Goal: Task Accomplishment & Management: Complete application form

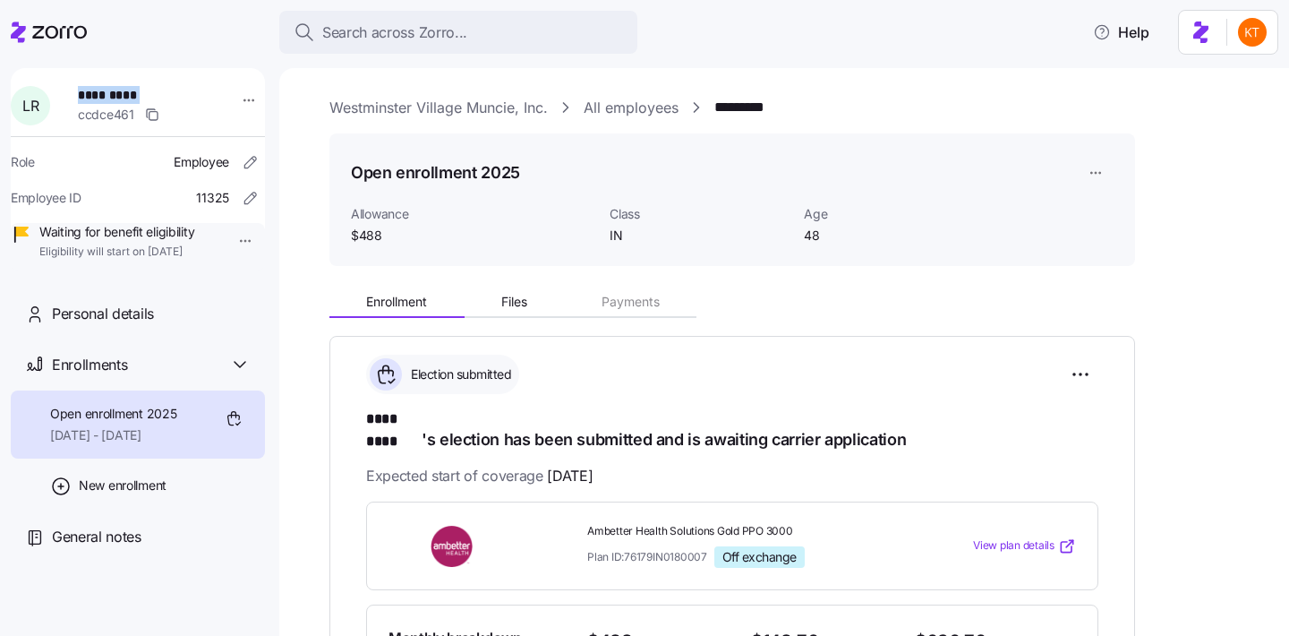
scroll to position [417, 0]
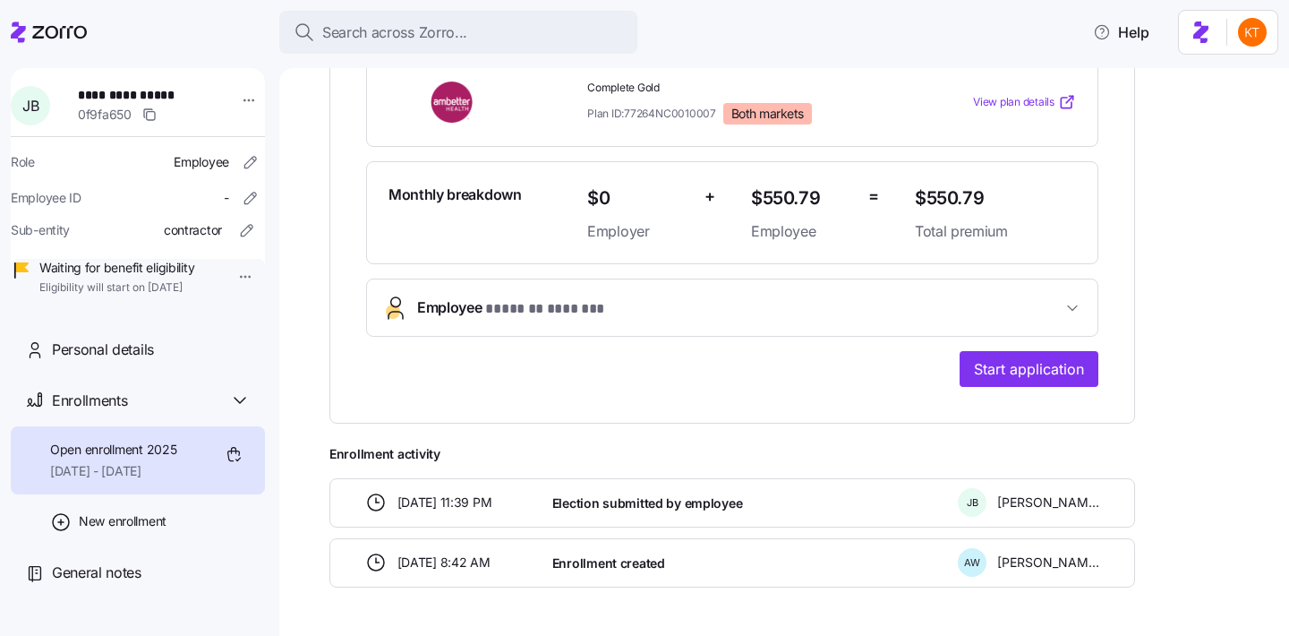
scroll to position [464, 0]
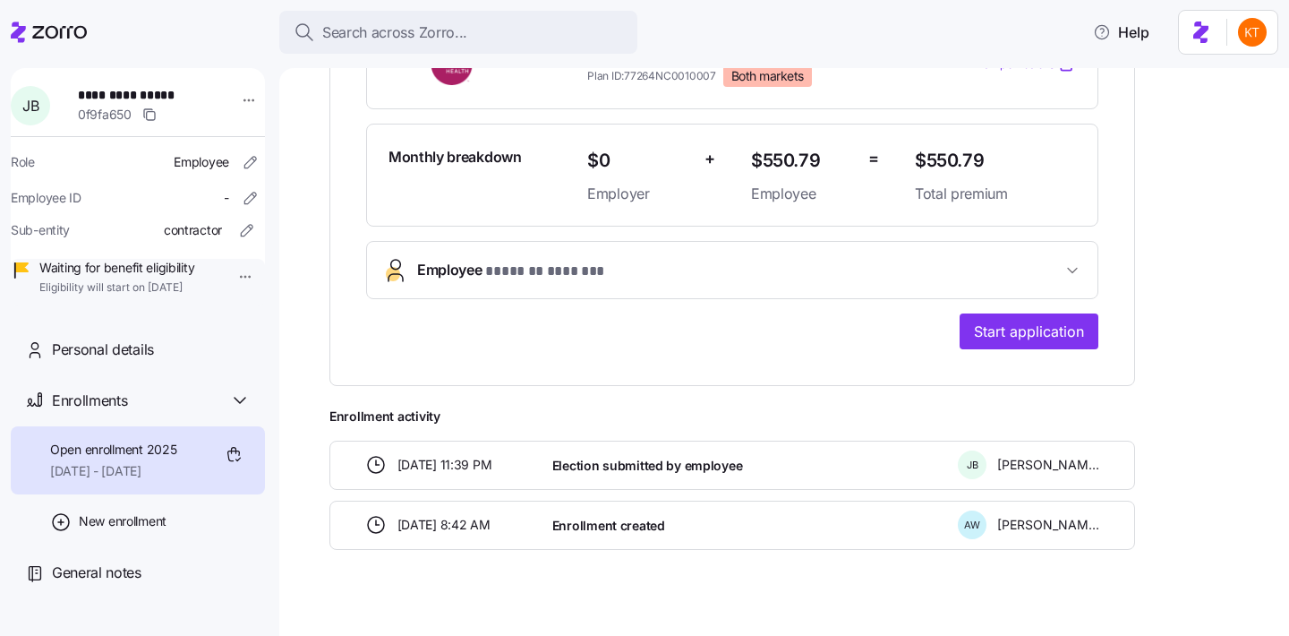
click at [590, 283] on button "Employee * ******* ******* *" at bounding box center [732, 270] width 731 height 56
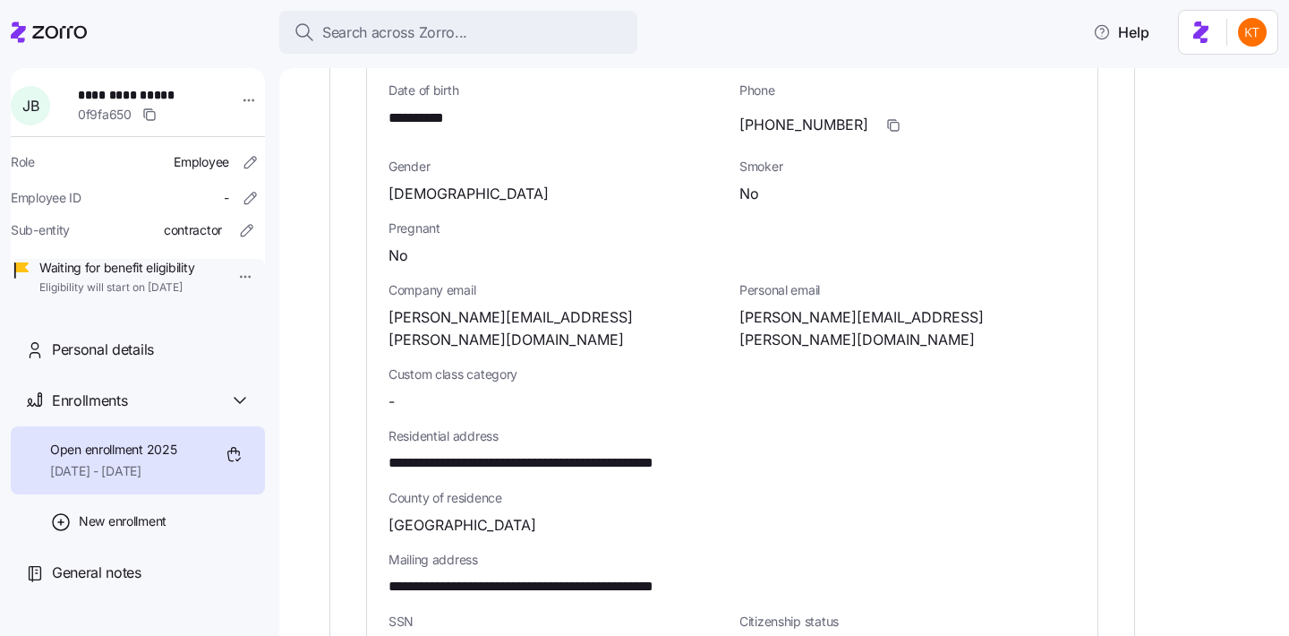
scroll to position [924, 0]
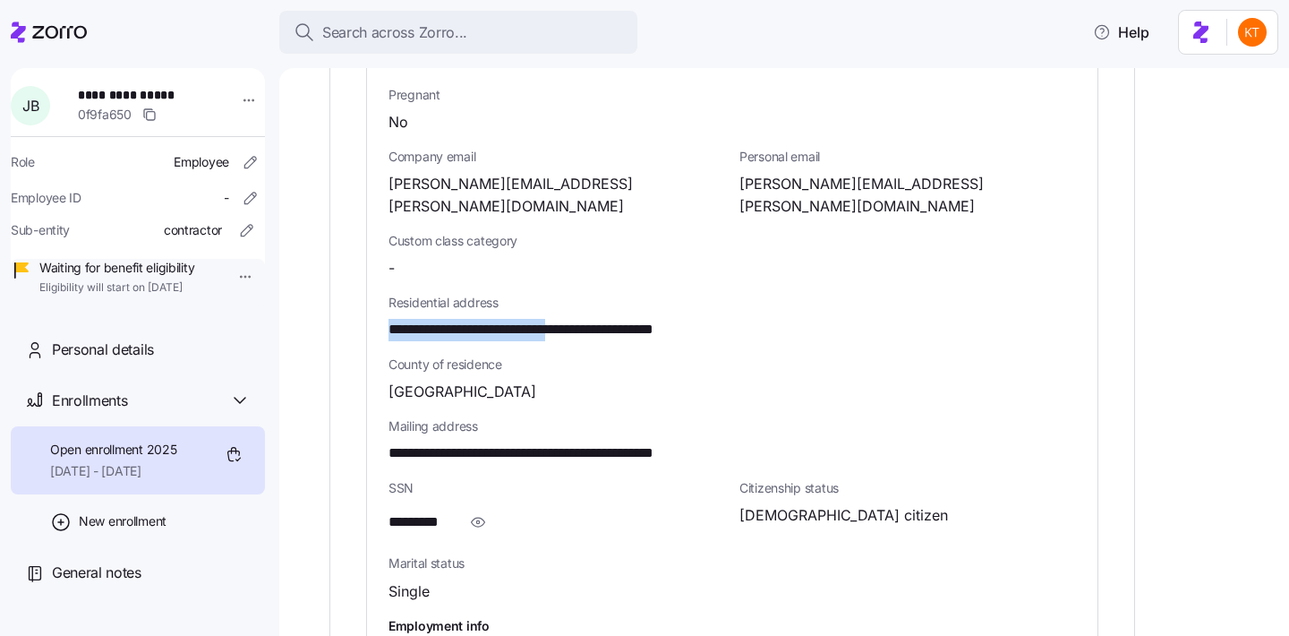
drag, startPoint x: 600, startPoint y: 305, endPoint x: 436, endPoint y: 291, distance: 164.5
click at [436, 294] on div "**********" at bounding box center [733, 317] width 688 height 47
click at [444, 319] on span "**********" at bounding box center [570, 330] width 363 height 22
drag, startPoint x: 482, startPoint y: 306, endPoint x: 353, endPoint y: 304, distance: 129.0
click at [354, 304] on div "**********" at bounding box center [733, 136] width 806 height 1449
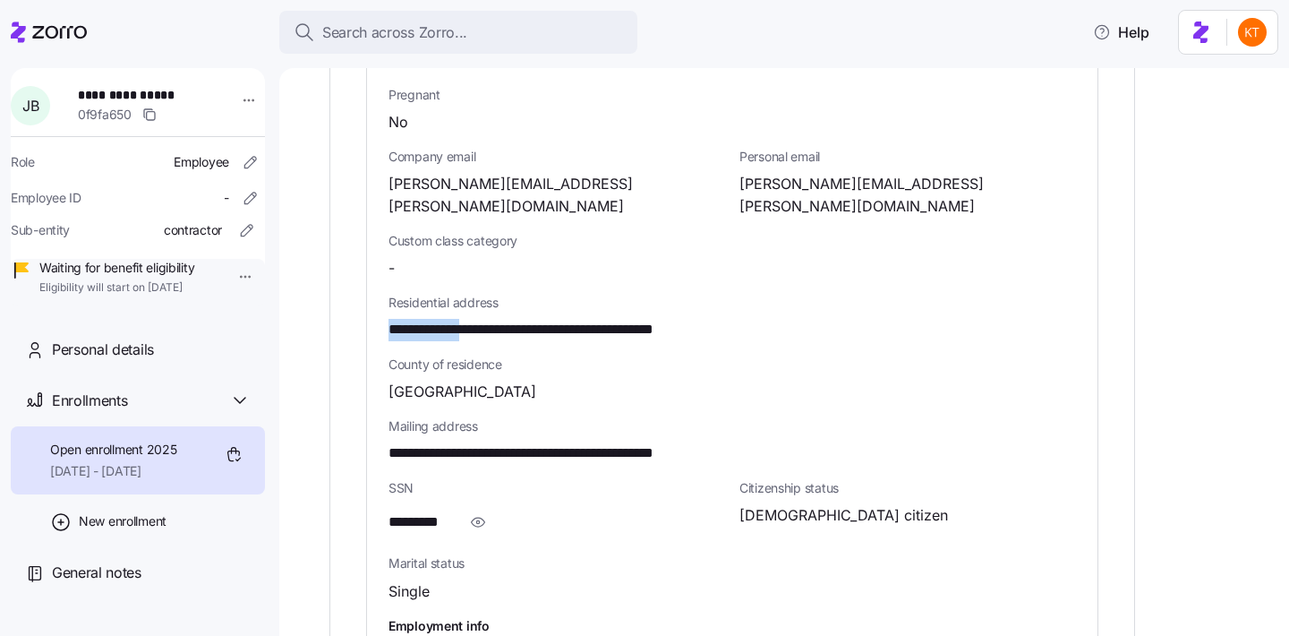
copy span "**********"
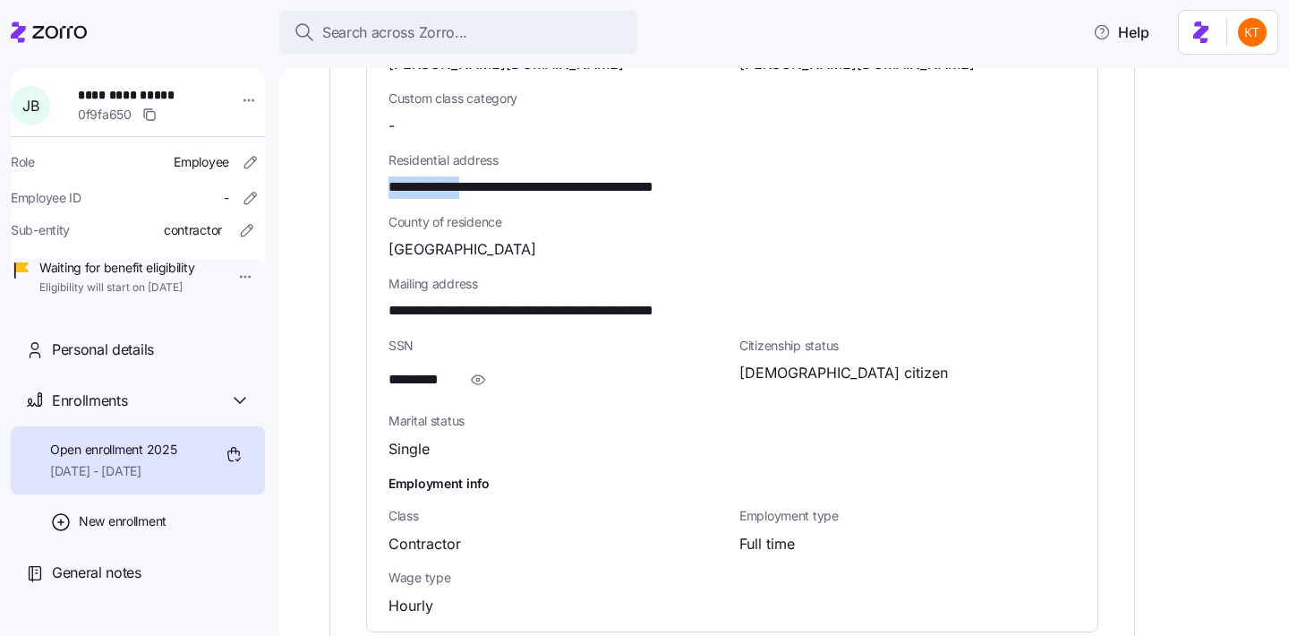
scroll to position [1058, 0]
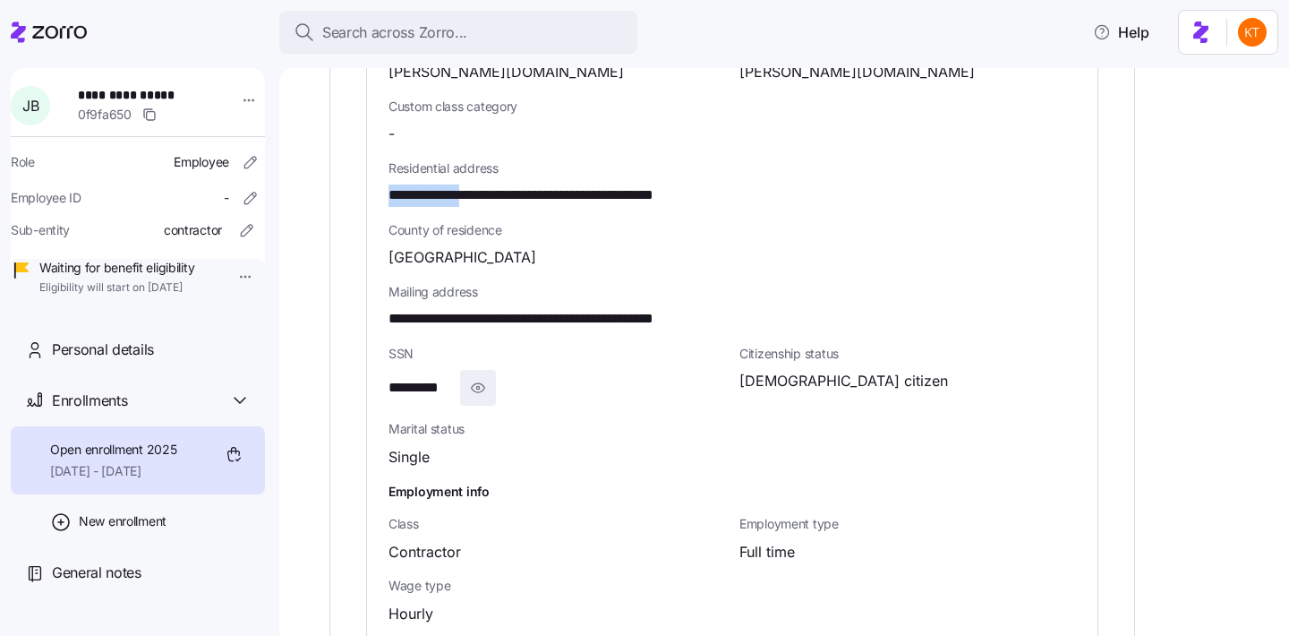
click at [478, 377] on icon "button" at bounding box center [478, 387] width 18 height 21
click at [443, 377] on span "**********" at bounding box center [433, 388] width 89 height 22
copy span "****"
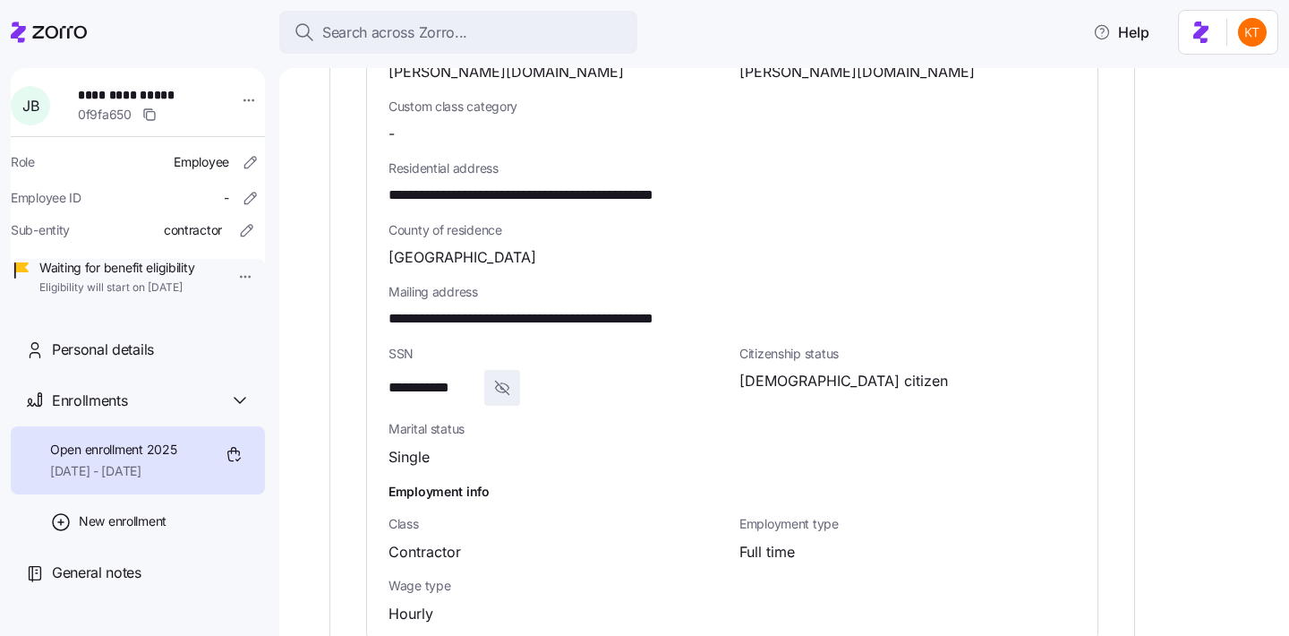
click at [174, 90] on span "**********" at bounding box center [140, 95] width 125 height 18
copy span "**********"
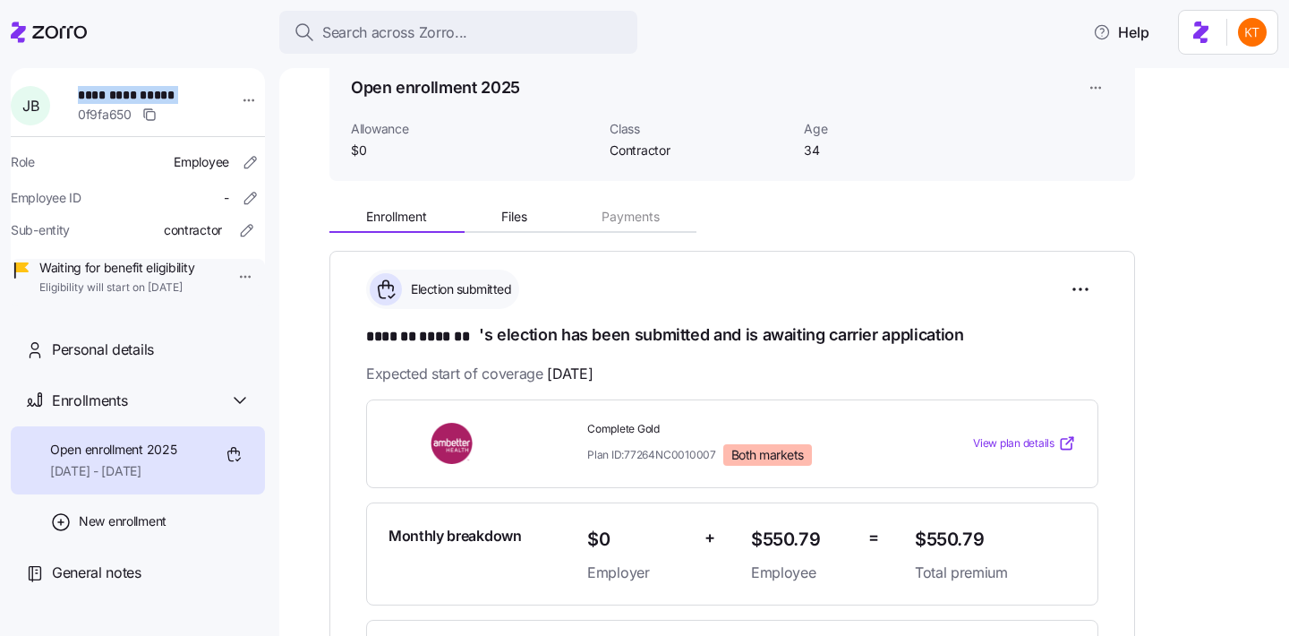
scroll to position [0, 0]
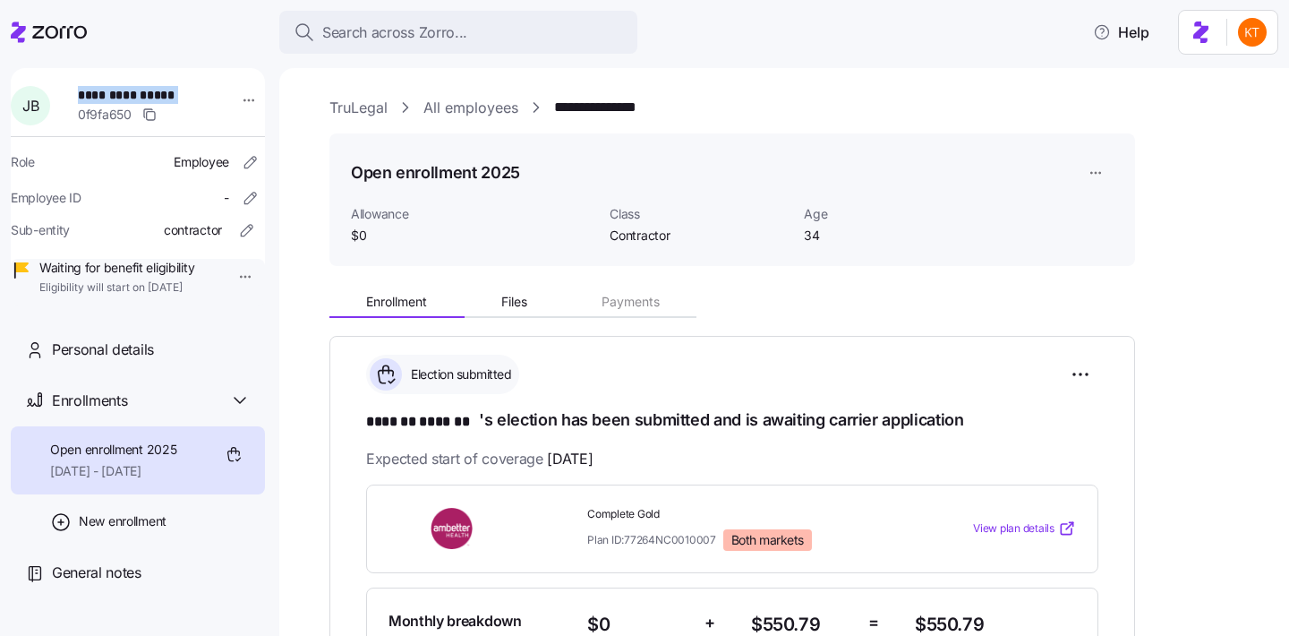
copy span "**********"
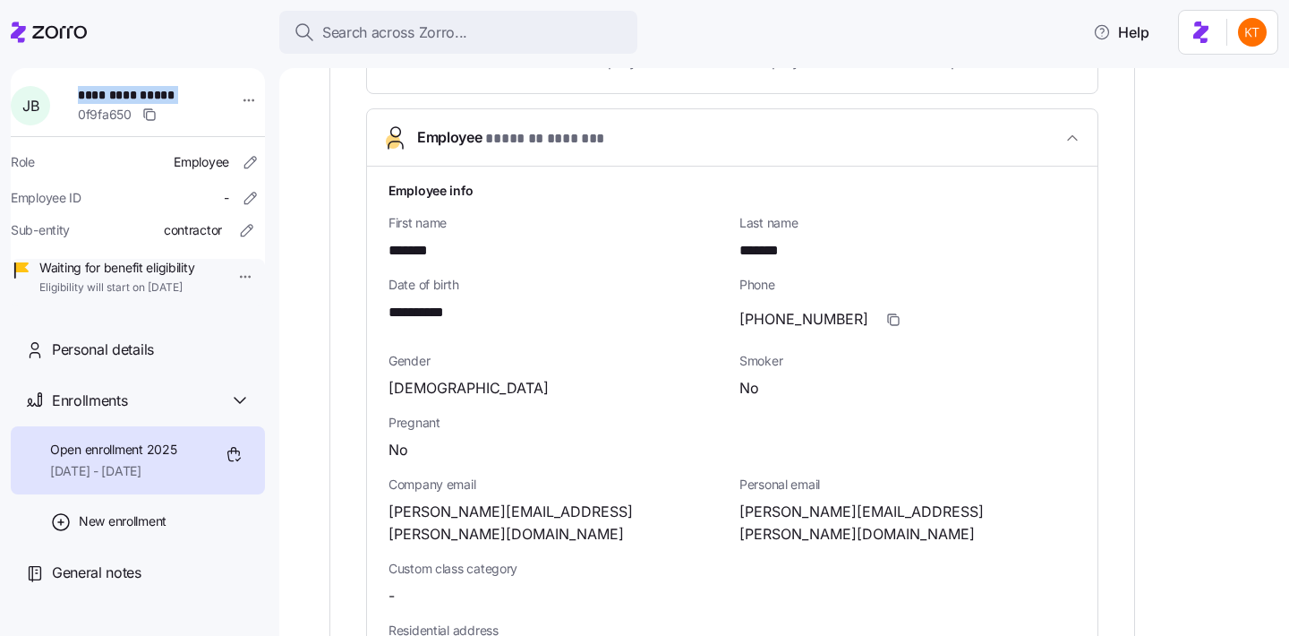
scroll to position [662, 0]
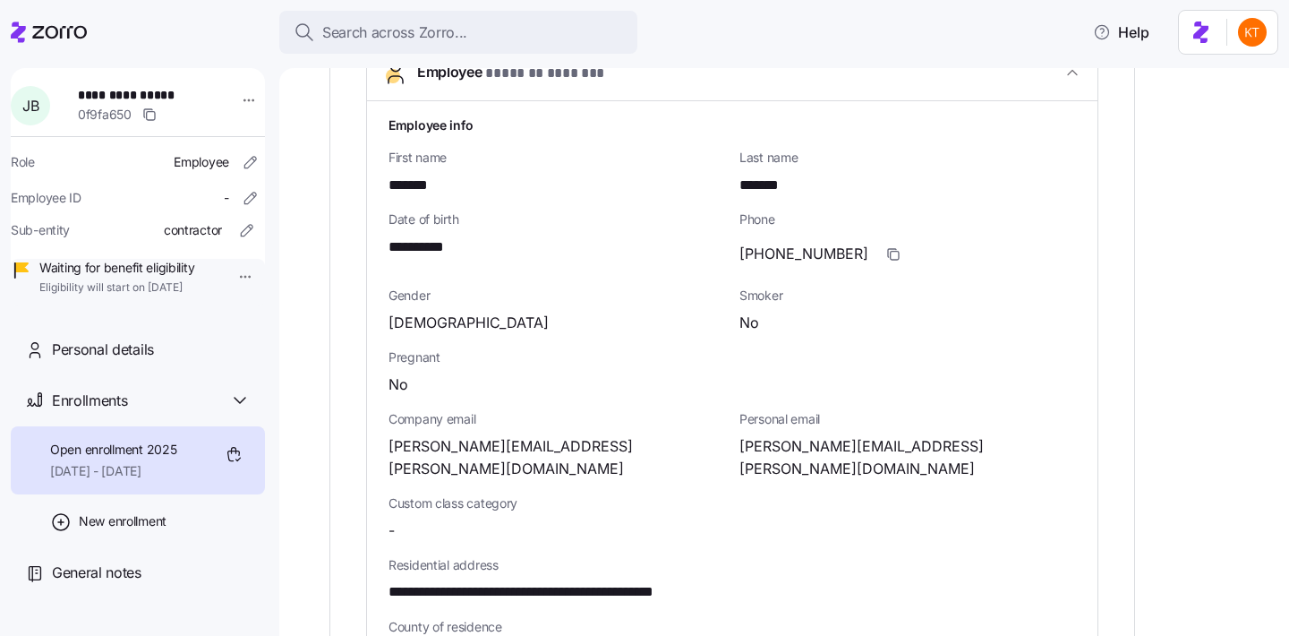
click at [811, 447] on span "buccini.james@gmail.com" at bounding box center [908, 457] width 337 height 45
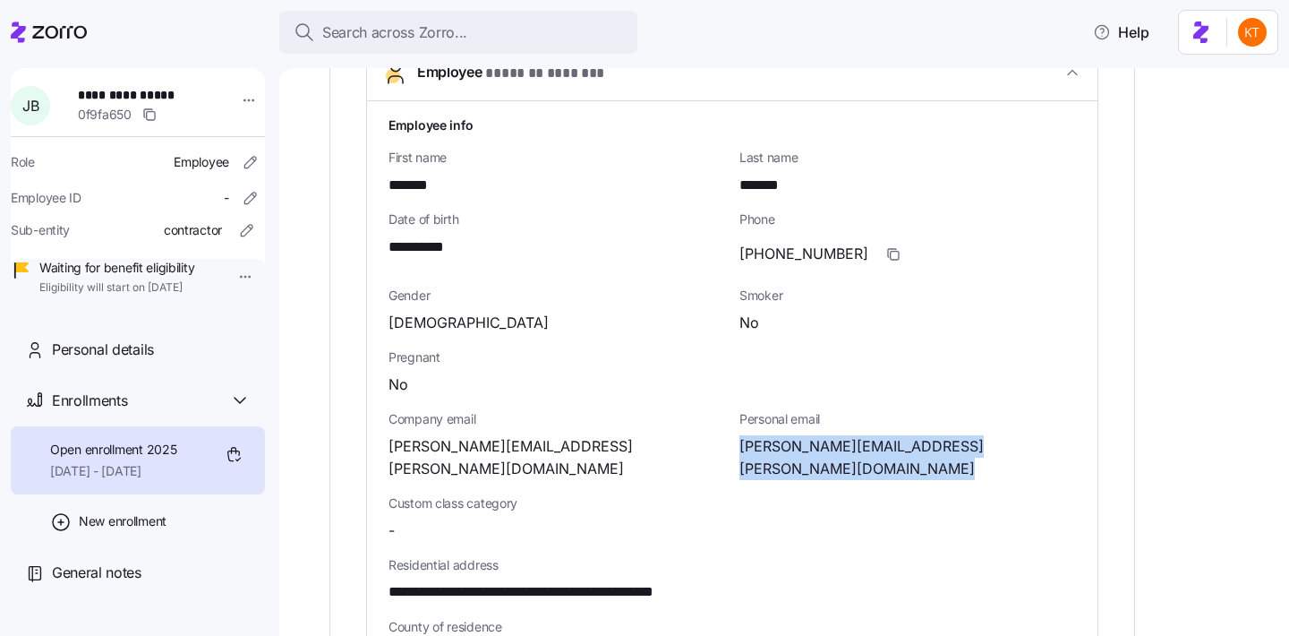
click at [811, 447] on span "buccini.james@gmail.com" at bounding box center [908, 457] width 337 height 45
copy span "james"
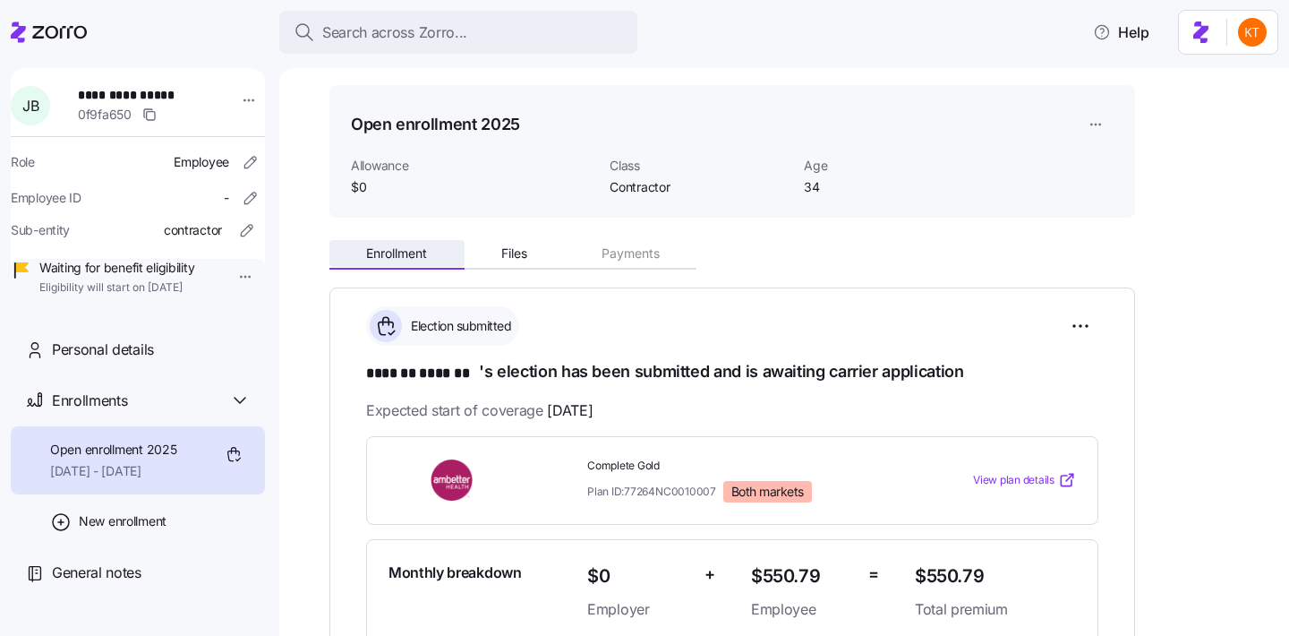
scroll to position [0, 0]
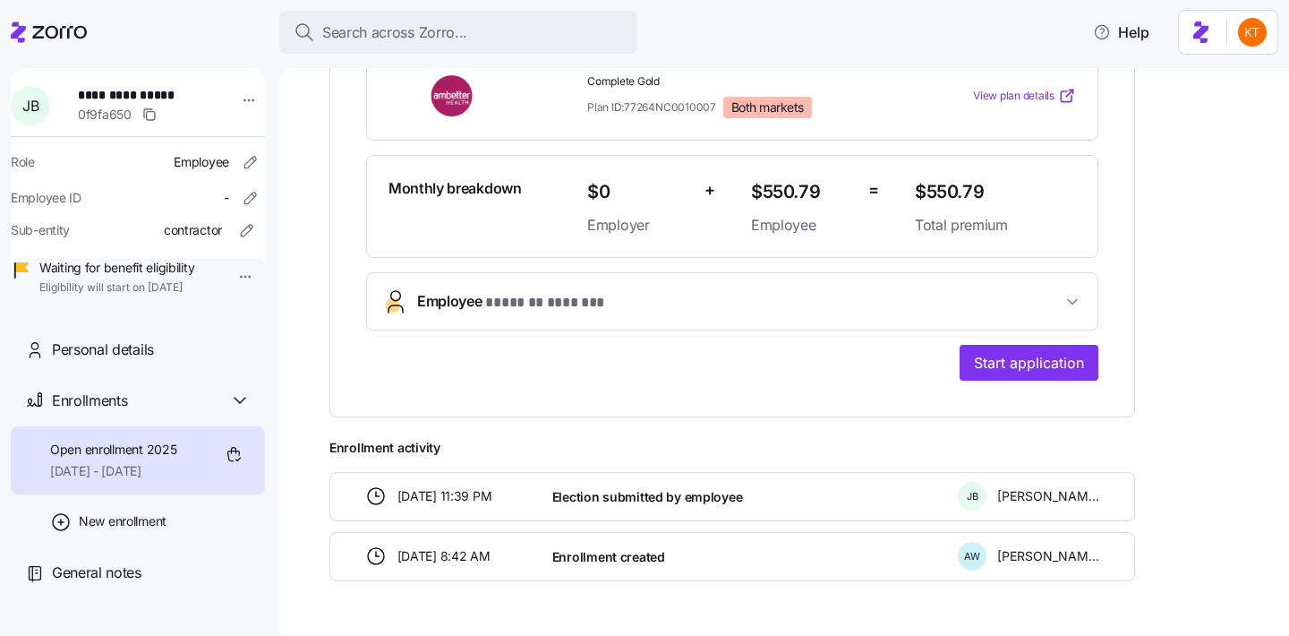
scroll to position [484, 0]
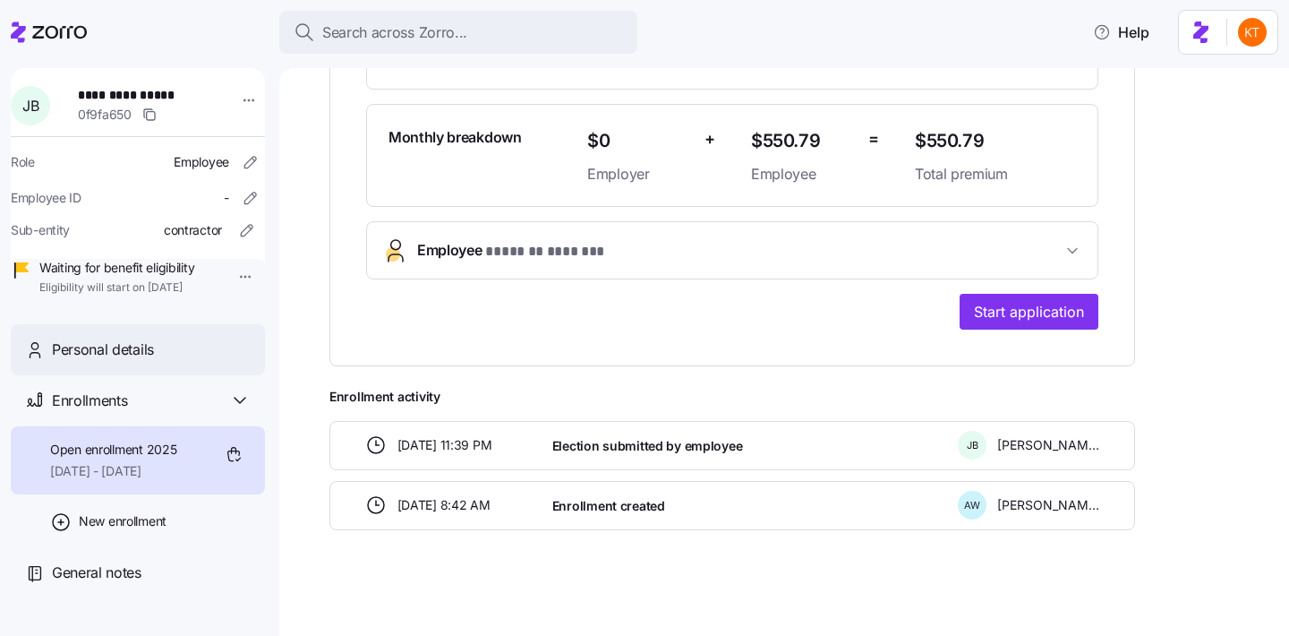
click at [188, 361] on div "Personal details" at bounding box center [151, 349] width 199 height 22
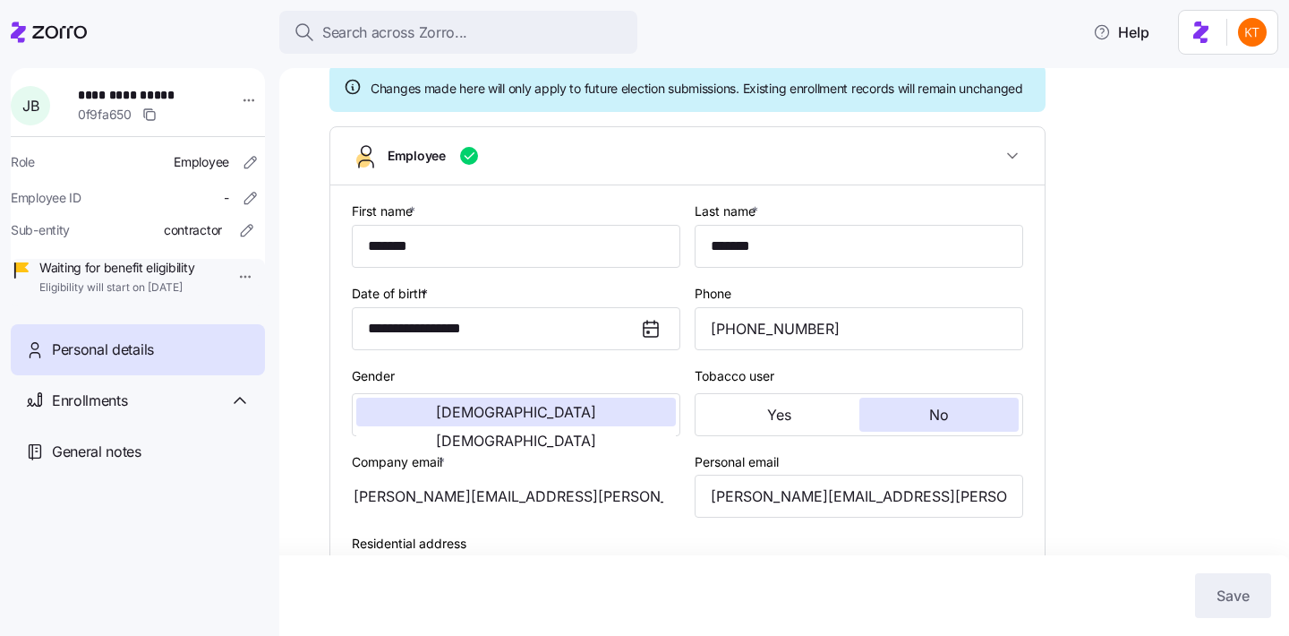
type input "Contractor"
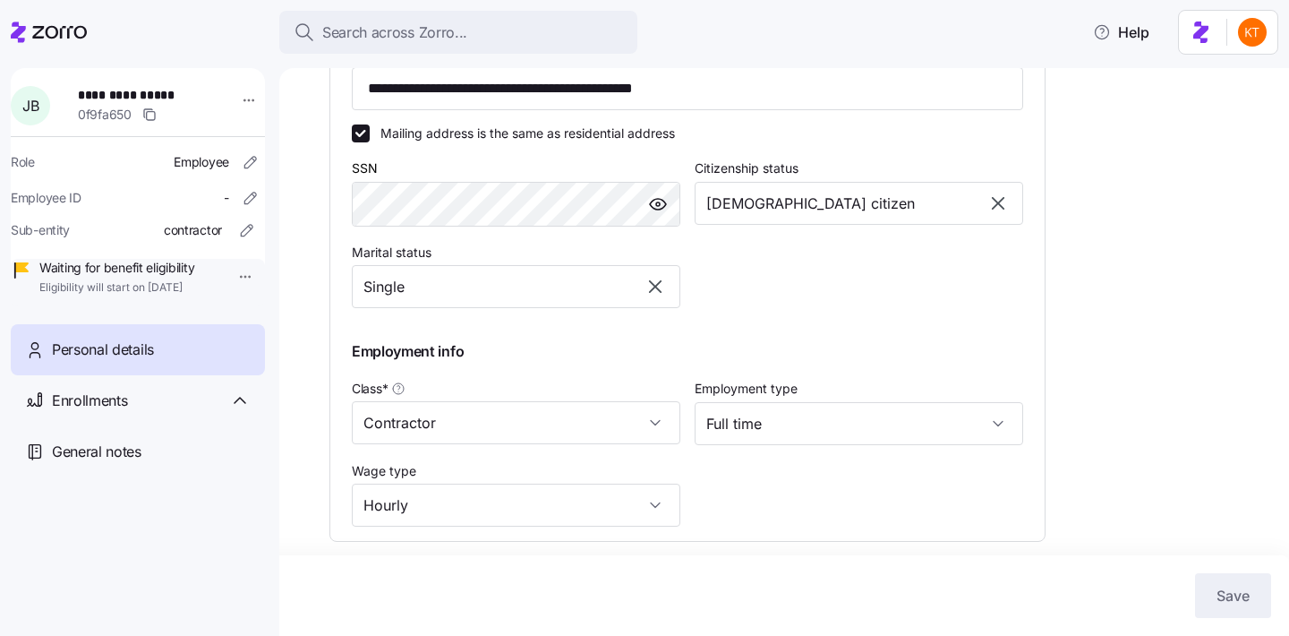
scroll to position [655, 0]
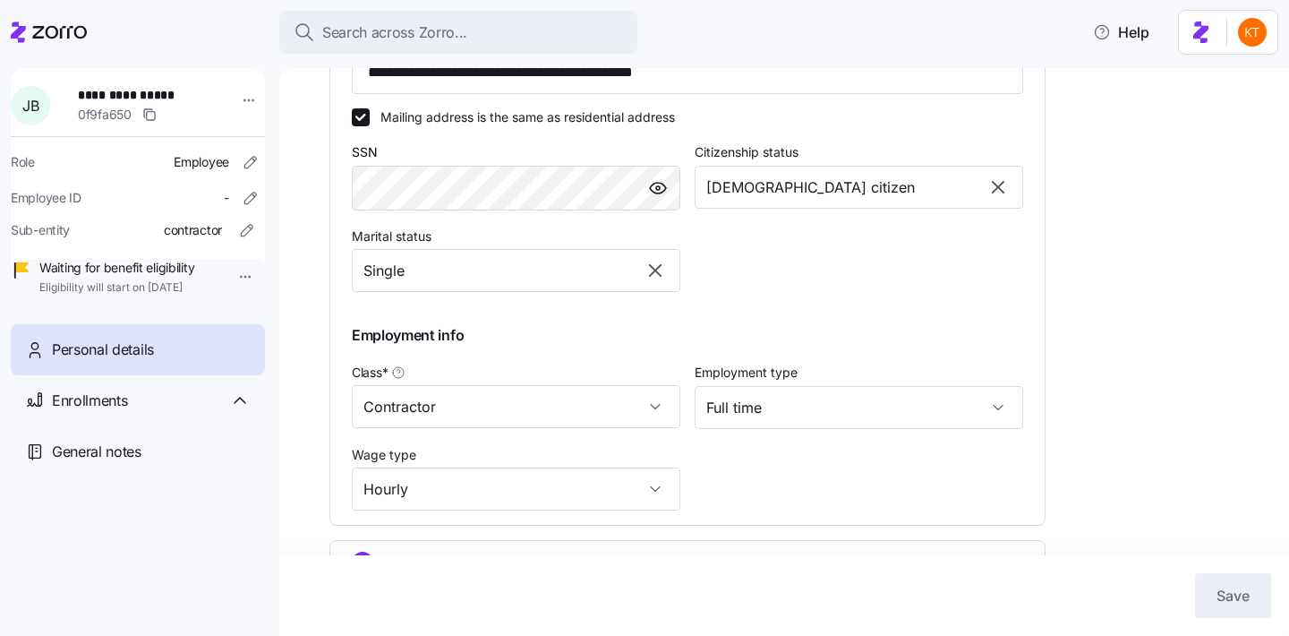
click at [405, 381] on div "Class *" at bounding box center [379, 373] width 54 height 18
click at [405, 401] on input "Contractor" at bounding box center [516, 406] width 329 height 43
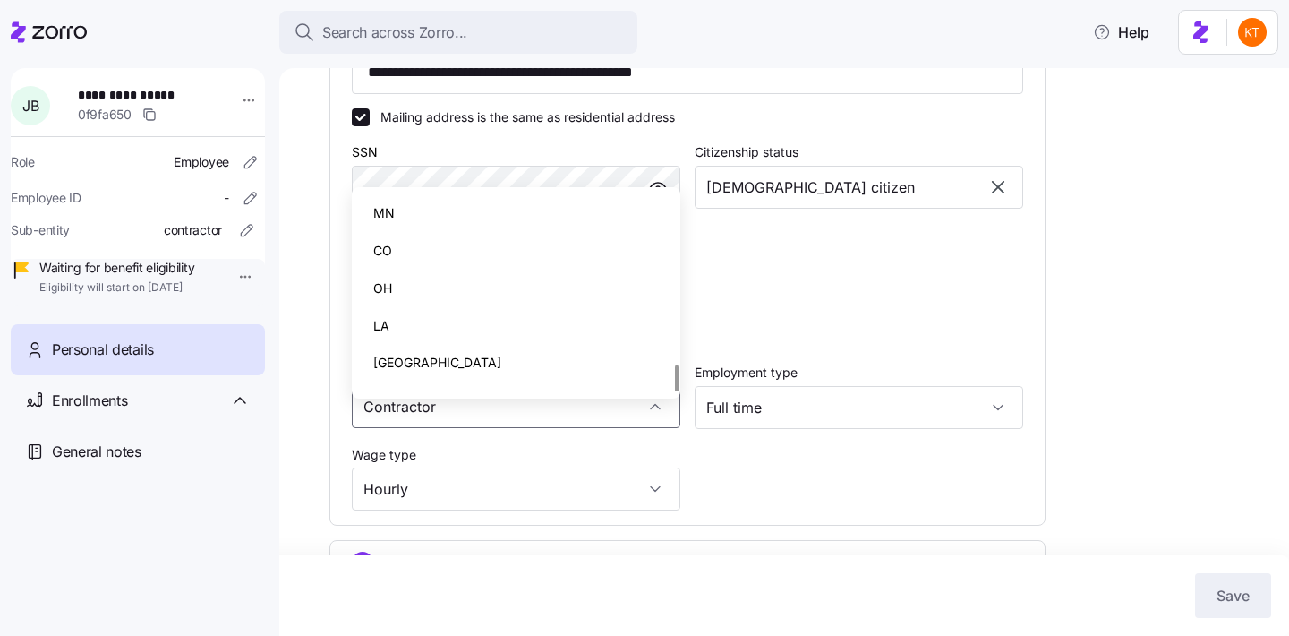
scroll to position [1259, 0]
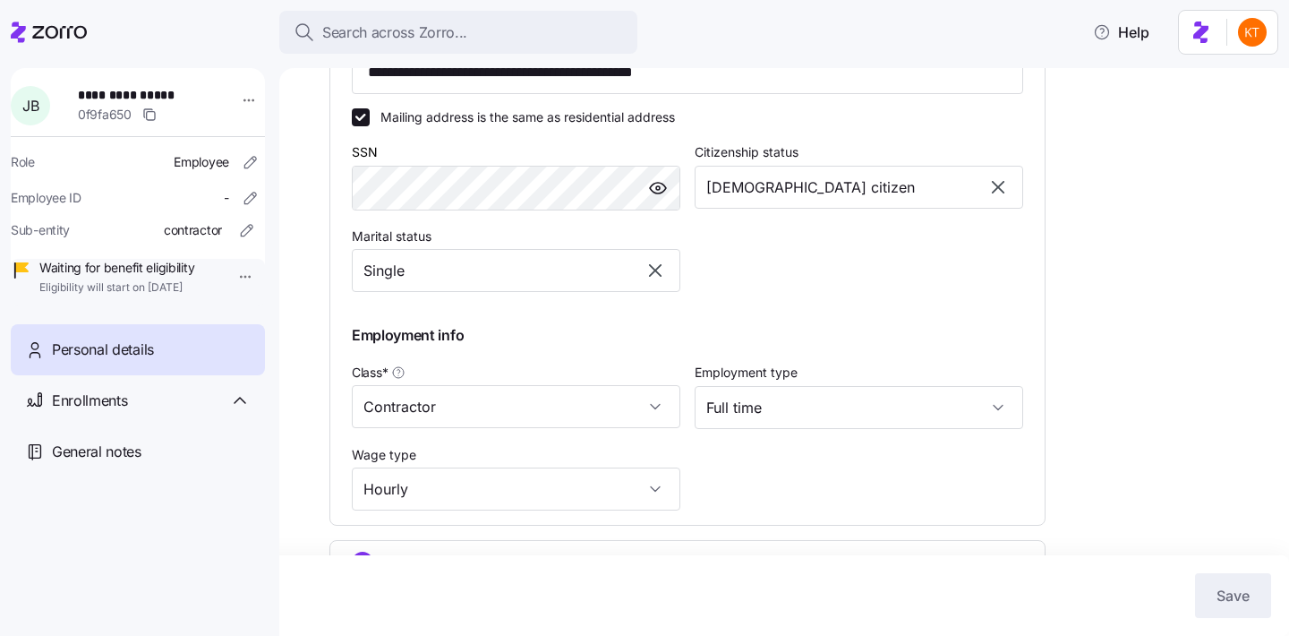
click at [746, 354] on div "Employment info" at bounding box center [688, 335] width 686 height 37
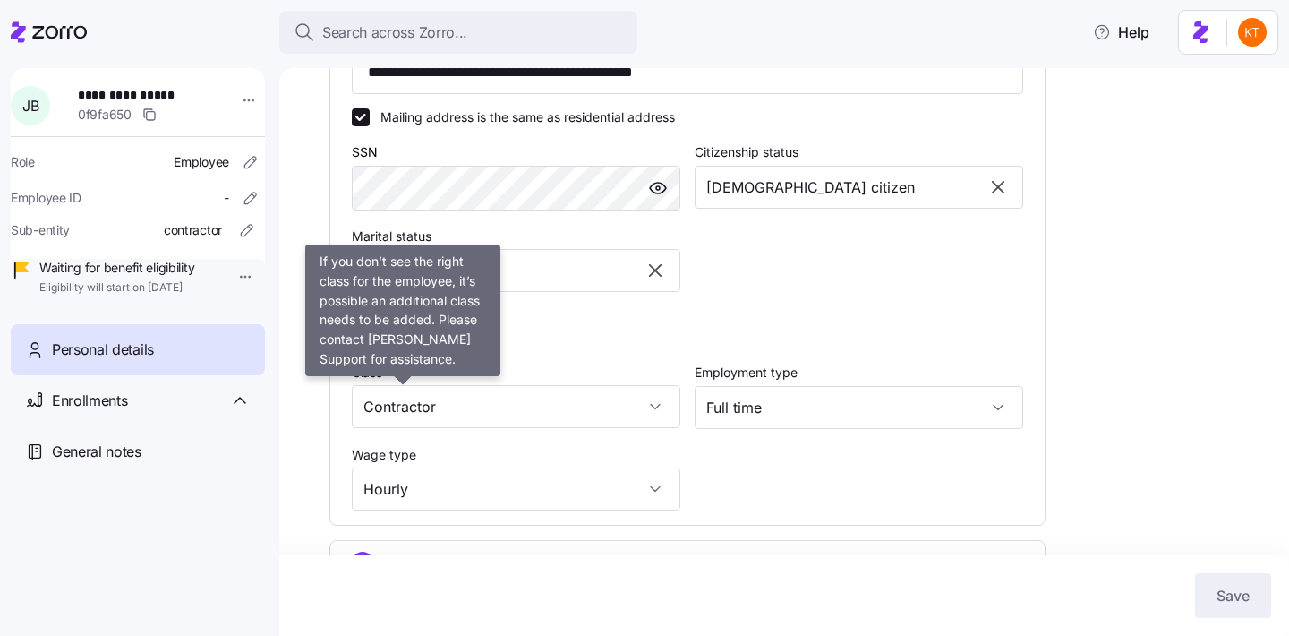
click at [402, 380] on icon at bounding box center [398, 372] width 14 height 14
click at [402, 392] on input "Contractor" at bounding box center [516, 406] width 329 height 43
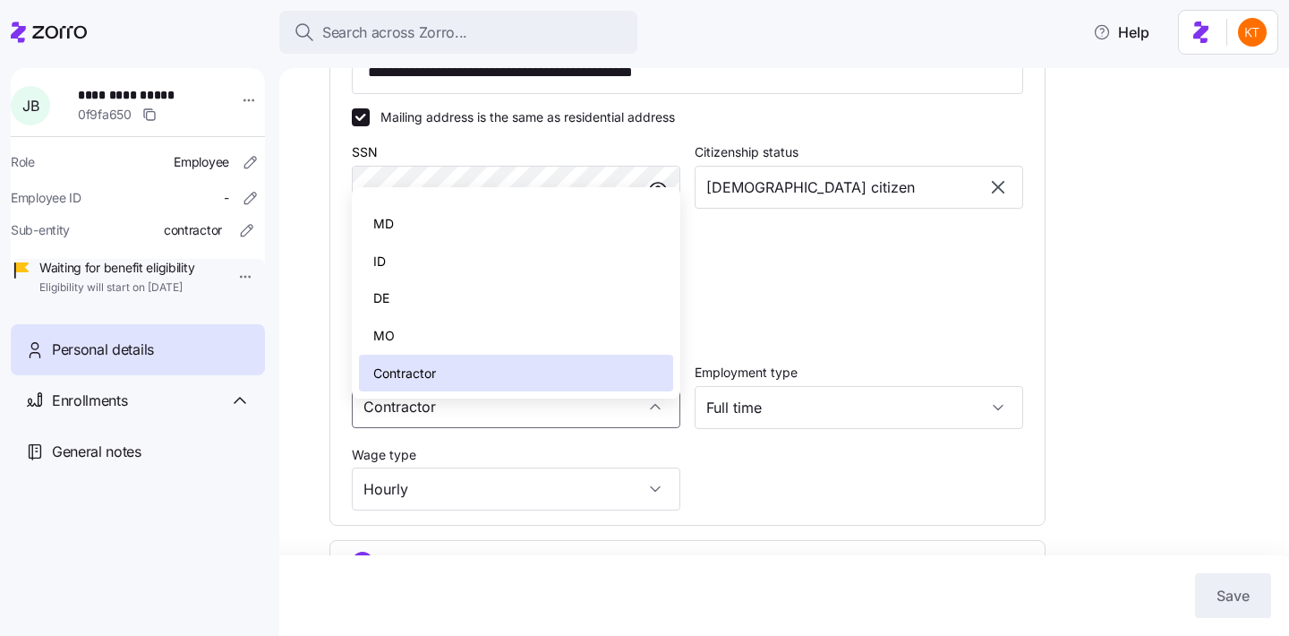
click at [402, 392] on div "MN CO OH LA TX WI MI GA IL FL NH NY VA CA WA SC MA OR OK AL PA NE HI KS ME NV N…" at bounding box center [516, 292] width 329 height 211
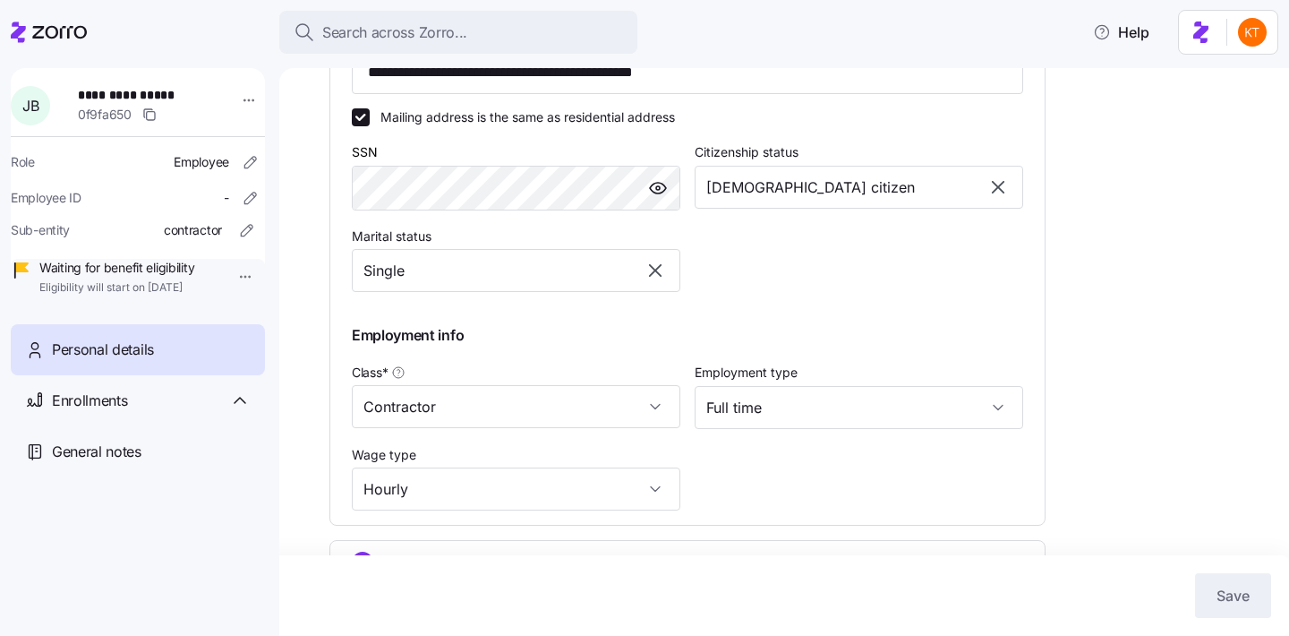
click at [766, 377] on div "Employment type Full time" at bounding box center [859, 395] width 343 height 82
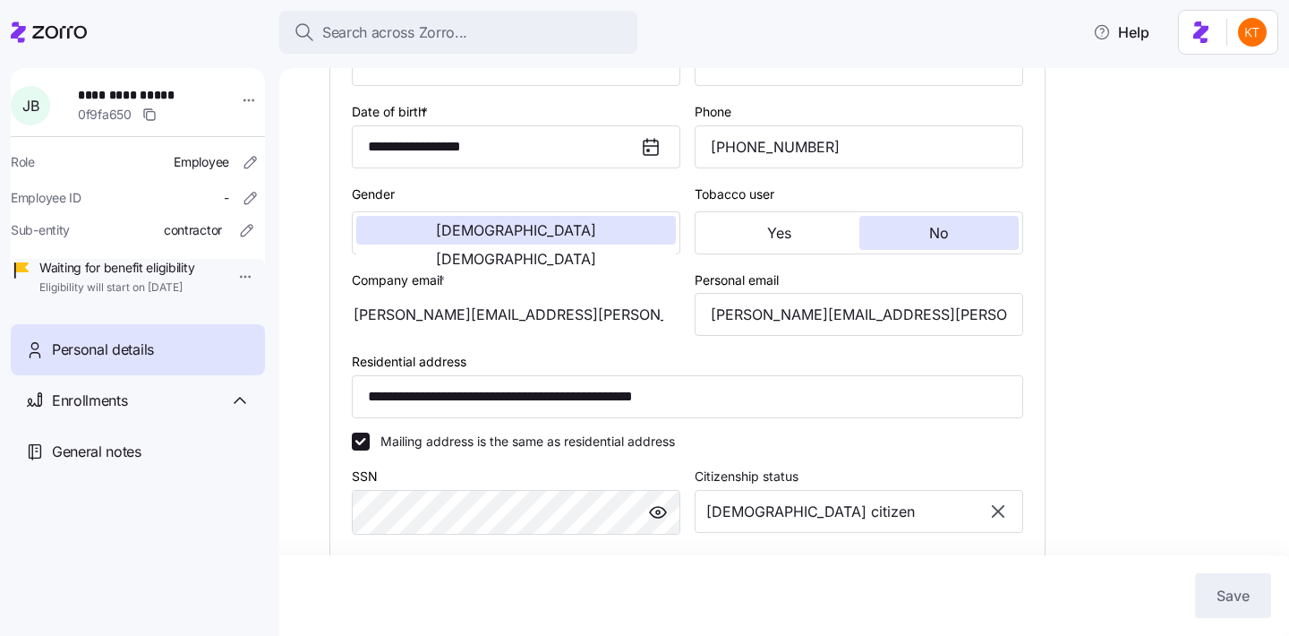
scroll to position [424, 0]
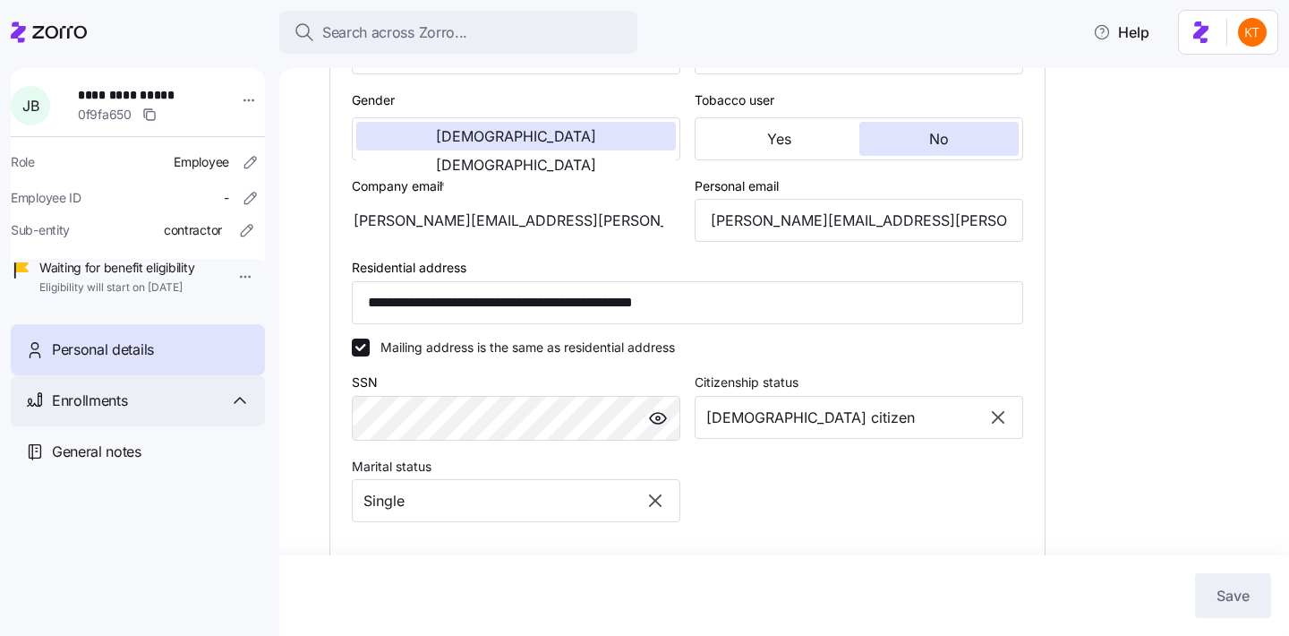
click at [137, 412] on div "Enrollments" at bounding box center [151, 400] width 199 height 22
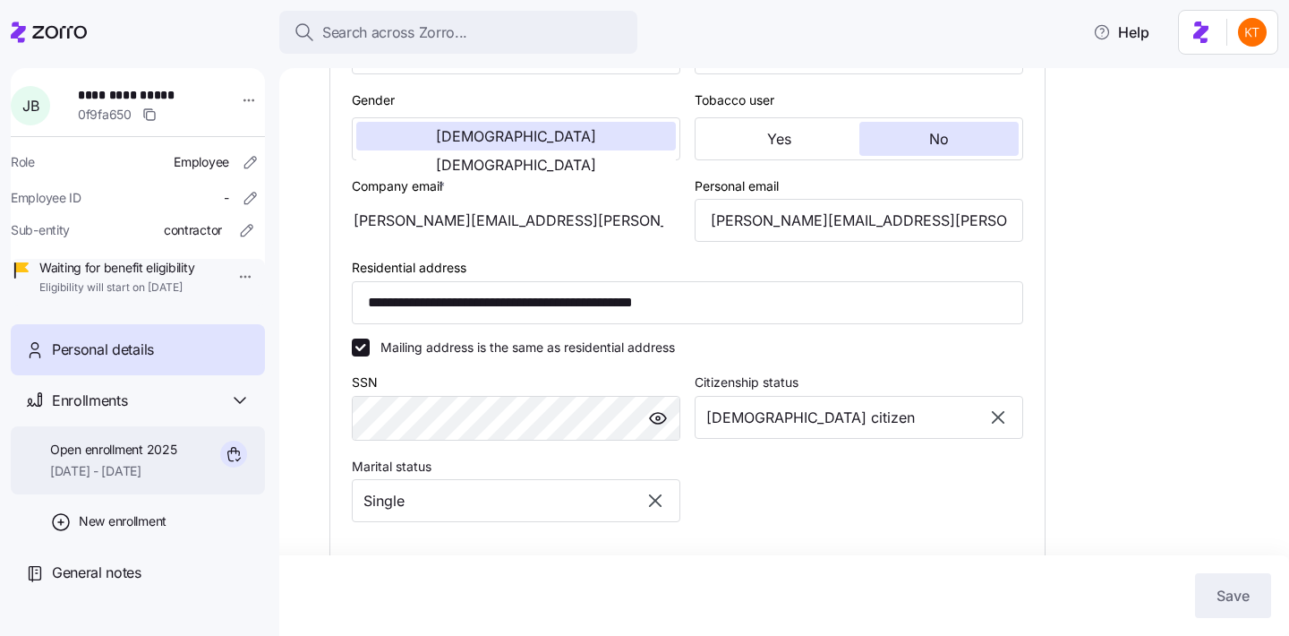
click at [168, 480] on span "[DATE] - [DATE]" at bounding box center [113, 471] width 126 height 18
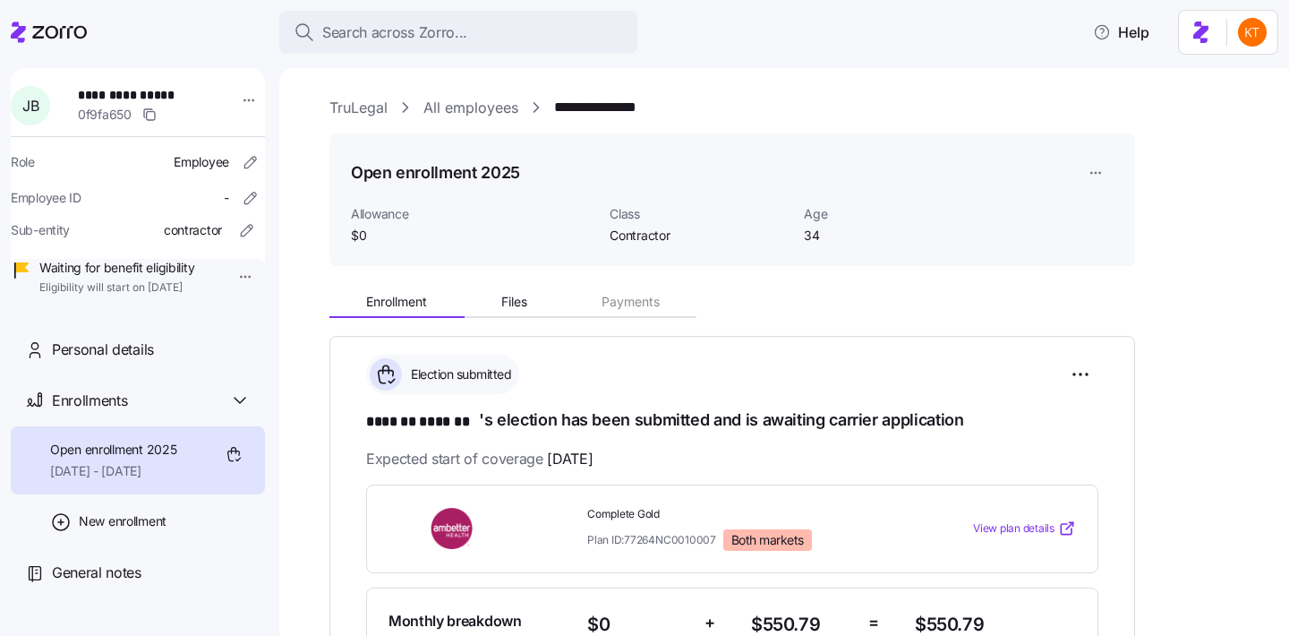
scroll to position [264, 0]
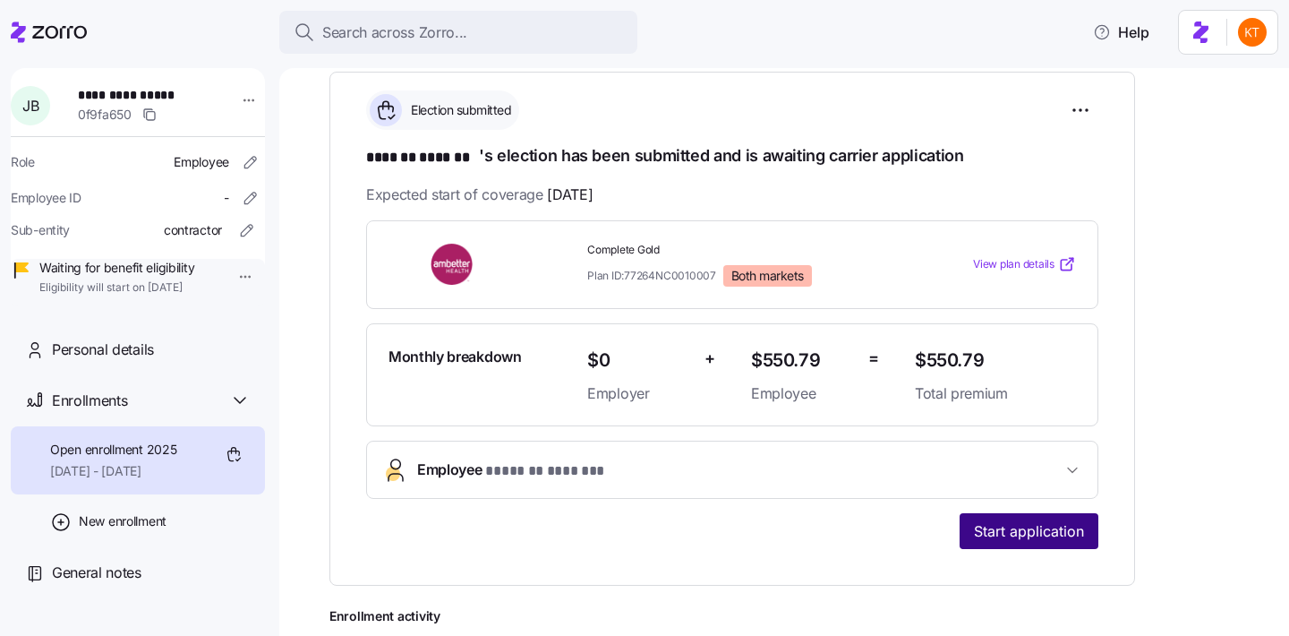
click at [1015, 535] on span "Start application" at bounding box center [1029, 530] width 110 height 21
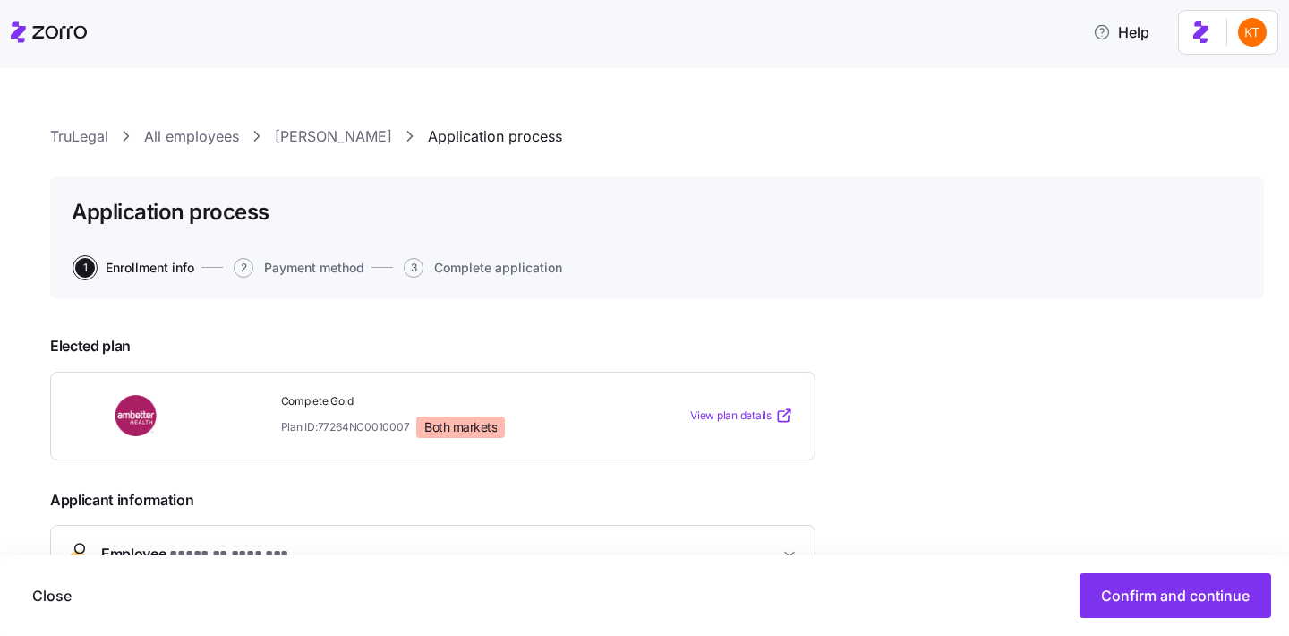
click at [1125, 621] on div "Close Confirm and continue" at bounding box center [644, 595] width 1289 height 81
click at [1123, 618] on div "Close Confirm and continue" at bounding box center [644, 595] width 1289 height 81
click at [1111, 607] on button "Confirm and continue" at bounding box center [1176, 595] width 192 height 45
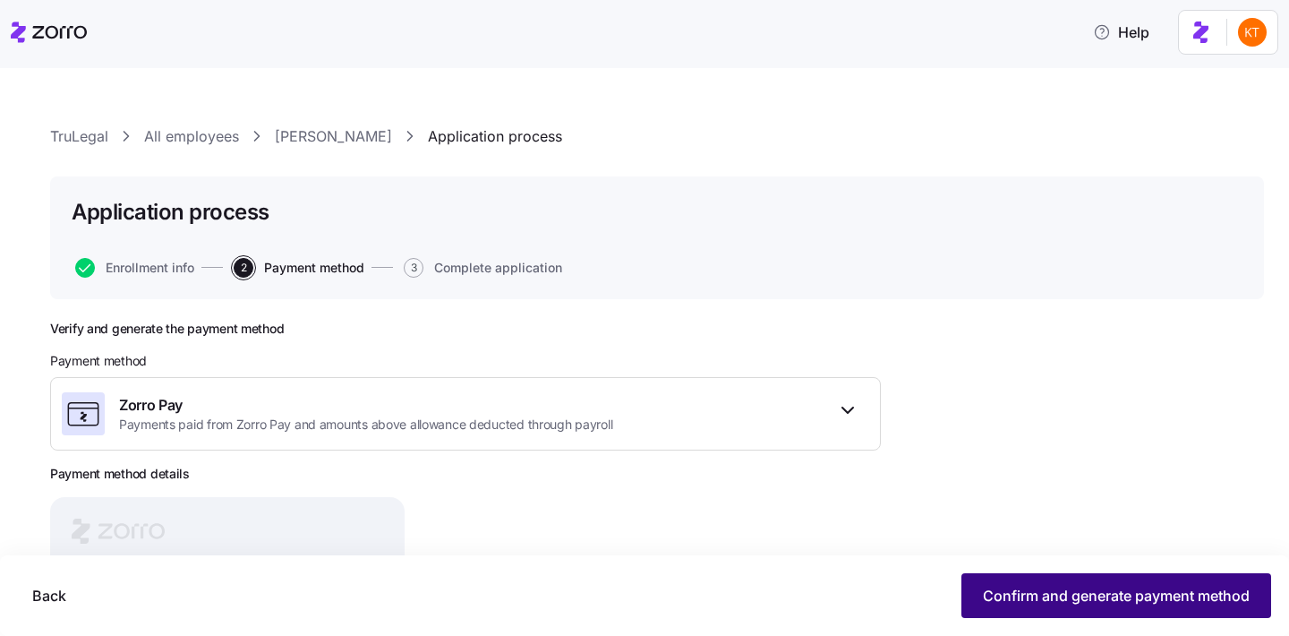
click at [1057, 601] on span "Confirm and generate payment method" at bounding box center [1116, 595] width 267 height 21
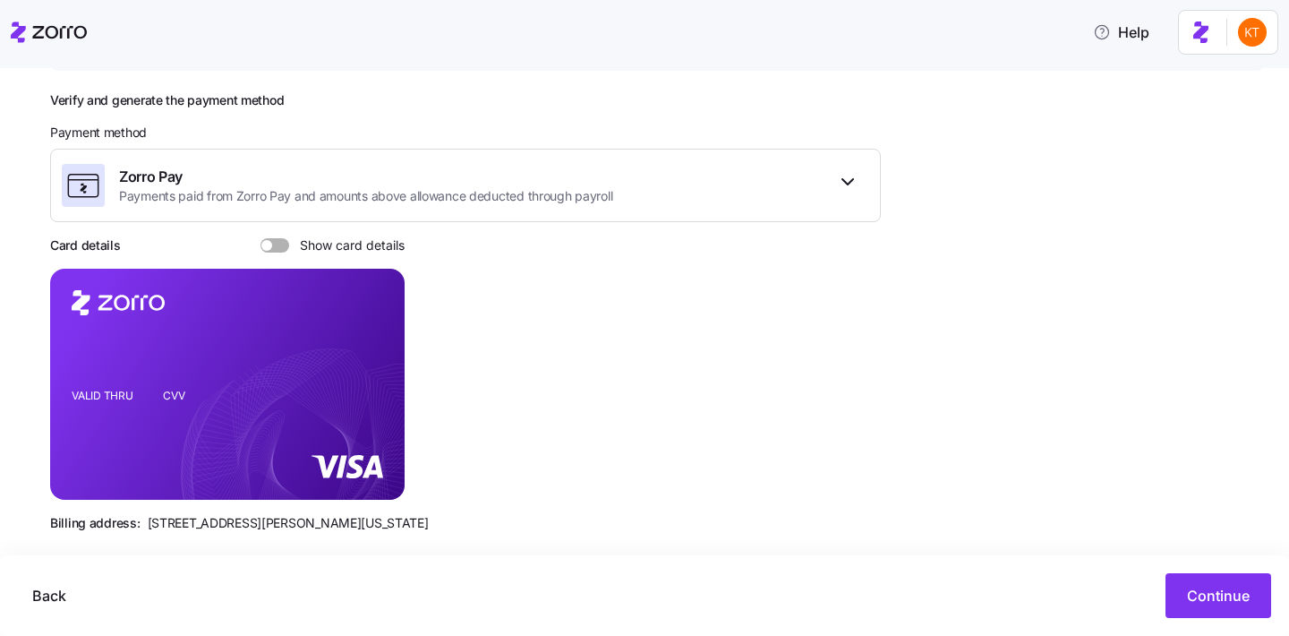
scroll to position [250, 0]
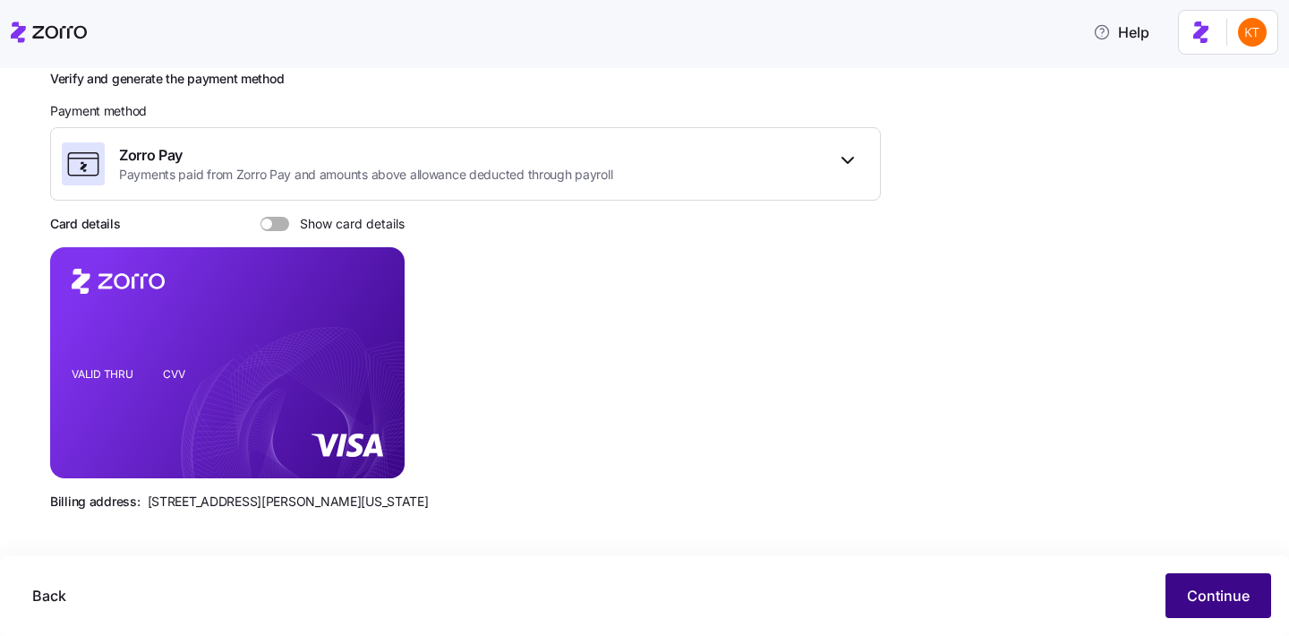
click at [1173, 602] on button "Continue" at bounding box center [1219, 595] width 106 height 45
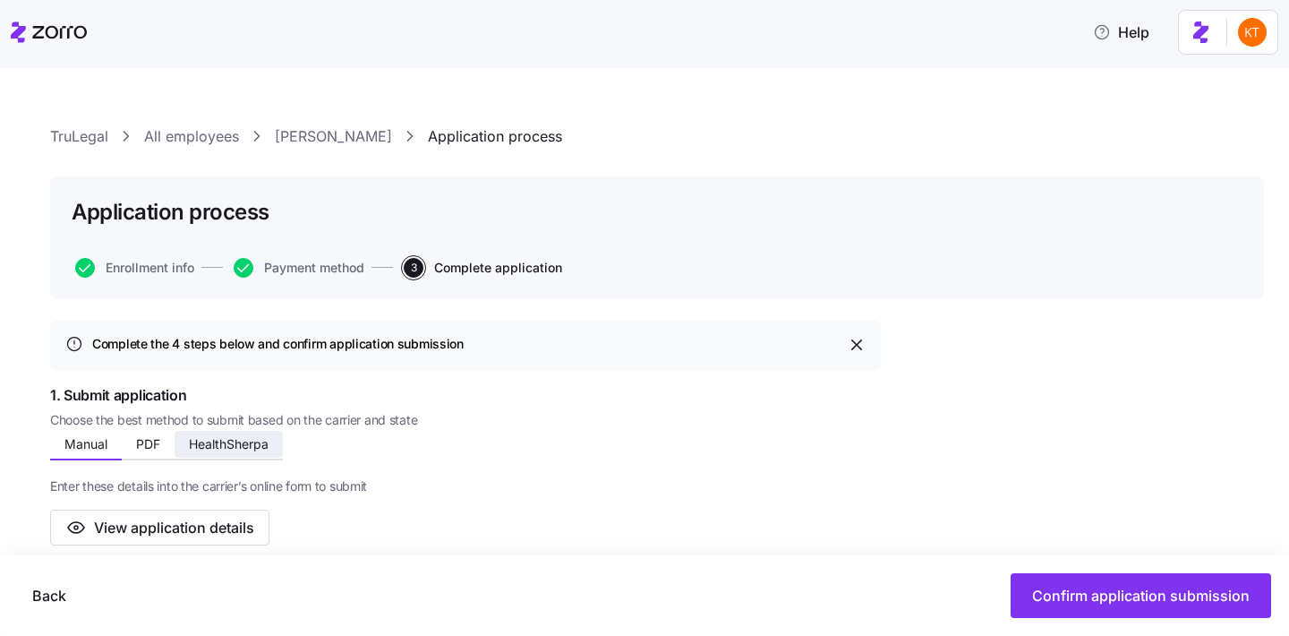
click at [244, 443] on span "HealthSherpa" at bounding box center [229, 444] width 80 height 13
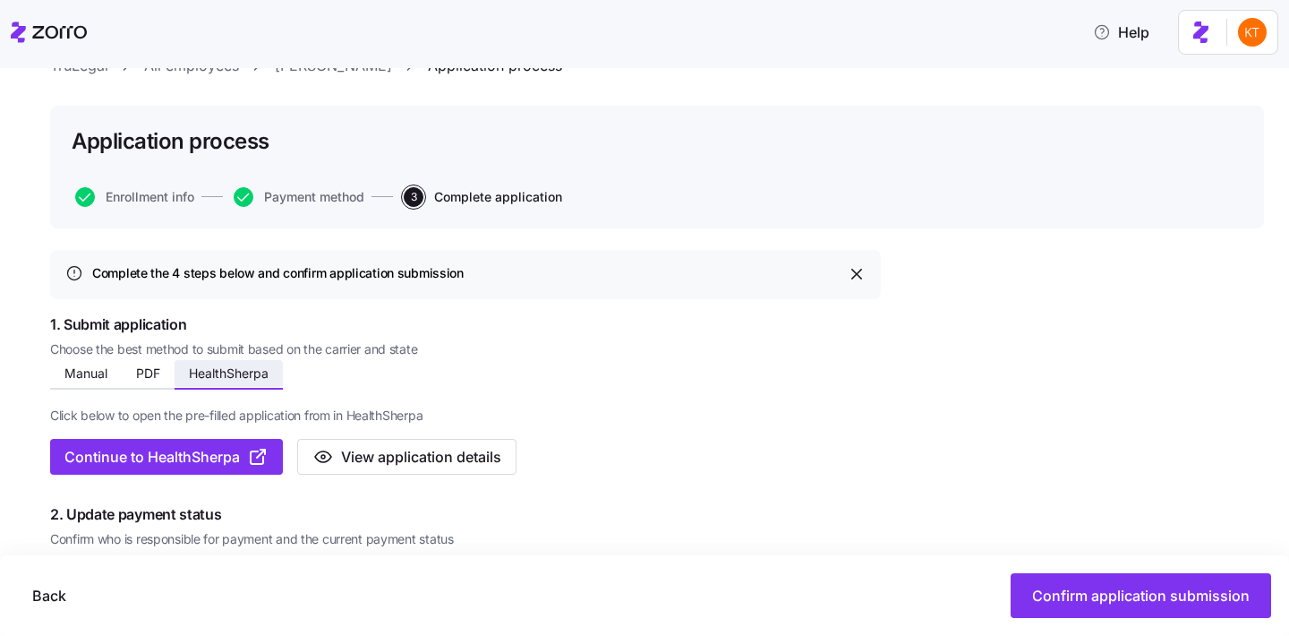
scroll to position [87, 0]
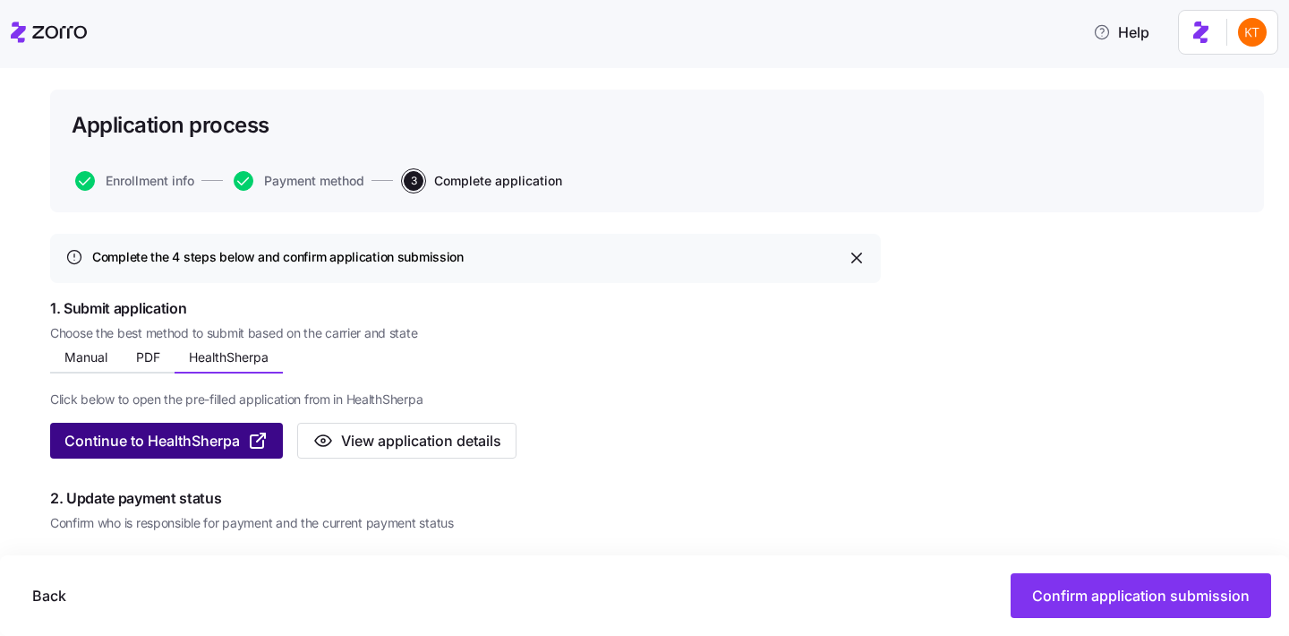
click at [223, 447] on span "Continue to HealthSherpa" at bounding box center [151, 440] width 175 height 21
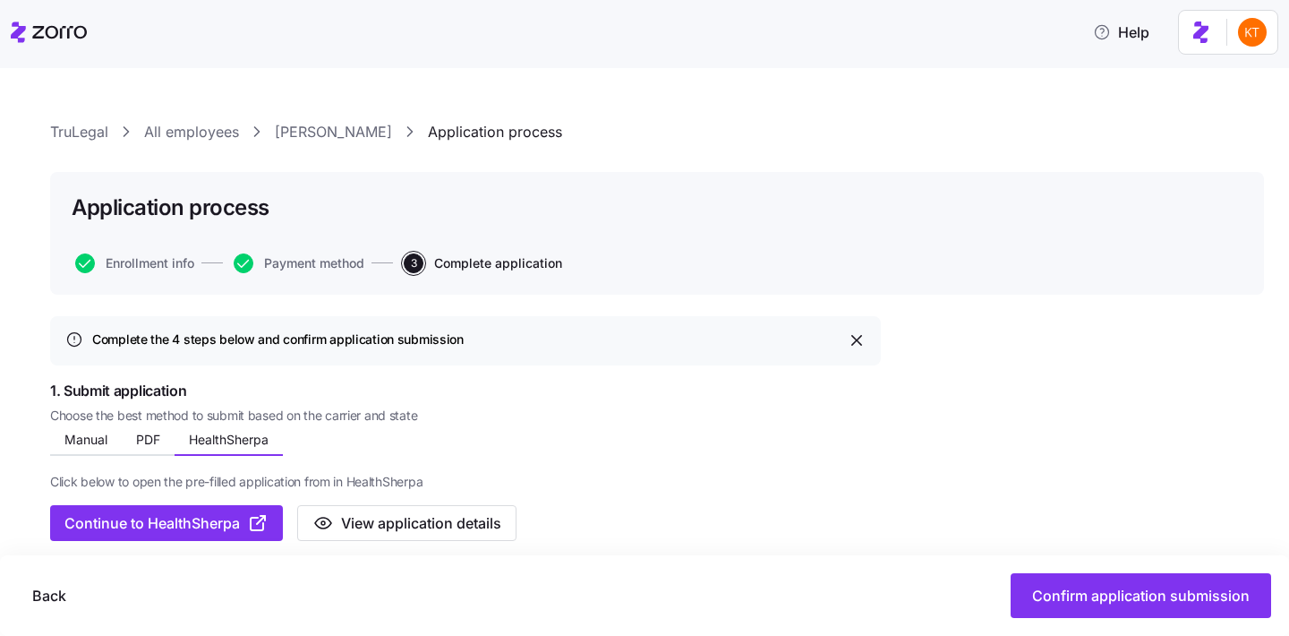
scroll to position [0, 0]
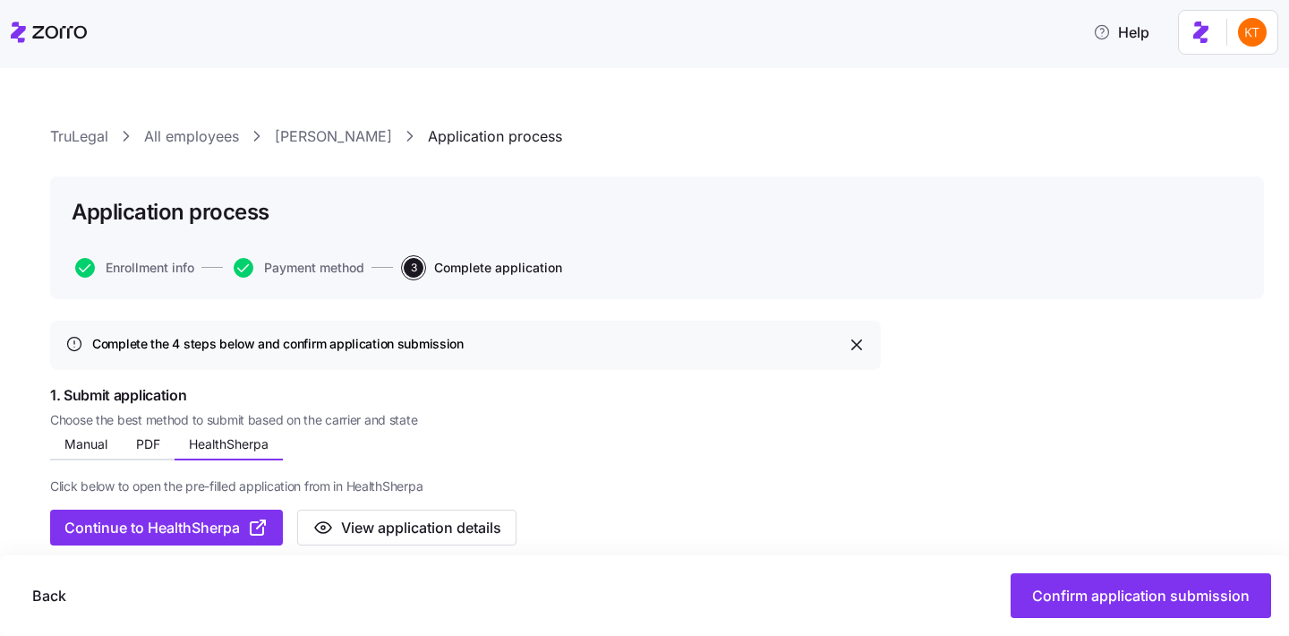
drag, startPoint x: 335, startPoint y: 134, endPoint x: 66, endPoint y: 135, distance: 268.6
click at [66, 135] on link "TruLegal" at bounding box center [79, 136] width 58 height 22
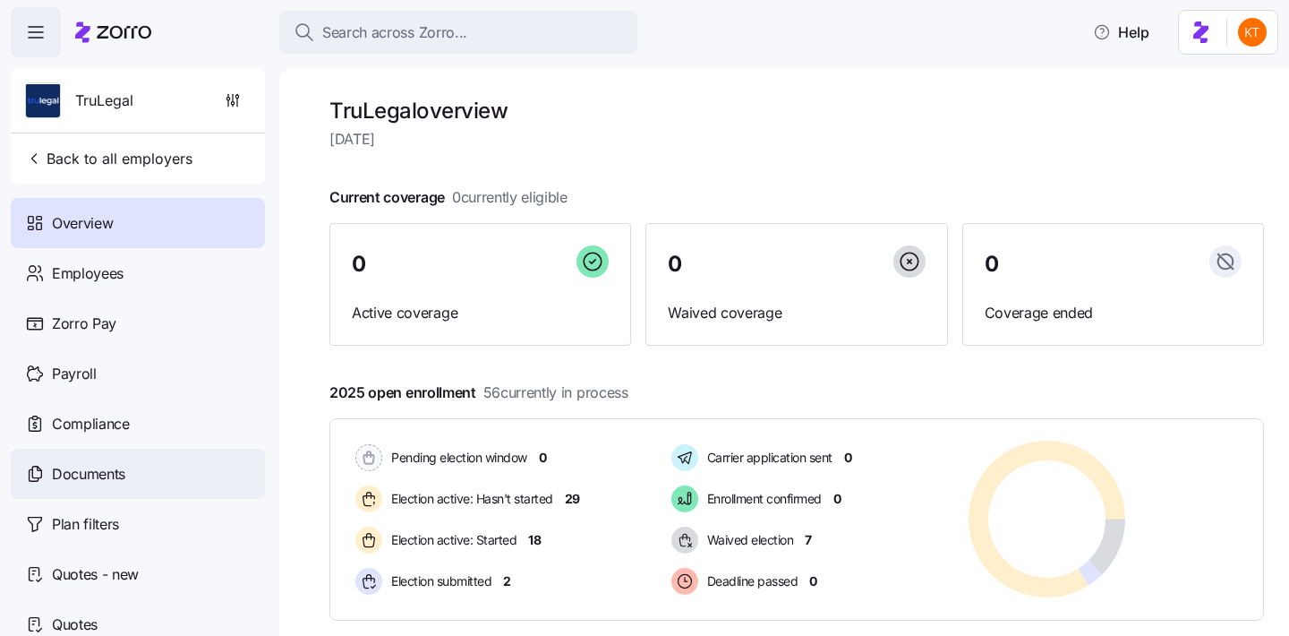
click at [137, 459] on div "Documents" at bounding box center [138, 474] width 254 height 50
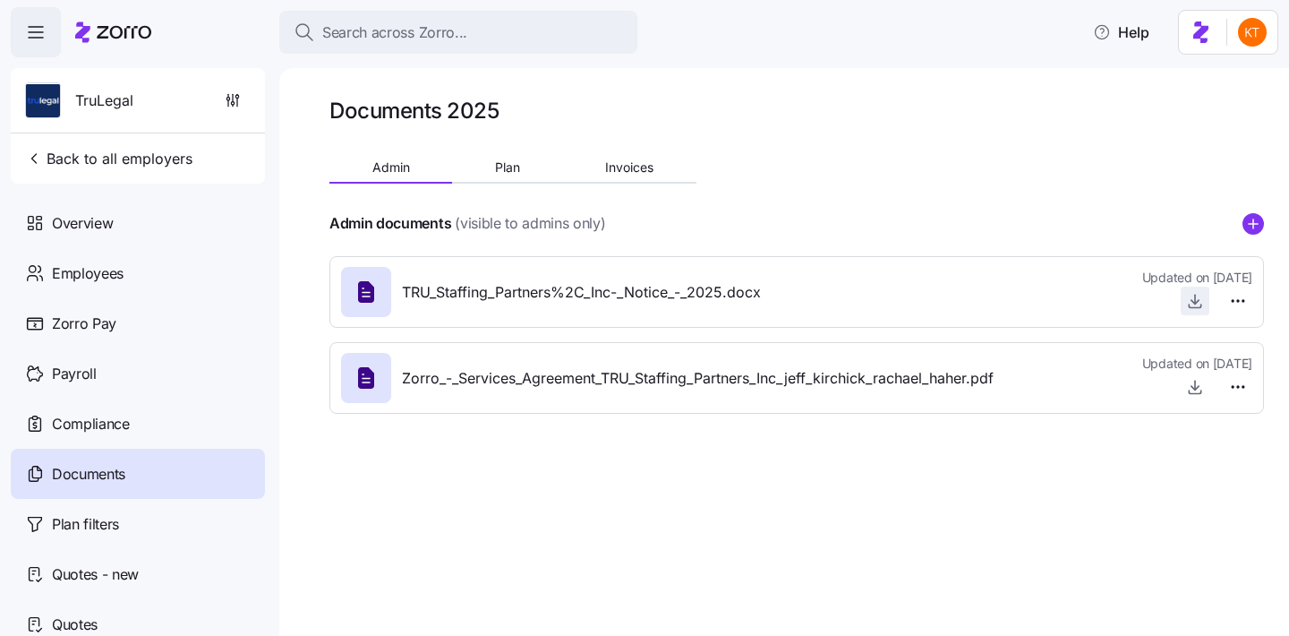
click at [1200, 301] on icon "button" at bounding box center [1195, 301] width 18 height 18
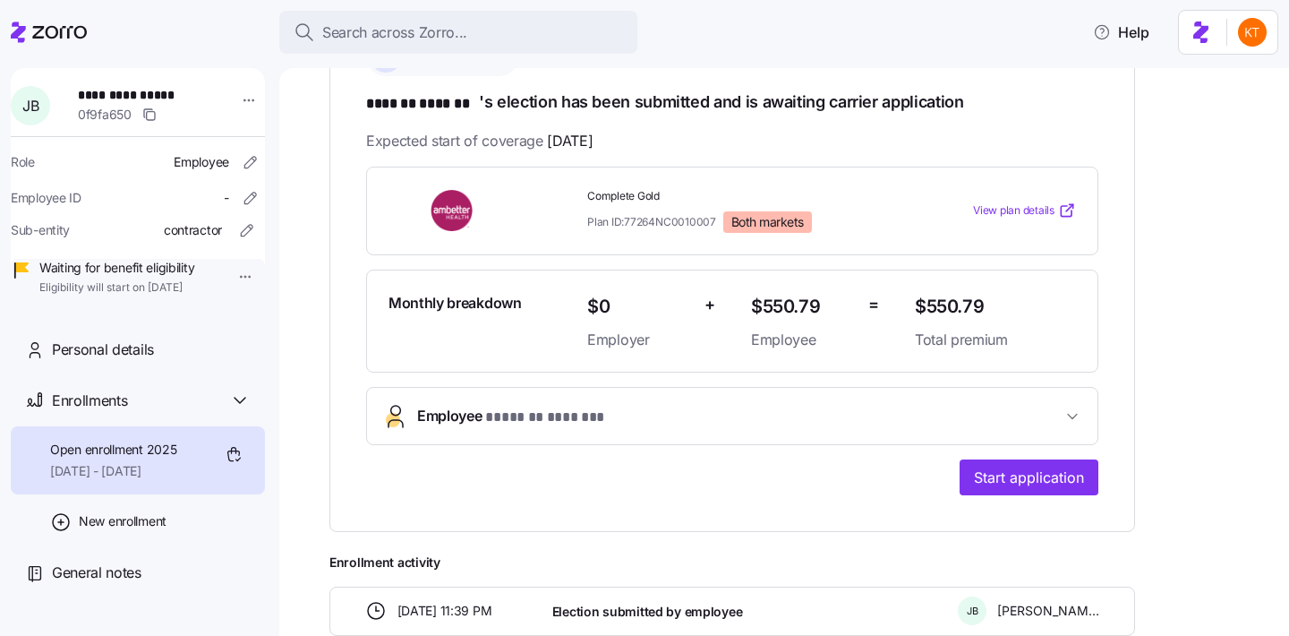
scroll to position [370, 0]
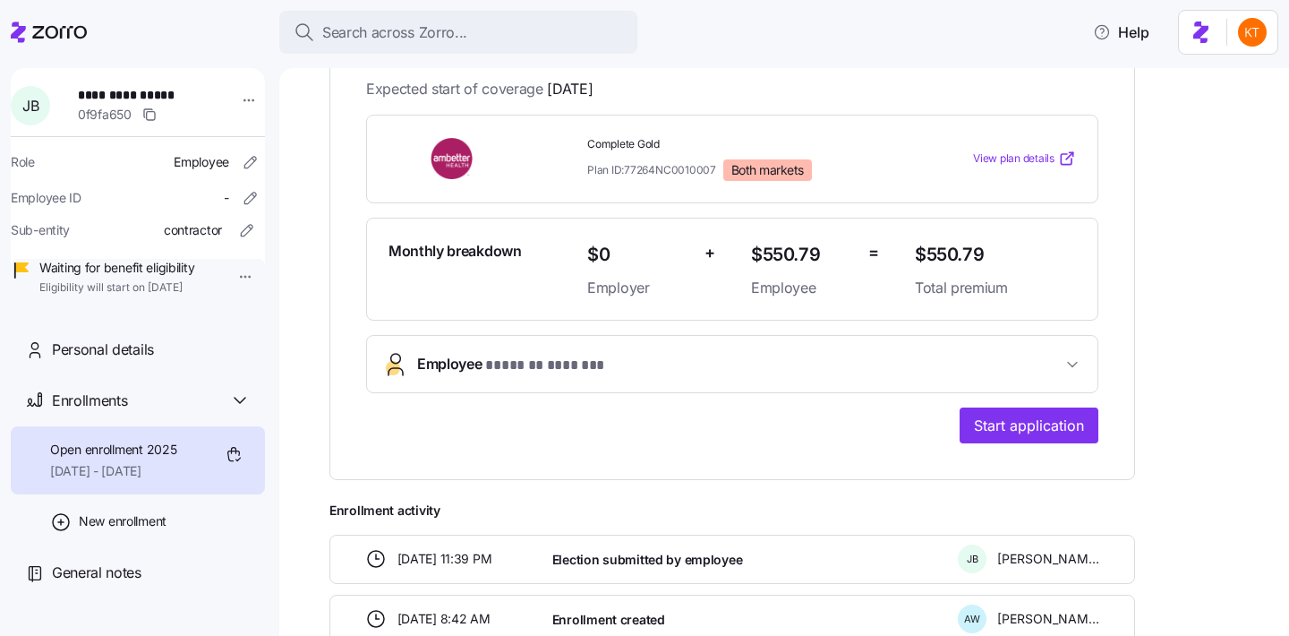
click at [982, 442] on div "**********" at bounding box center [733, 223] width 806 height 514
click at [981, 439] on button "Start application" at bounding box center [1029, 425] width 139 height 36
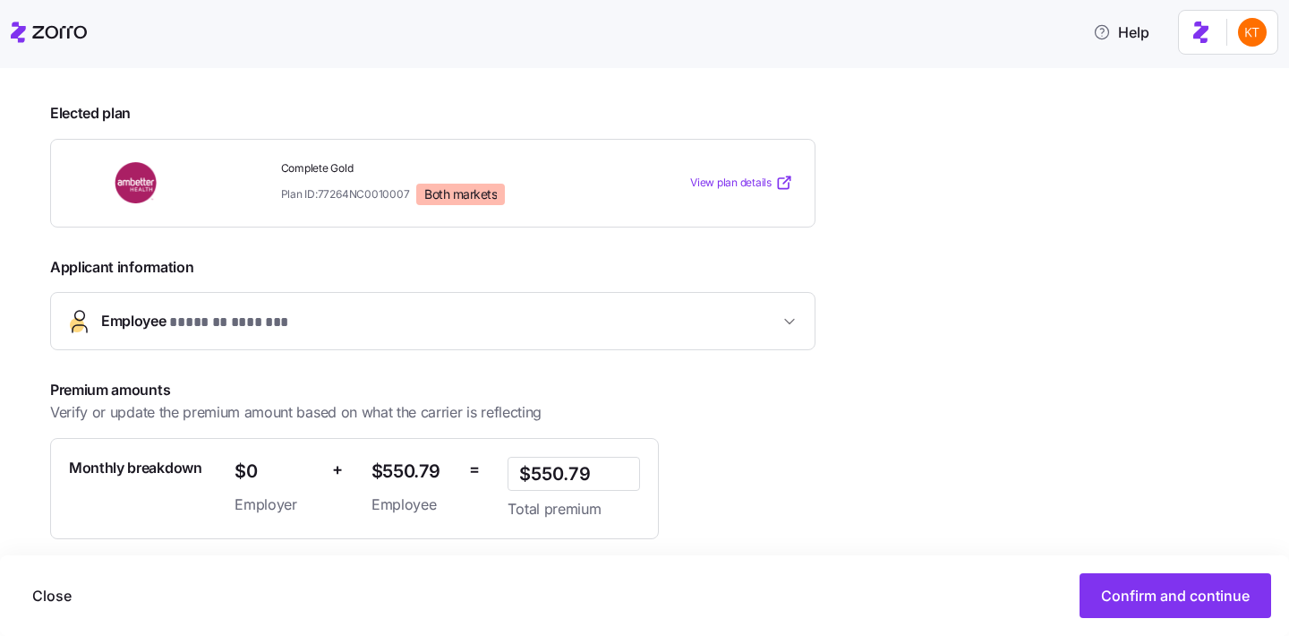
scroll to position [292, 0]
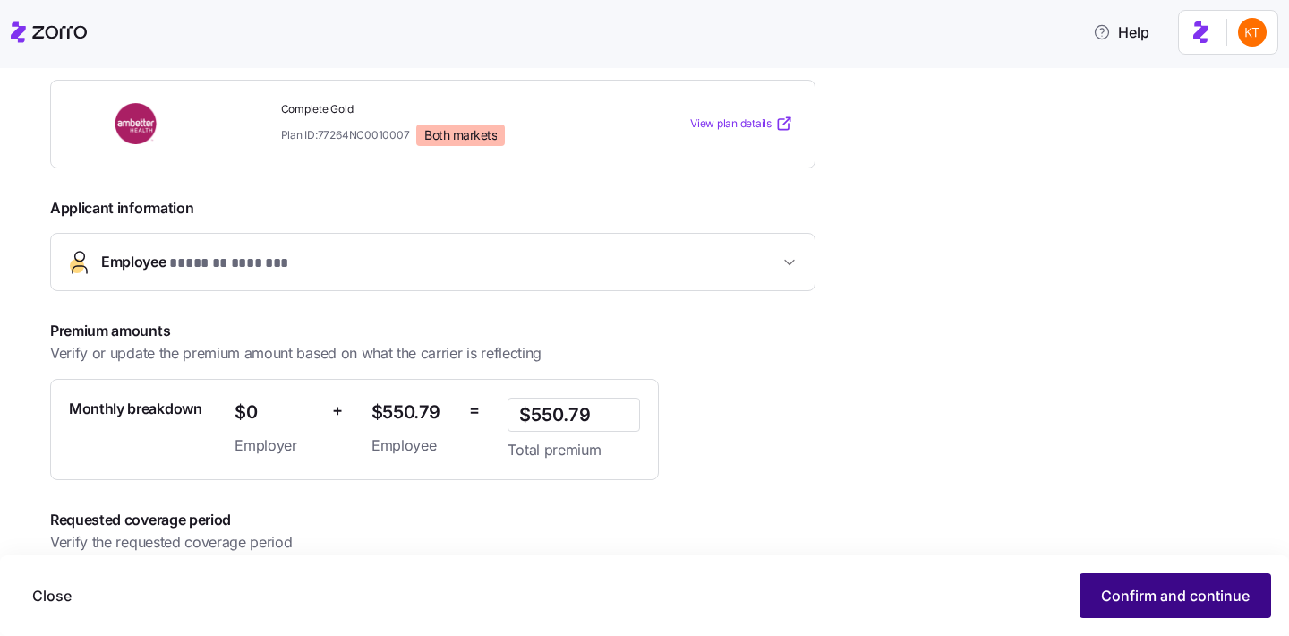
click at [1137, 609] on button "Confirm and continue" at bounding box center [1176, 595] width 192 height 45
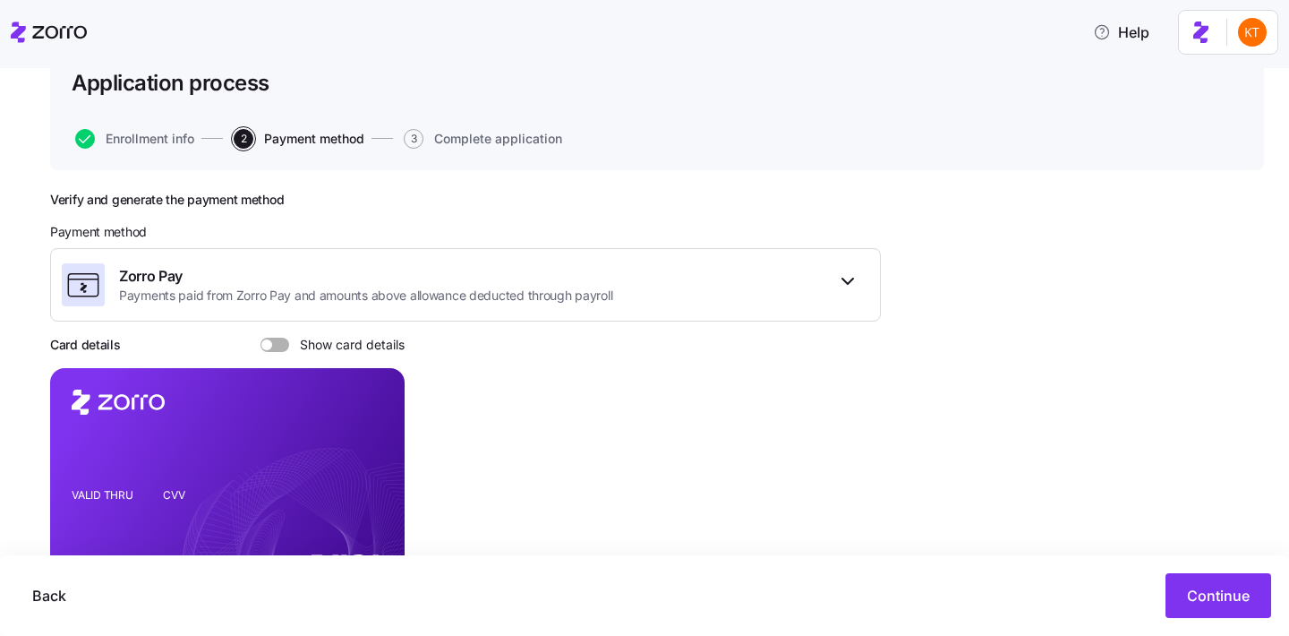
scroll to position [132, 0]
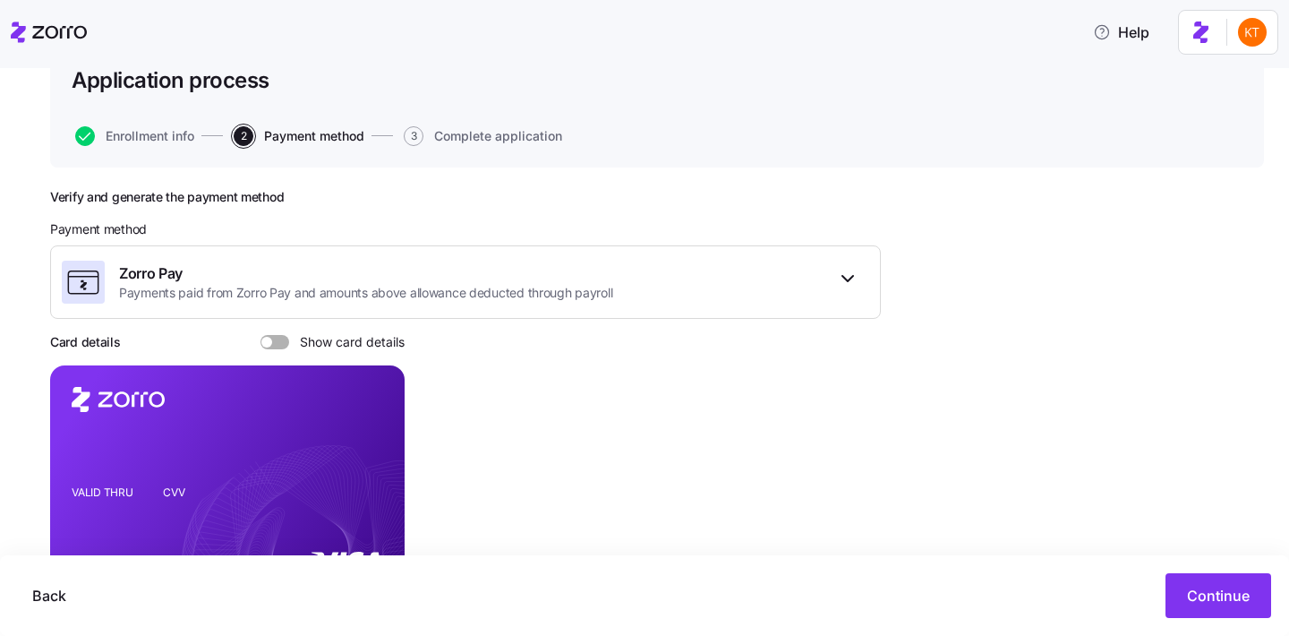
click at [273, 341] on span at bounding box center [281, 342] width 18 height 14
click at [261, 335] on input "Show card details" at bounding box center [261, 335] width 0 height 0
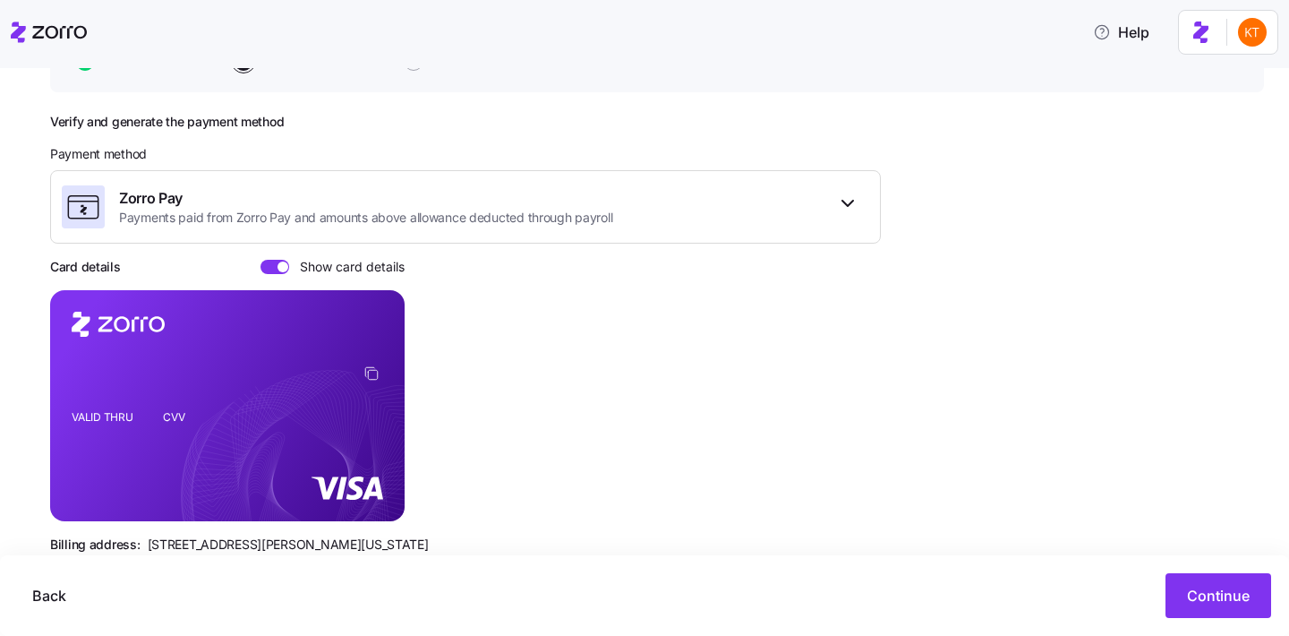
scroll to position [239, 0]
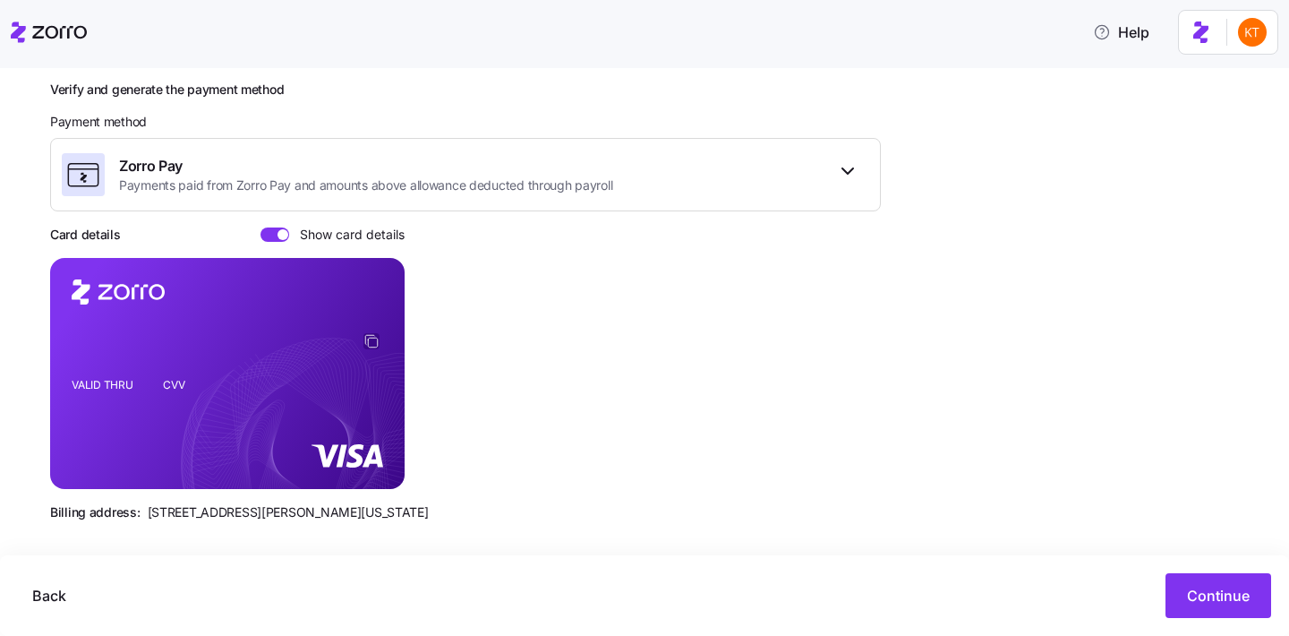
click at [370, 341] on icon "copy-to-clipboard" at bounding box center [372, 341] width 16 height 16
click at [371, 347] on icon "copy-to-clipboard" at bounding box center [372, 341] width 16 height 16
click at [1207, 601] on span "Continue" at bounding box center [1218, 595] width 63 height 21
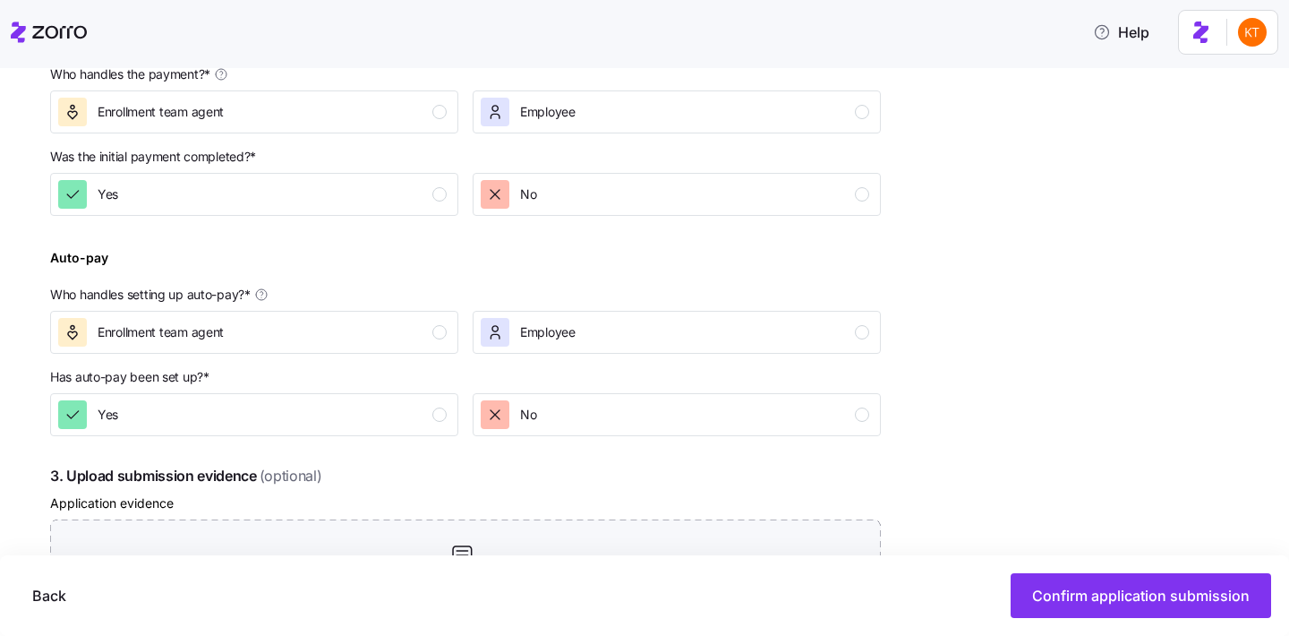
scroll to position [622, 0]
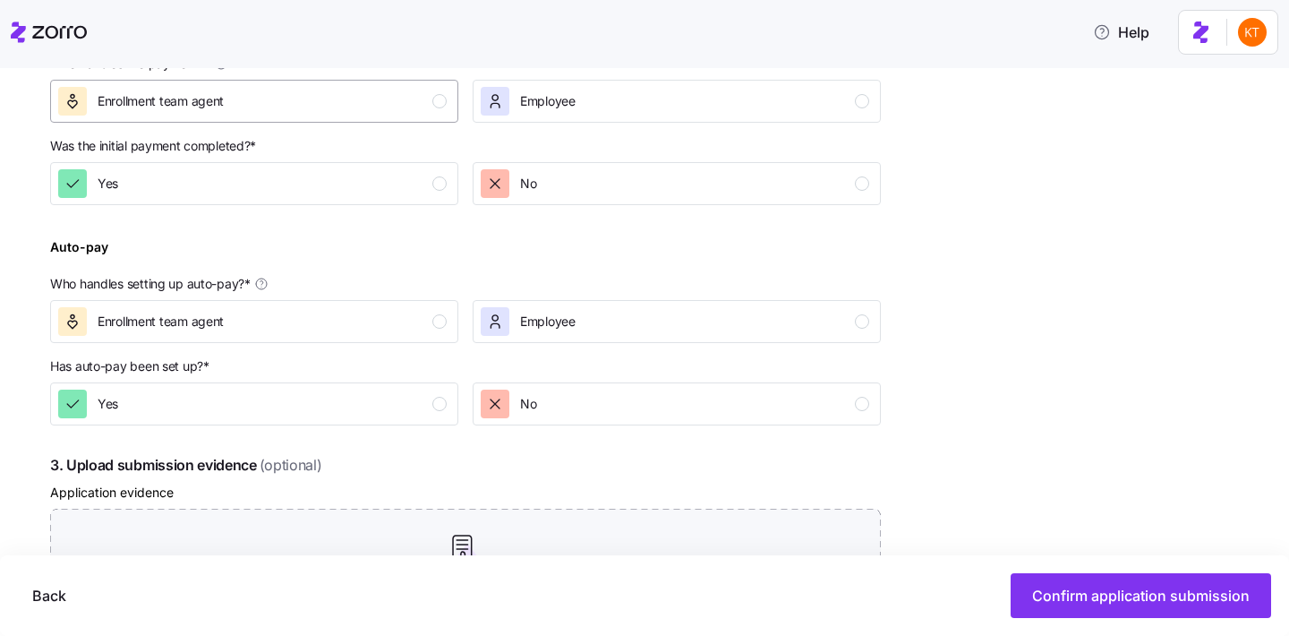
click at [417, 93] on div "Enrollment team agent" at bounding box center [252, 101] width 389 height 29
click at [426, 181] on div "Yes" at bounding box center [252, 183] width 389 height 29
click at [417, 308] on div "Enrollment team agent" at bounding box center [252, 321] width 389 height 29
click at [431, 422] on button "Yes" at bounding box center [254, 403] width 408 height 43
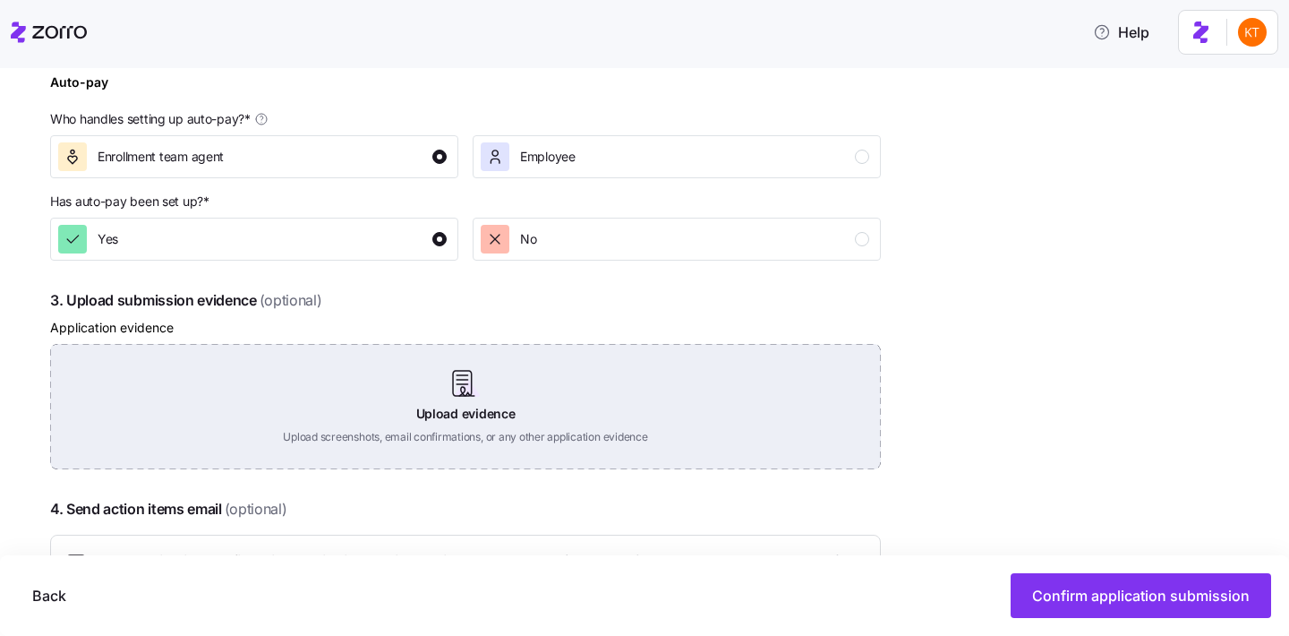
click at [450, 407] on div "Upload evidence Upload screenshots, email confirmations, or any other applicati…" at bounding box center [465, 406] width 831 height 125
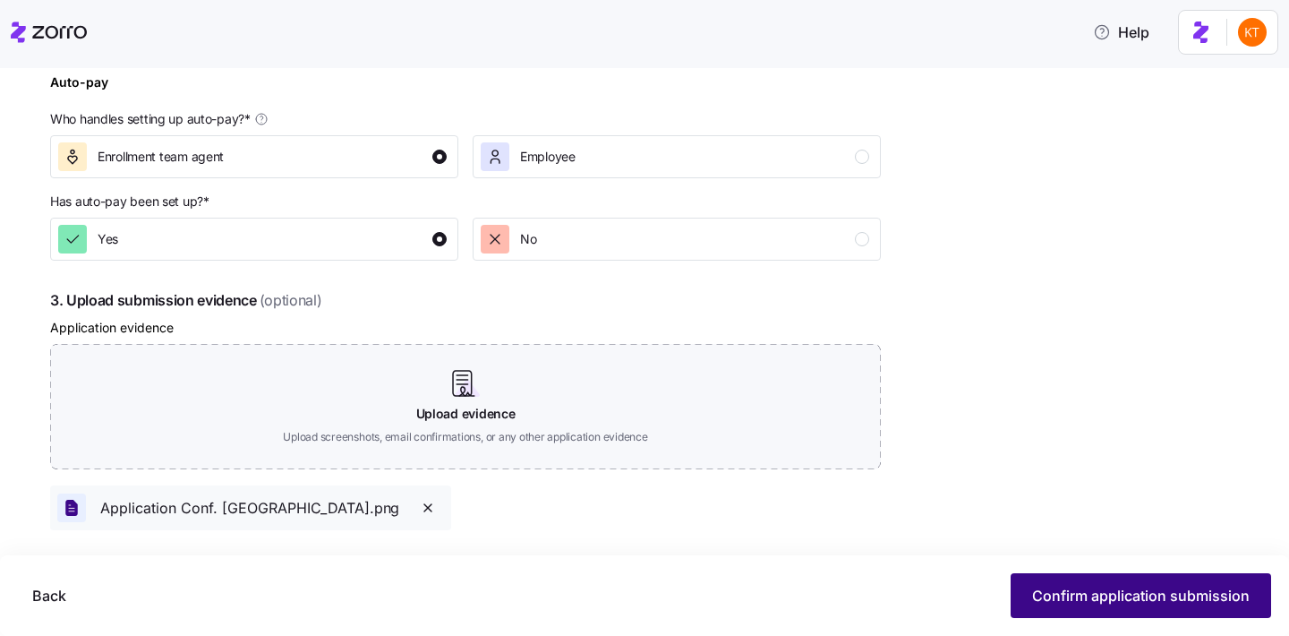
click at [1070, 603] on span "Confirm application submission" at bounding box center [1141, 595] width 218 height 21
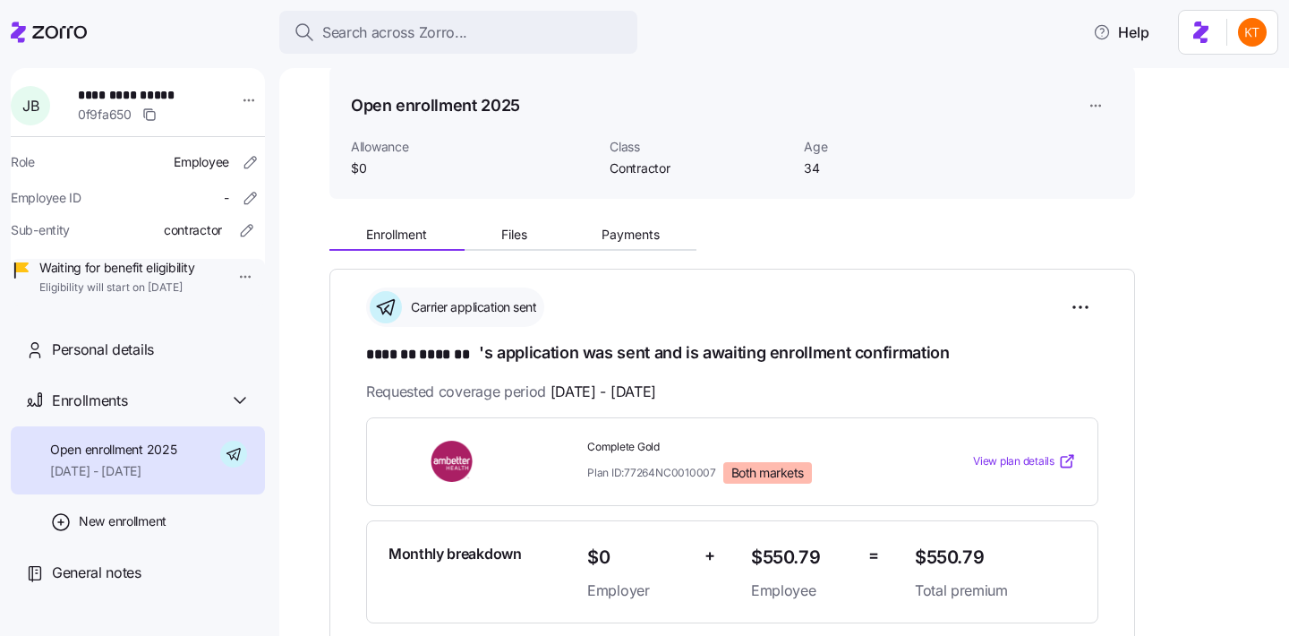
scroll to position [93, 0]
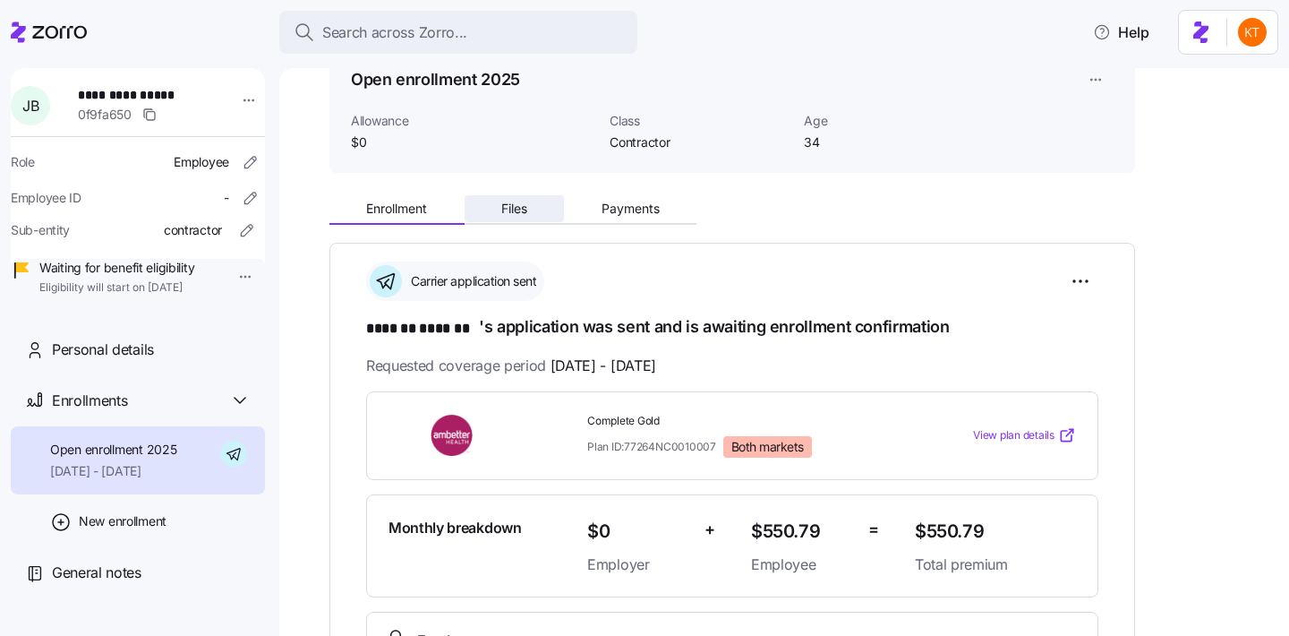
click at [502, 222] on button "Files" at bounding box center [515, 208] width 100 height 27
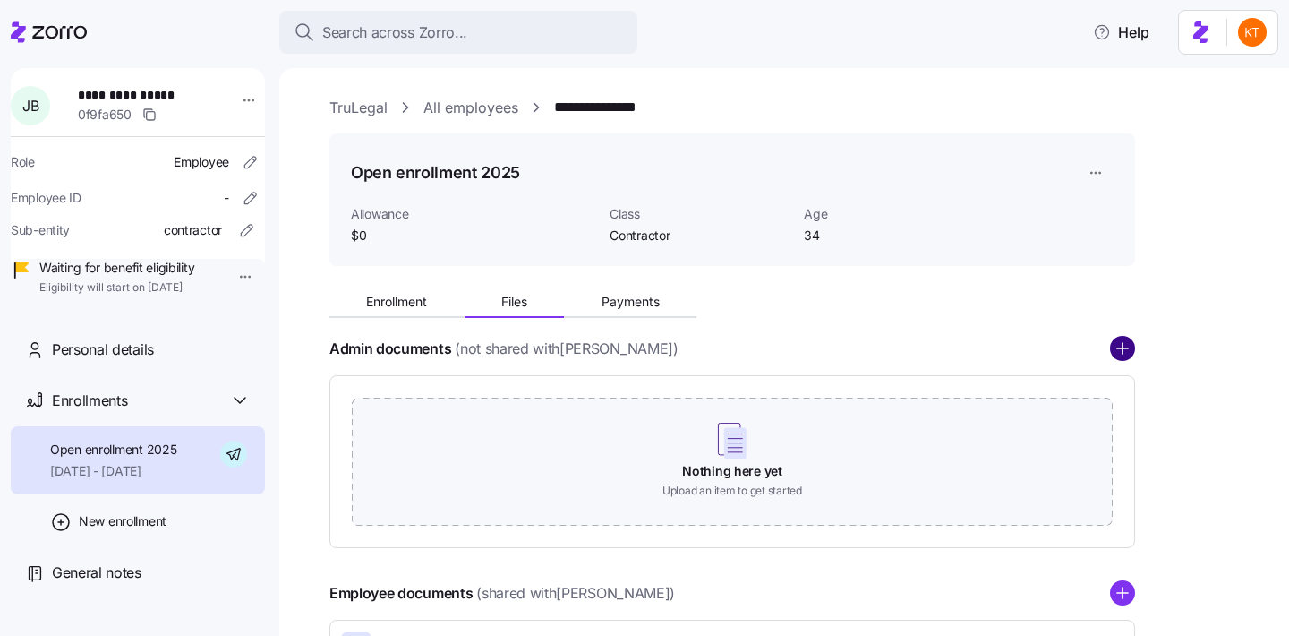
click at [1125, 352] on circle "add icon" at bounding box center [1122, 349] width 23 height 23
click at [1123, 358] on circle "add icon" at bounding box center [1122, 349] width 23 height 23
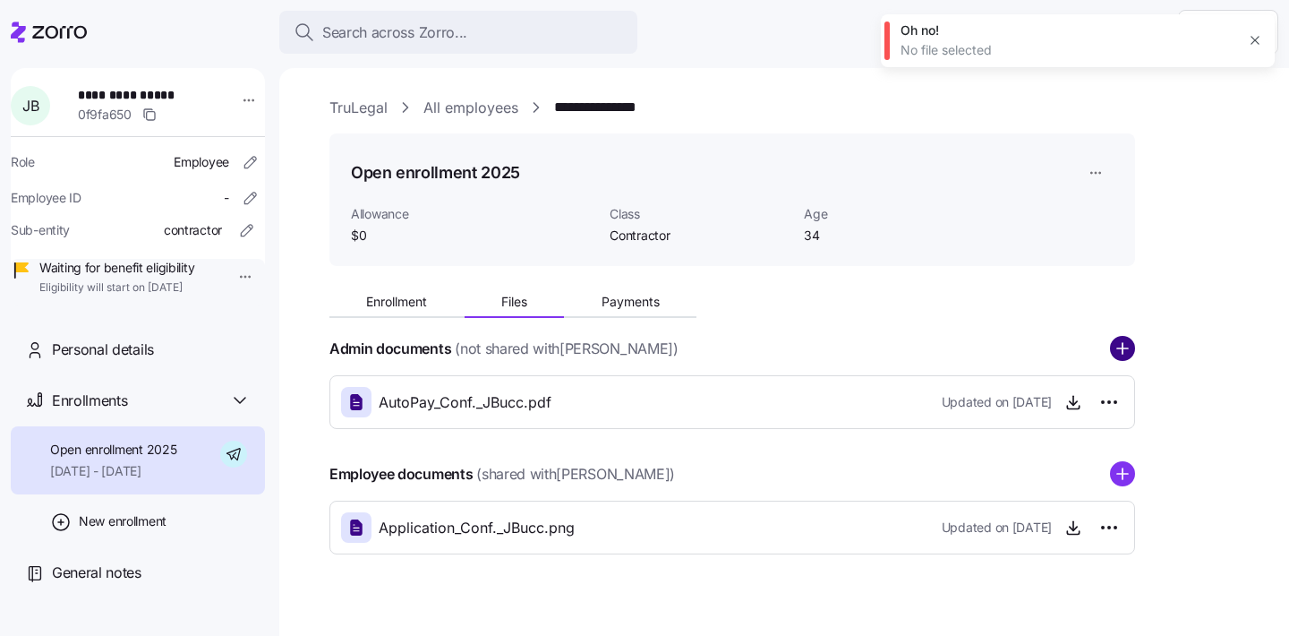
click at [1127, 345] on circle "add icon" at bounding box center [1122, 349] width 23 height 23
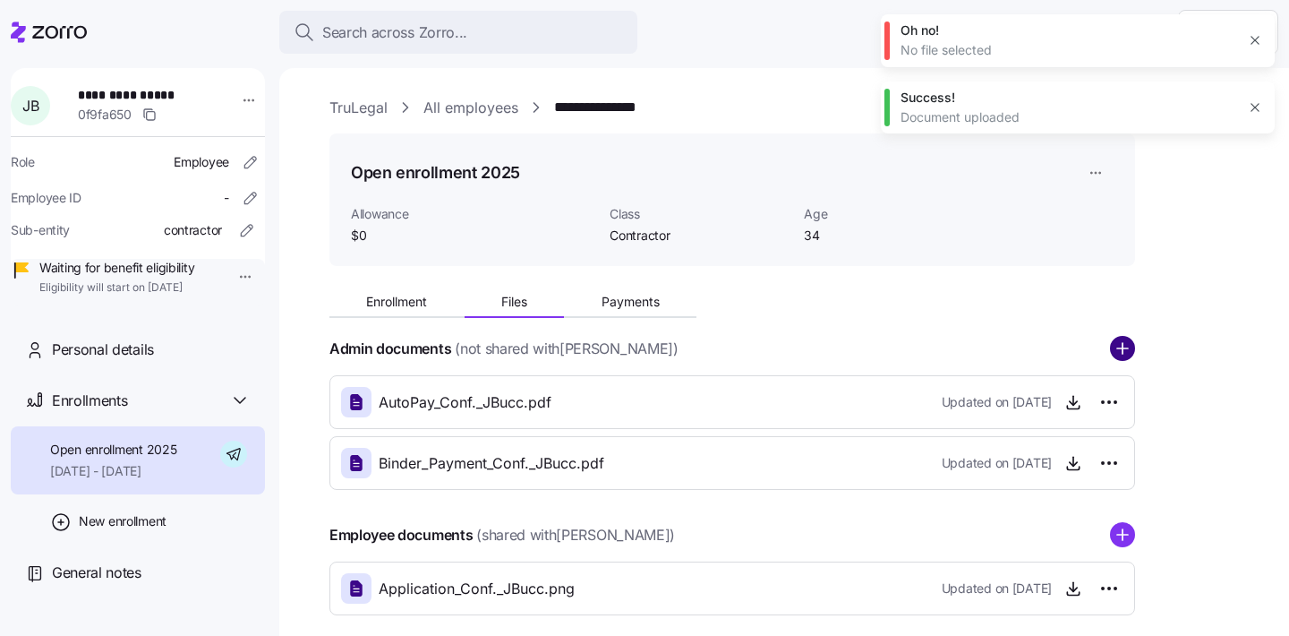
click at [1133, 347] on circle "add icon" at bounding box center [1122, 349] width 23 height 23
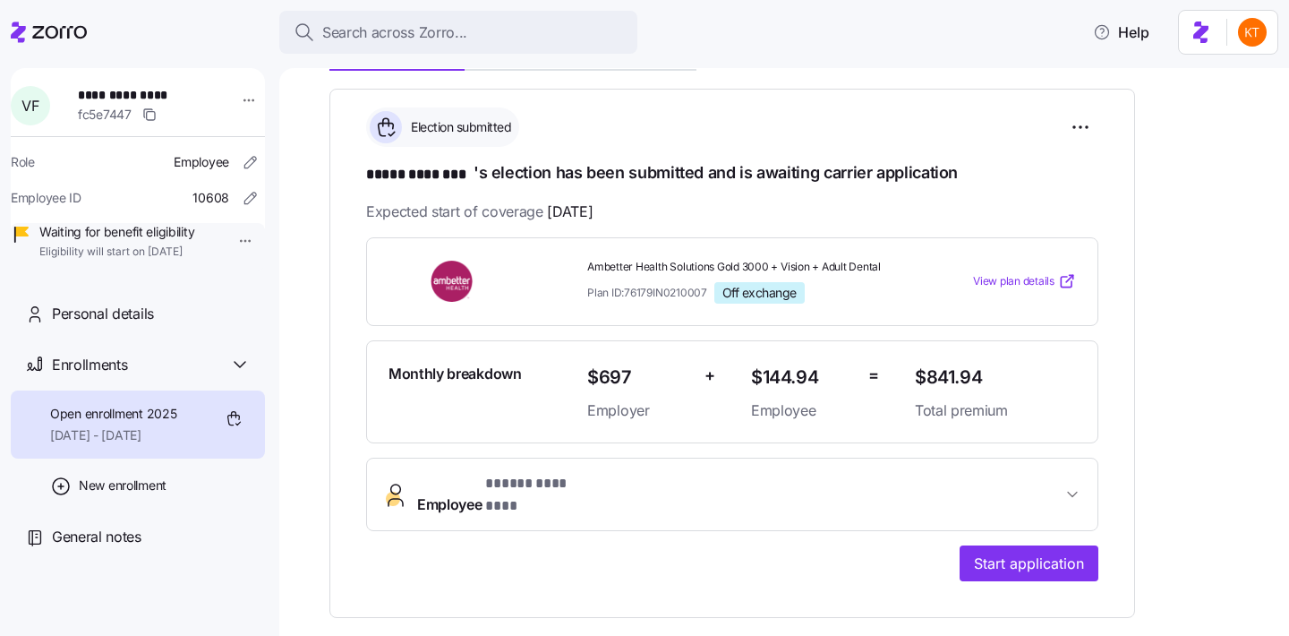
scroll to position [253, 0]
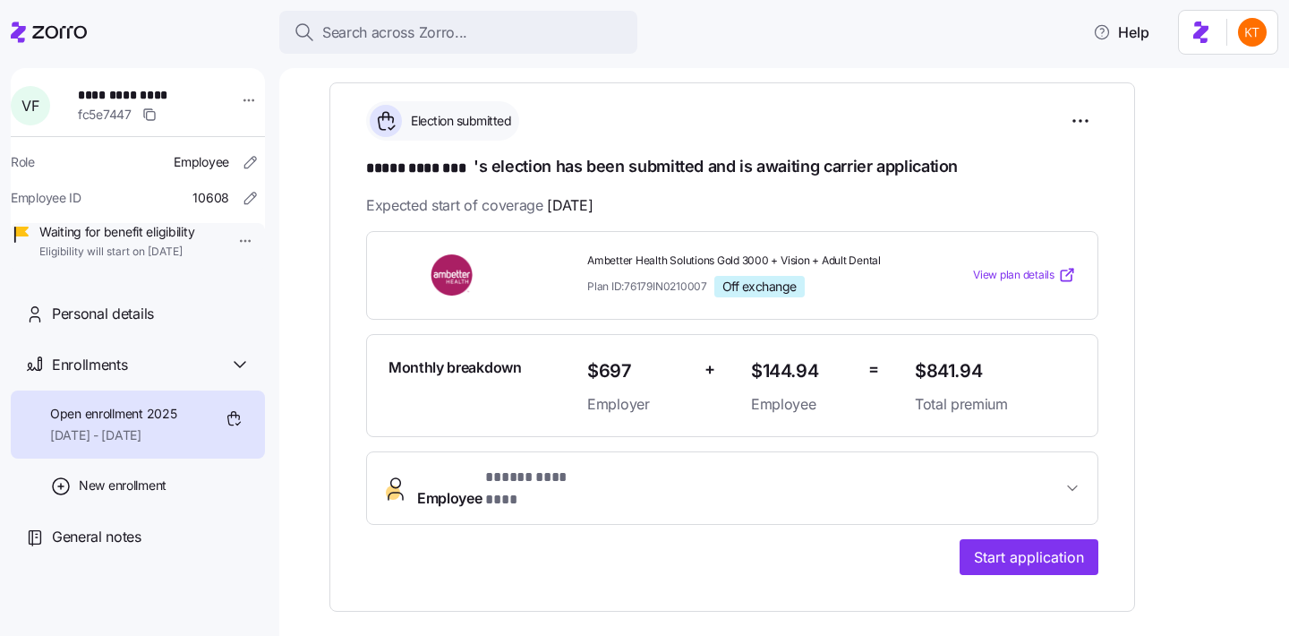
click at [684, 480] on span "Employee * ***** ******** *" at bounding box center [739, 488] width 645 height 43
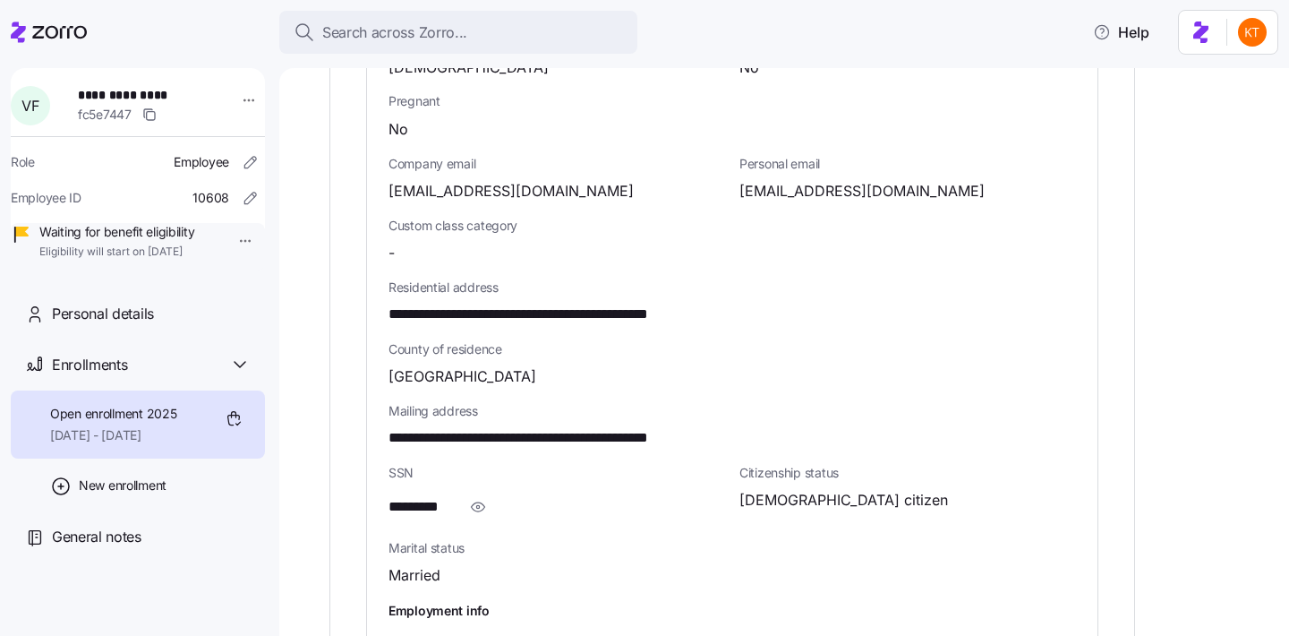
scroll to position [942, 0]
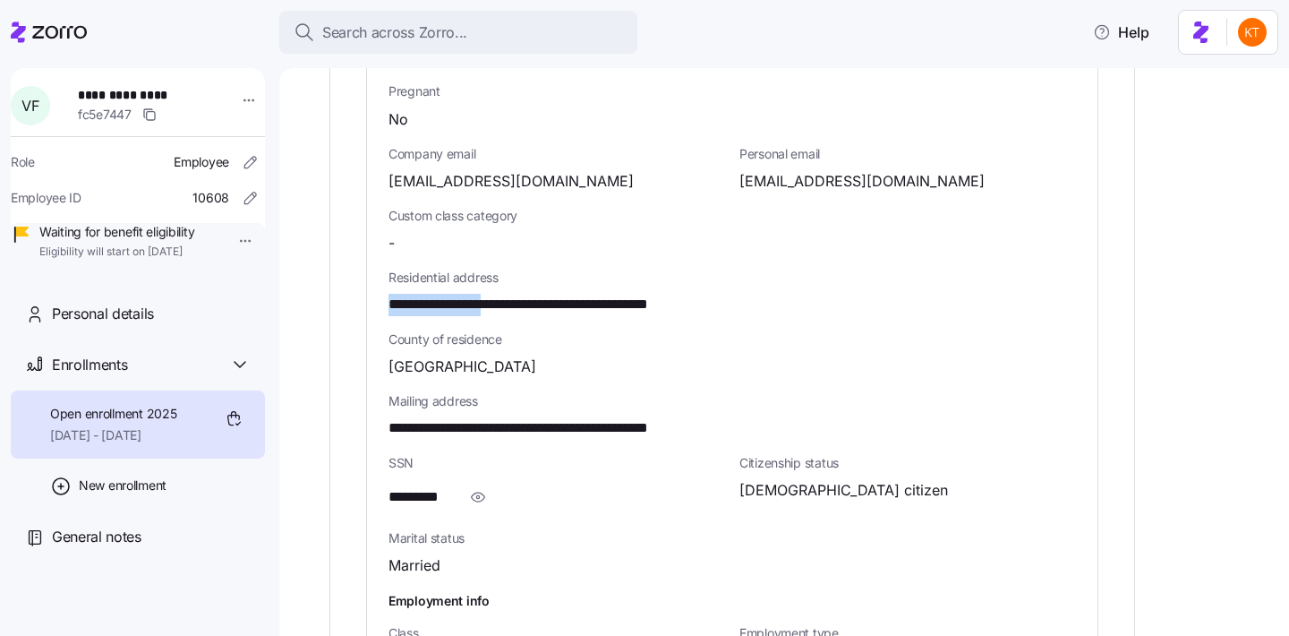
drag, startPoint x: 511, startPoint y: 288, endPoint x: 379, endPoint y: 275, distance: 133.2
click at [379, 275] on div "**********" at bounding box center [732, 292] width 731 height 912
copy span "**********"
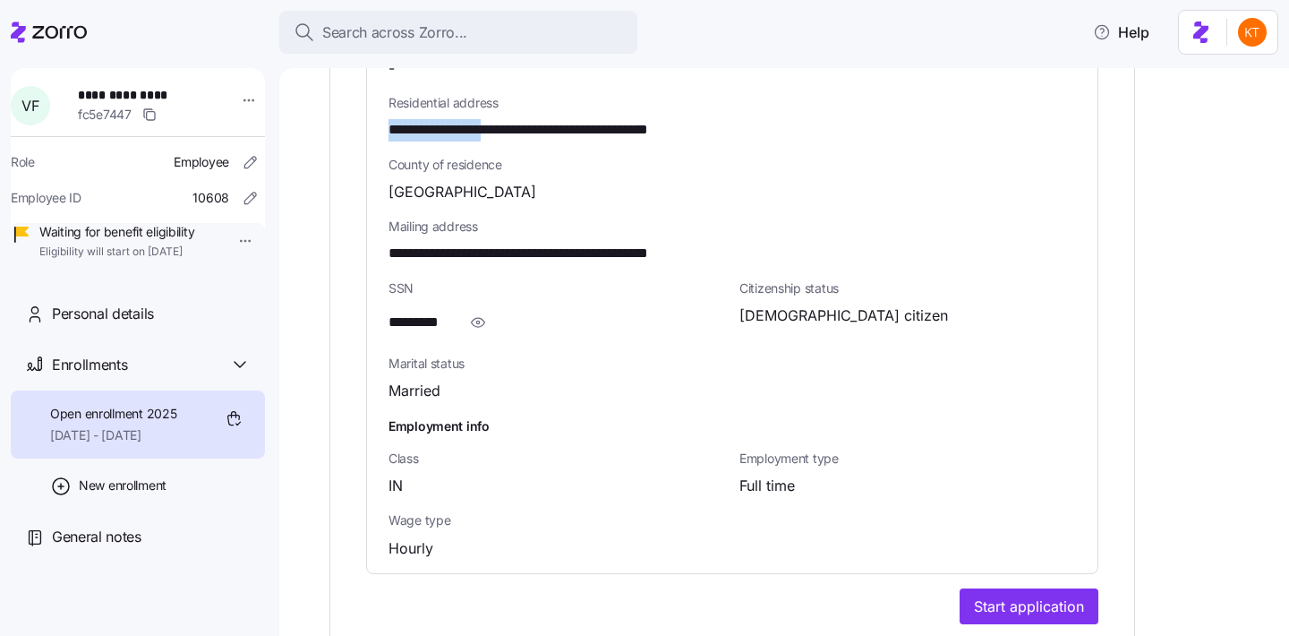
scroll to position [1115, 0]
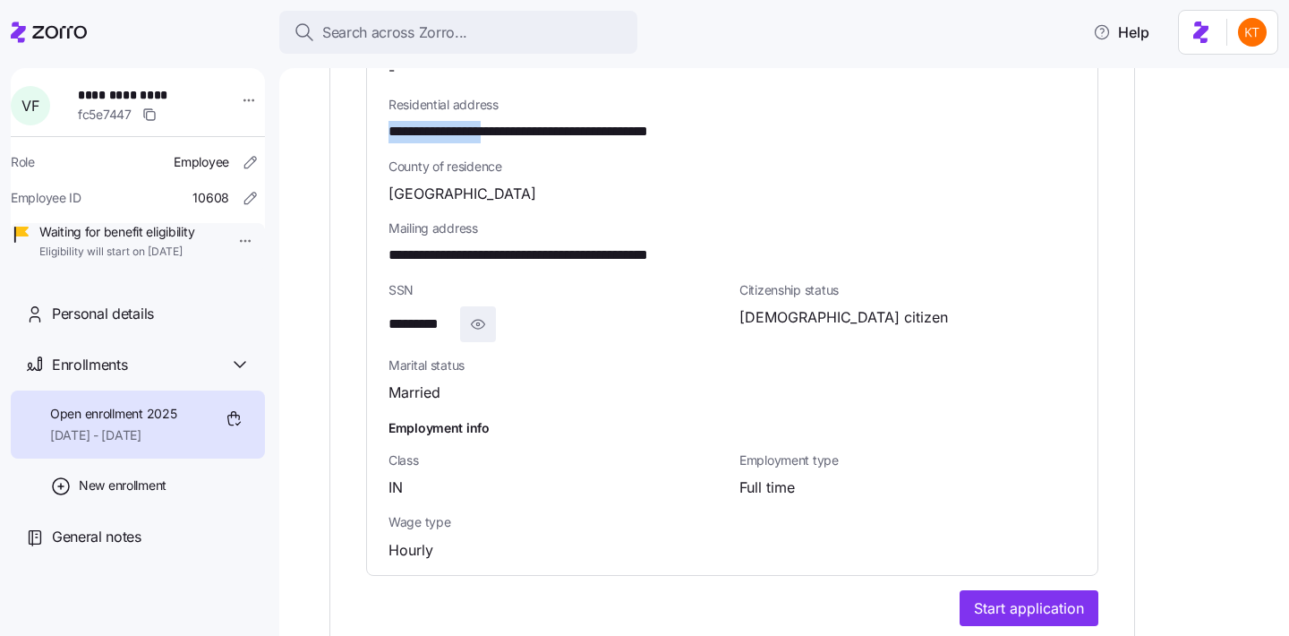
click at [484, 313] on icon "button" at bounding box center [478, 323] width 18 height 21
click at [435, 313] on span "**********" at bounding box center [434, 324] width 90 height 22
copy span "**"
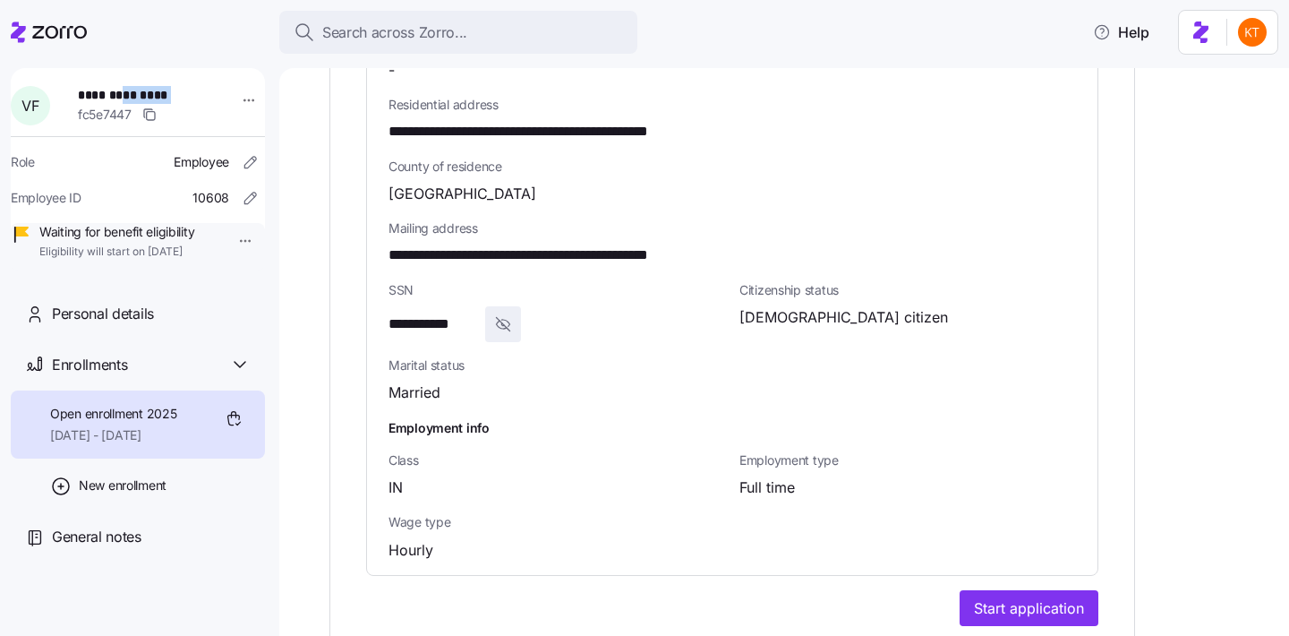
click at [133, 103] on div "**********" at bounding box center [149, 105] width 142 height 39
click at [133, 104] on div "fc5e7447" at bounding box center [149, 114] width 142 height 21
click at [103, 90] on span "**********" at bounding box center [140, 95] width 125 height 18
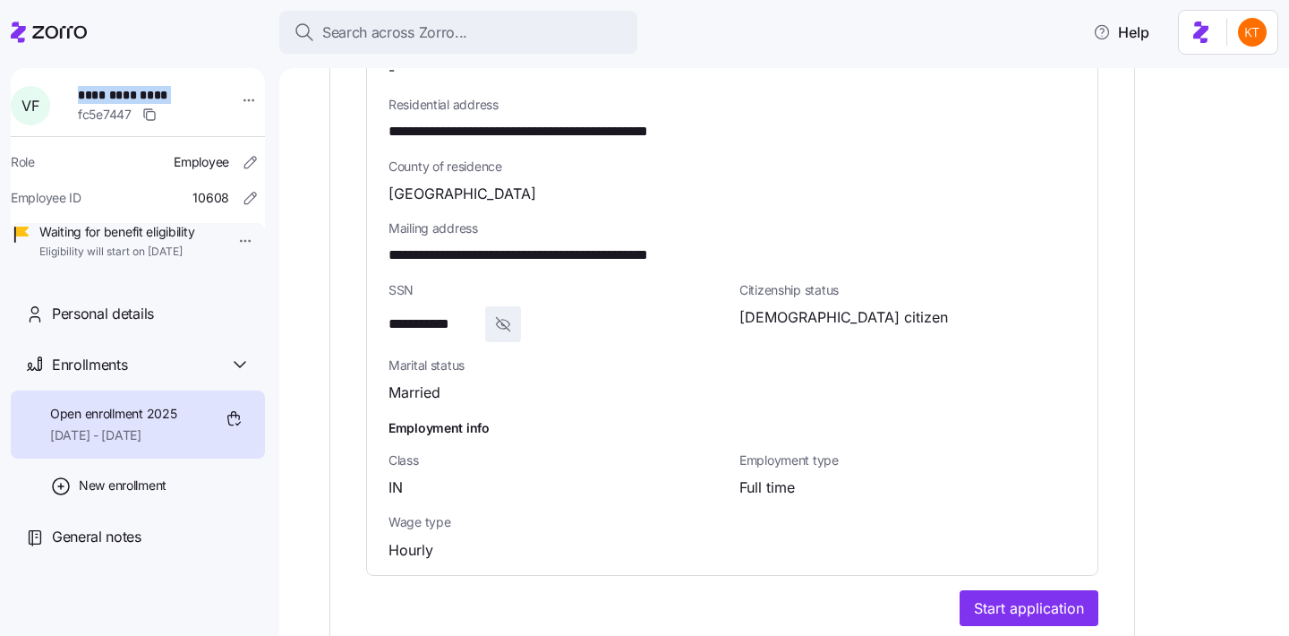
click at [103, 90] on span "**********" at bounding box center [140, 95] width 125 height 18
copy span "**********"
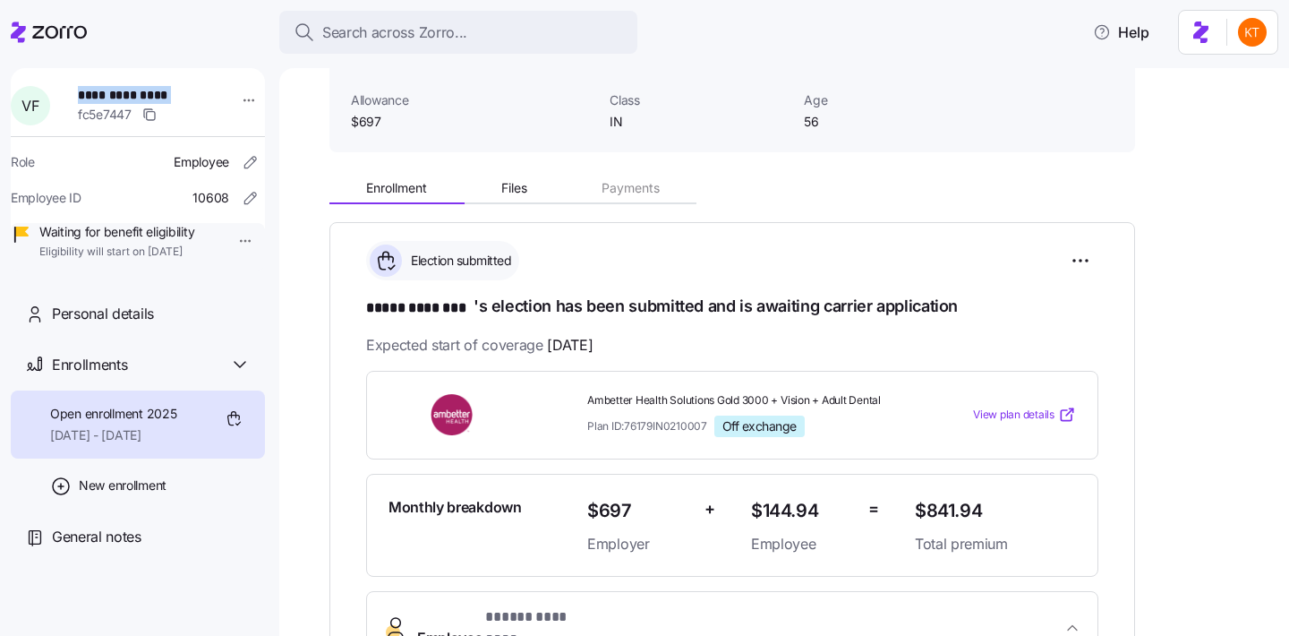
scroll to position [0, 0]
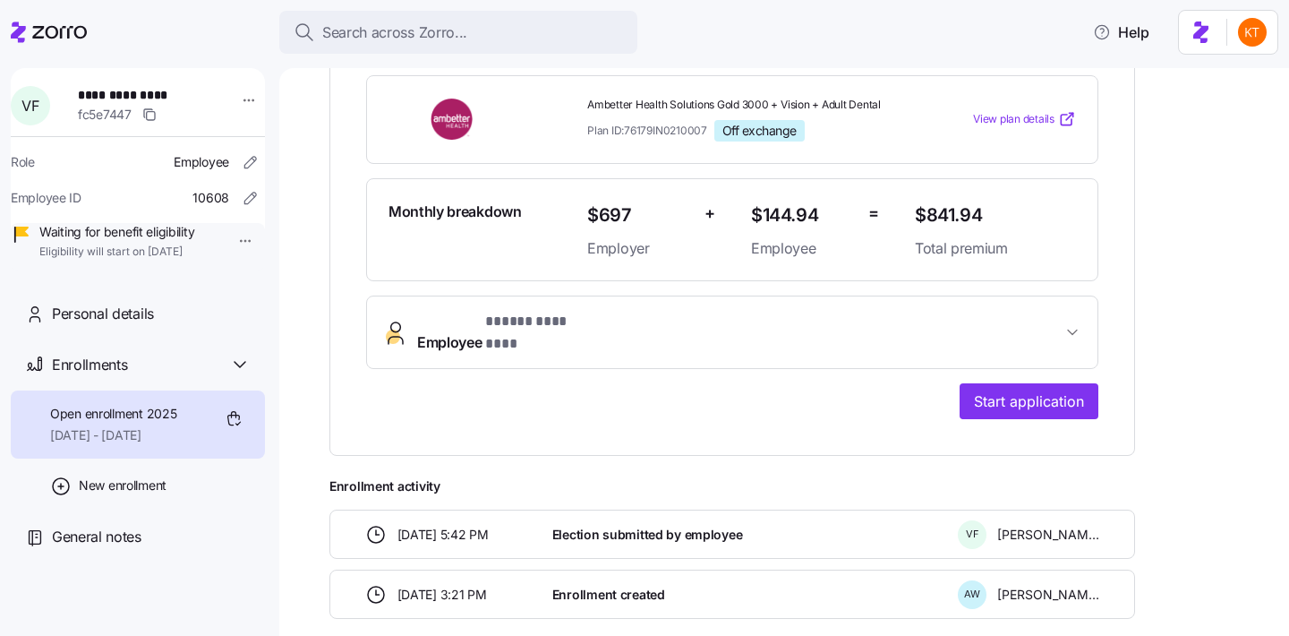
scroll to position [484, 0]
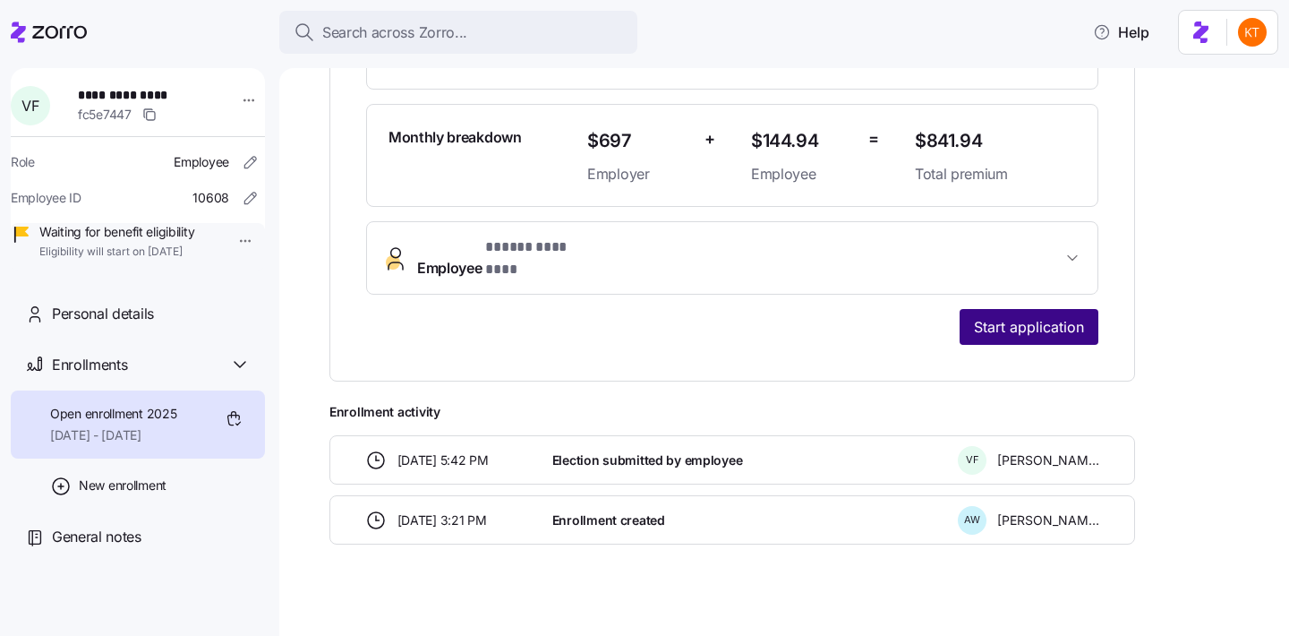
click at [989, 317] on span "Start application" at bounding box center [1029, 326] width 110 height 21
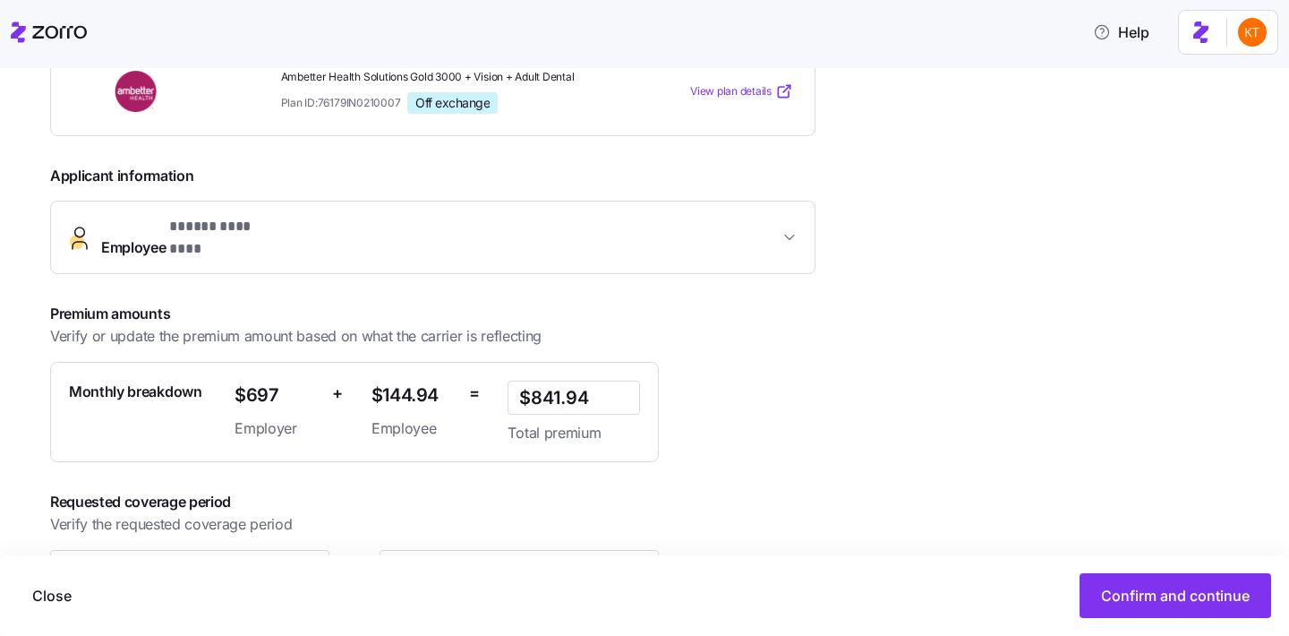
scroll to position [370, 0]
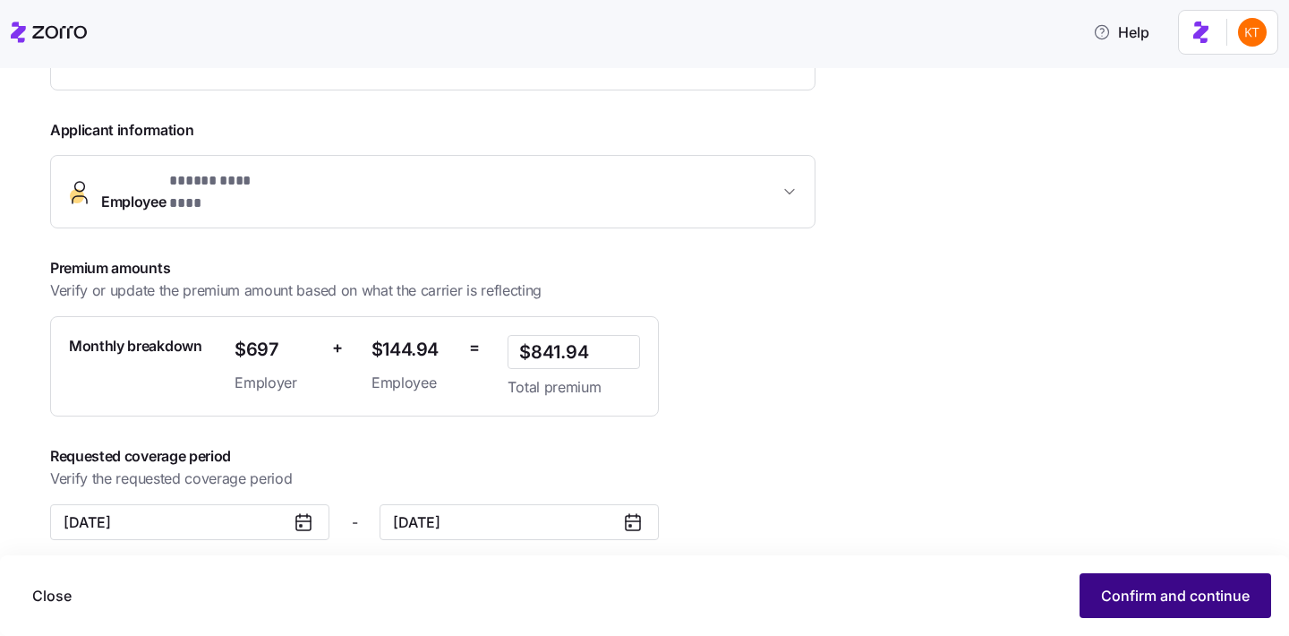
click at [1124, 608] on button "Confirm and continue" at bounding box center [1176, 595] width 192 height 45
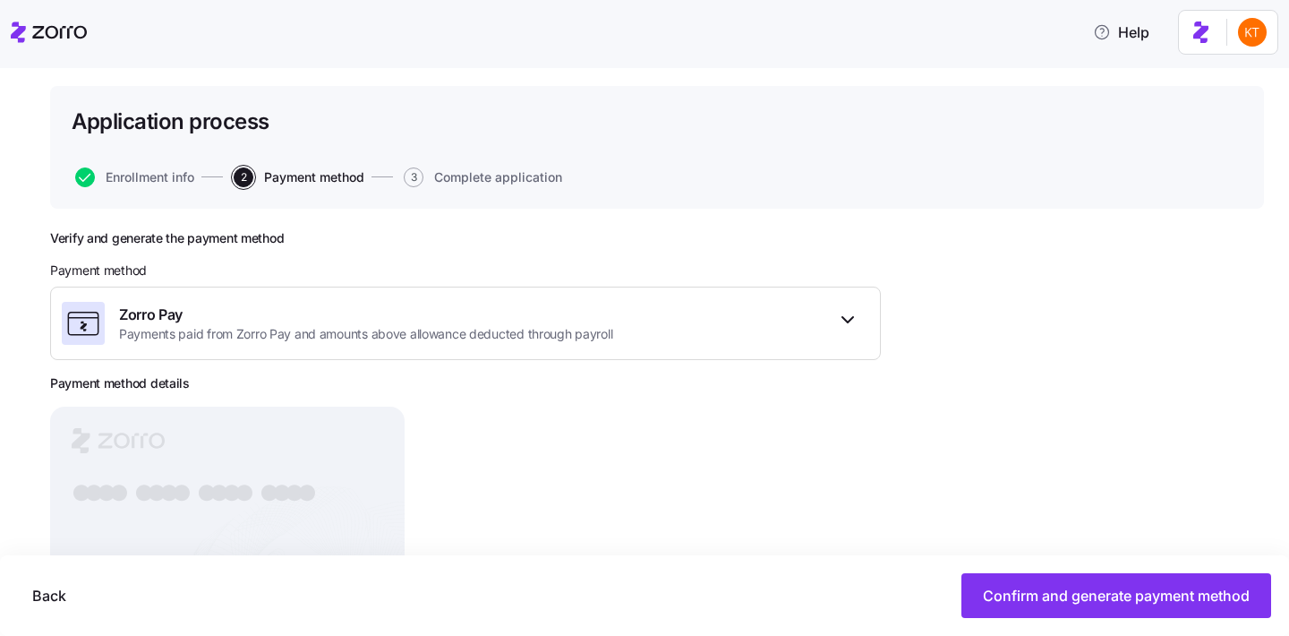
scroll to position [132, 0]
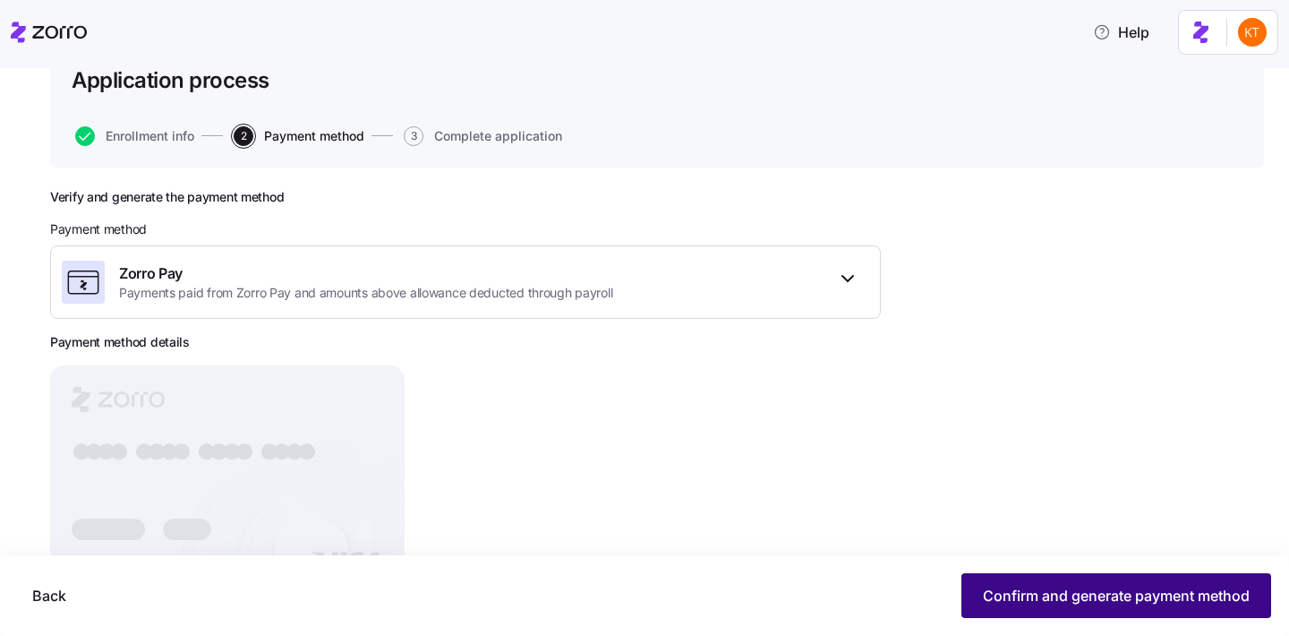
click at [1037, 607] on button "Confirm and generate payment method" at bounding box center [1117, 595] width 310 height 45
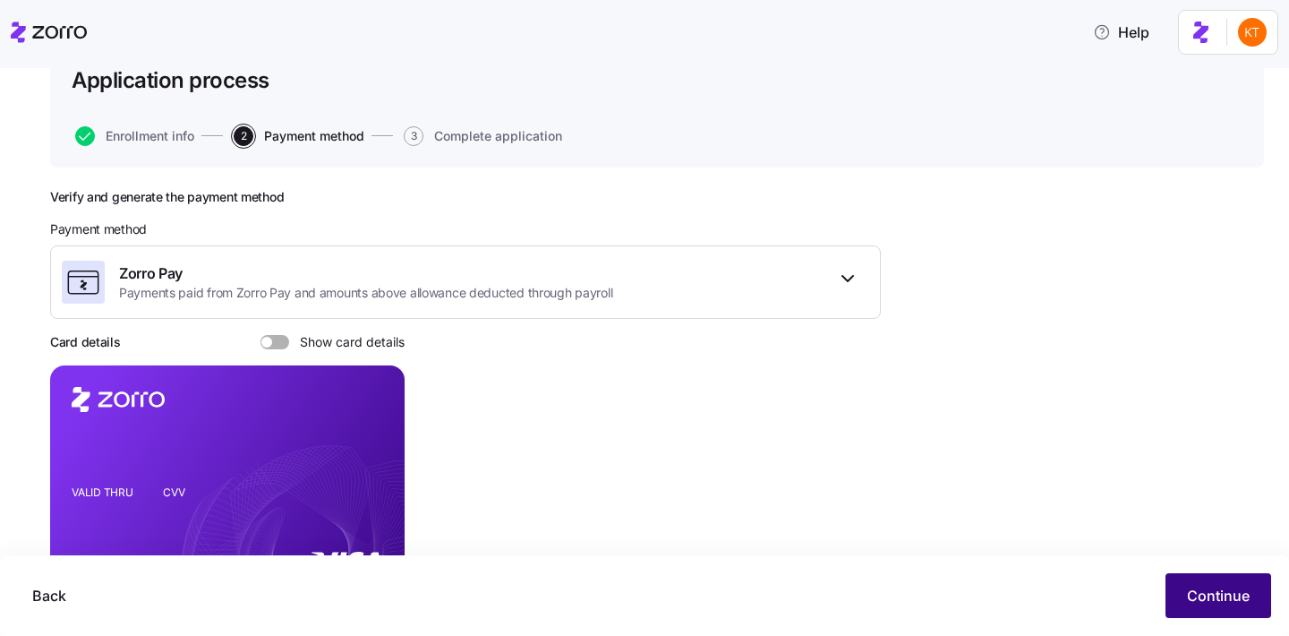
click at [1177, 597] on button "Continue" at bounding box center [1219, 595] width 106 height 45
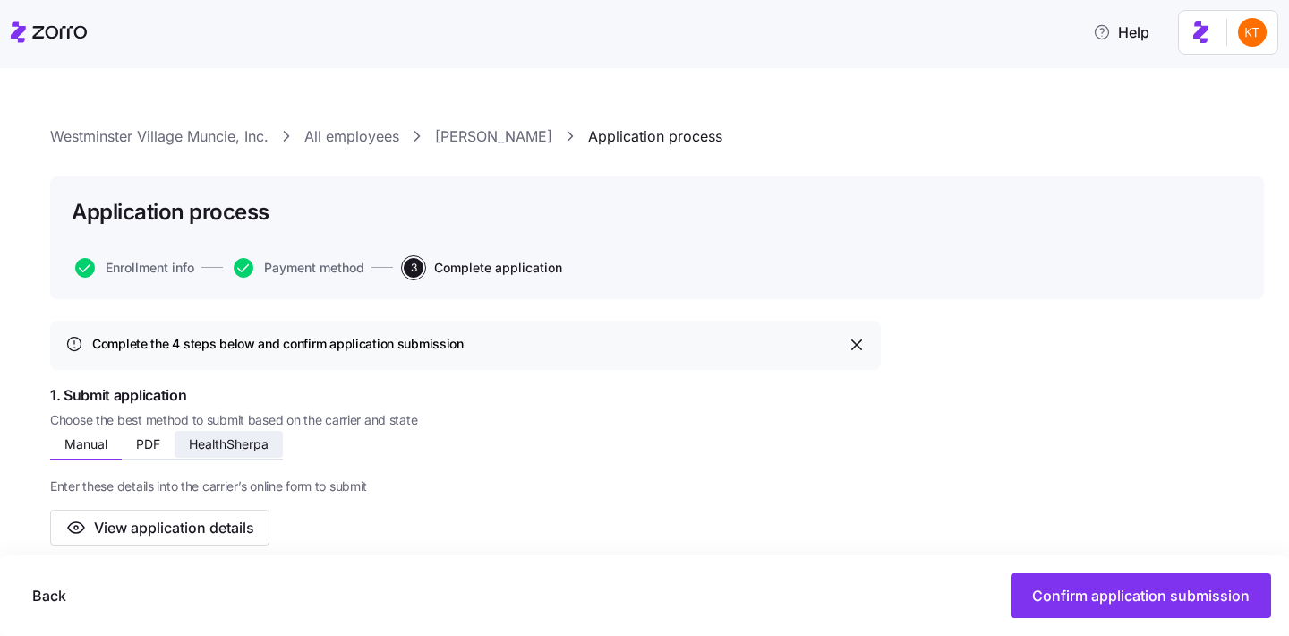
click at [257, 444] on span "HealthSherpa" at bounding box center [229, 444] width 80 height 13
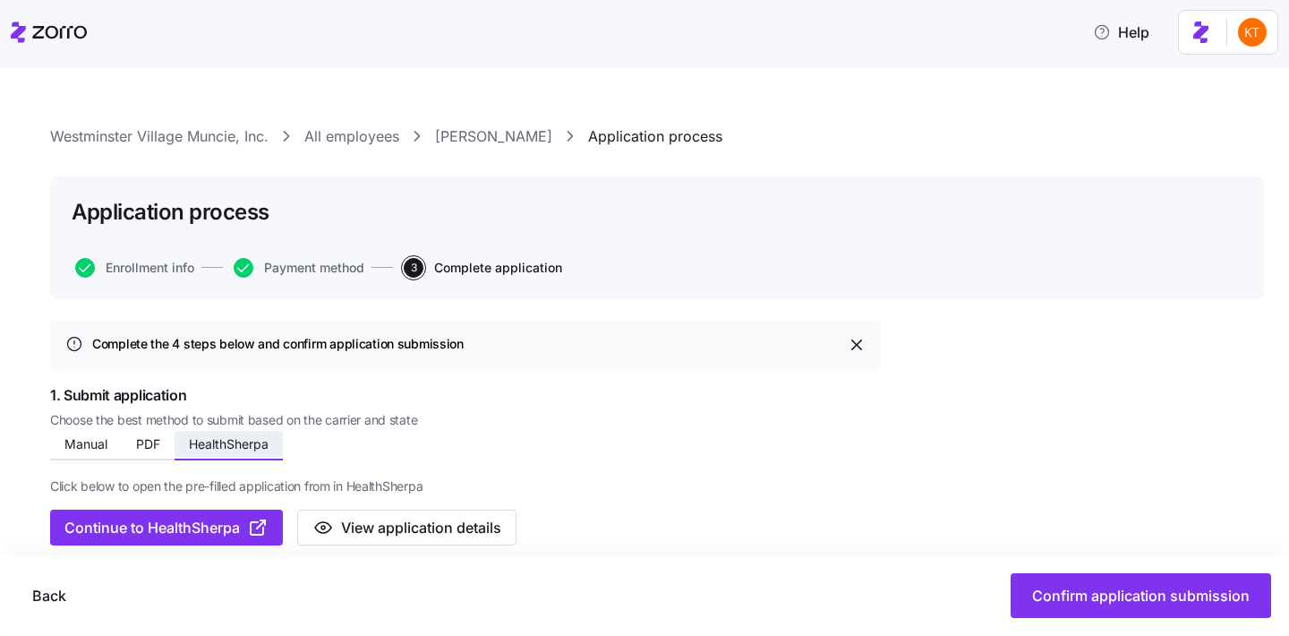
scroll to position [16, 0]
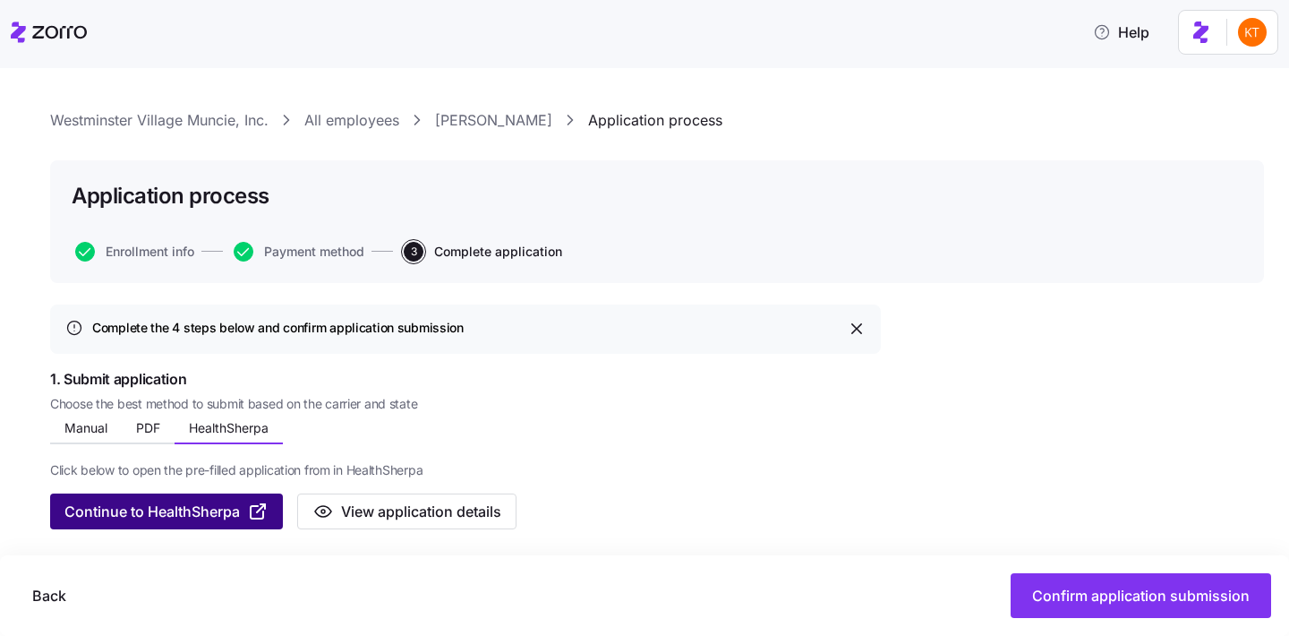
click at [209, 502] on span "Continue to HealthSherpa" at bounding box center [151, 511] width 175 height 21
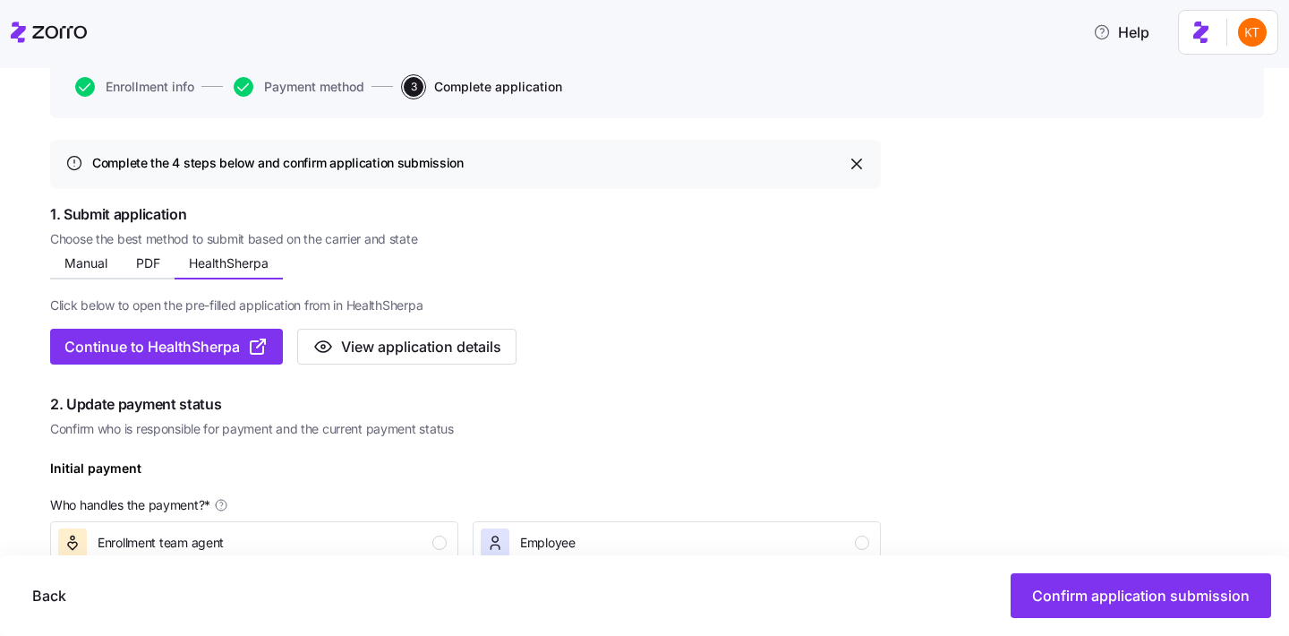
scroll to position [310, 0]
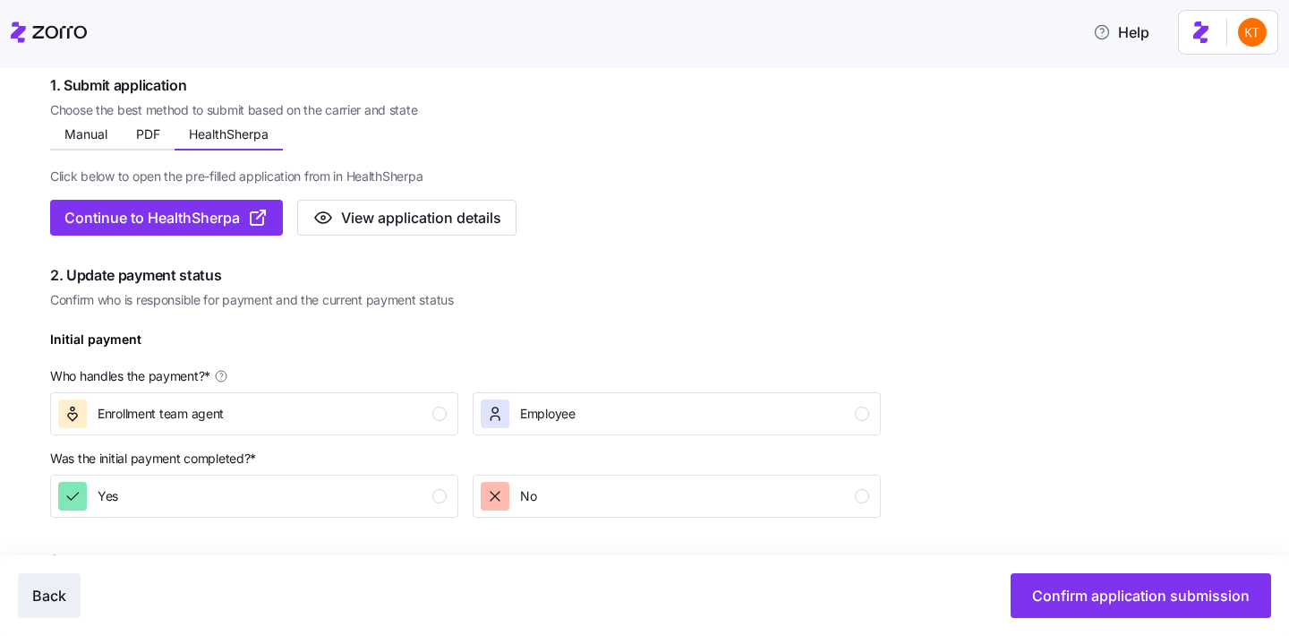
click at [41, 595] on span "Back" at bounding box center [49, 595] width 34 height 21
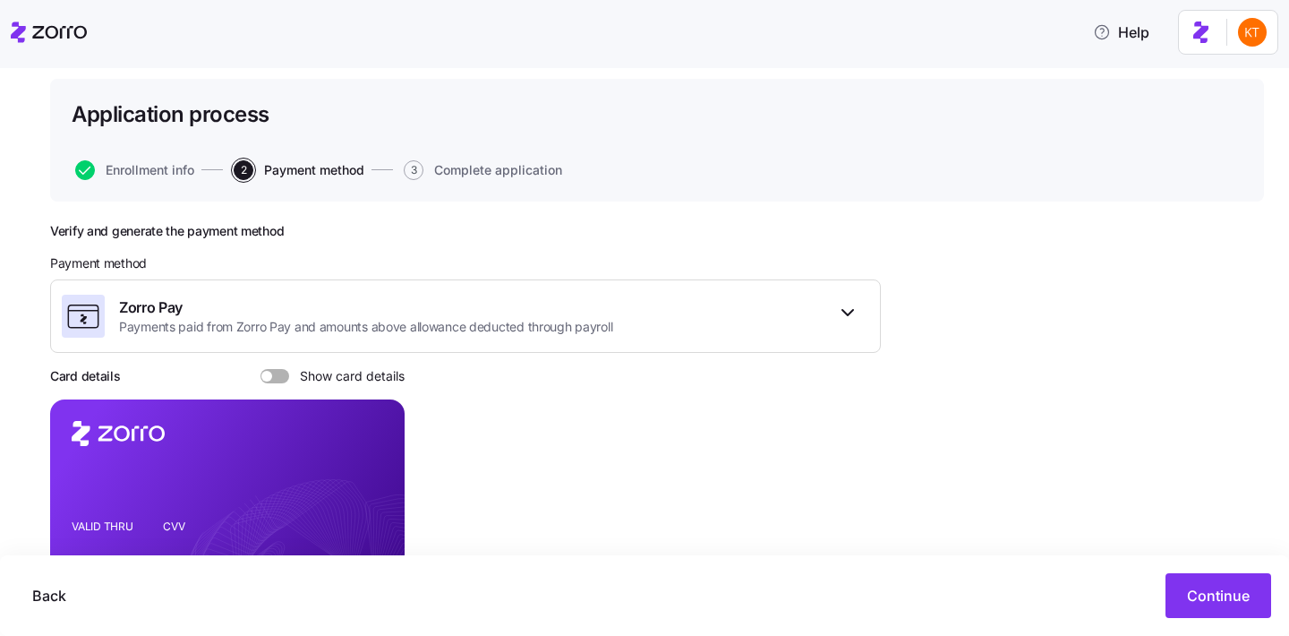
scroll to position [103, 0]
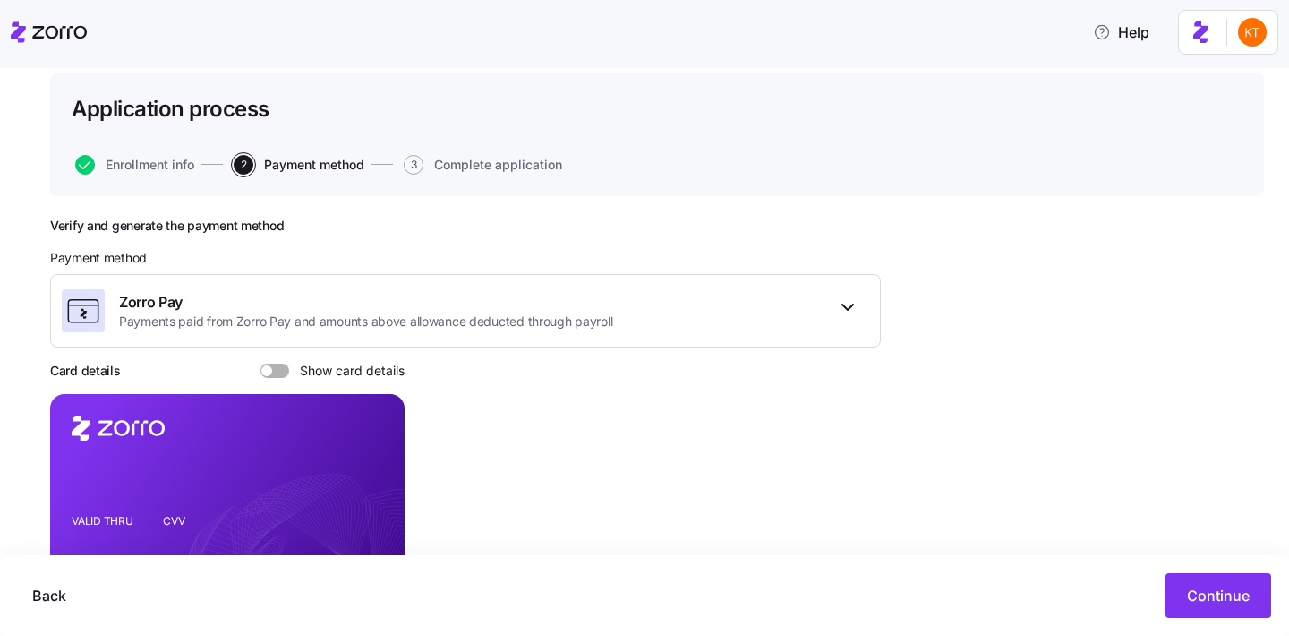
click at [282, 375] on span at bounding box center [281, 371] width 18 height 14
click at [261, 364] on input "Show card details" at bounding box center [261, 364] width 0 height 0
click at [380, 484] on foreignobject at bounding box center [374, 479] width 21 height 21
click at [370, 482] on icon "copy-to-clipboard" at bounding box center [372, 477] width 16 height 16
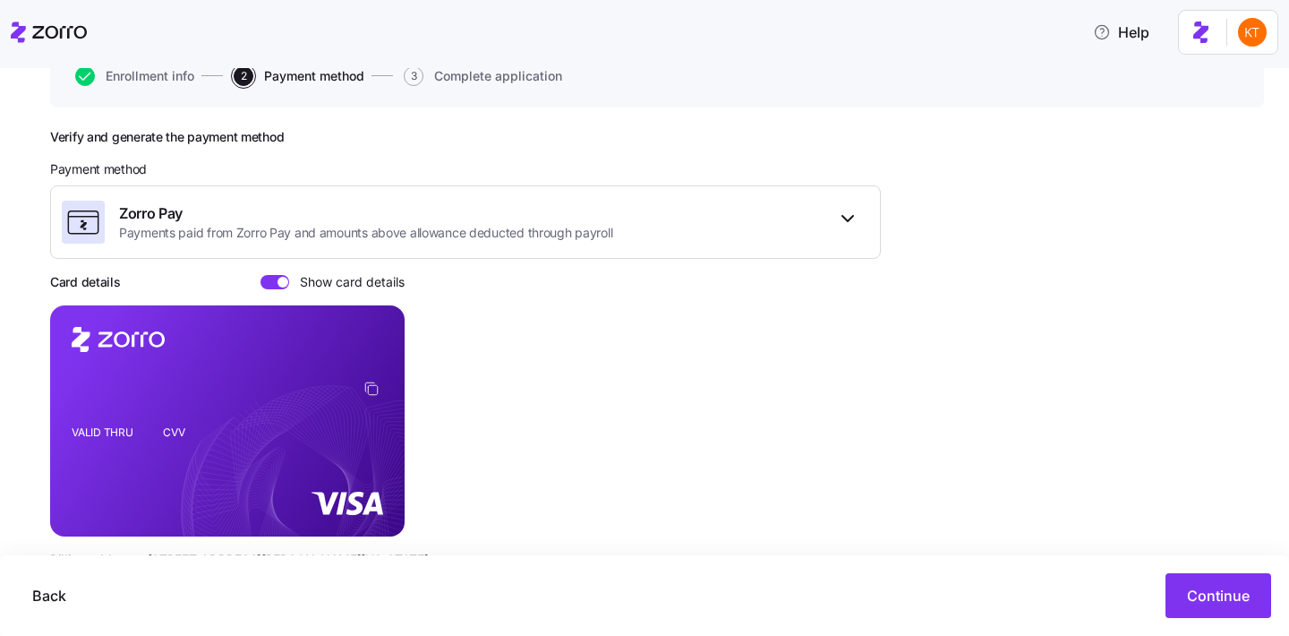
scroll to position [199, 0]
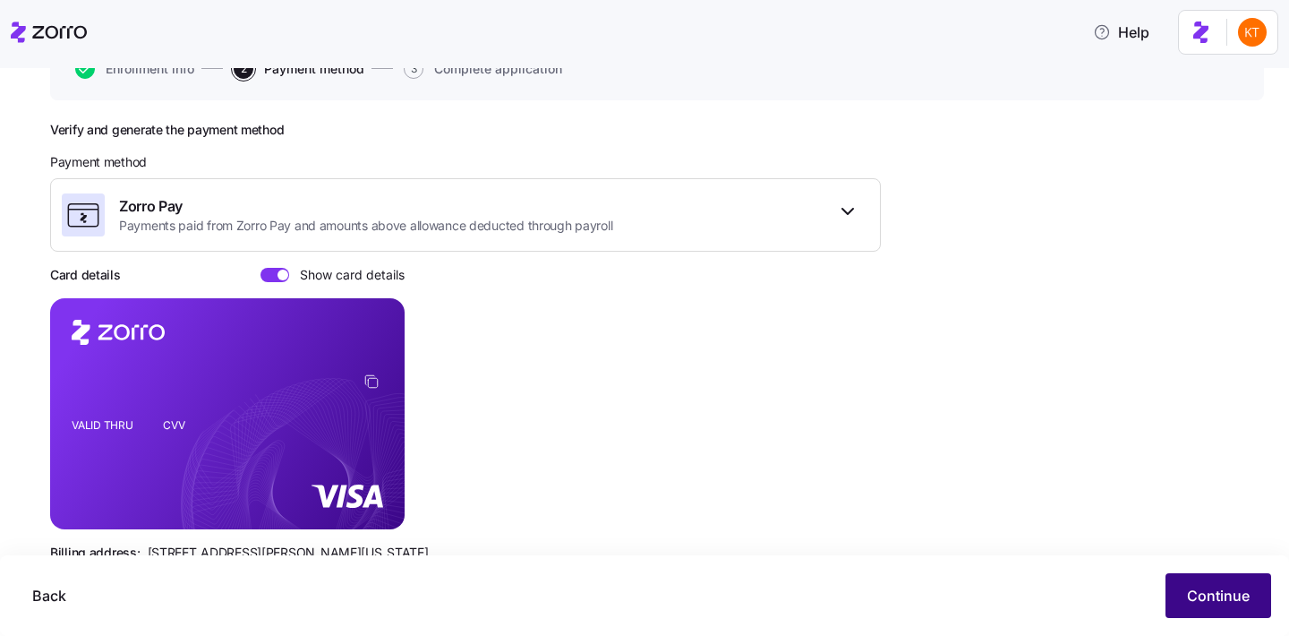
click at [1200, 599] on span "Continue" at bounding box center [1218, 595] width 63 height 21
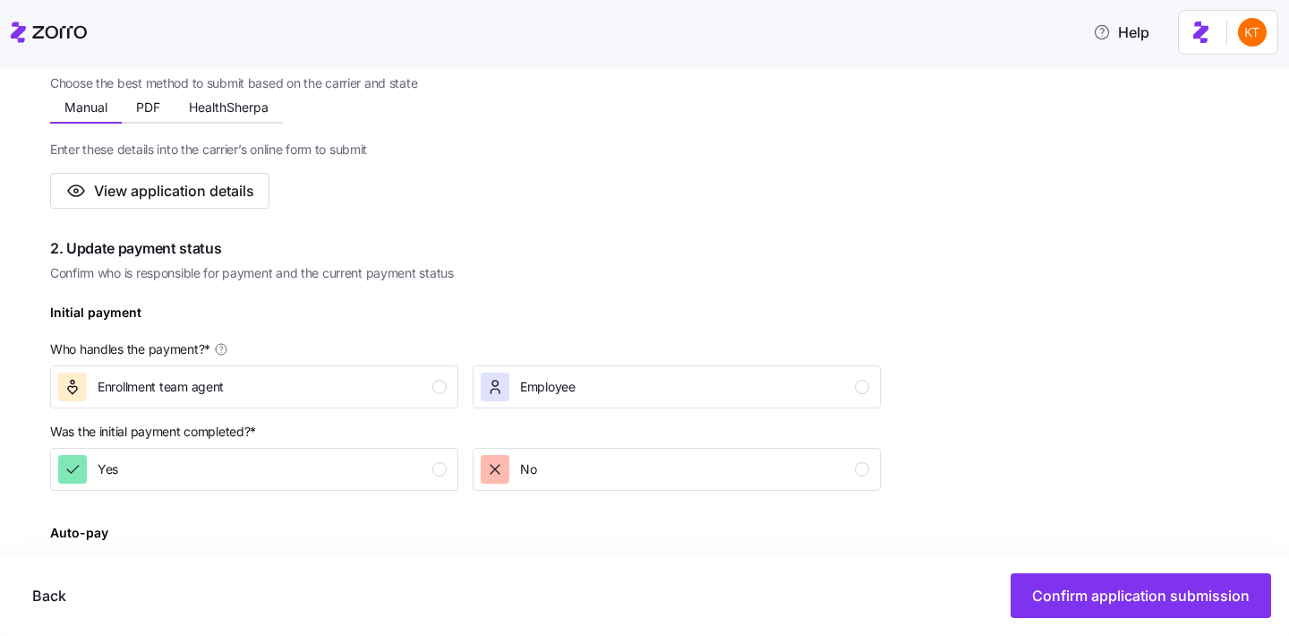
scroll to position [489, 0]
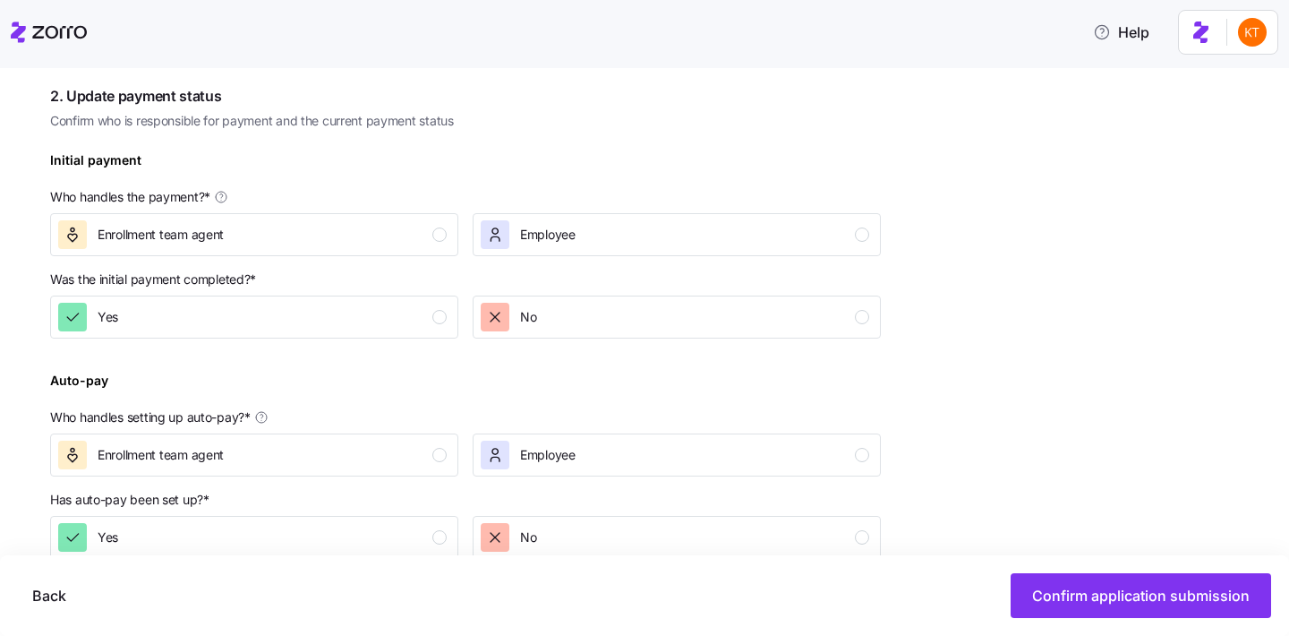
click at [323, 266] on div "Was the initial payment completed? * Yes No" at bounding box center [465, 304] width 845 height 82
click at [311, 242] on div "Enrollment team agent" at bounding box center [252, 234] width 389 height 29
click at [348, 319] on div "Yes" at bounding box center [252, 317] width 389 height 29
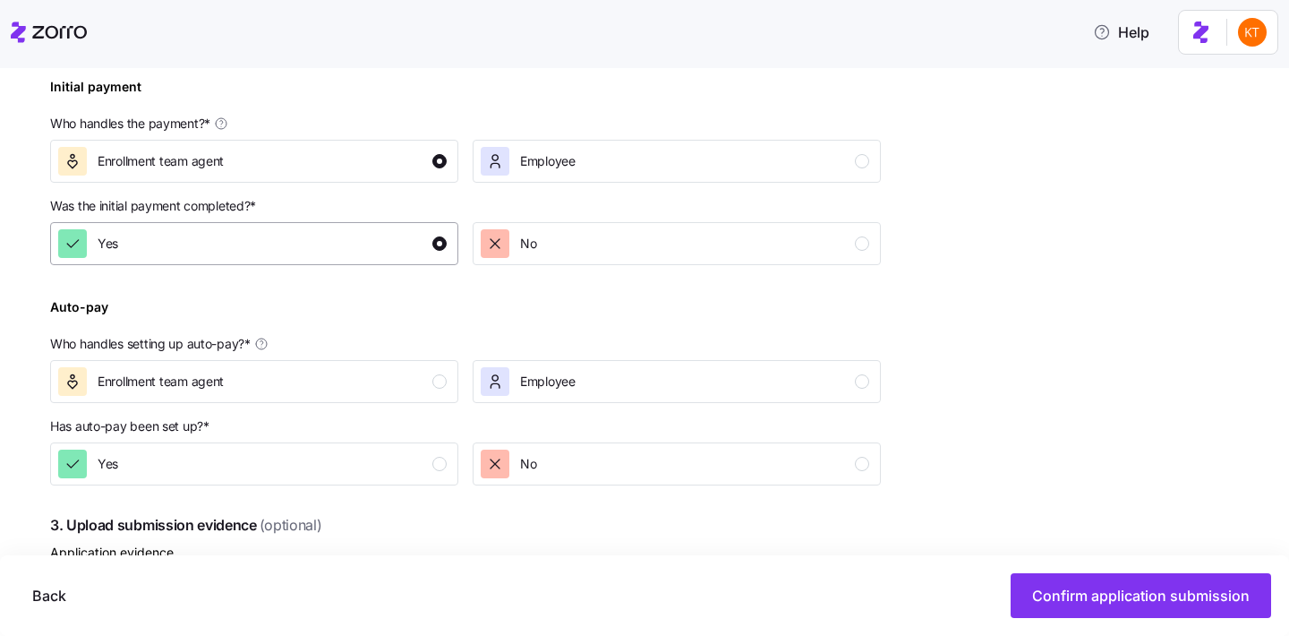
scroll to position [653, 0]
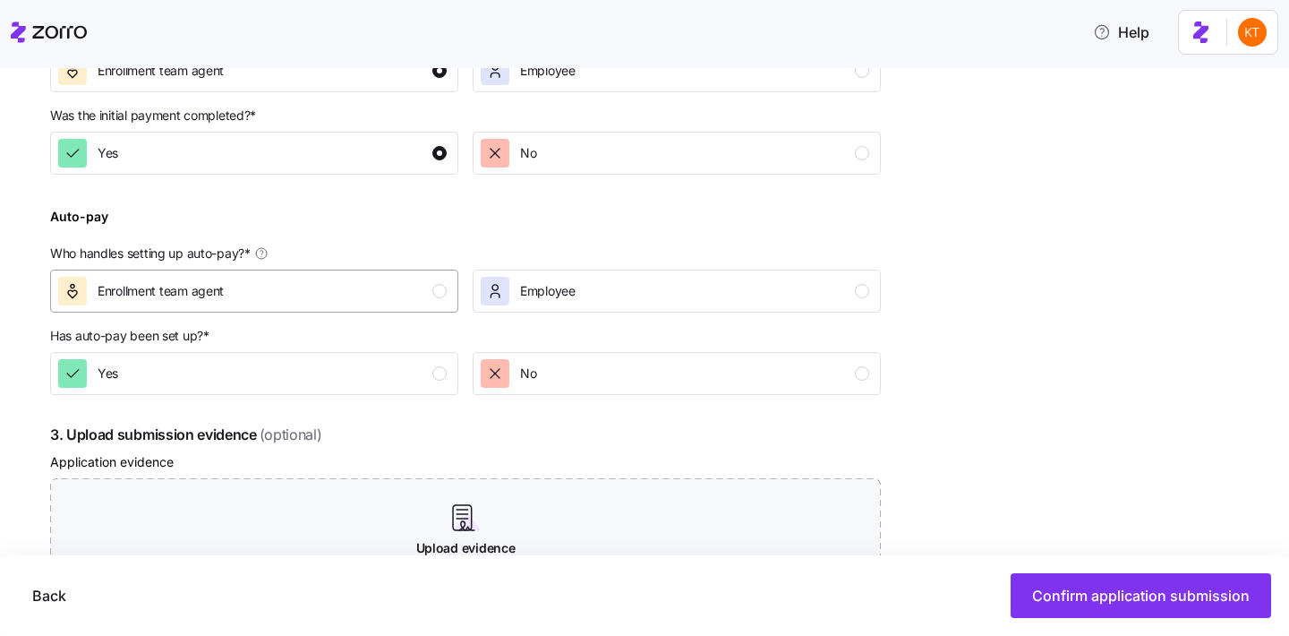
click at [390, 288] on div "Enrollment team agent" at bounding box center [252, 291] width 389 height 29
click at [420, 373] on div "Yes" at bounding box center [252, 373] width 389 height 29
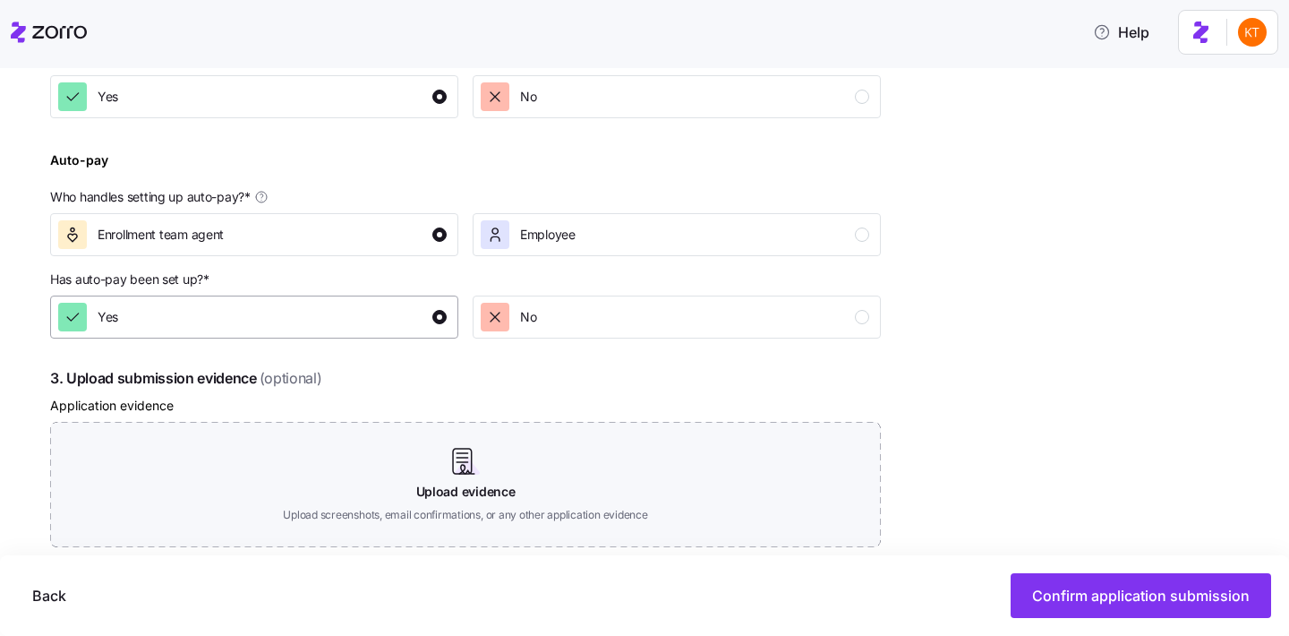
scroll to position [799, 0]
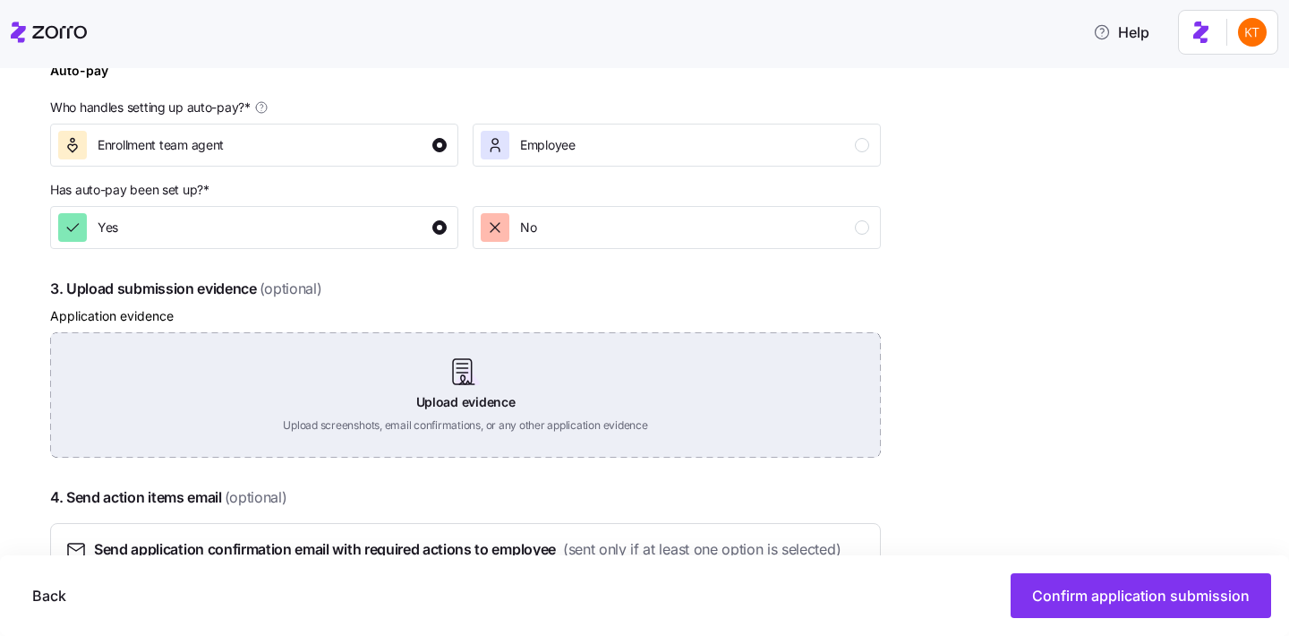
click at [445, 448] on div "Upload evidence Upload screenshots, email confirmations, or any other applicati…" at bounding box center [465, 394] width 831 height 125
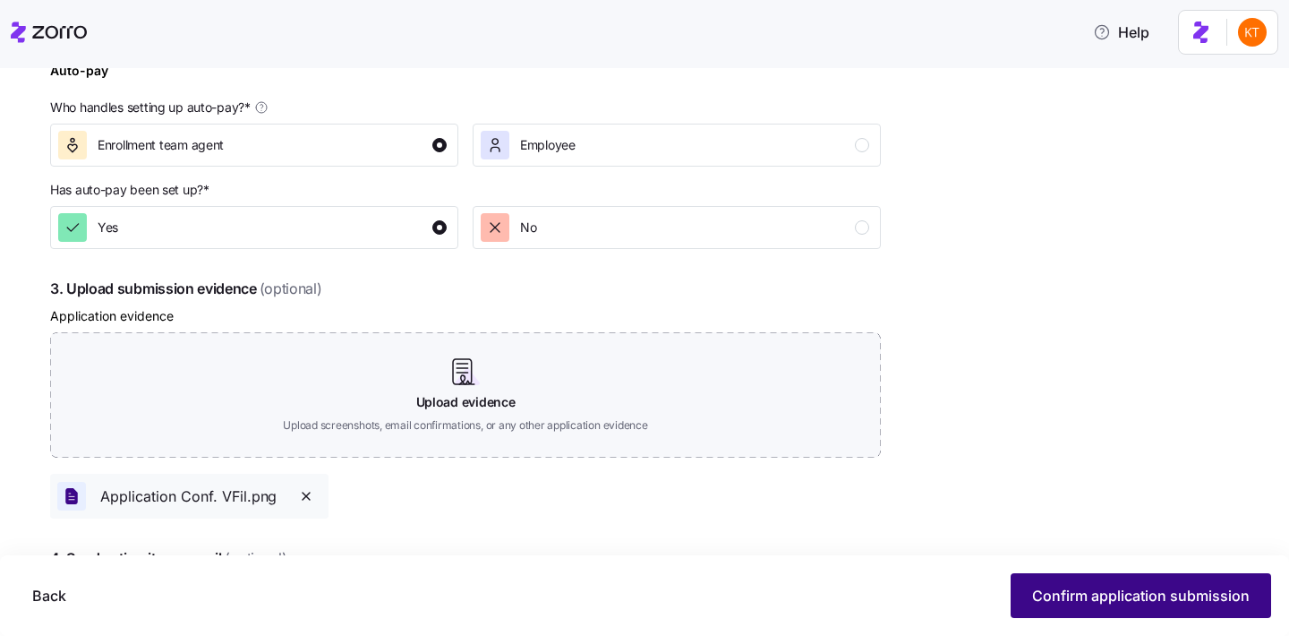
click at [1054, 579] on button "Confirm application submission" at bounding box center [1141, 595] width 261 height 45
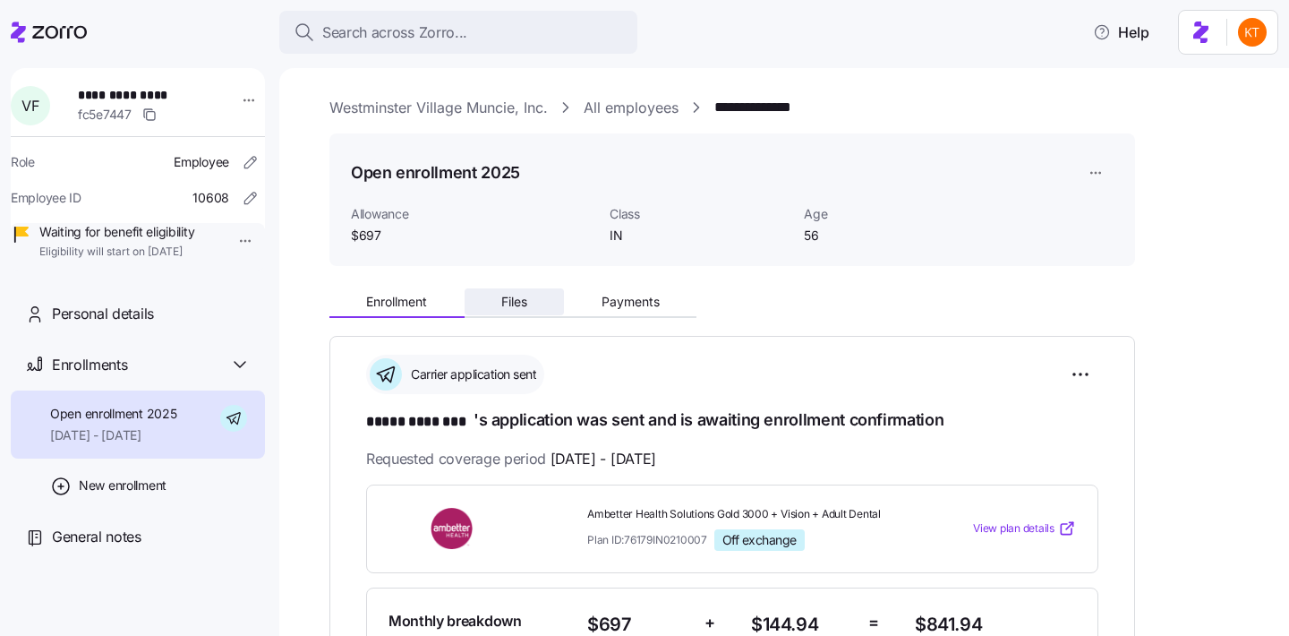
click at [515, 304] on span "Files" at bounding box center [514, 301] width 26 height 13
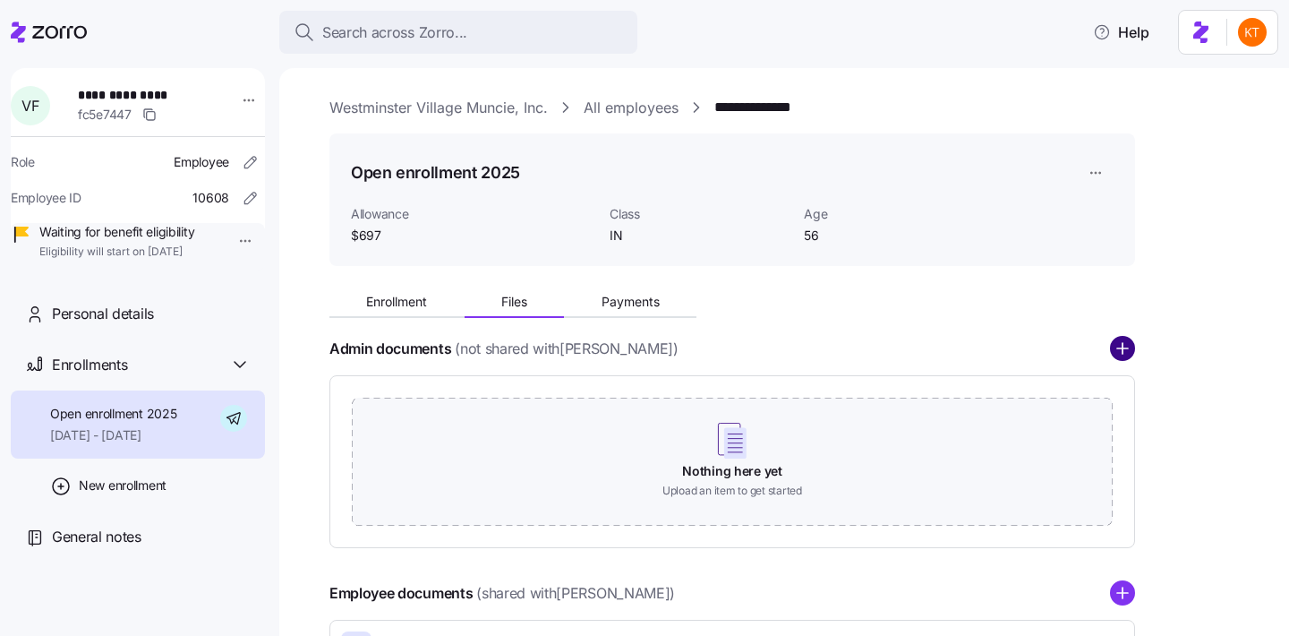
click at [1117, 358] on circle "add icon" at bounding box center [1122, 349] width 23 height 23
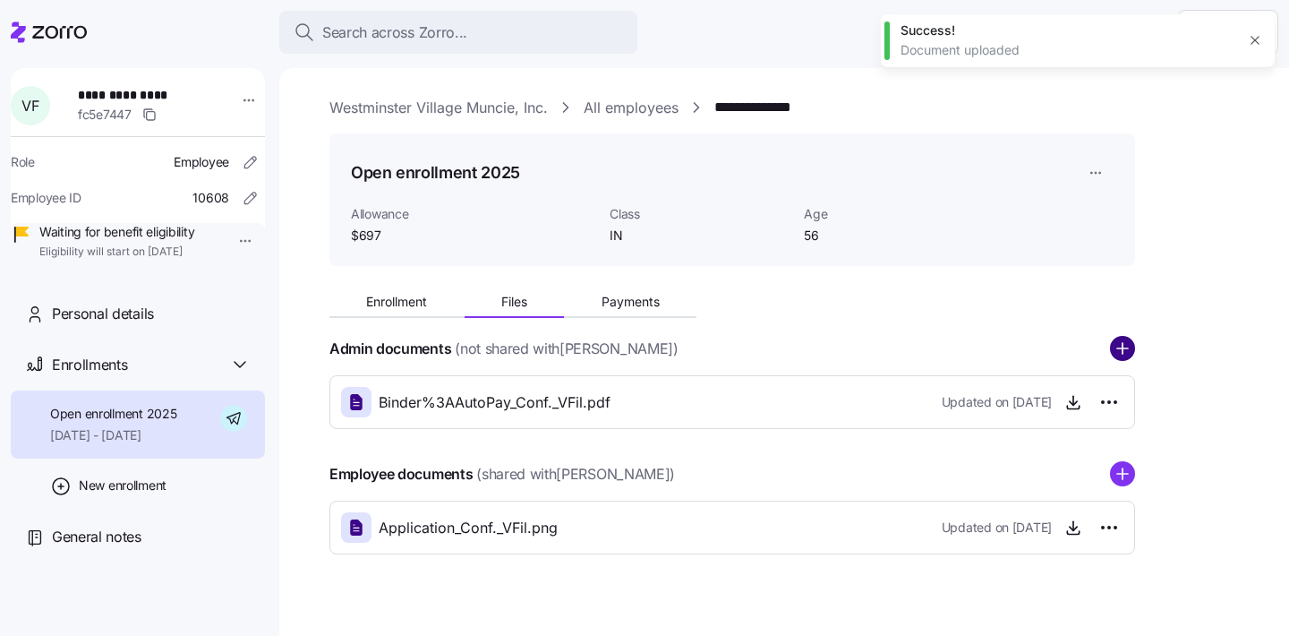
click at [1114, 355] on circle "add icon" at bounding box center [1122, 349] width 23 height 23
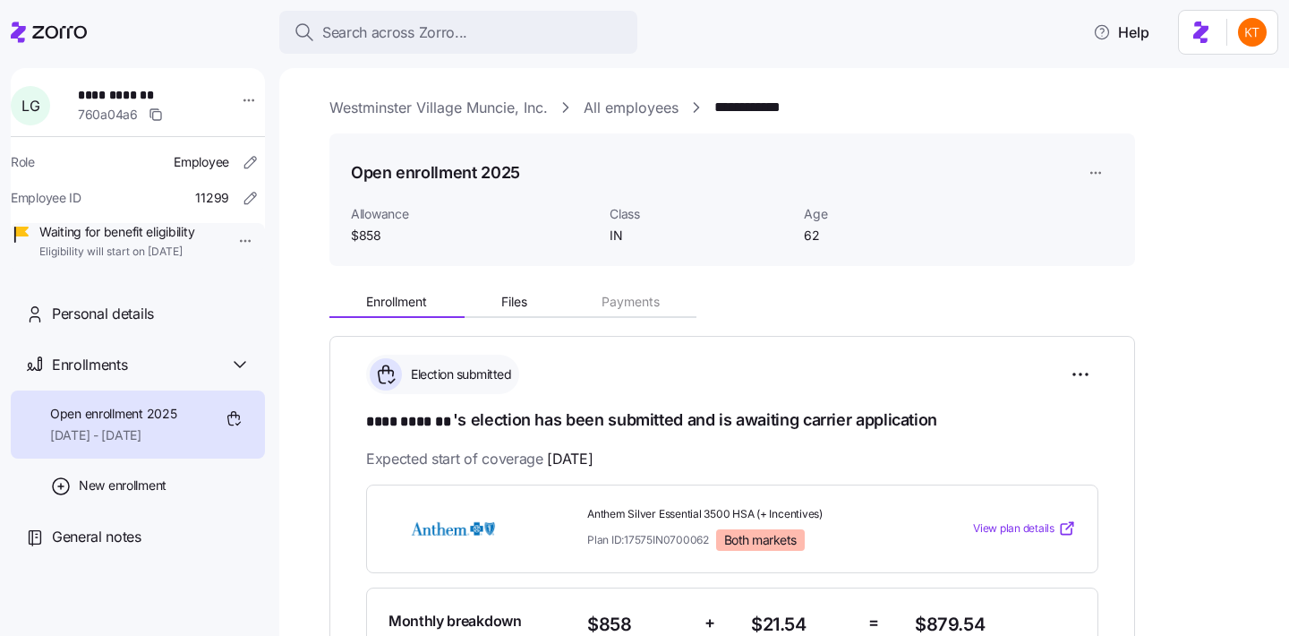
scroll to position [604, 0]
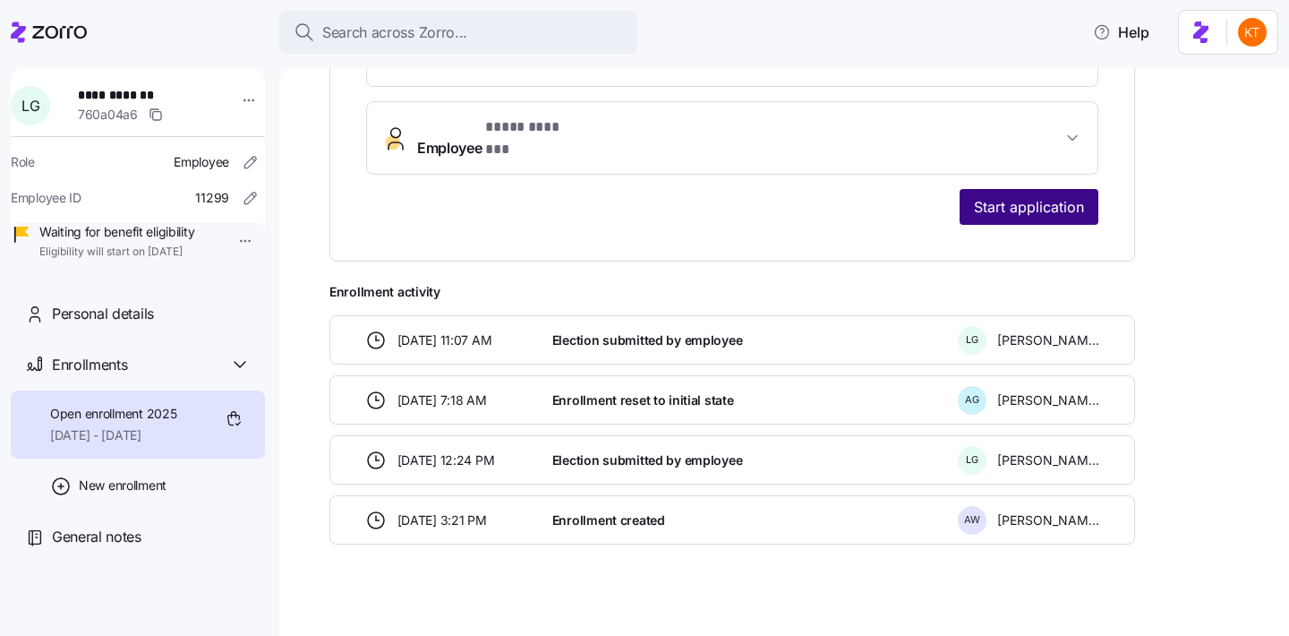
click at [1025, 200] on span "Start application" at bounding box center [1029, 206] width 110 height 21
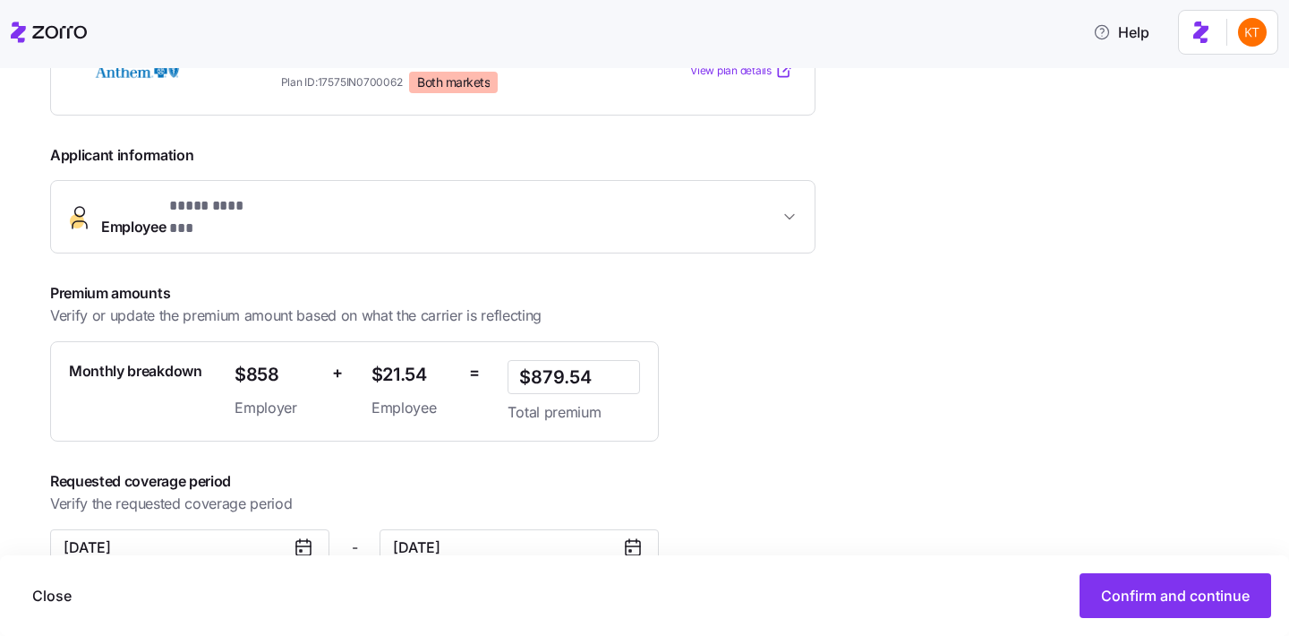
scroll to position [350, 0]
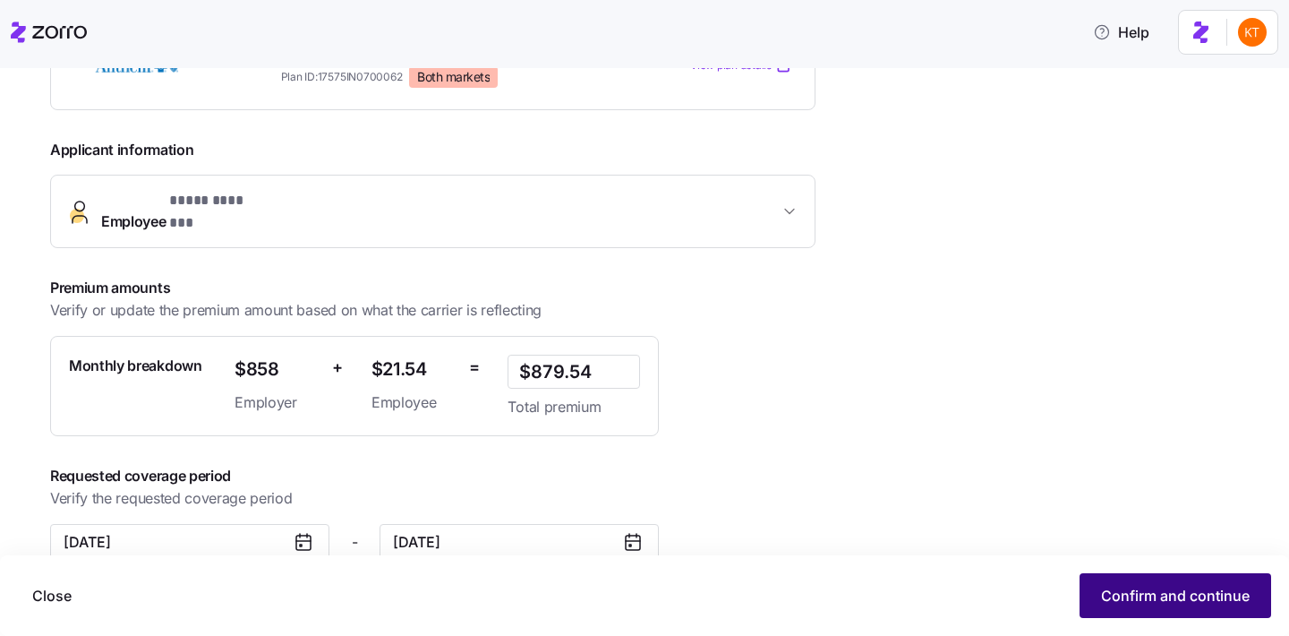
click at [1135, 578] on button "Confirm and continue" at bounding box center [1176, 595] width 192 height 45
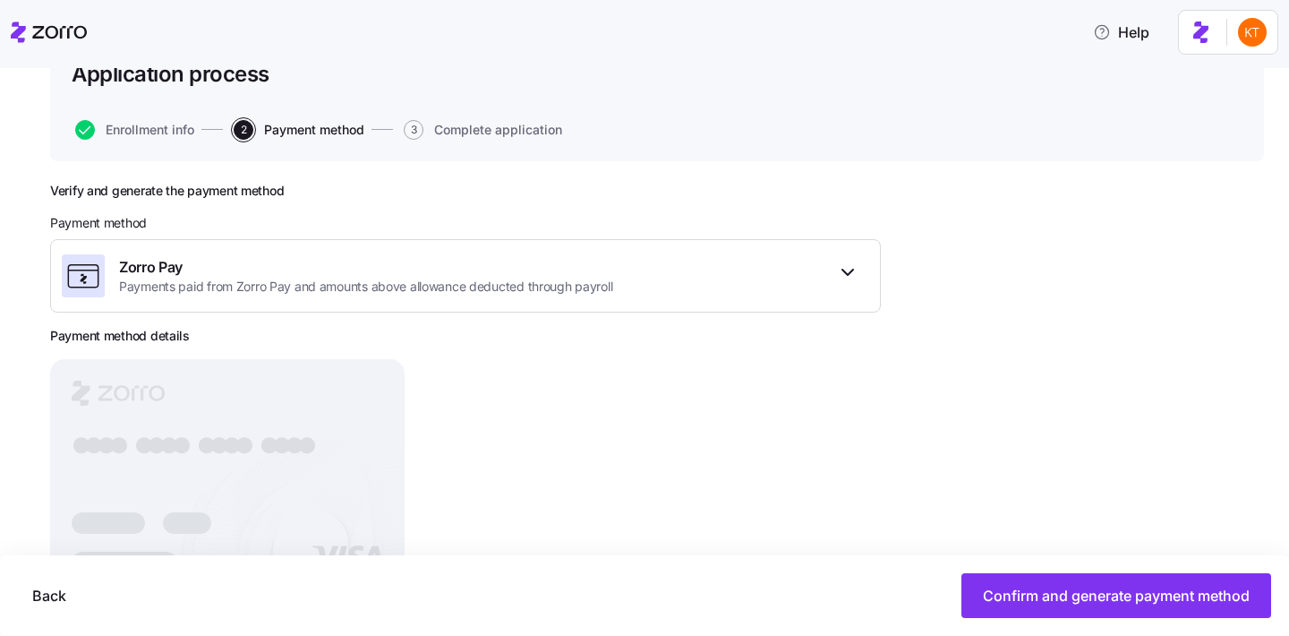
scroll to position [218, 0]
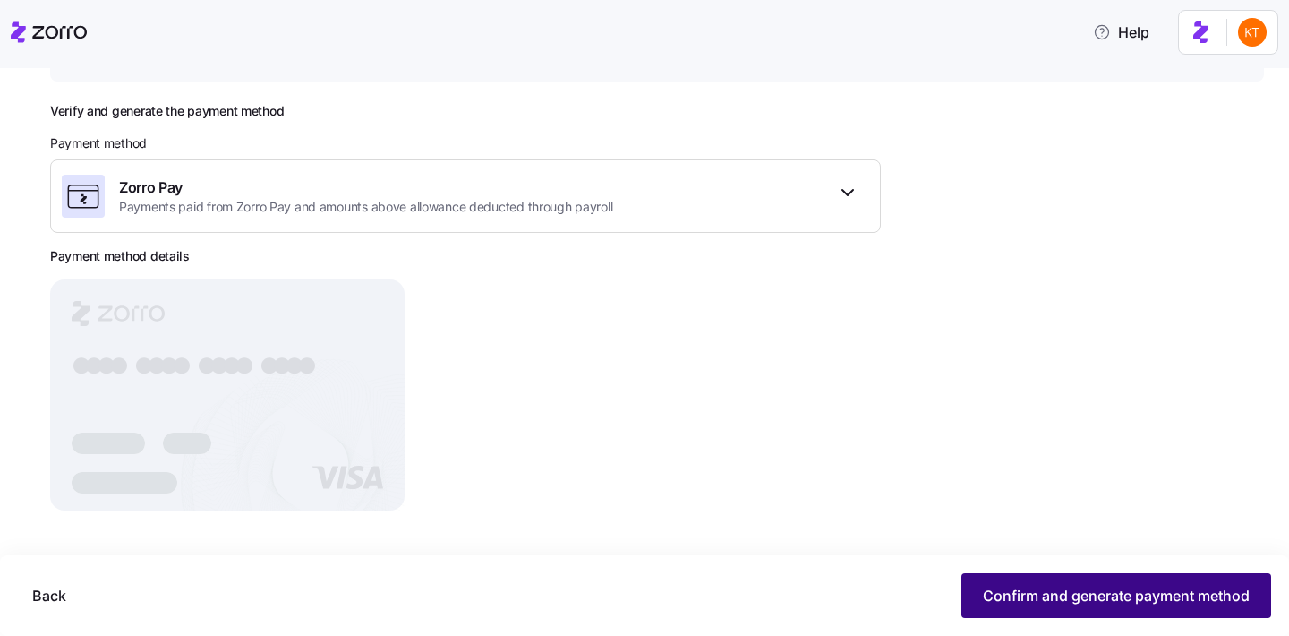
click at [1014, 593] on span "Confirm and generate payment method" at bounding box center [1116, 595] width 267 height 21
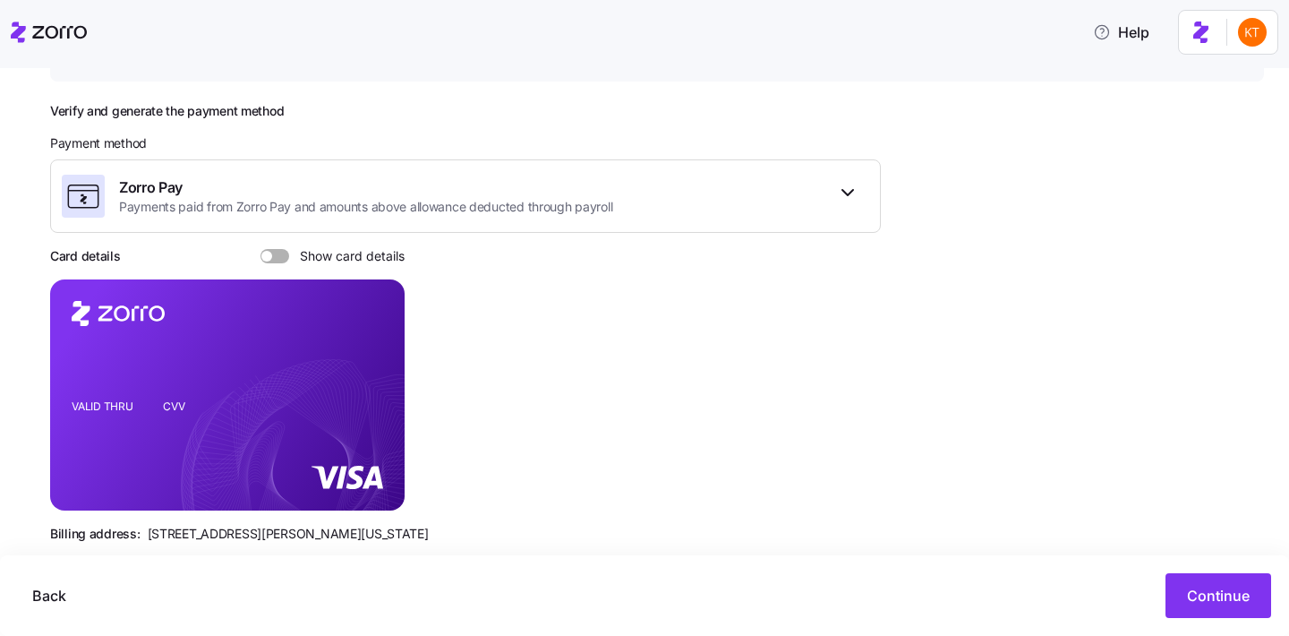
scroll to position [250, 0]
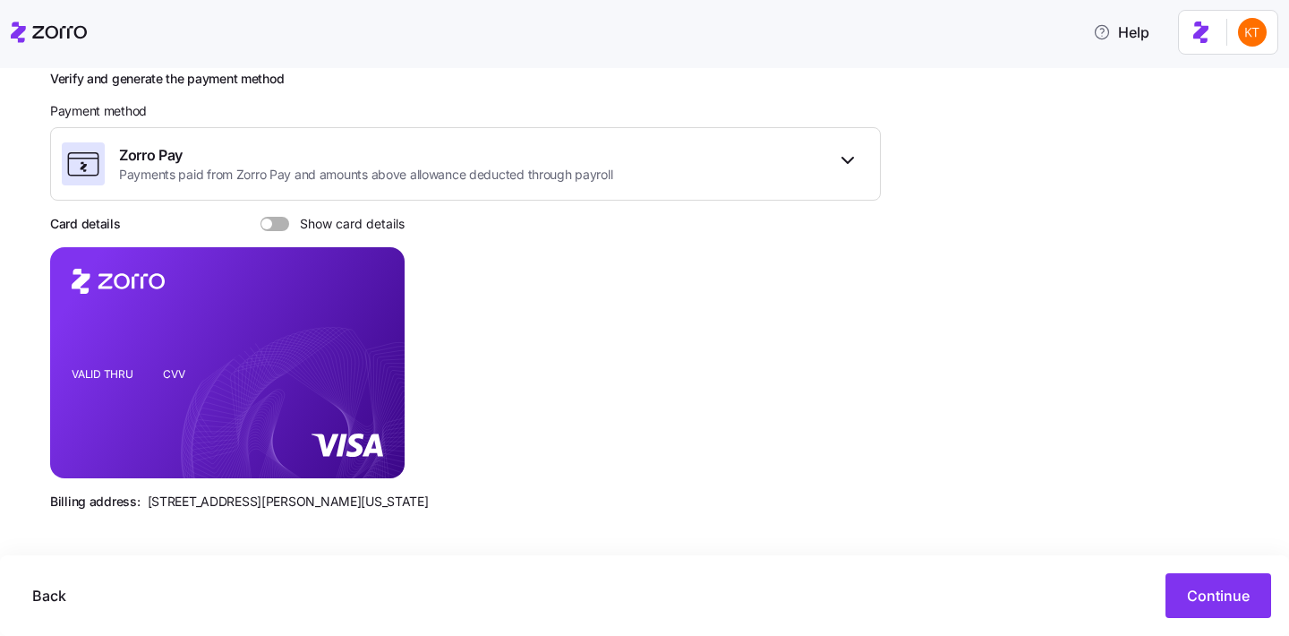
click at [283, 223] on span at bounding box center [281, 224] width 18 height 14
click at [261, 217] on input "Show card details" at bounding box center [261, 217] width 0 height 0
click at [371, 333] on icon "copy-to-clipboard" at bounding box center [372, 330] width 16 height 16
click at [1188, 611] on button "Continue" at bounding box center [1219, 595] width 106 height 45
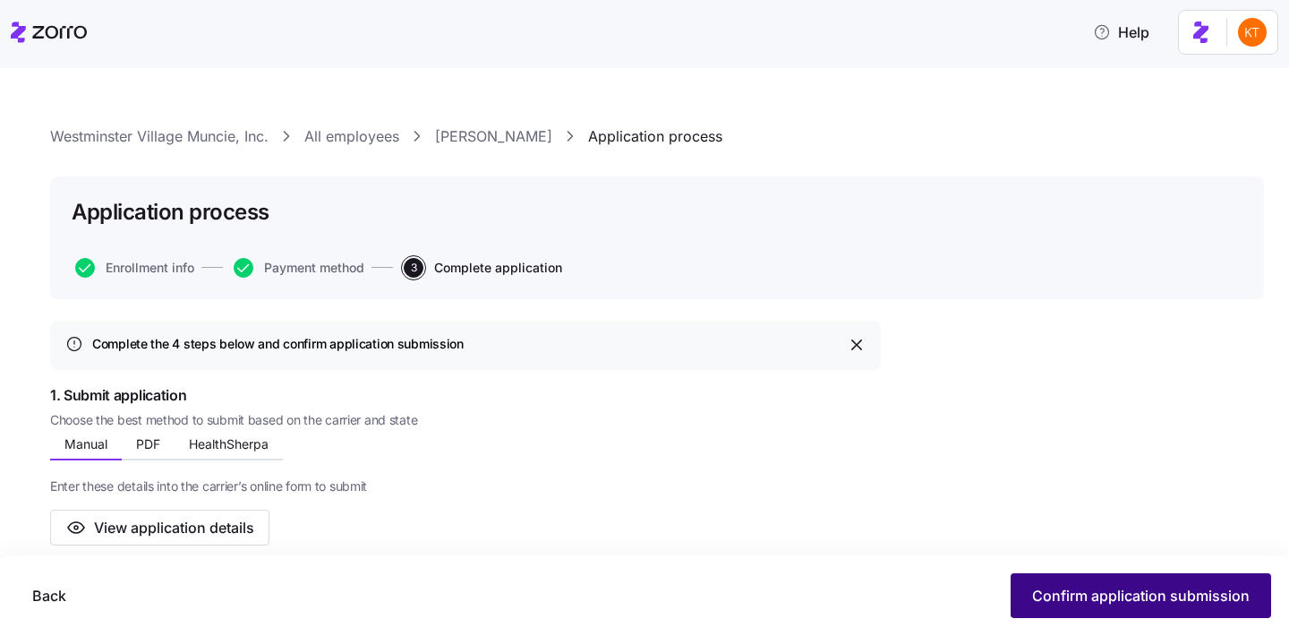
click at [1049, 575] on button "Confirm application submission" at bounding box center [1141, 595] width 261 height 45
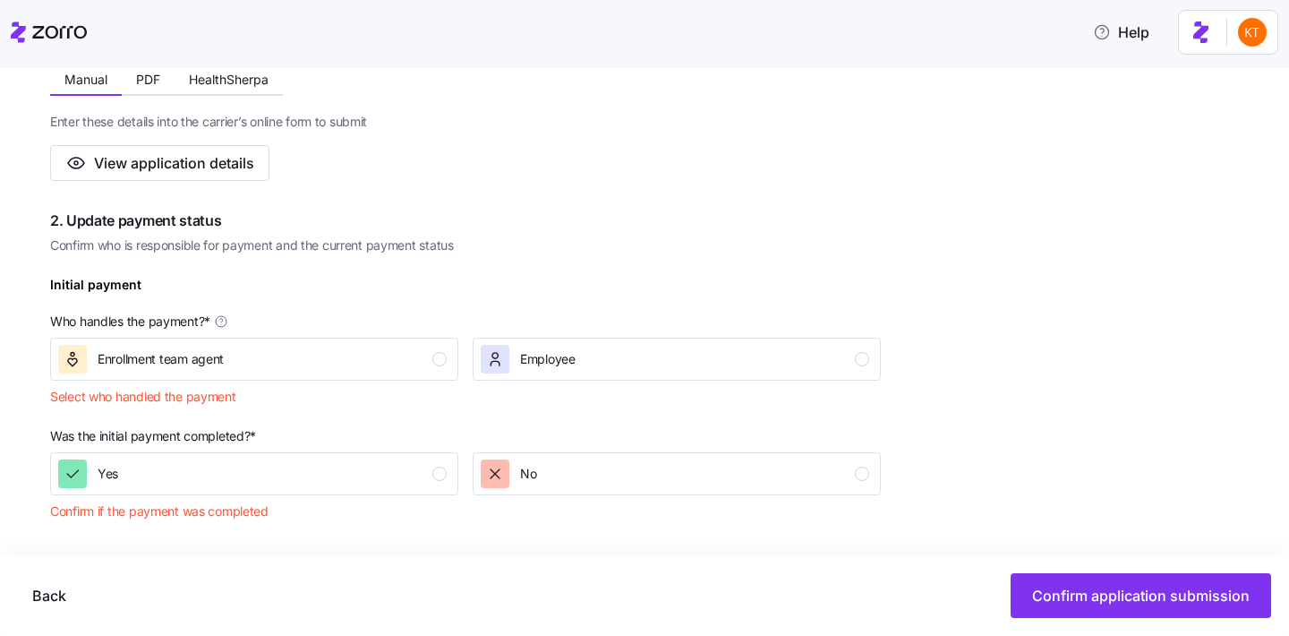
scroll to position [370, 0]
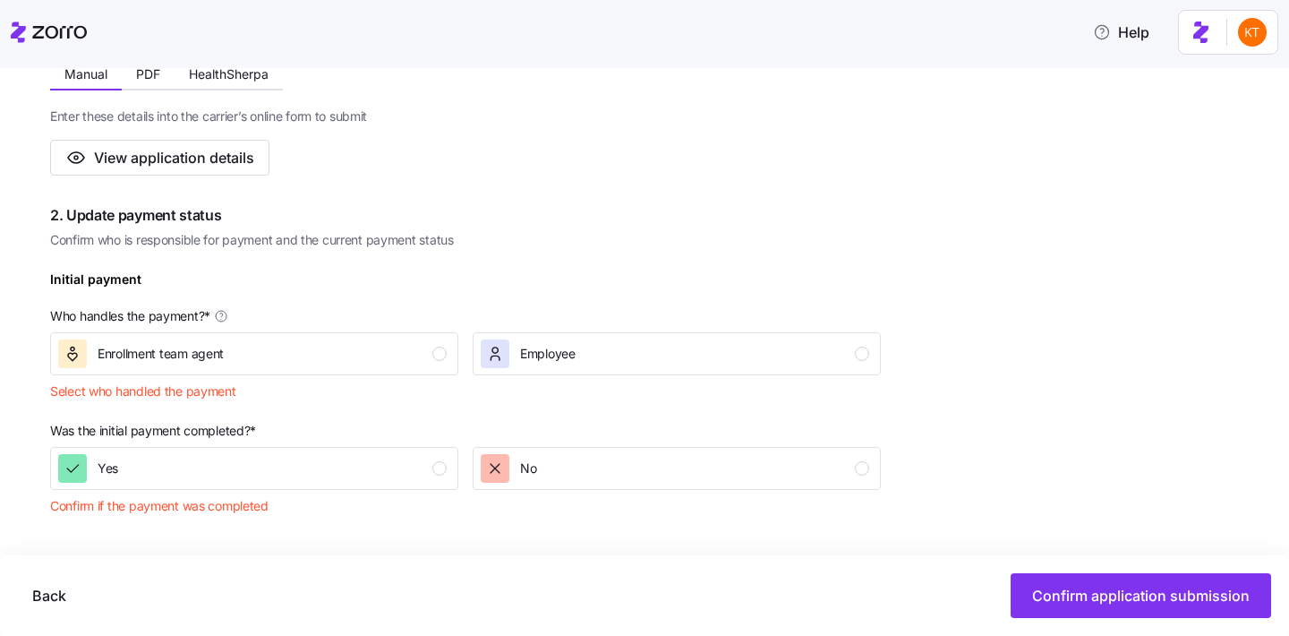
click at [317, 331] on p "Who handles the payment? *" at bounding box center [465, 319] width 831 height 25
click at [327, 348] on div "Enrollment team agent" at bounding box center [252, 353] width 389 height 29
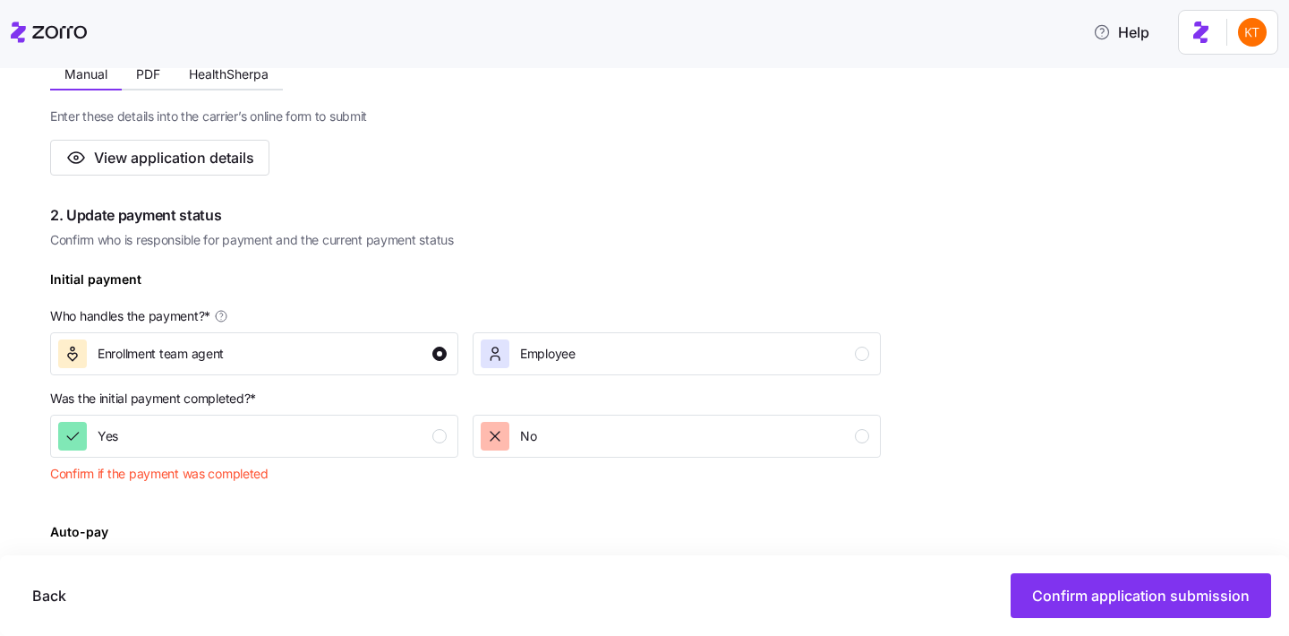
click at [406, 471] on div "Was the initial payment completed? * Yes No Confirm if the payment was completed" at bounding box center [465, 439] width 845 height 115
click at [389, 446] on div "Yes" at bounding box center [252, 436] width 389 height 29
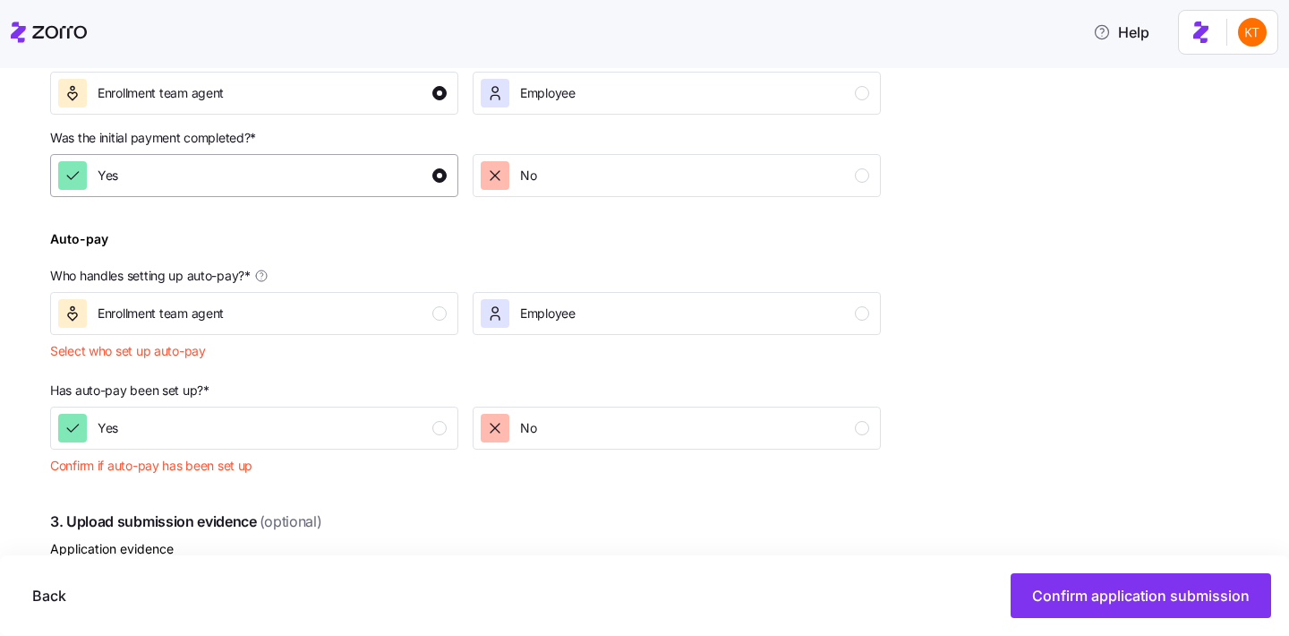
scroll to position [703, 0]
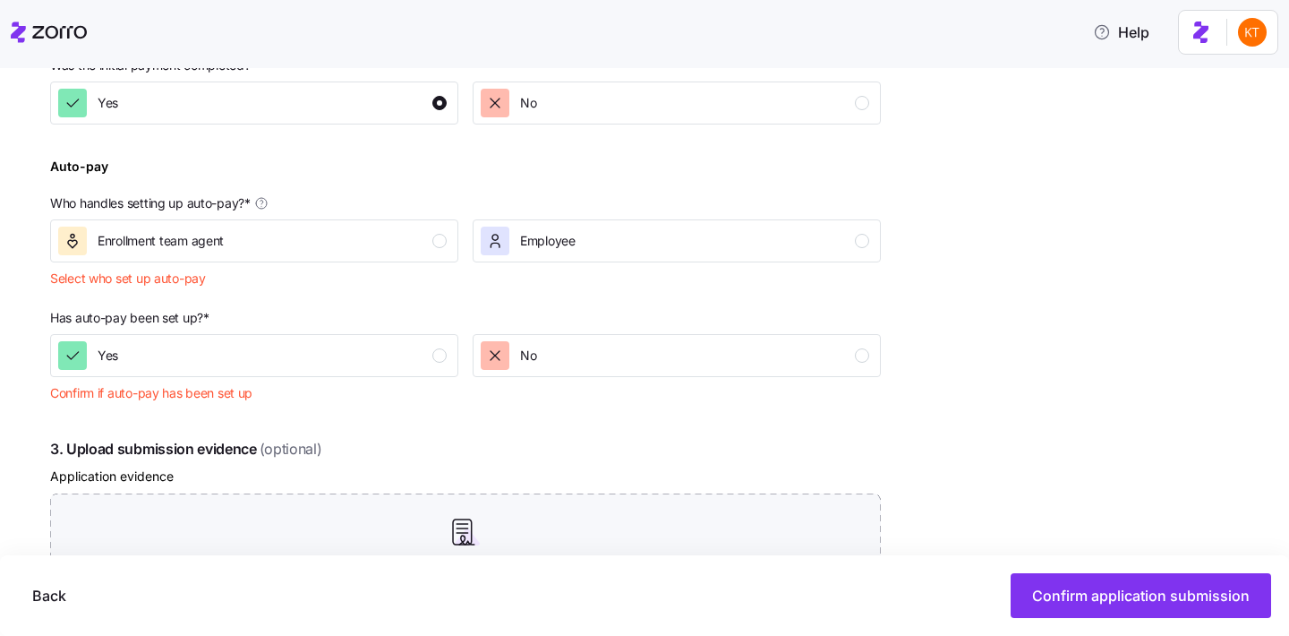
click at [453, 278] on div "Auto-pay Who handles setting up auto-pay? * Enrollment team agent Employee Sele…" at bounding box center [465, 225] width 845 height 154
click at [437, 253] on div "Enrollment team agent" at bounding box center [252, 241] width 389 height 29
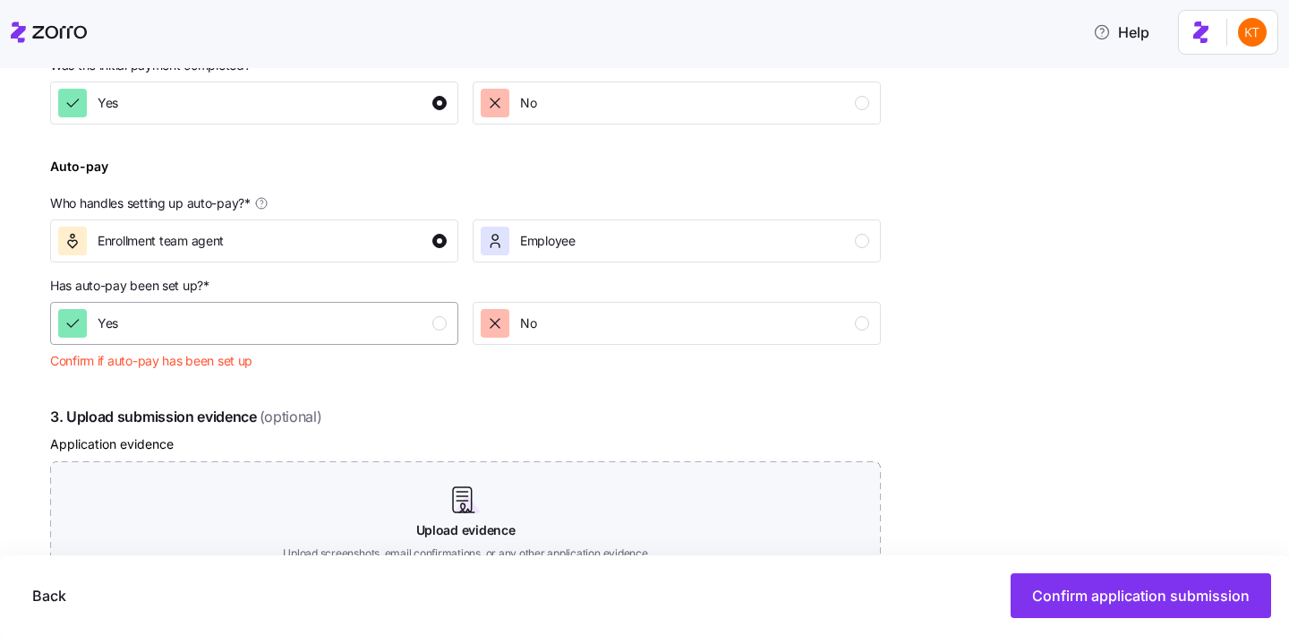
click at [434, 334] on div "Yes" at bounding box center [252, 323] width 389 height 29
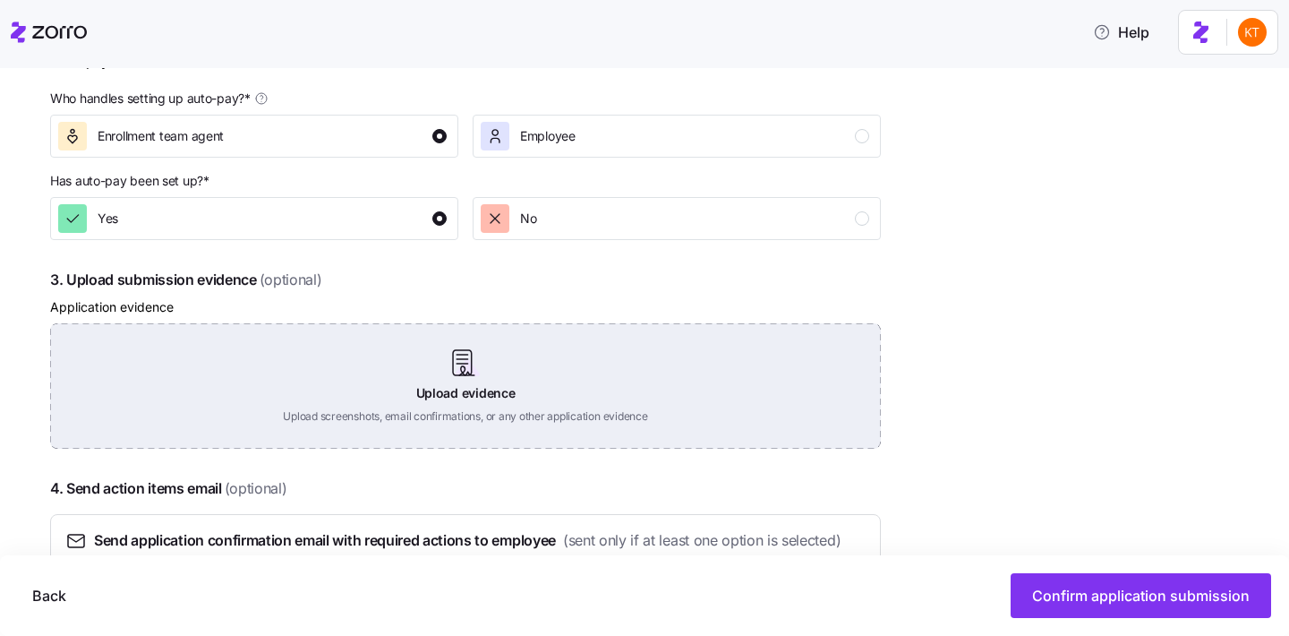
scroll to position [830, 0]
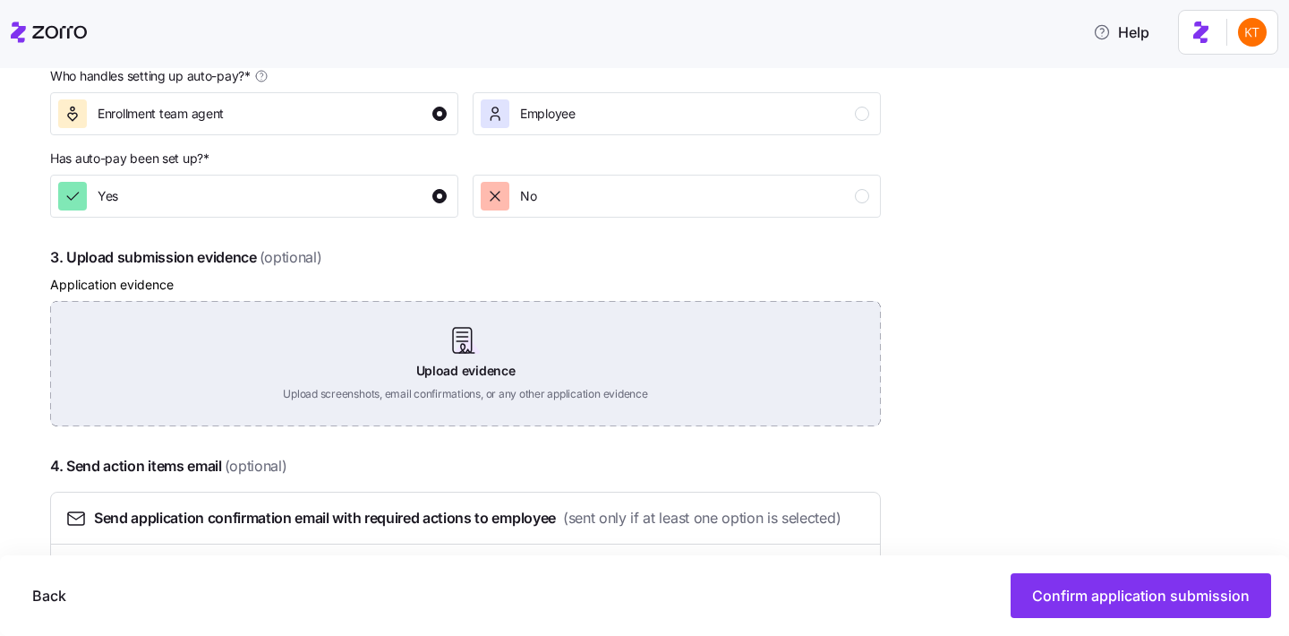
click at [508, 331] on div "Upload evidence Upload screenshots, email confirmations, or any other applicati…" at bounding box center [465, 363] width 831 height 125
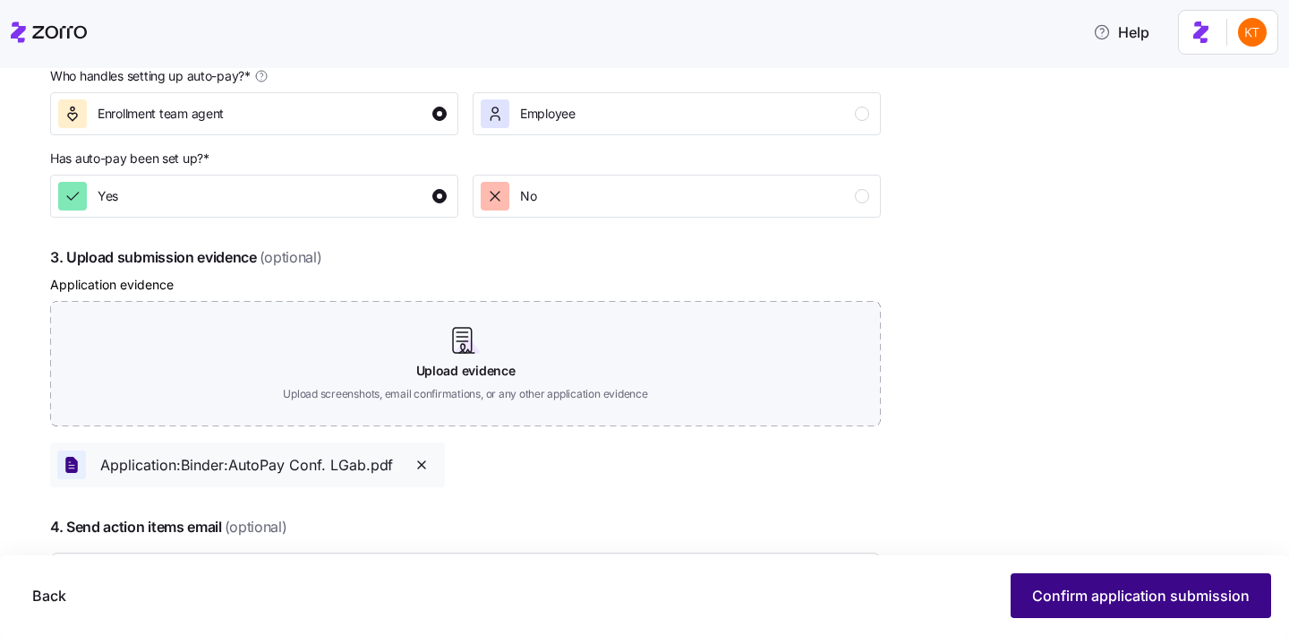
click at [1086, 607] on button "Confirm application submission" at bounding box center [1141, 595] width 261 height 45
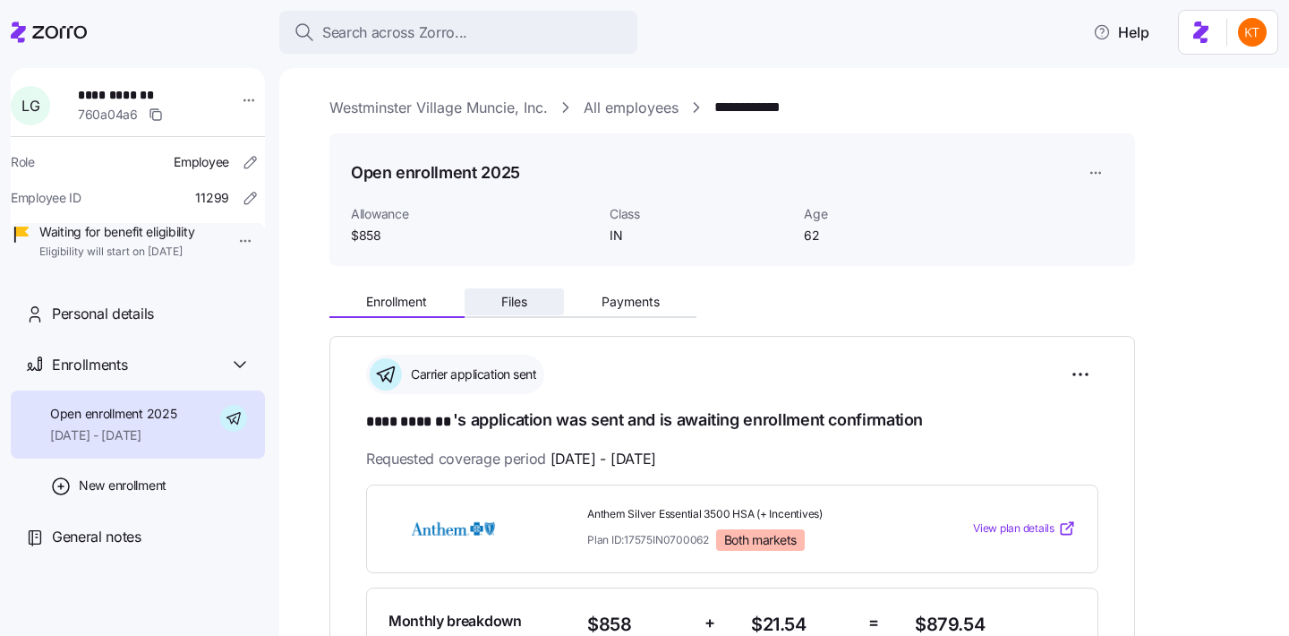
click at [543, 298] on button "Files" at bounding box center [515, 301] width 100 height 27
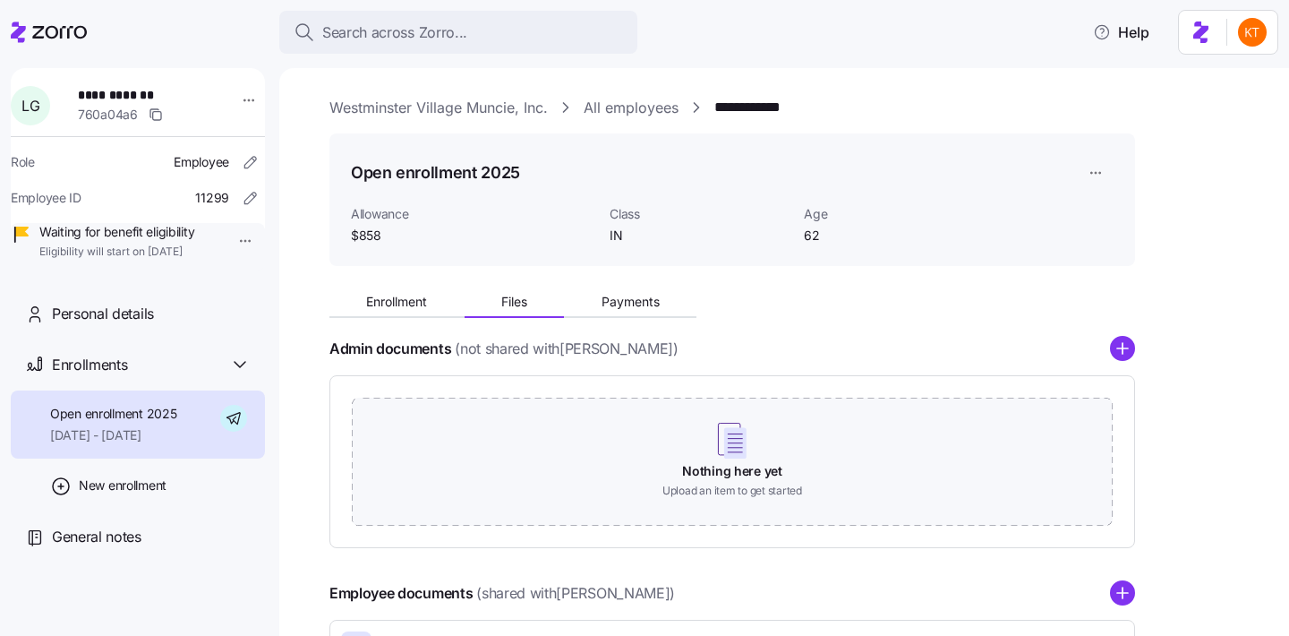
click at [1136, 358] on div "Enrollment Files Payments Admin documents (not shared with Lisa Gabaree ) Nothi…" at bounding box center [797, 476] width 935 height 393
click at [1117, 350] on icon "add icon" at bounding box center [1122, 348] width 25 height 25
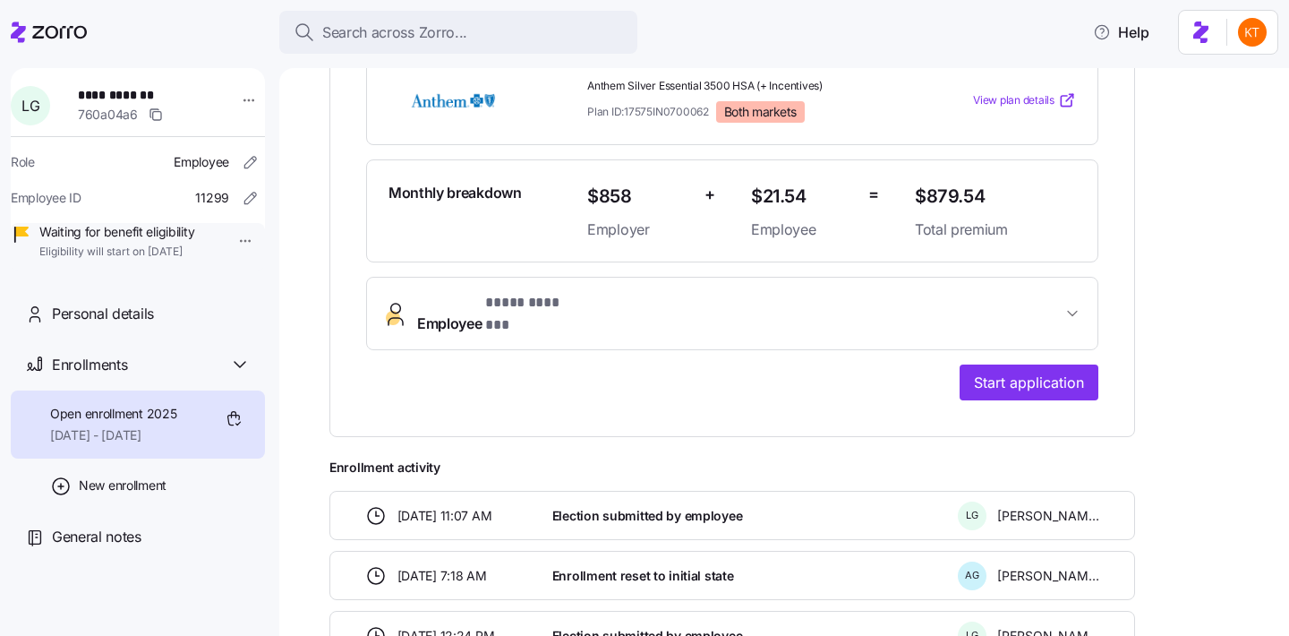
click at [716, 320] on button "Employee * **** ******* *" at bounding box center [732, 314] width 731 height 72
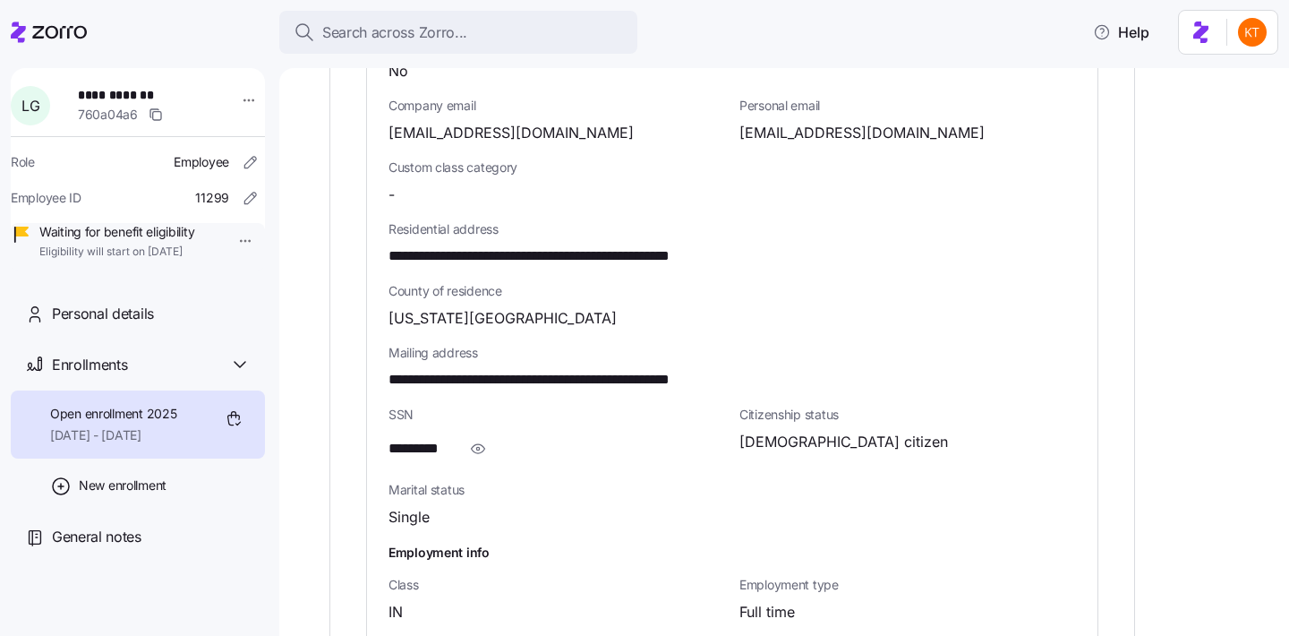
scroll to position [991, 0]
click at [663, 368] on span "**********" at bounding box center [572, 379] width 366 height 22
copy span "*****"
click at [103, 91] on span "**********" at bounding box center [140, 95] width 125 height 18
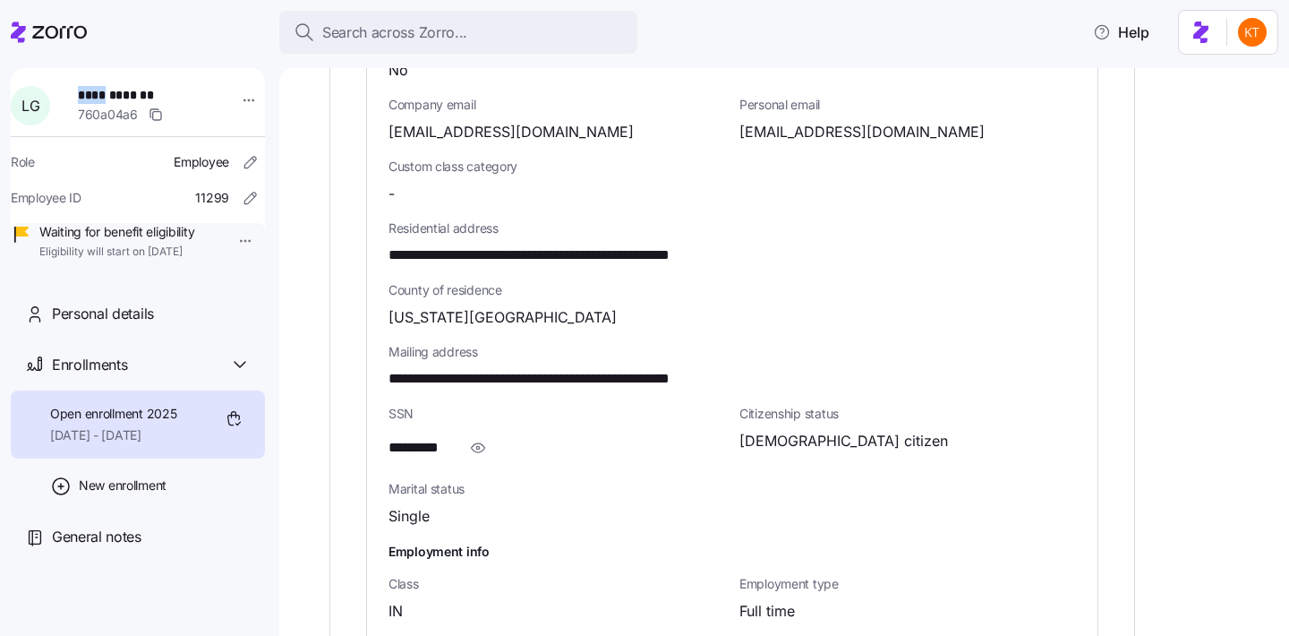
click at [103, 91] on span "**********" at bounding box center [140, 95] width 125 height 18
copy span "****"
click at [148, 102] on span "**********" at bounding box center [140, 95] width 125 height 18
copy span "*******"
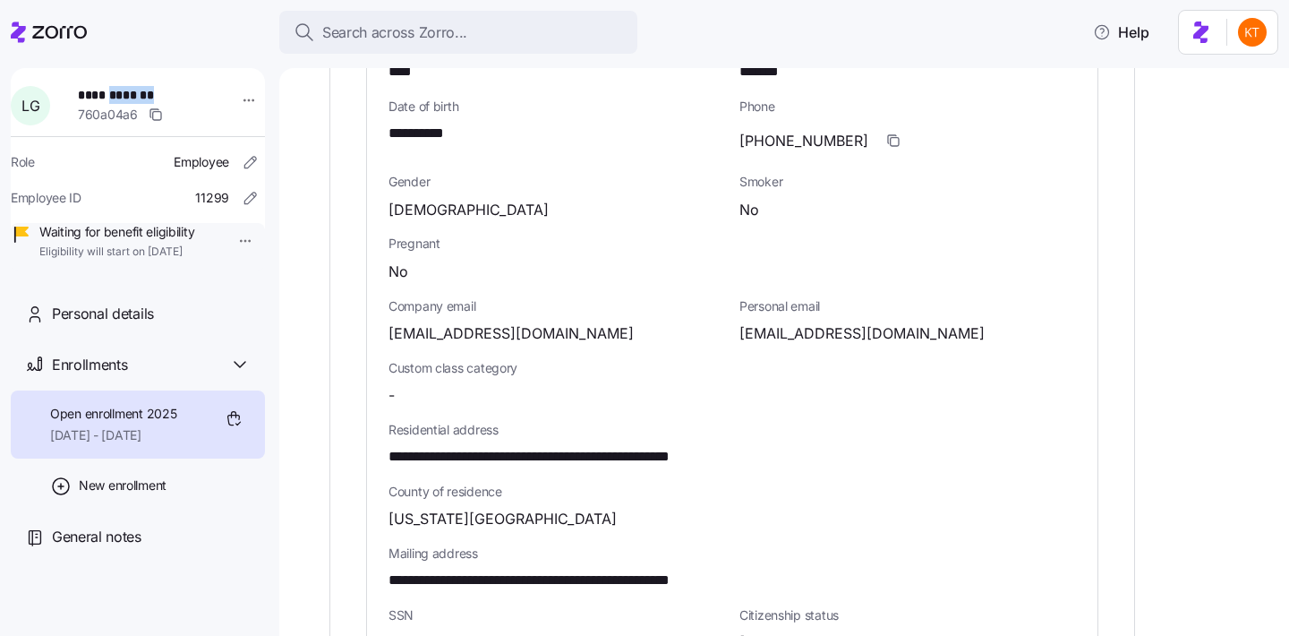
scroll to position [792, 0]
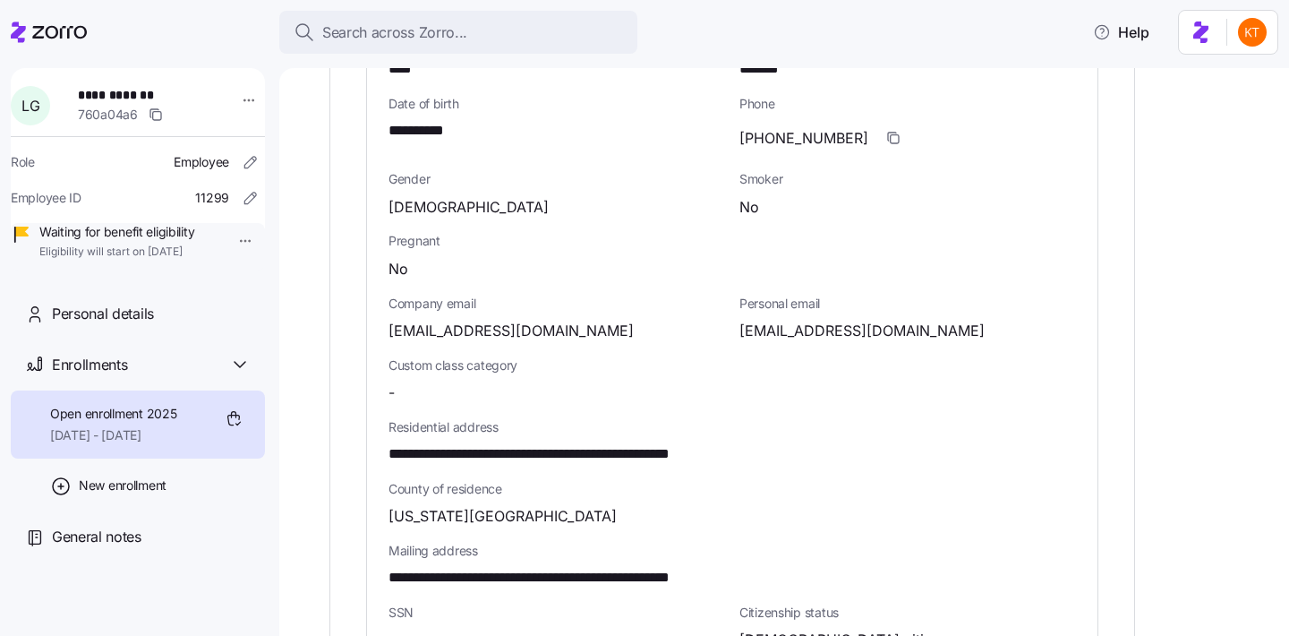
click at [420, 120] on span "**********" at bounding box center [425, 131] width 72 height 22
click at [428, 120] on span "**********" at bounding box center [425, 131] width 72 height 22
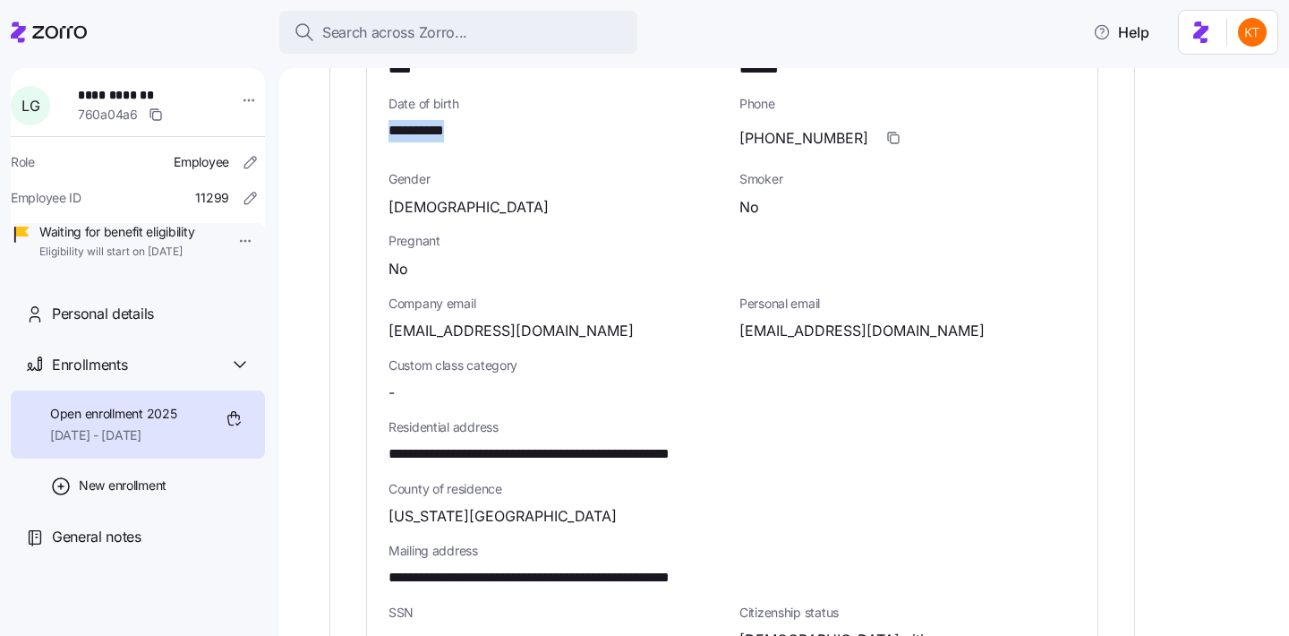
copy span "****"
click at [798, 320] on span "joegonegone@gmail.com" at bounding box center [862, 331] width 245 height 22
copy span "joegonegone"
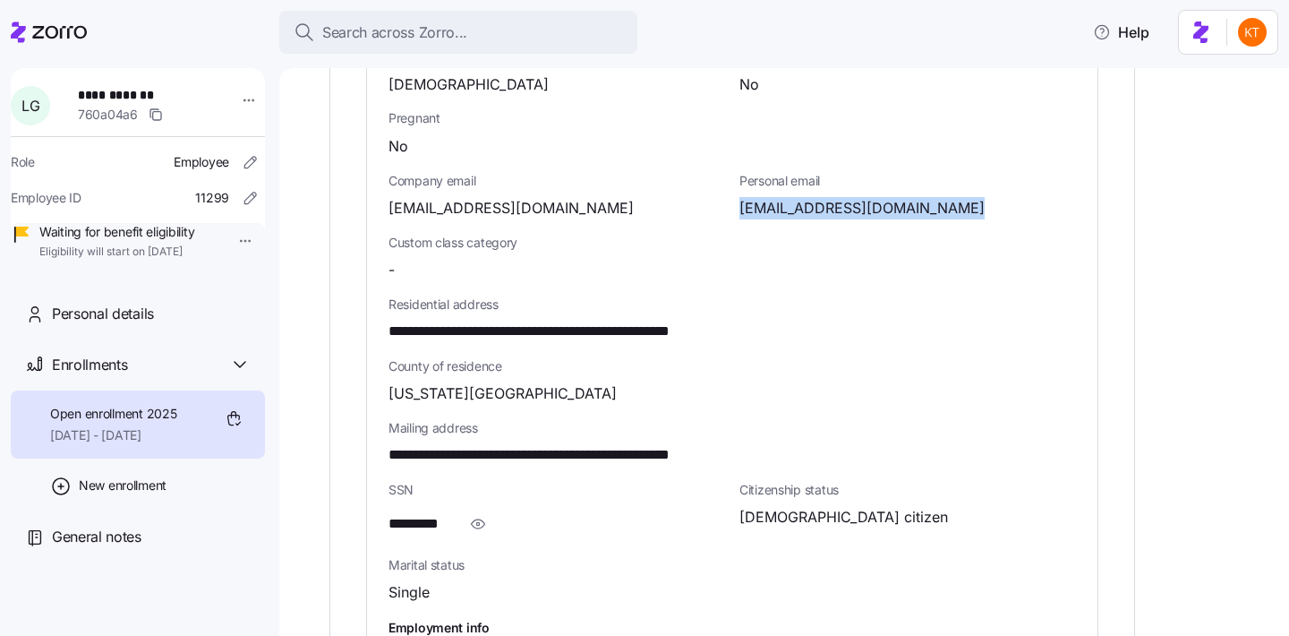
scroll to position [1023, 0]
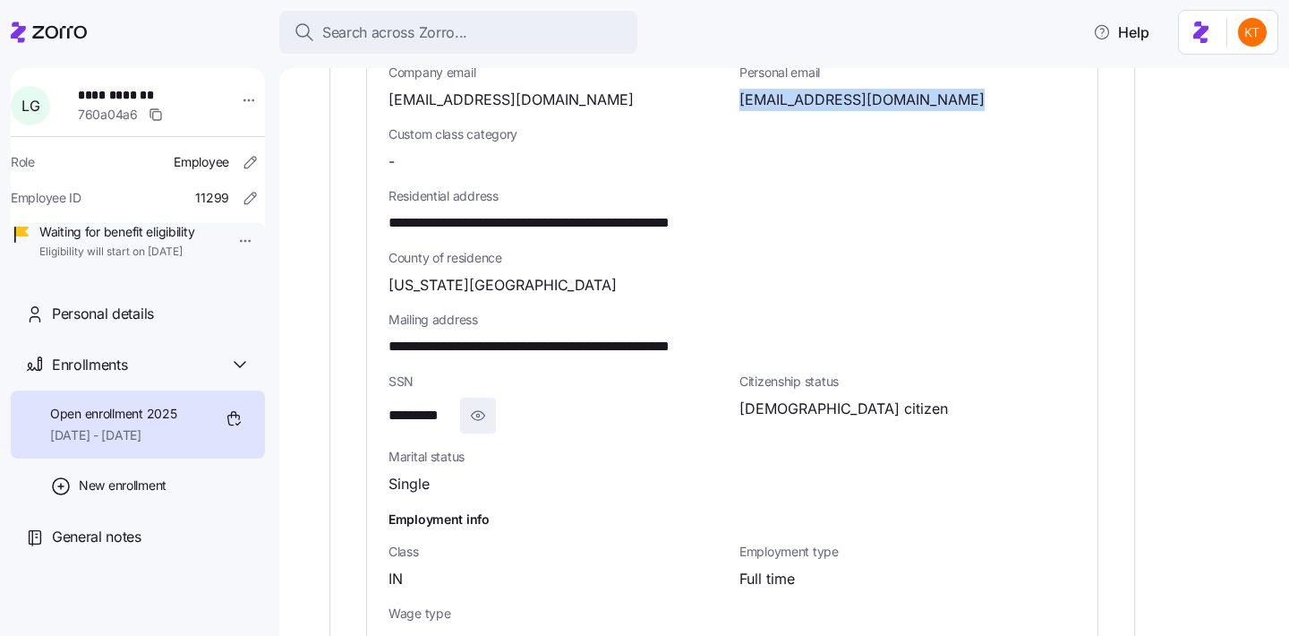
click at [484, 398] on span "button" at bounding box center [478, 415] width 34 height 34
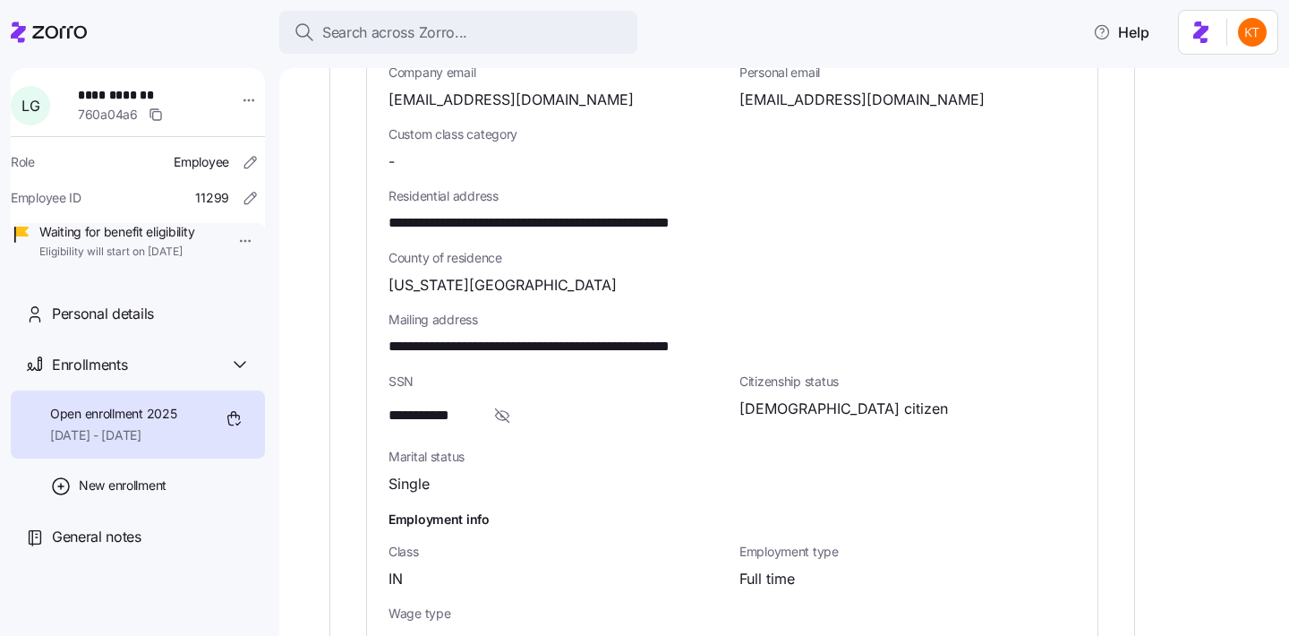
click at [439, 405] on span "**********" at bounding box center [433, 416] width 89 height 22
copy span "*"
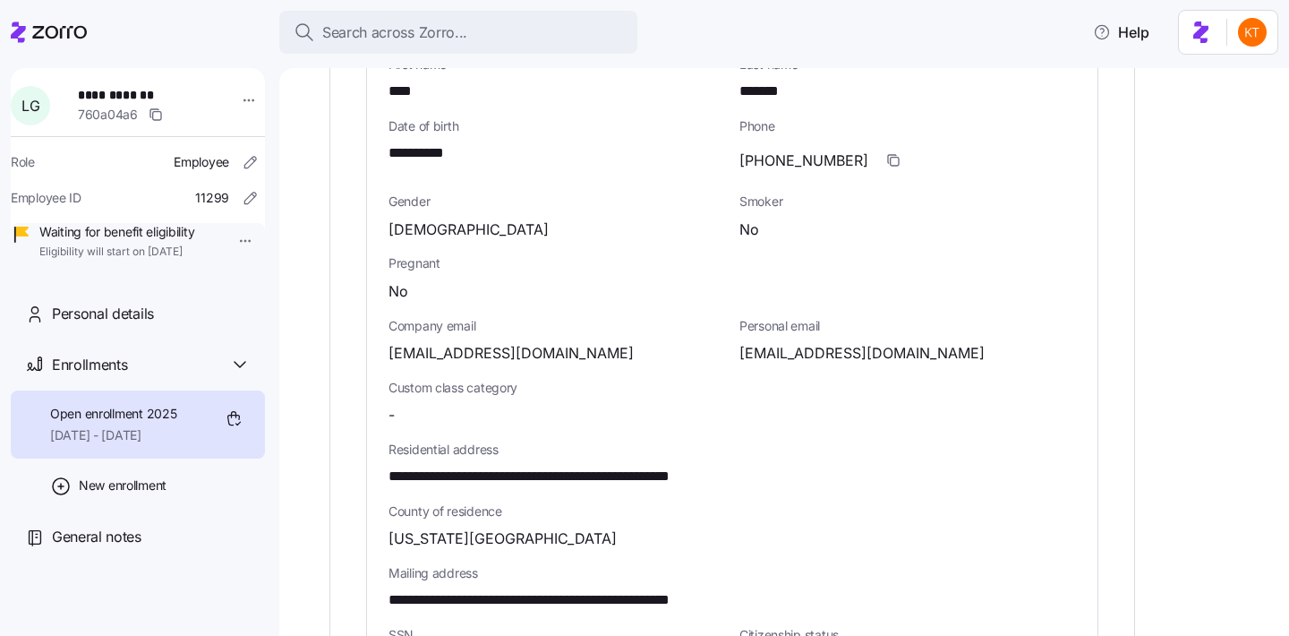
scroll to position [749, 0]
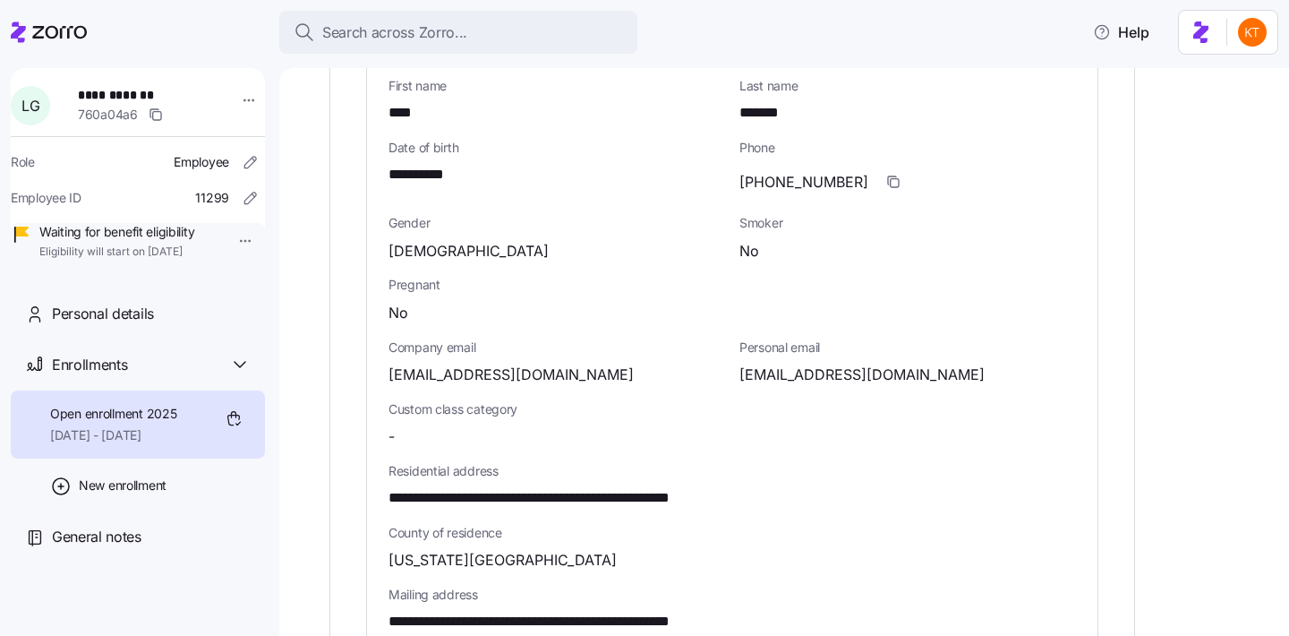
click at [801, 171] on span "(765)702-6231" at bounding box center [804, 182] width 129 height 22
copy span "-"
drag, startPoint x: 563, startPoint y: 482, endPoint x: 383, endPoint y: 487, distance: 180.1
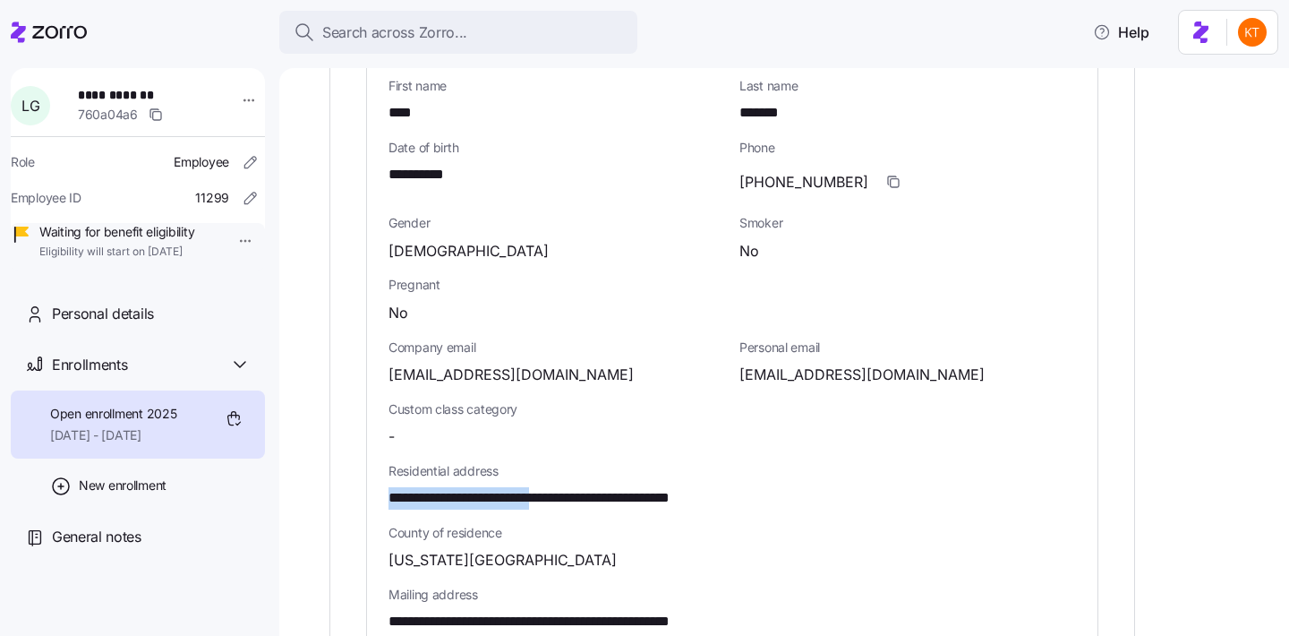
click at [383, 487] on div "**********" at bounding box center [732, 486] width 731 height 912
copy span "**********"
click at [584, 487] on span "**********" at bounding box center [572, 498] width 366 height 22
copy span "*****"
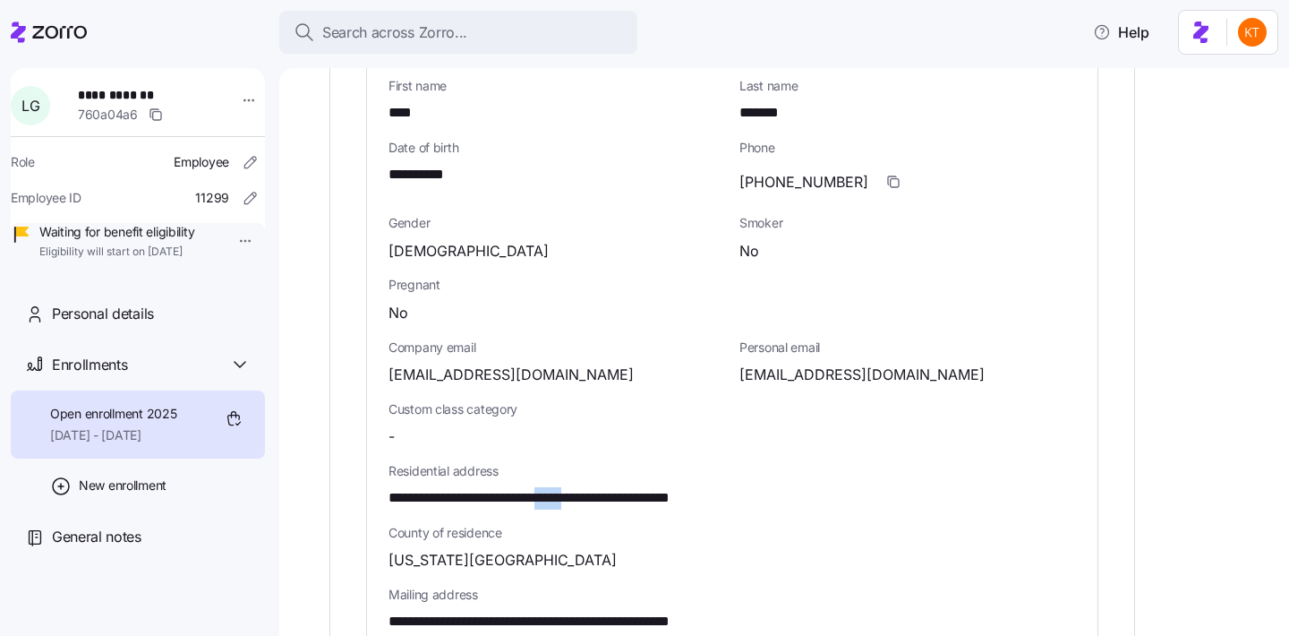
scroll to position [0, 0]
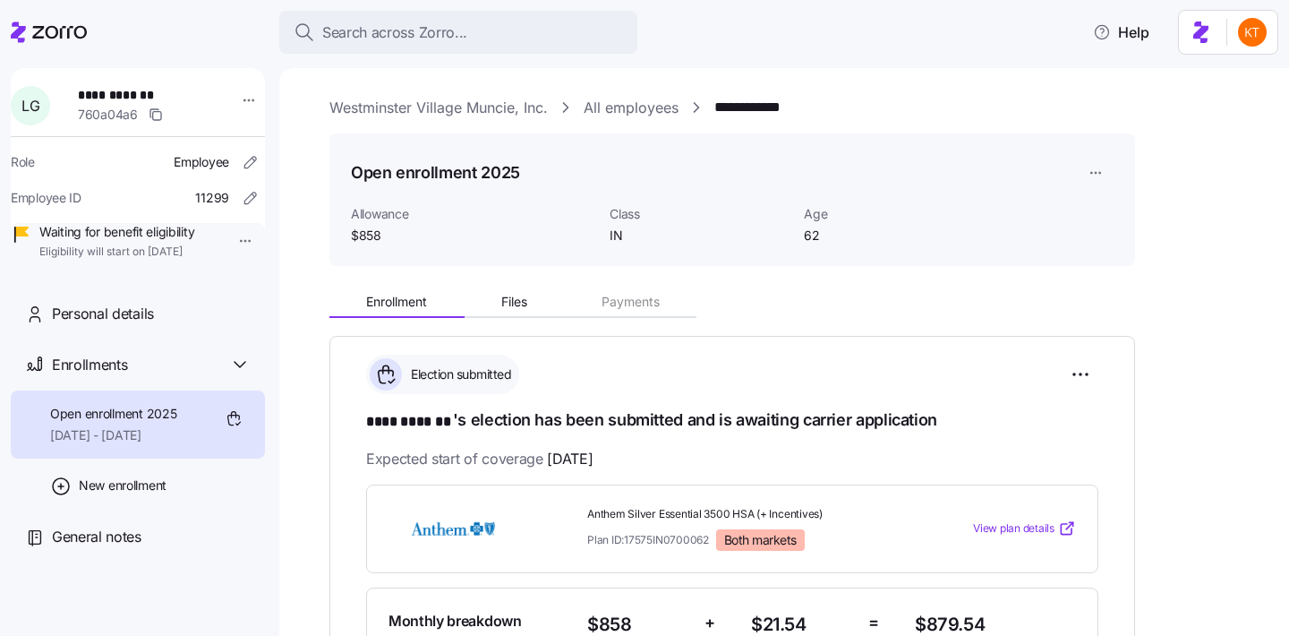
click at [137, 98] on span "**********" at bounding box center [140, 95] width 125 height 18
copy span "**********"
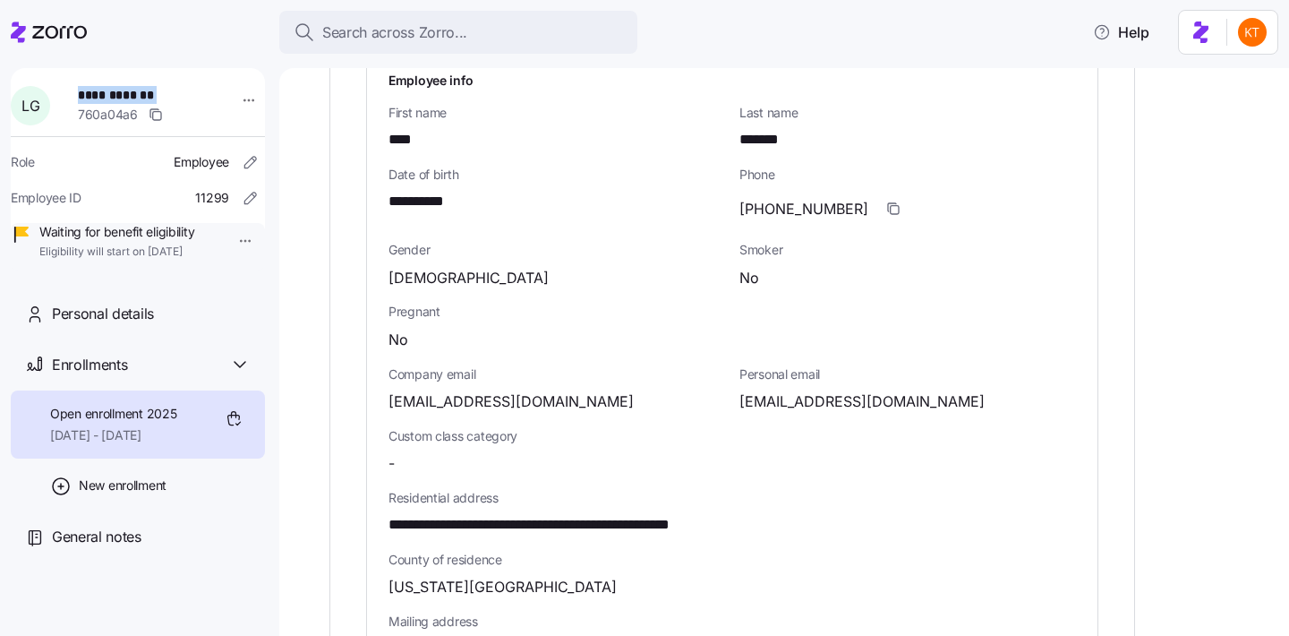
scroll to position [725, 0]
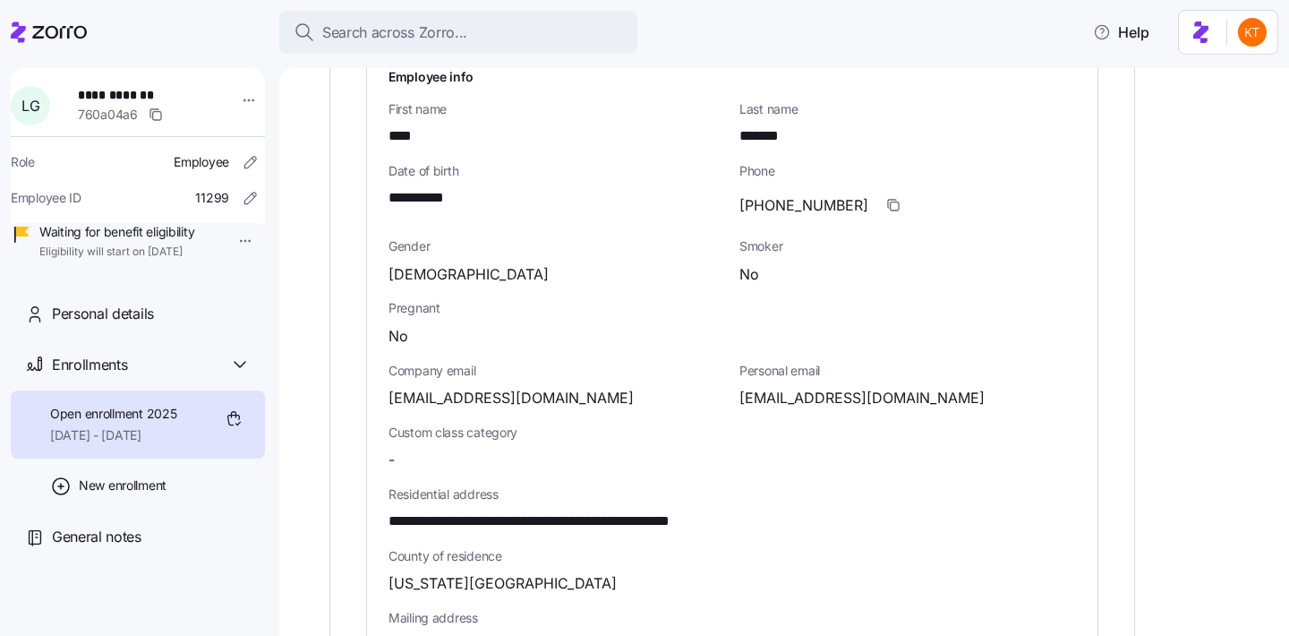
click at [586, 510] on span "**********" at bounding box center [572, 521] width 366 height 22
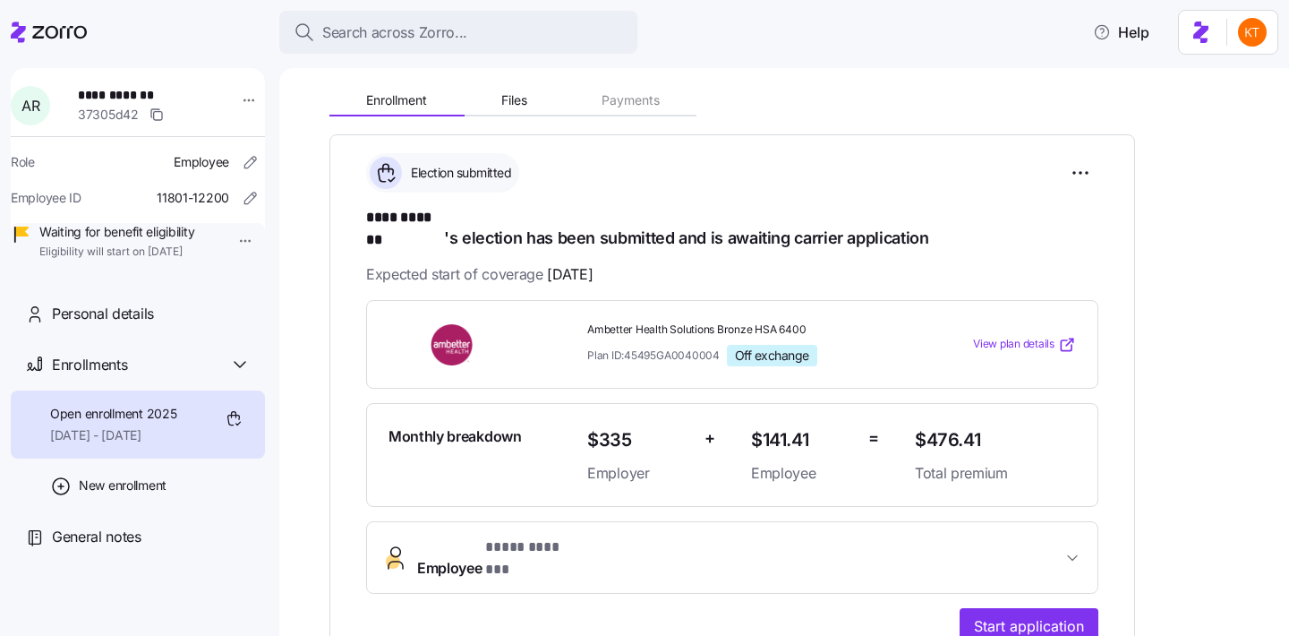
scroll to position [325, 0]
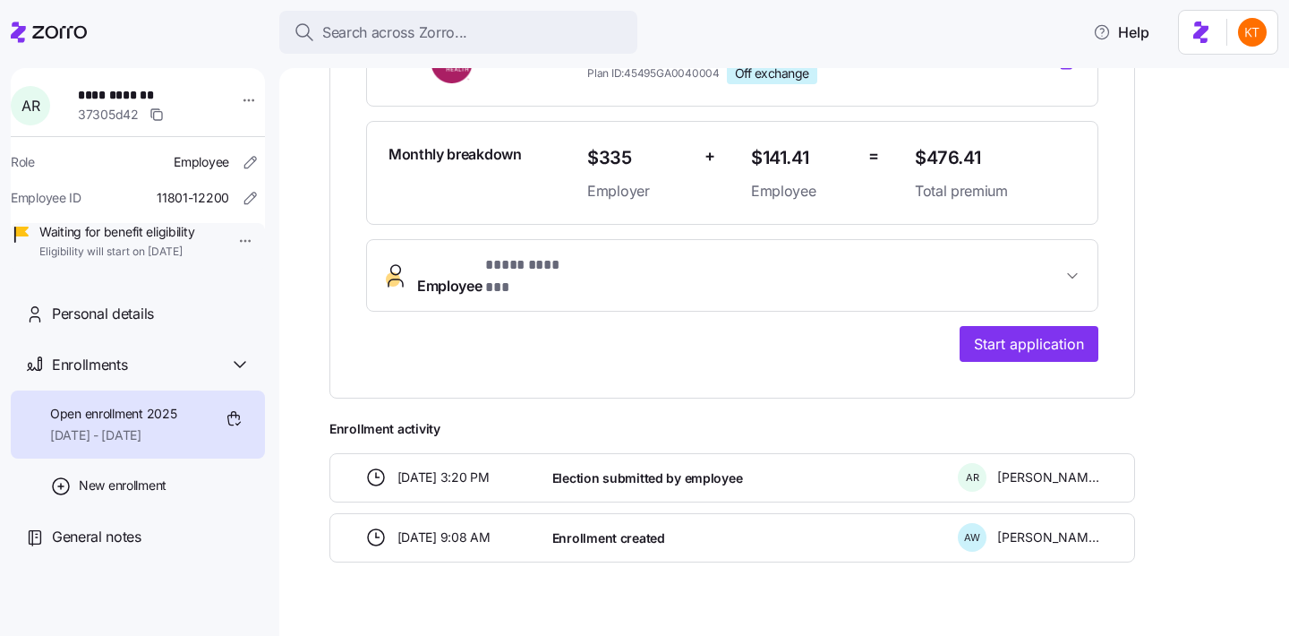
click at [706, 254] on span "Employee * **** ******* *" at bounding box center [739, 275] width 645 height 43
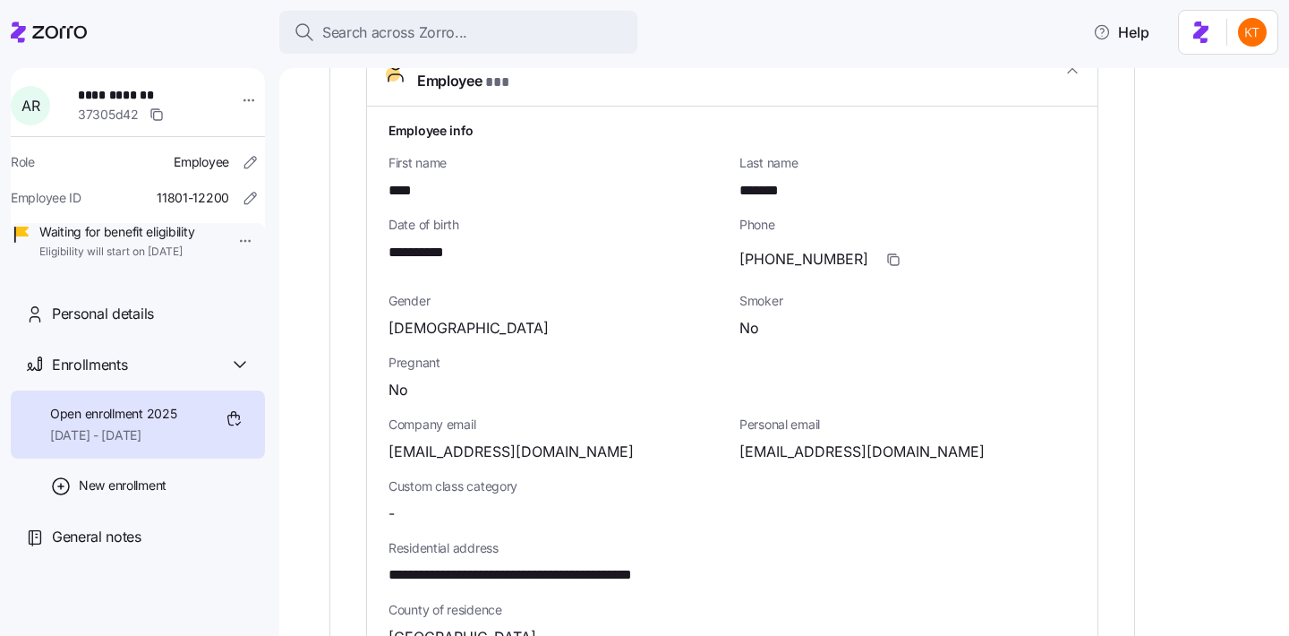
scroll to position [763, 0]
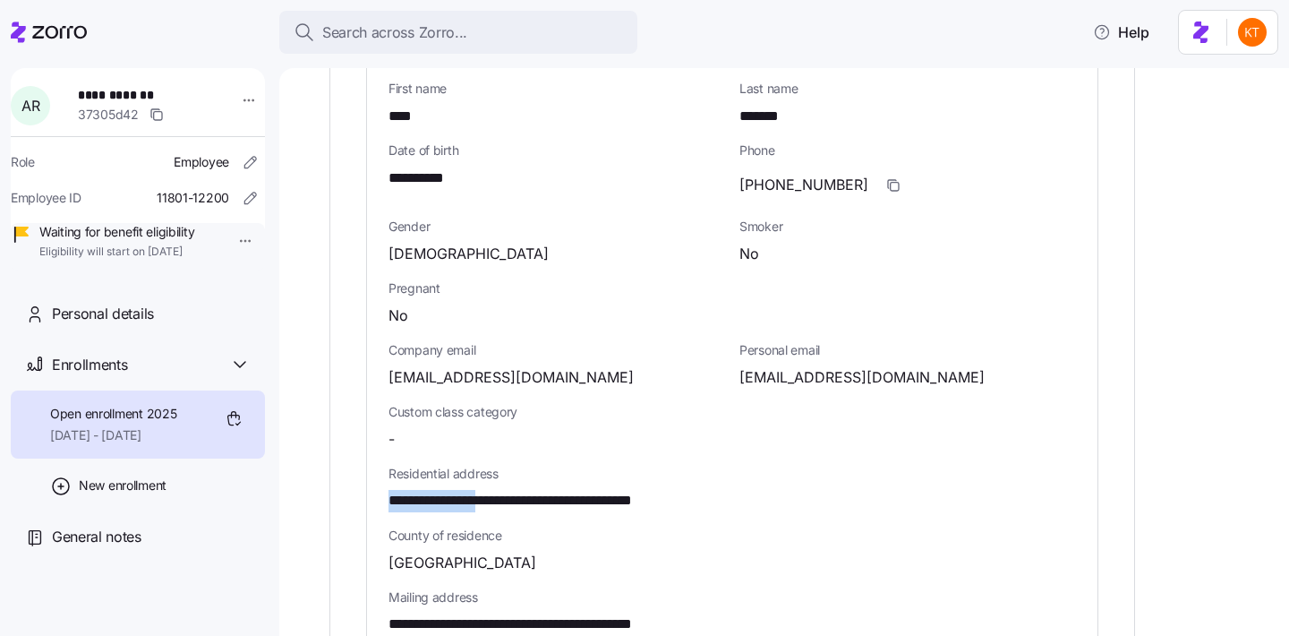
drag, startPoint x: 504, startPoint y: 467, endPoint x: 372, endPoint y: 466, distance: 131.6
click at [372, 466] on div "**********" at bounding box center [732, 488] width 731 height 912
copy span "**********"
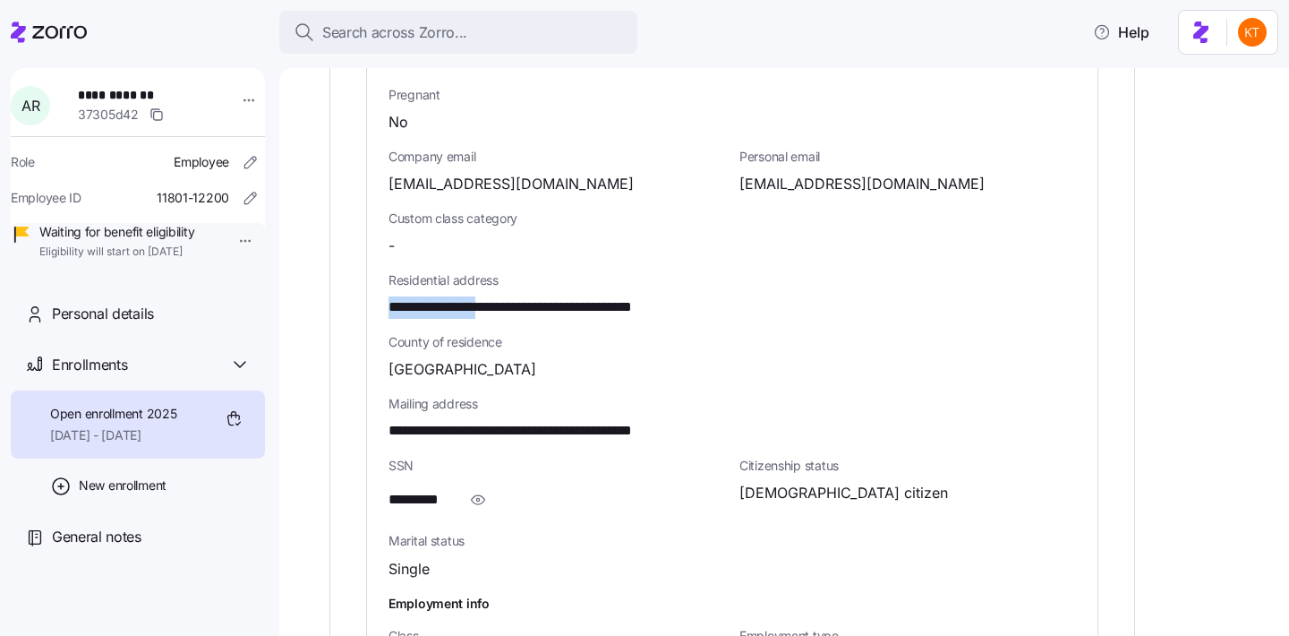
scroll to position [954, 0]
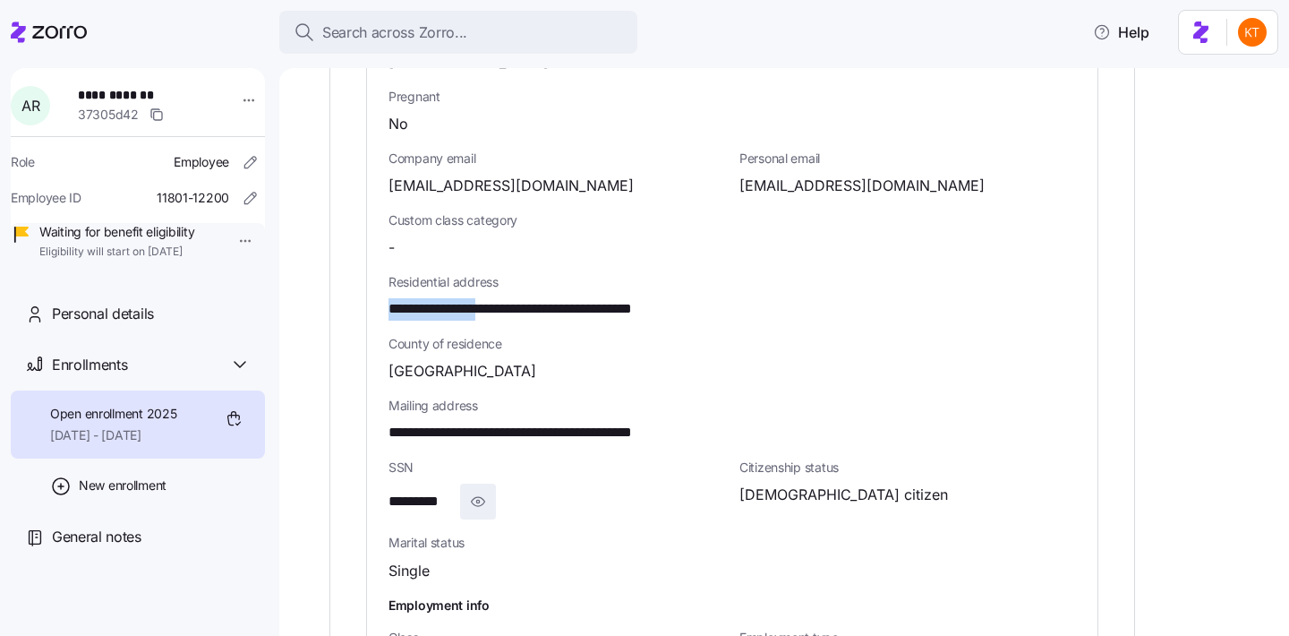
click at [484, 491] on icon "button" at bounding box center [478, 501] width 18 height 21
click at [445, 491] on span "**********" at bounding box center [434, 502] width 90 height 22
copy span "****"
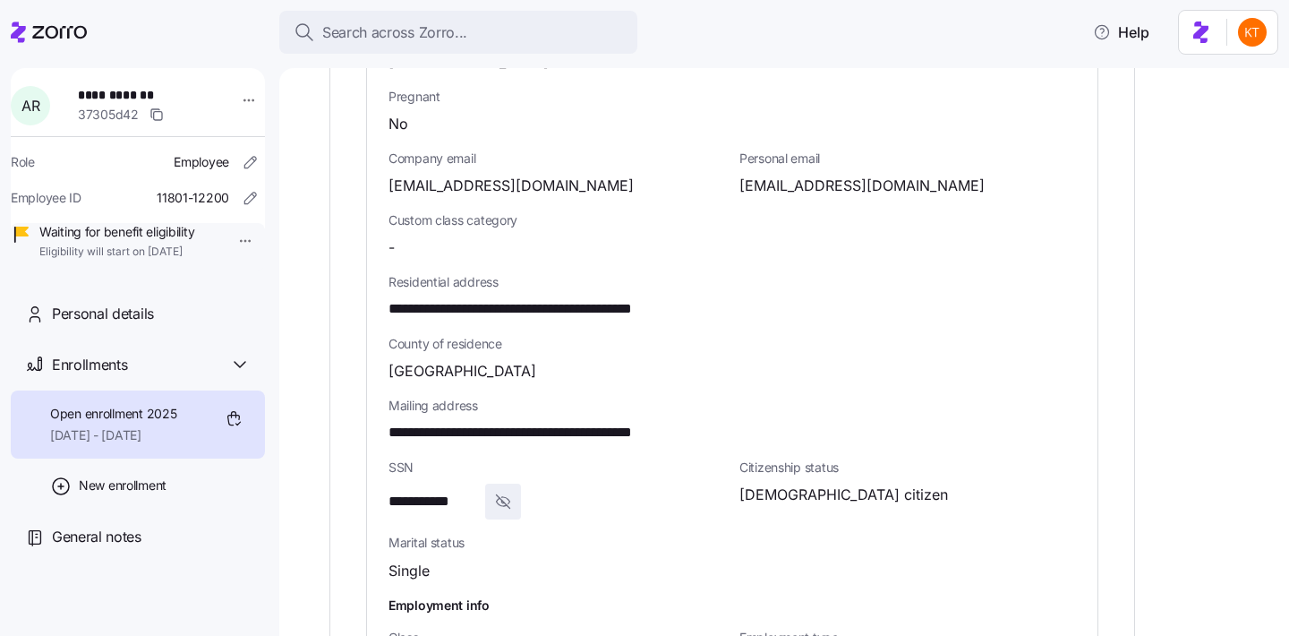
click at [113, 100] on span "**********" at bounding box center [140, 95] width 125 height 18
copy span "**********"
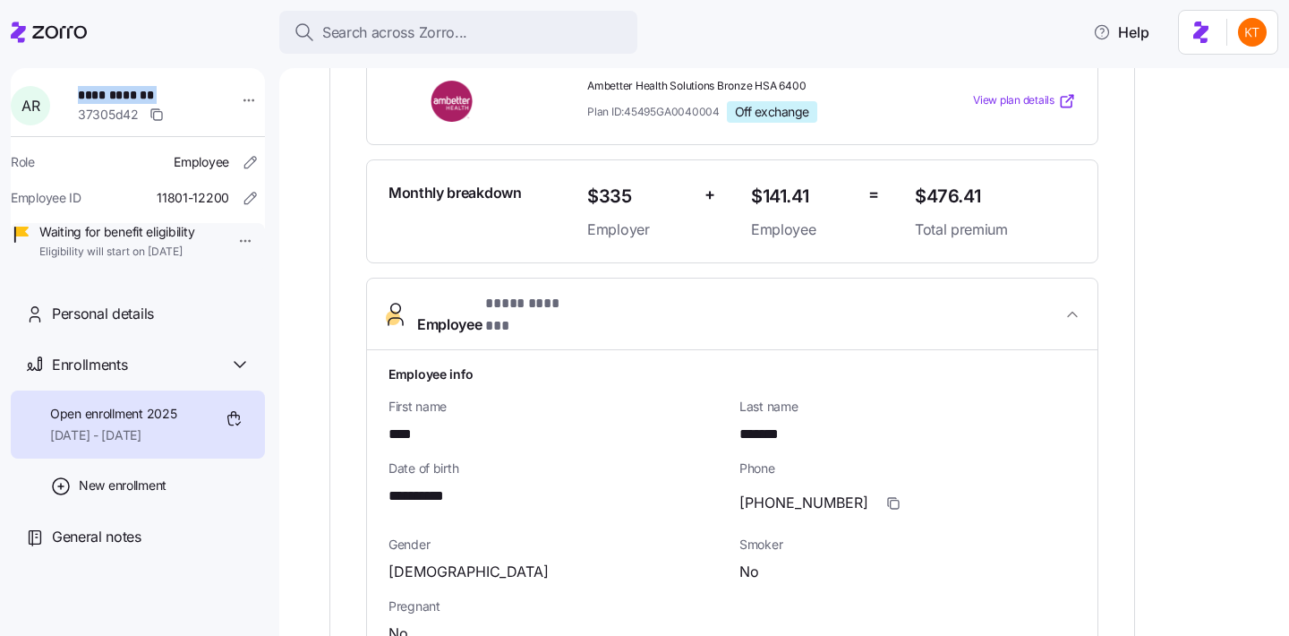
scroll to position [0, 0]
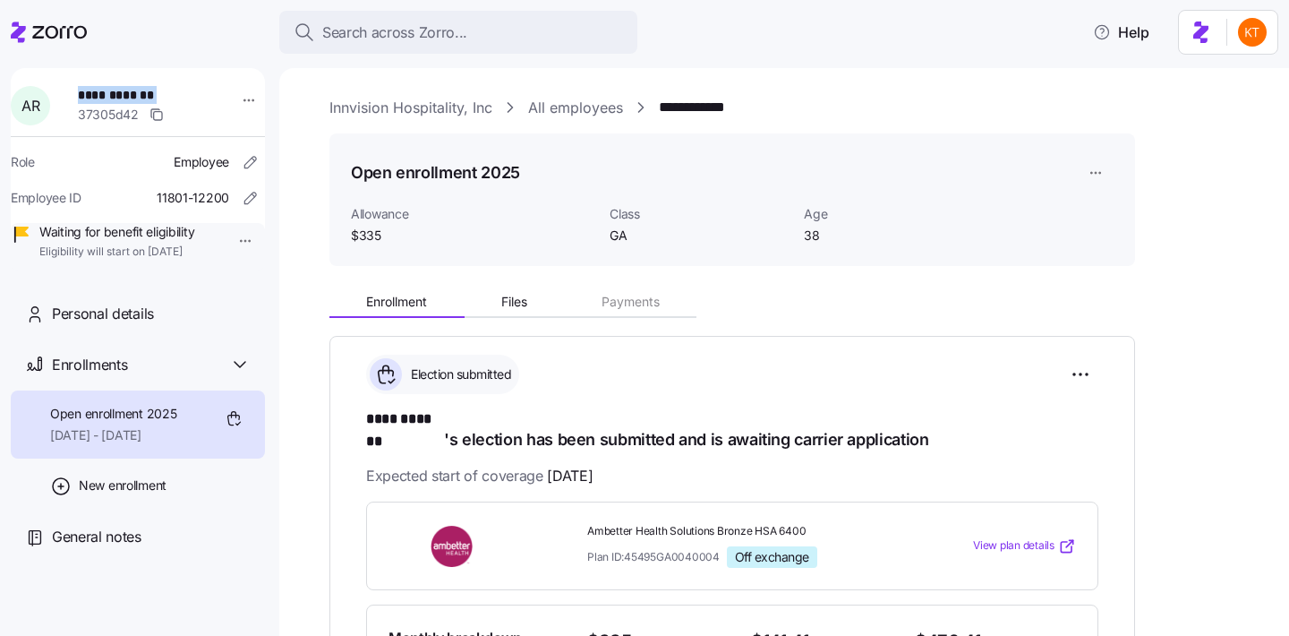
copy span "**********"
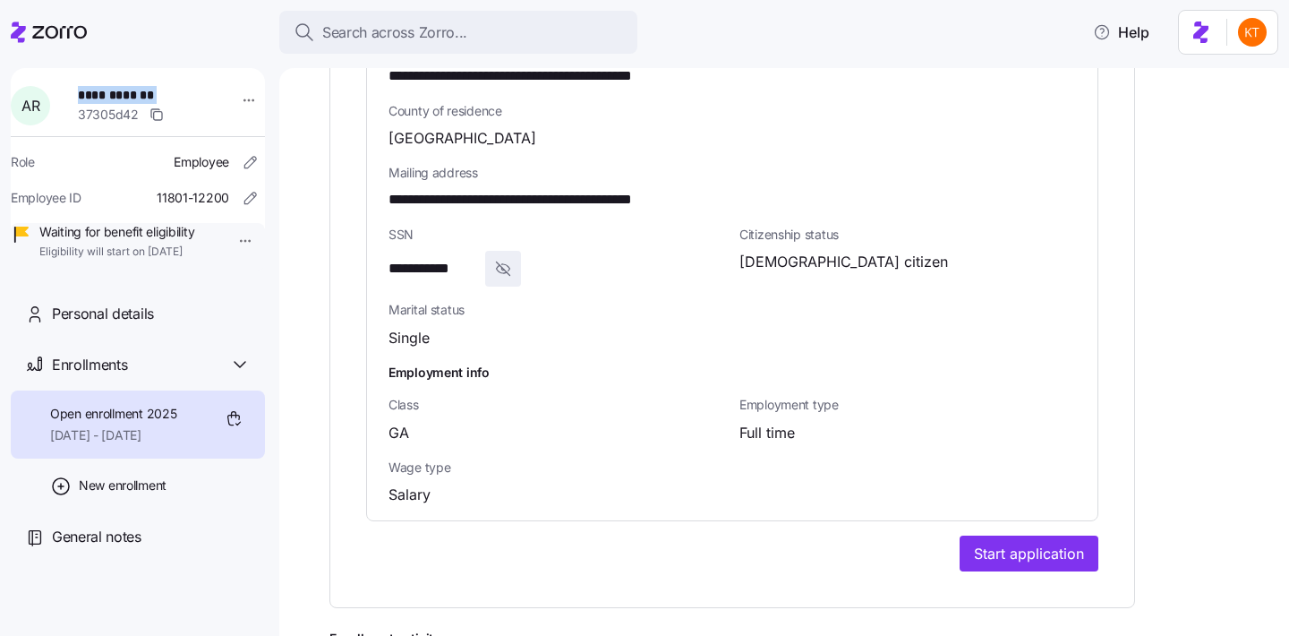
scroll to position [1260, 0]
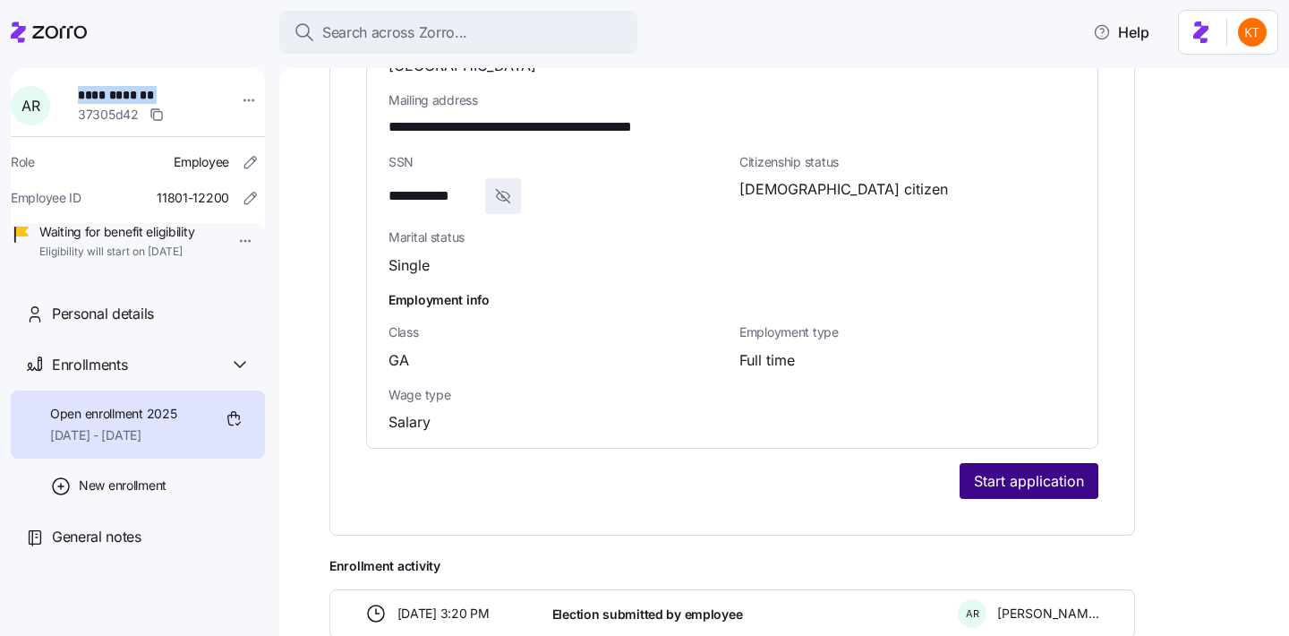
click at [1067, 470] on span "Start application" at bounding box center [1029, 480] width 110 height 21
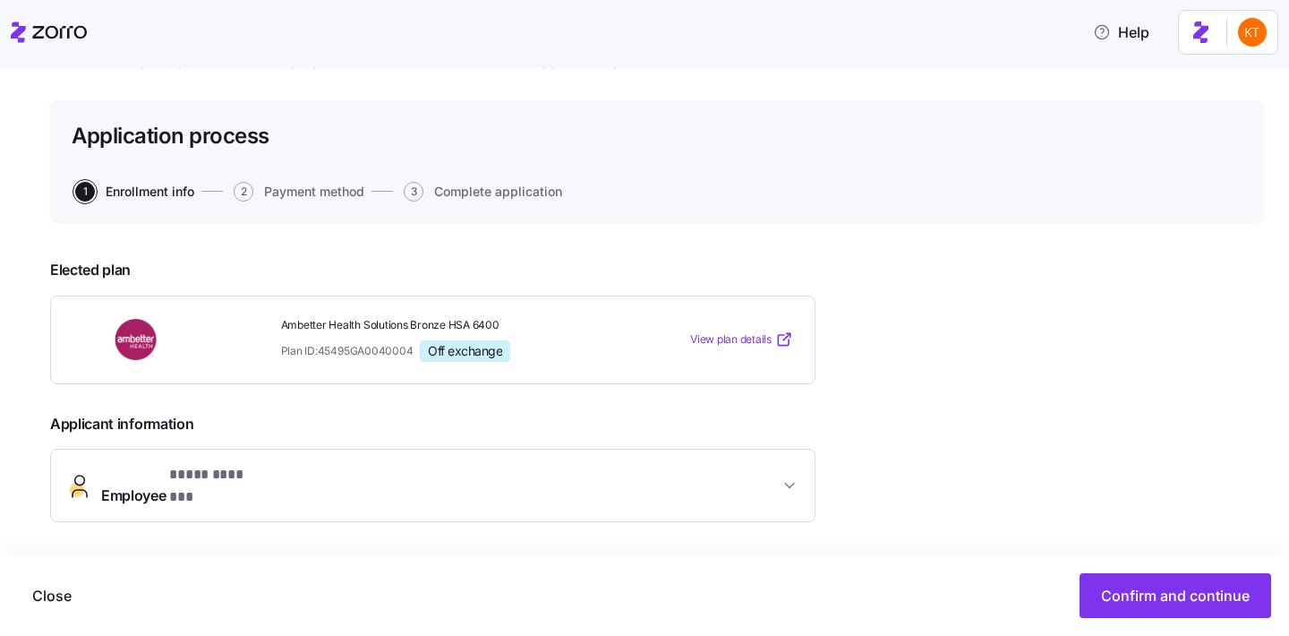
scroll to position [75, 0]
click at [1118, 601] on span "Confirm and continue" at bounding box center [1175, 595] width 149 height 21
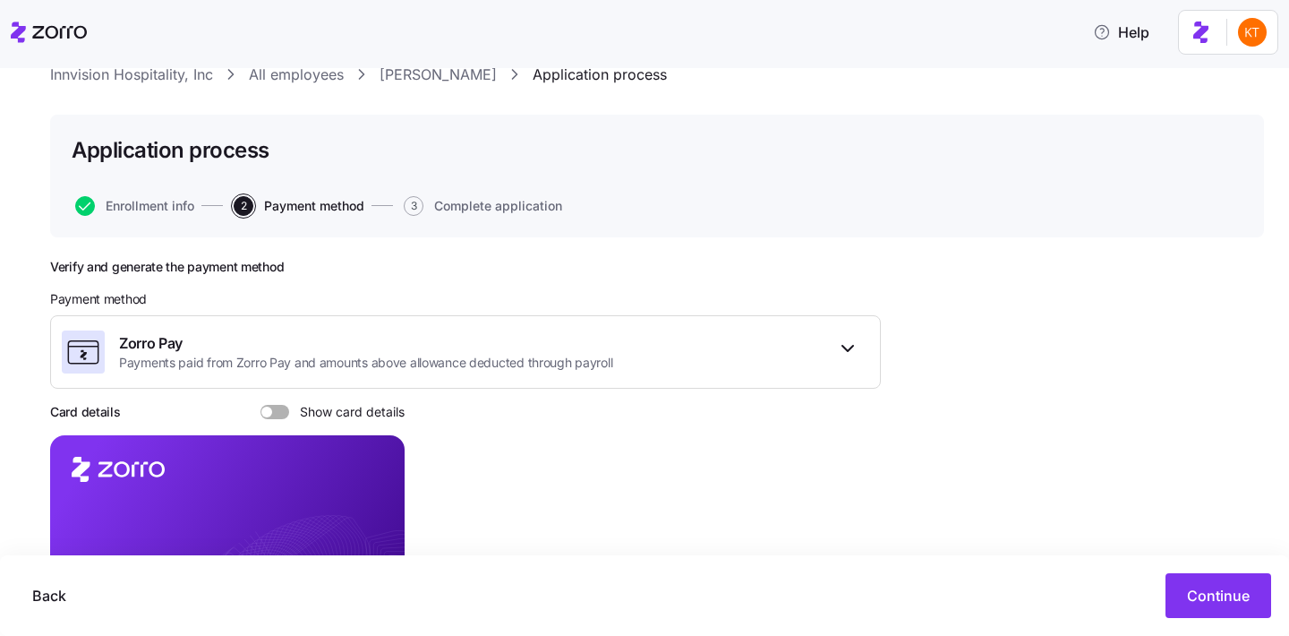
scroll to position [154, 0]
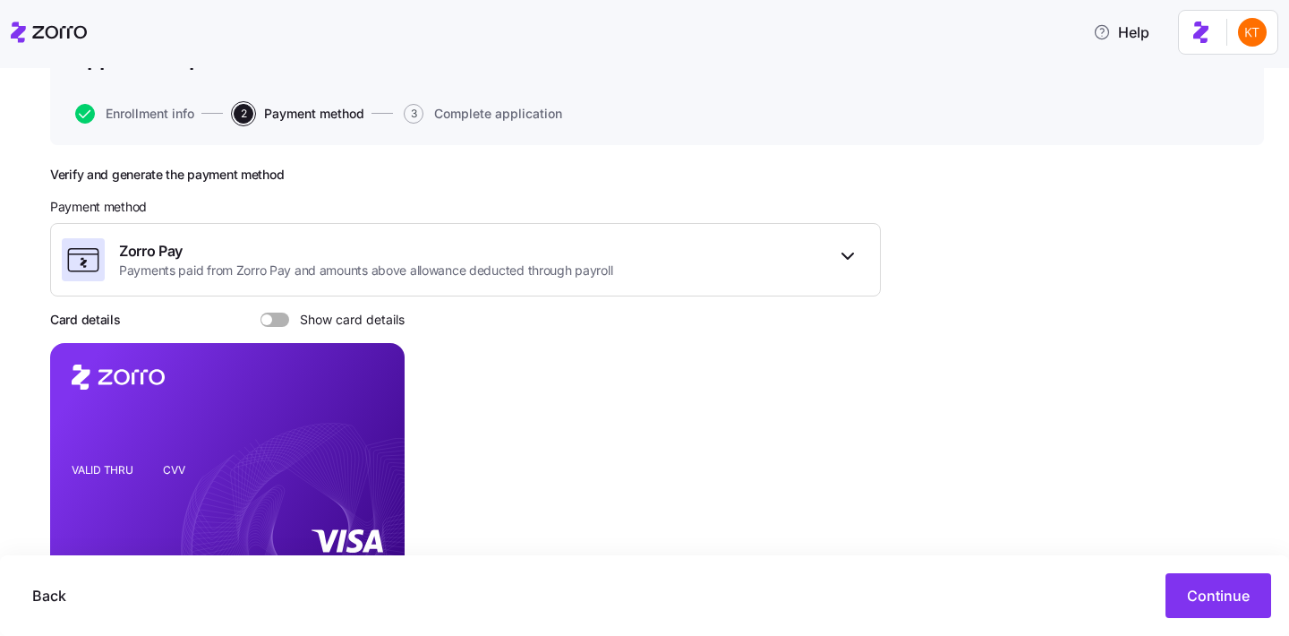
click at [287, 318] on span at bounding box center [281, 319] width 18 height 14
click at [261, 312] on input "Show card details" at bounding box center [261, 312] width 0 height 0
click at [370, 428] on icon "copy-to-clipboard" at bounding box center [372, 426] width 16 height 16
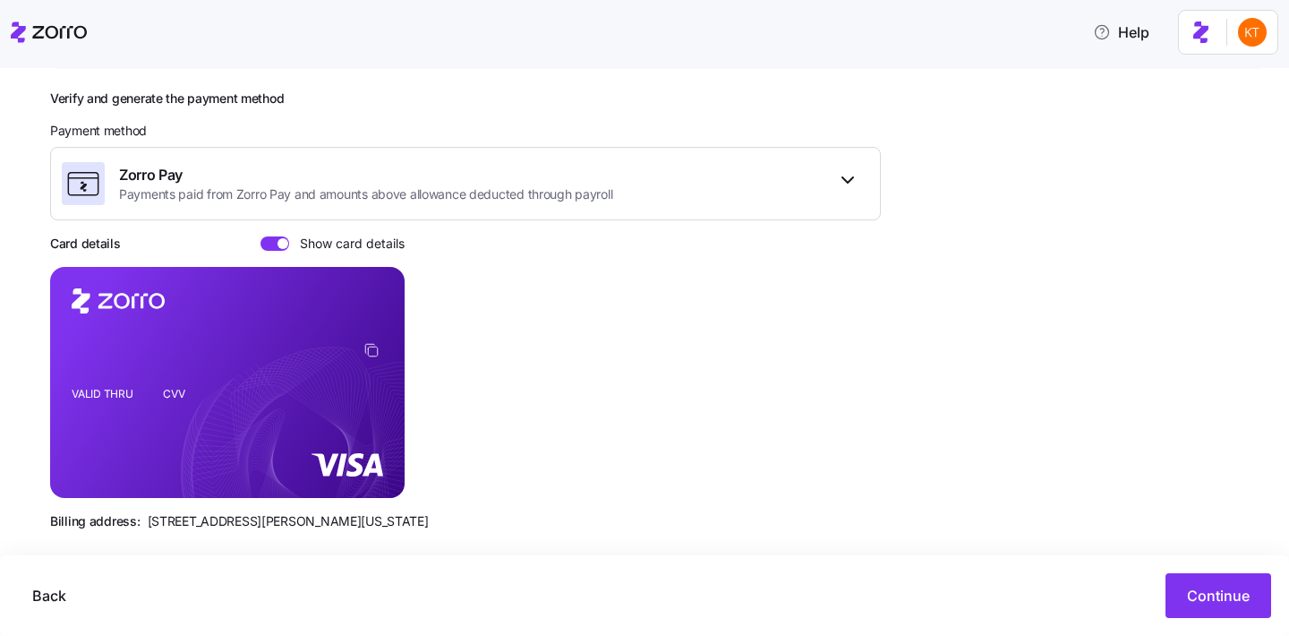
scroll to position [250, 0]
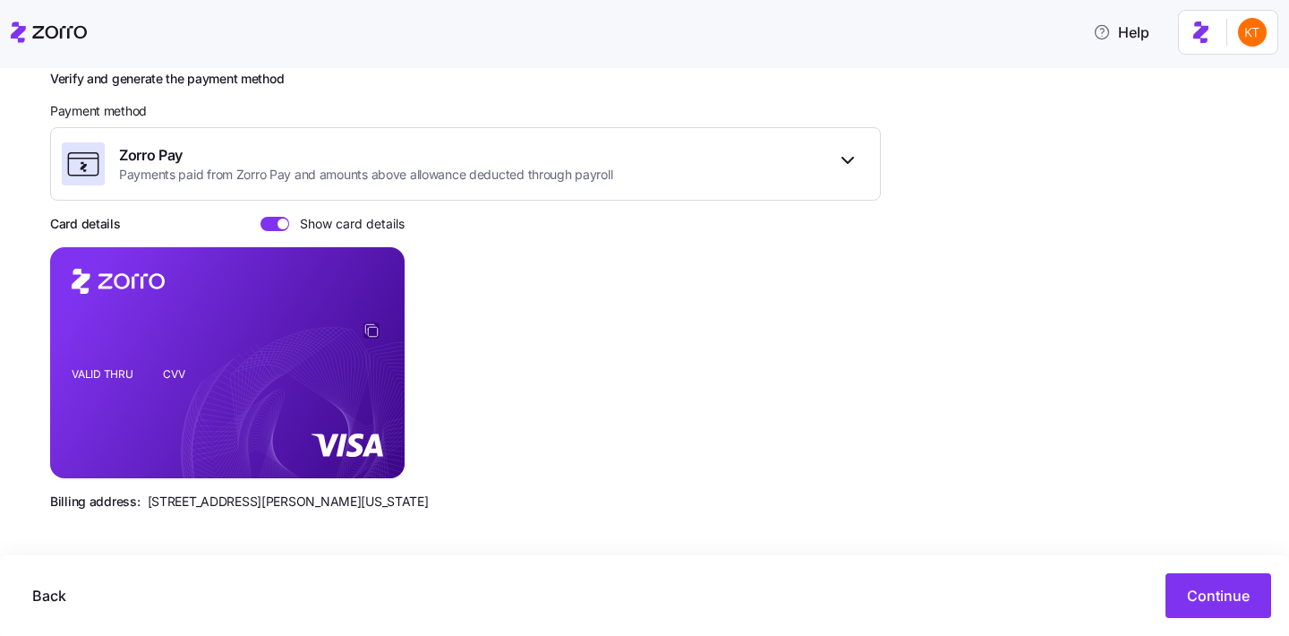
click at [377, 331] on icon "copy-to-clipboard" at bounding box center [373, 332] width 10 height 10
click at [1170, 595] on button "Continue" at bounding box center [1219, 595] width 106 height 45
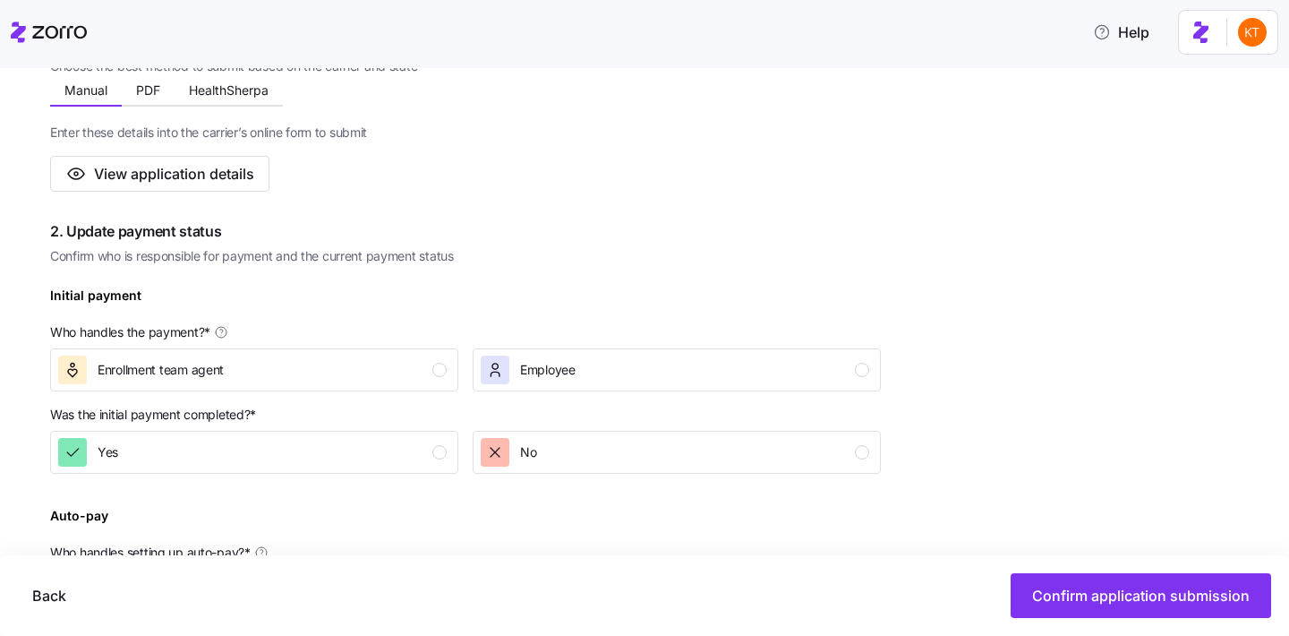
scroll to position [428, 0]
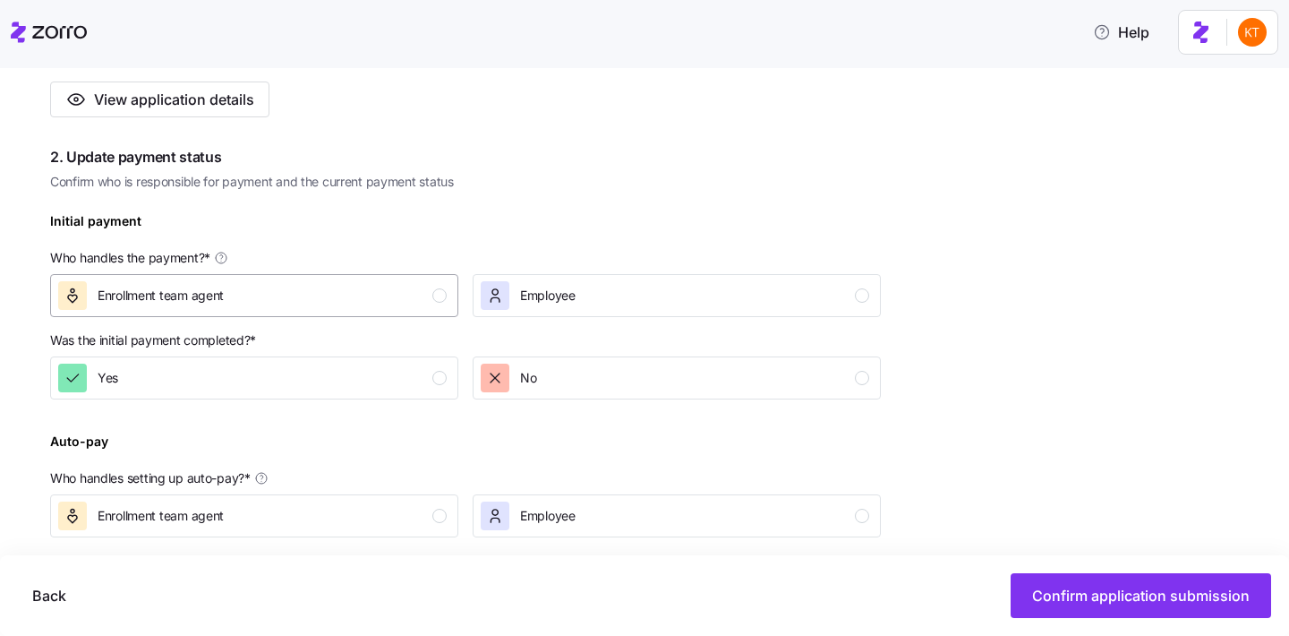
click at [432, 282] on div "Enrollment team agent" at bounding box center [252, 295] width 389 height 29
click at [428, 394] on button "Yes" at bounding box center [254, 377] width 408 height 43
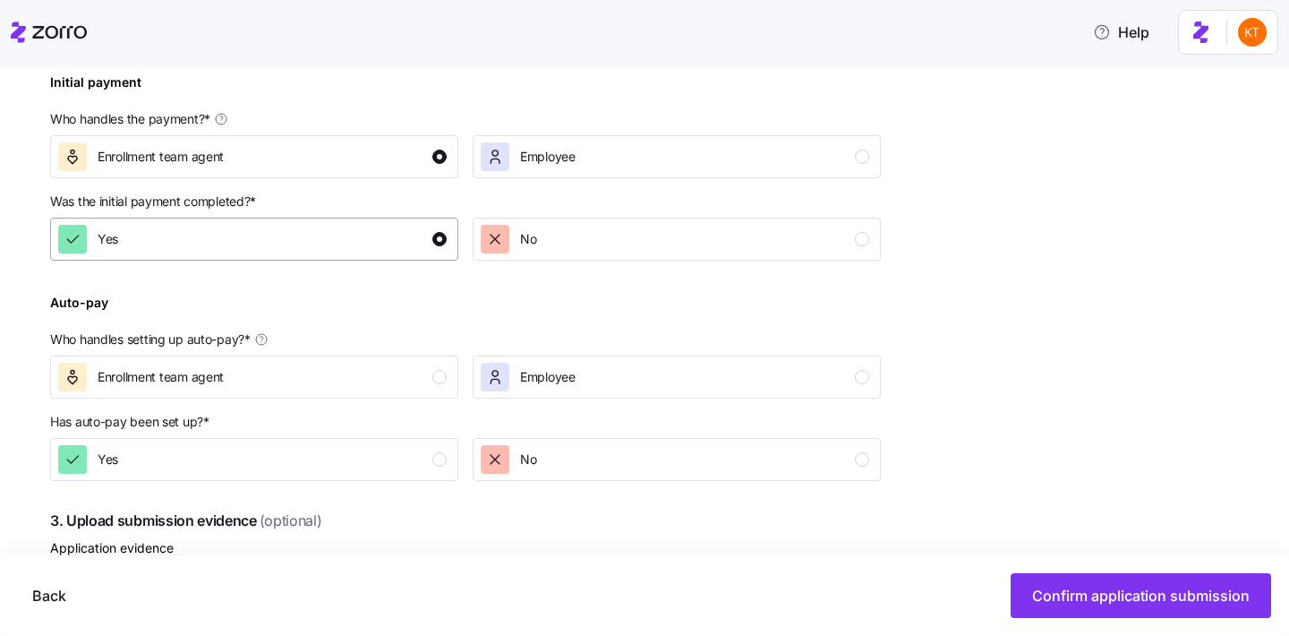
scroll to position [600, 0]
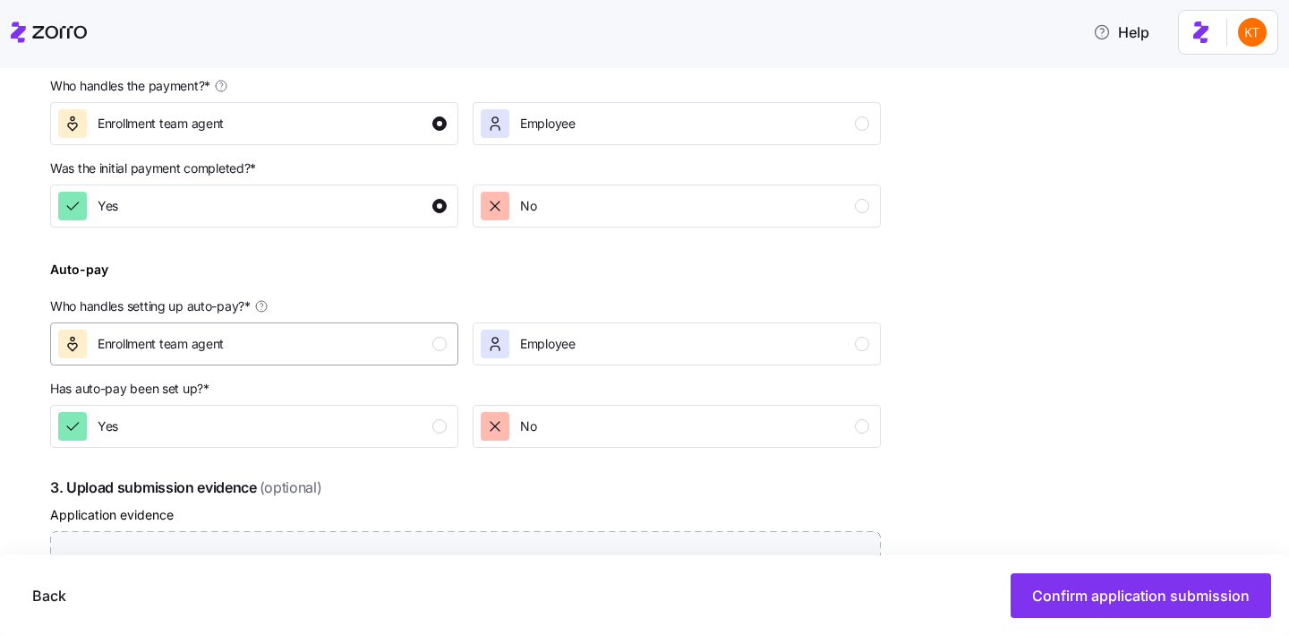
click at [428, 364] on button "Enrollment team agent" at bounding box center [254, 343] width 408 height 43
click at [431, 436] on div "Yes" at bounding box center [252, 426] width 389 height 29
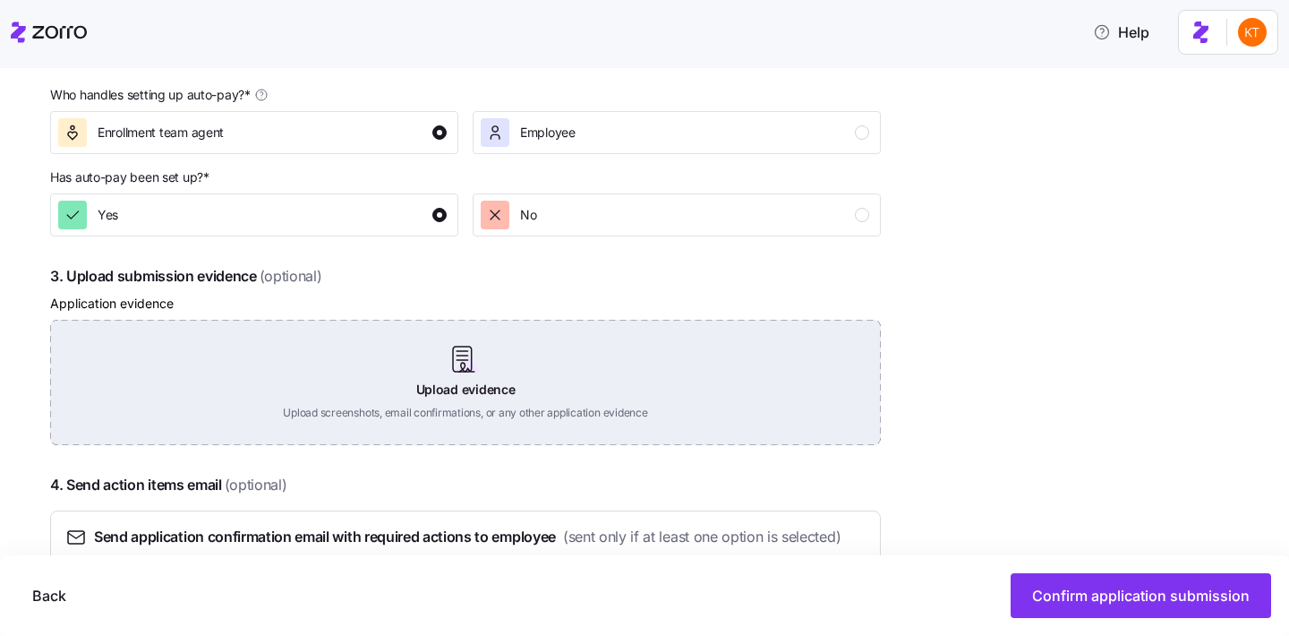
click at [468, 407] on div "Upload evidence Upload screenshots, email confirmations, or any other applicati…" at bounding box center [465, 382] width 831 height 125
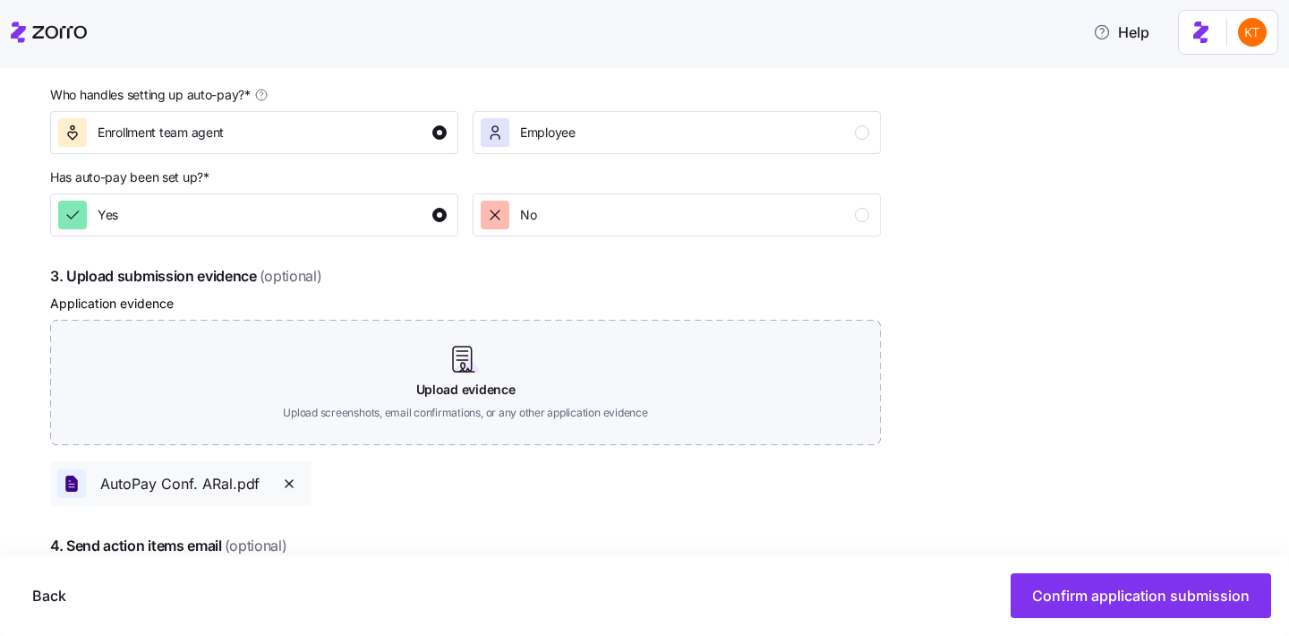
click at [298, 480] on span "button" at bounding box center [289, 483] width 29 height 14
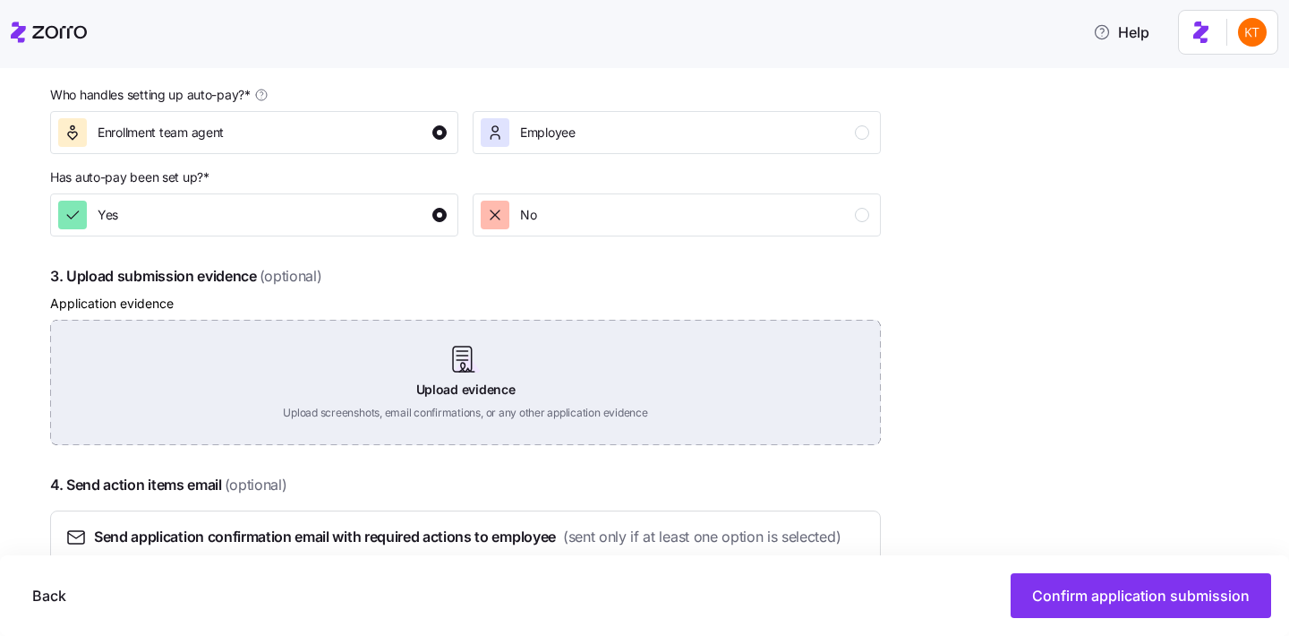
click at [473, 414] on div "Upload evidence Upload screenshots, email confirmations, or any other applicati…" at bounding box center [465, 382] width 831 height 125
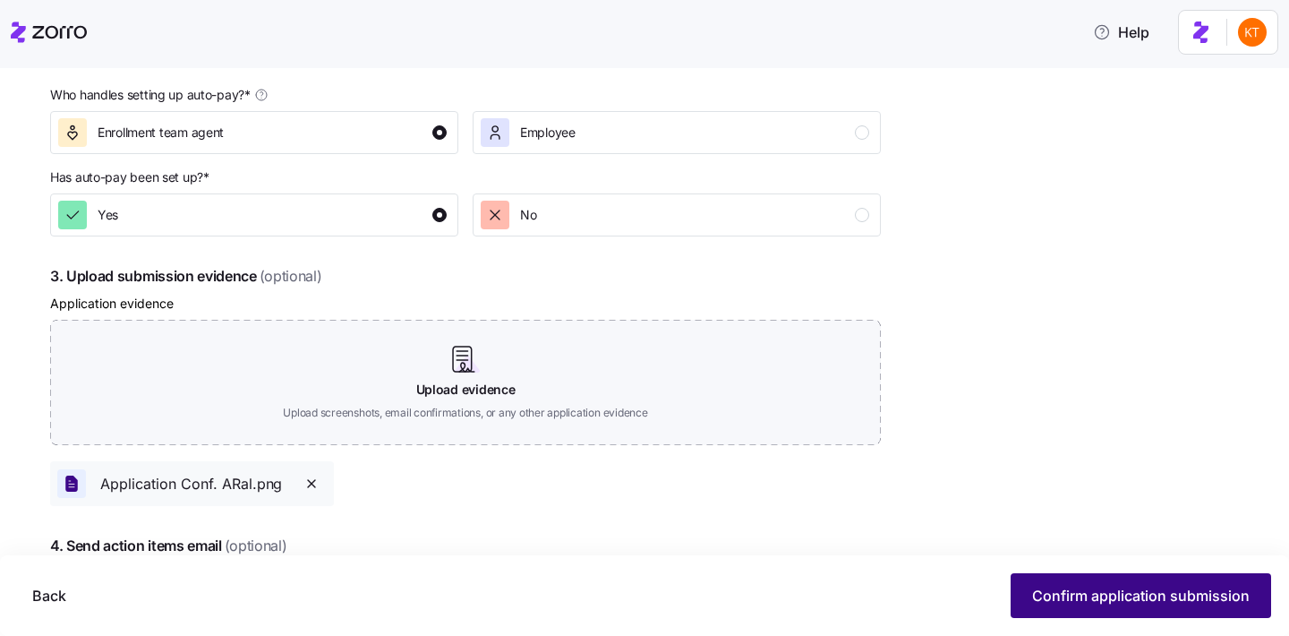
click at [1058, 600] on span "Confirm application submission" at bounding box center [1141, 595] width 218 height 21
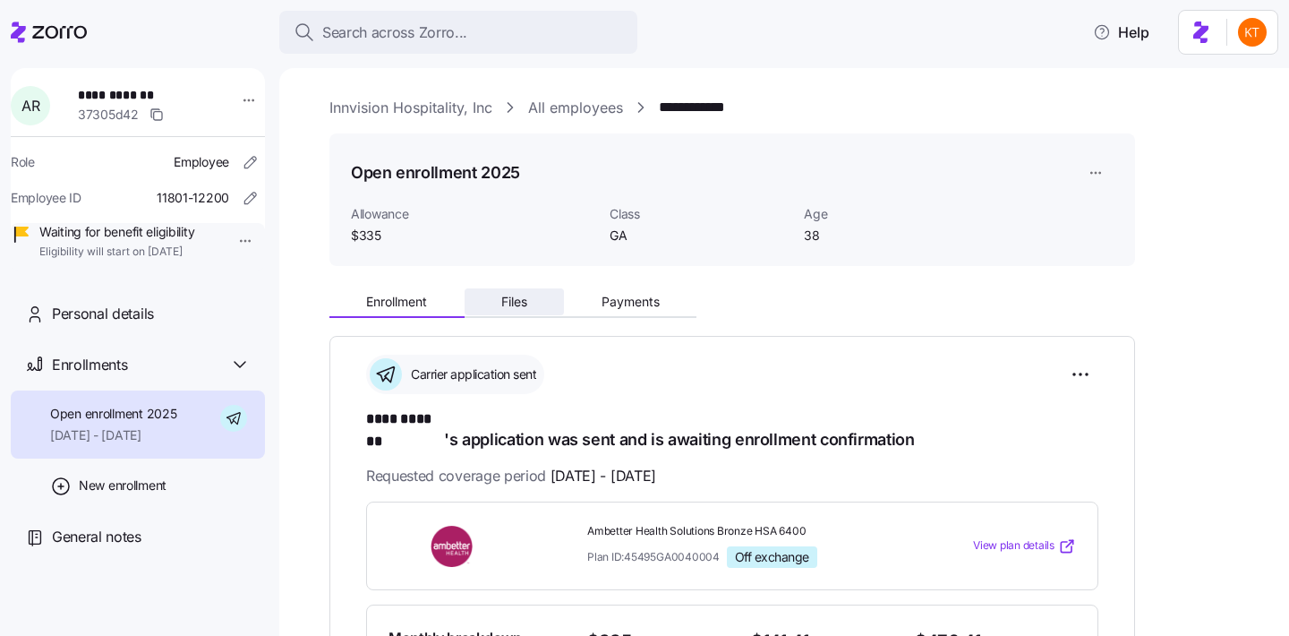
click at [496, 304] on button "Files" at bounding box center [515, 301] width 100 height 27
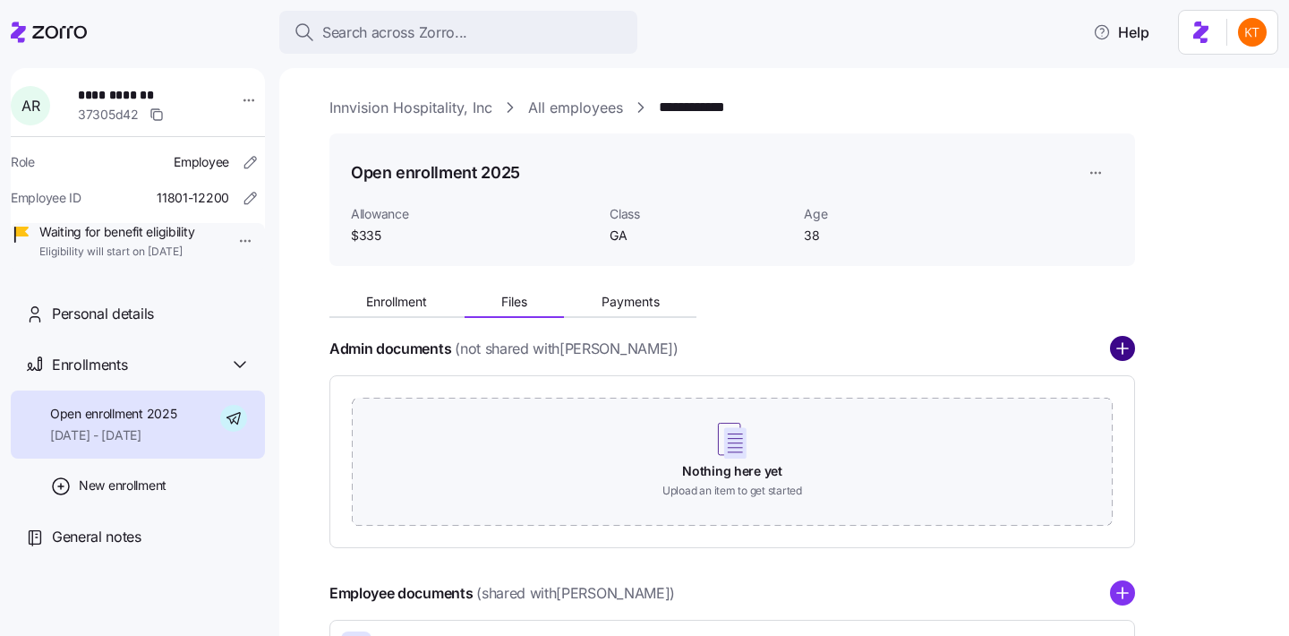
click at [1126, 344] on circle "add icon" at bounding box center [1122, 349] width 23 height 23
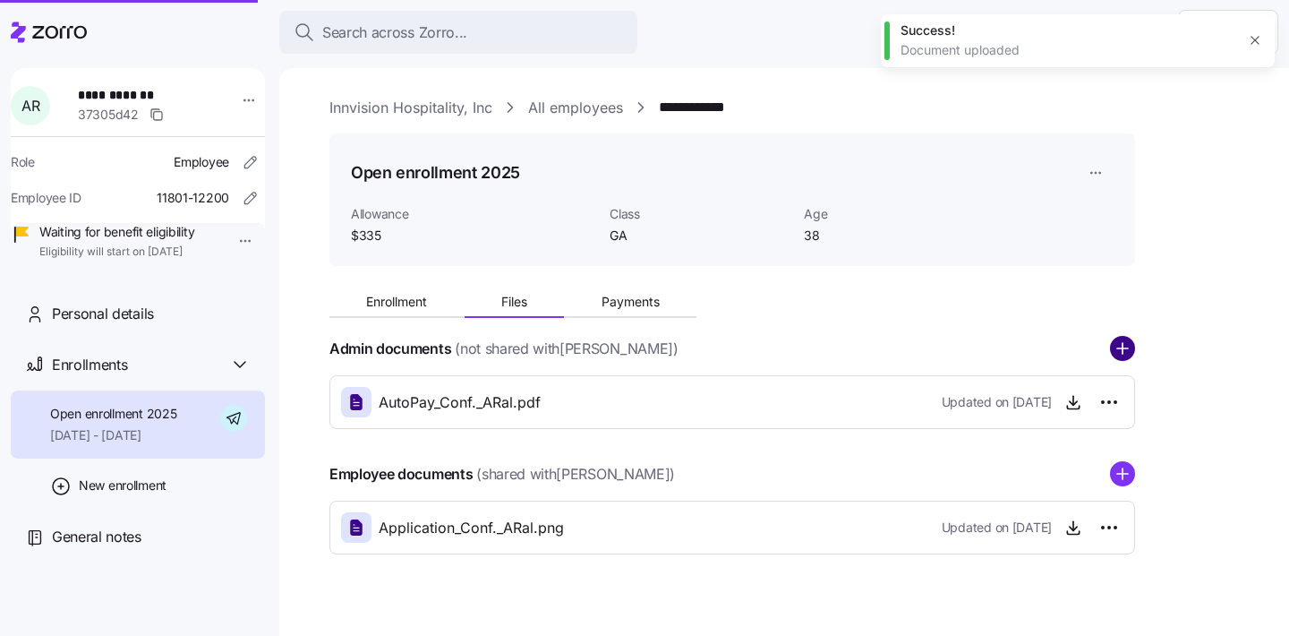
click at [1126, 351] on circle "add icon" at bounding box center [1122, 349] width 23 height 23
click at [1140, 360] on div "Enrollment Files Payments Admin documents (not shared with [PERSON_NAME] ) Auto…" at bounding box center [797, 417] width 935 height 274
click at [1138, 359] on div "Enrollment Files Payments Admin documents (not shared with [PERSON_NAME] ) Auto…" at bounding box center [797, 417] width 935 height 274
click at [1127, 354] on circle "add icon" at bounding box center [1122, 349] width 23 height 23
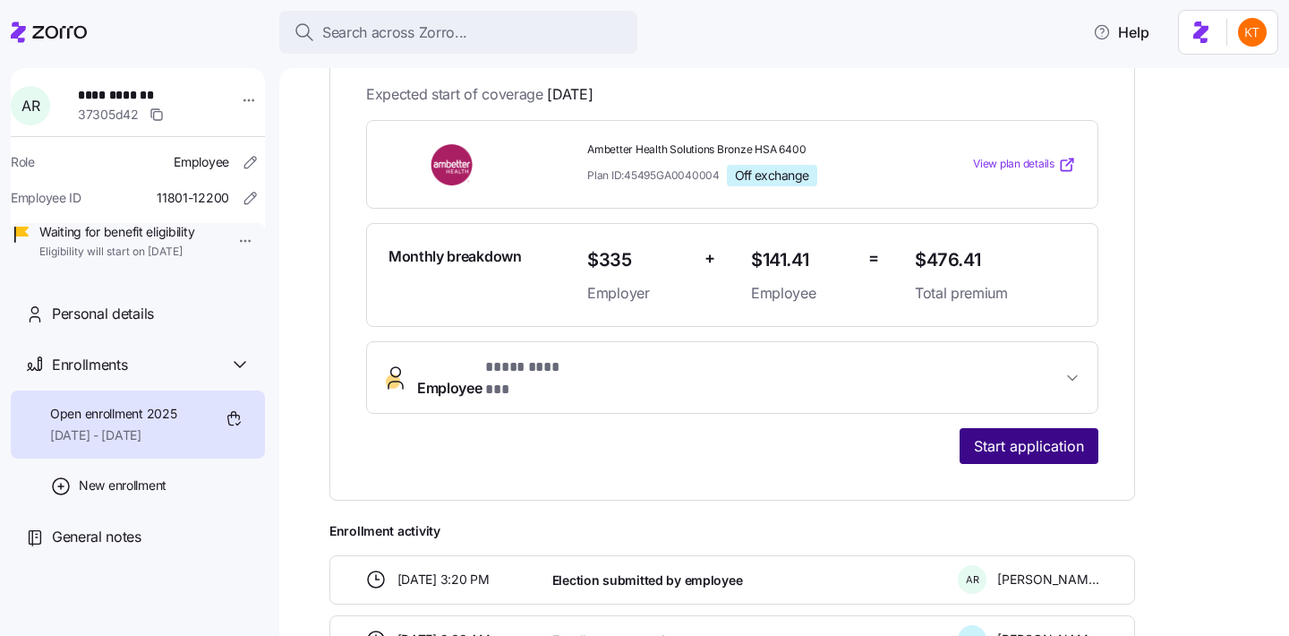
scroll to position [367, 0]
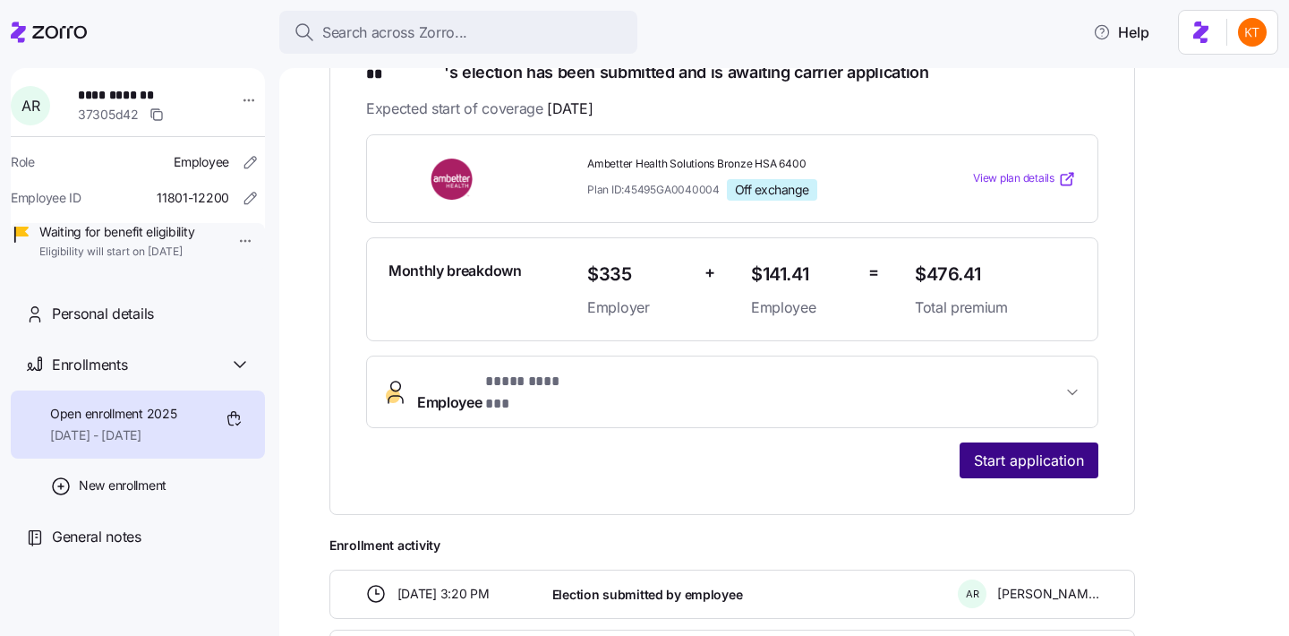
click at [1011, 449] on span "Start application" at bounding box center [1029, 459] width 110 height 21
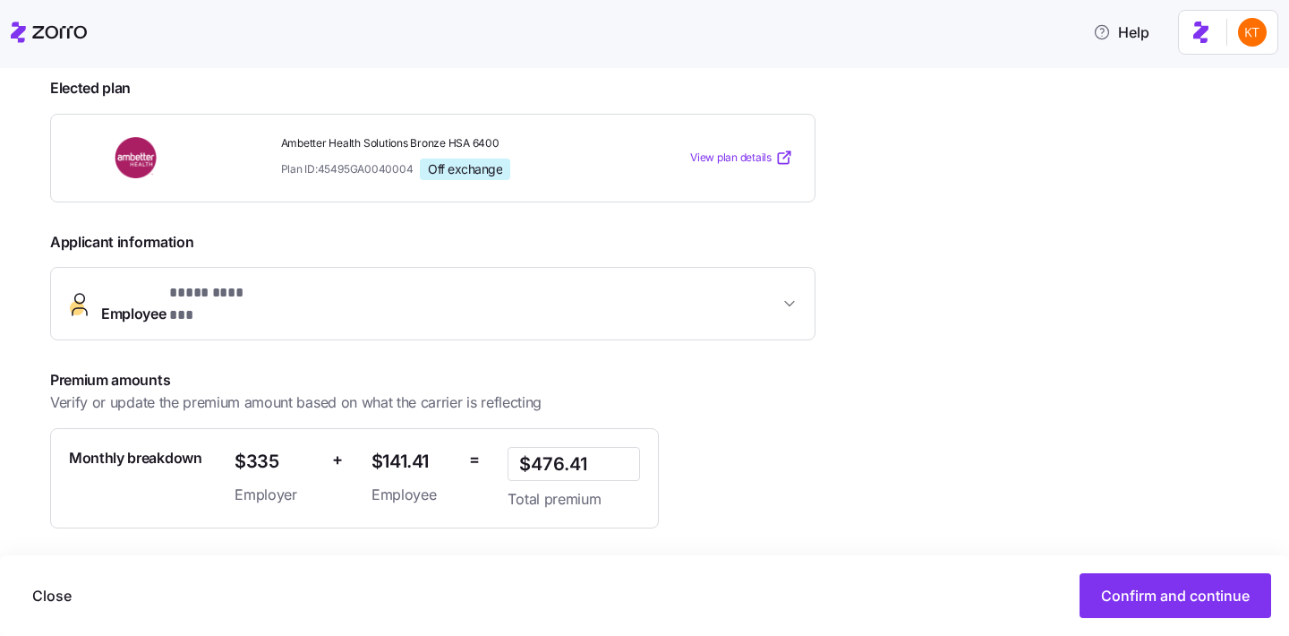
scroll to position [370, 0]
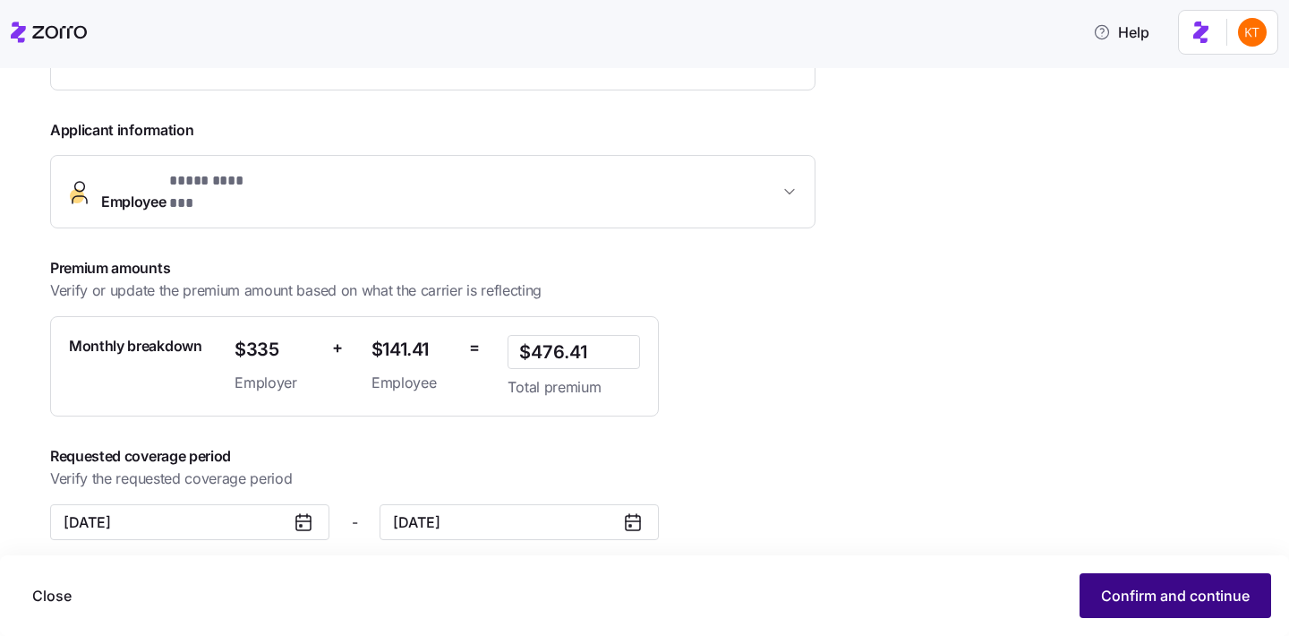
click at [1129, 588] on span "Confirm and continue" at bounding box center [1175, 595] width 149 height 21
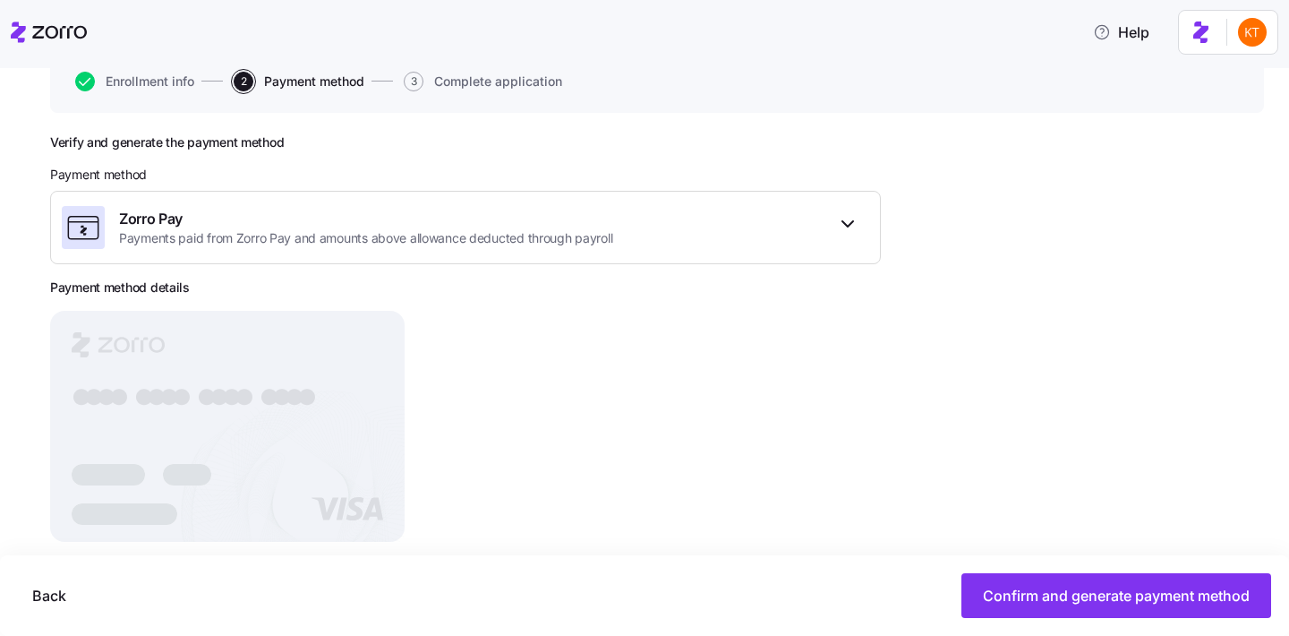
scroll to position [218, 0]
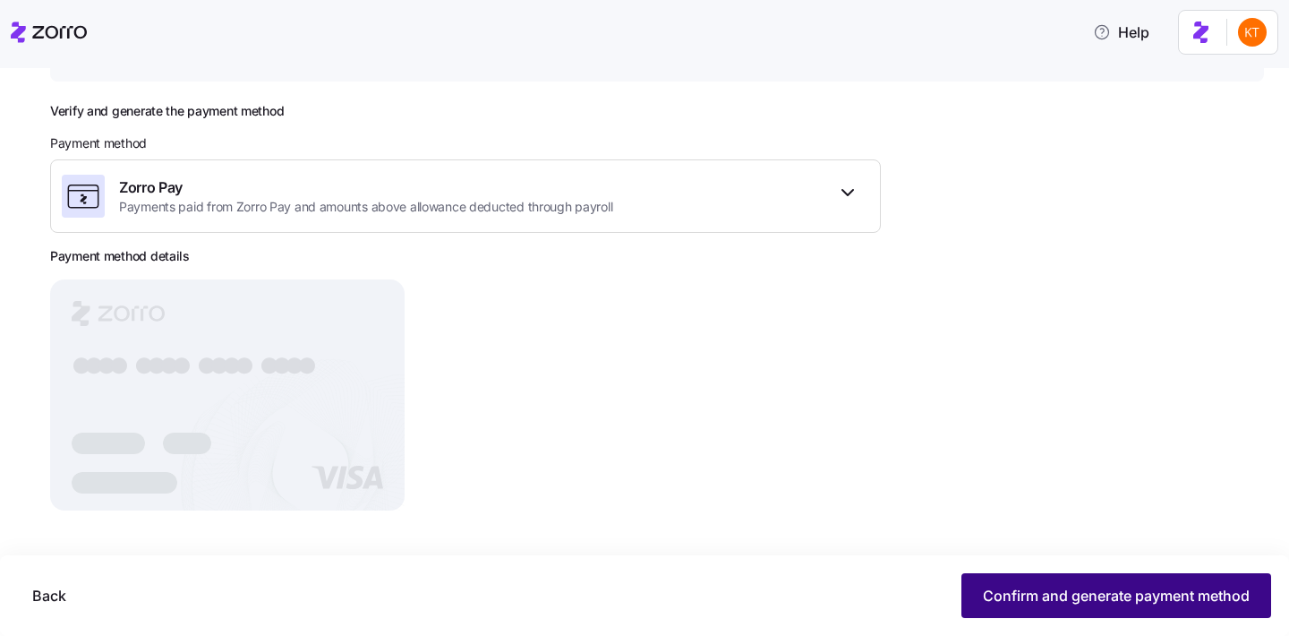
click at [1005, 594] on span "Confirm and generate payment method" at bounding box center [1116, 595] width 267 height 21
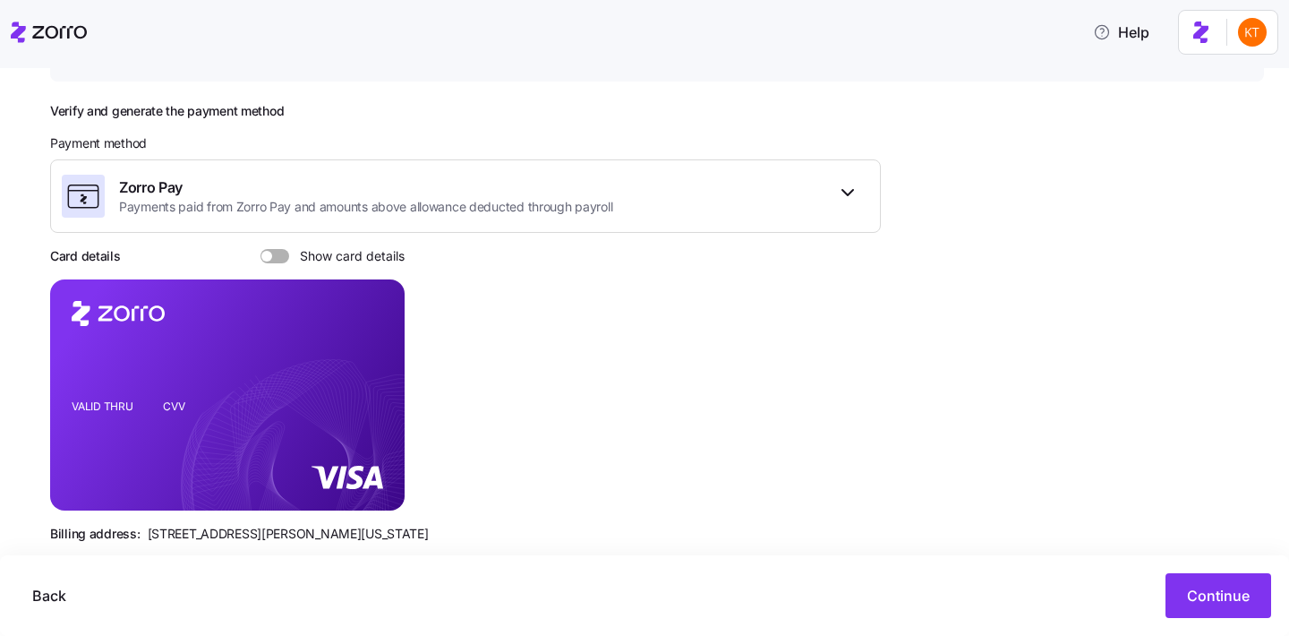
click at [272, 254] on span at bounding box center [281, 256] width 18 height 14
click at [261, 249] on input "Show card details" at bounding box center [261, 249] width 0 height 0
click at [1215, 606] on button "Continue" at bounding box center [1219, 595] width 106 height 45
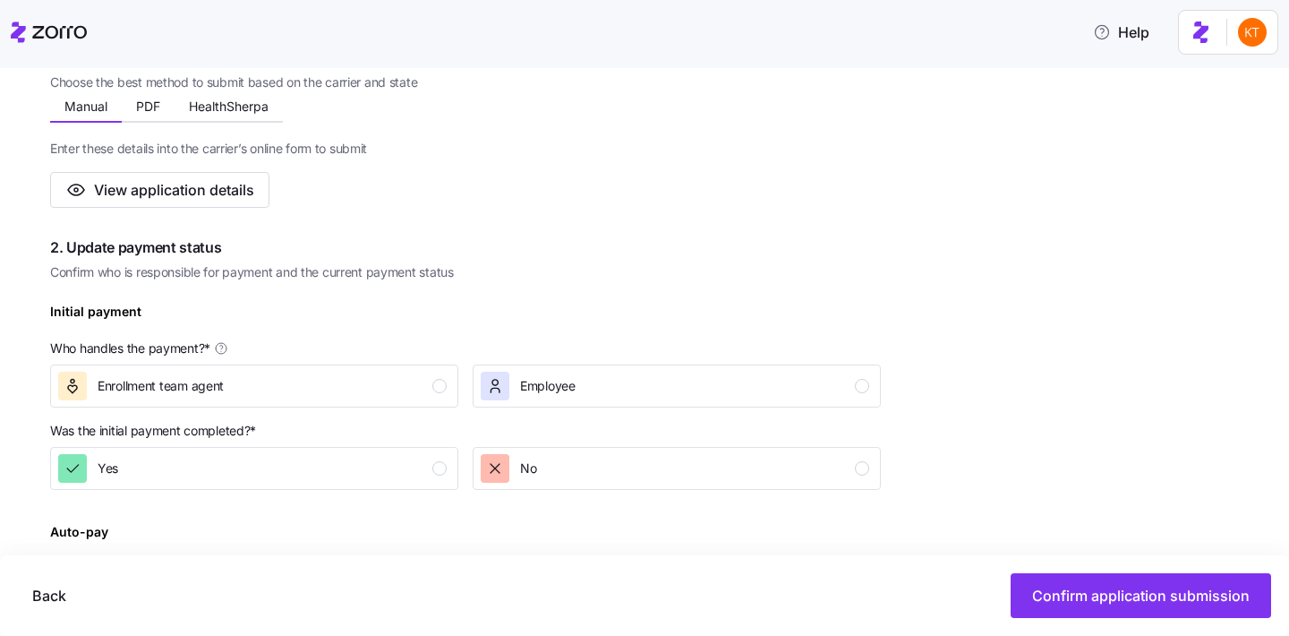
scroll to position [359, 0]
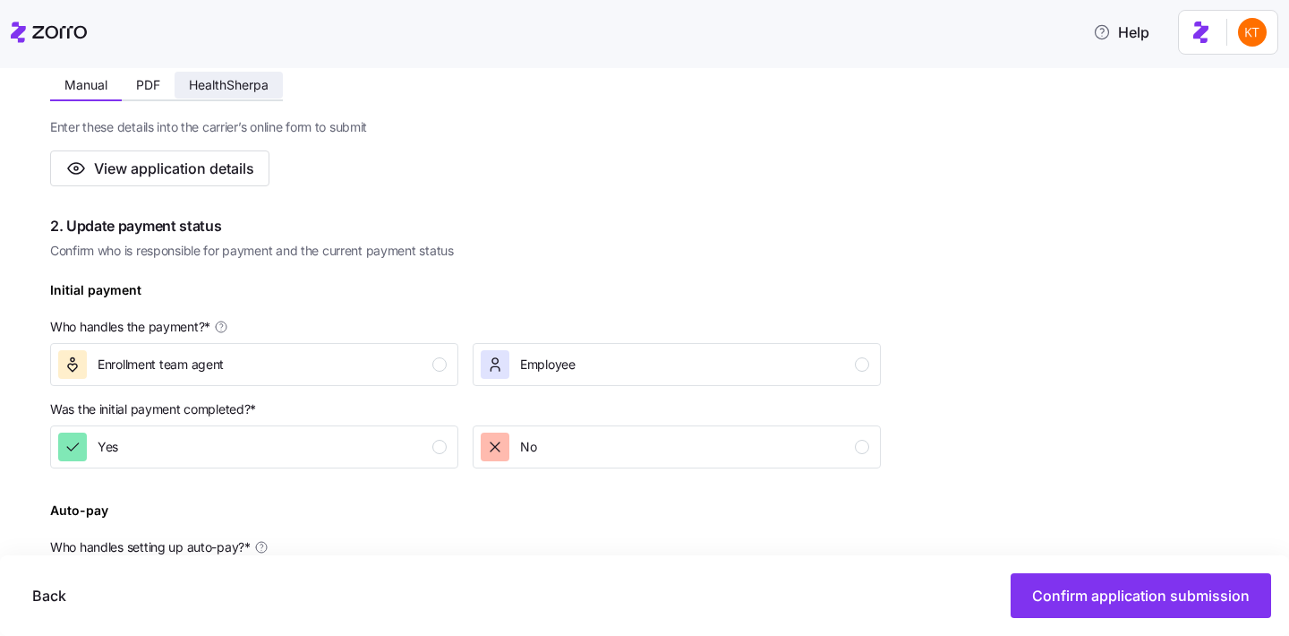
click at [266, 96] on button "HealthSherpa" at bounding box center [229, 85] width 108 height 27
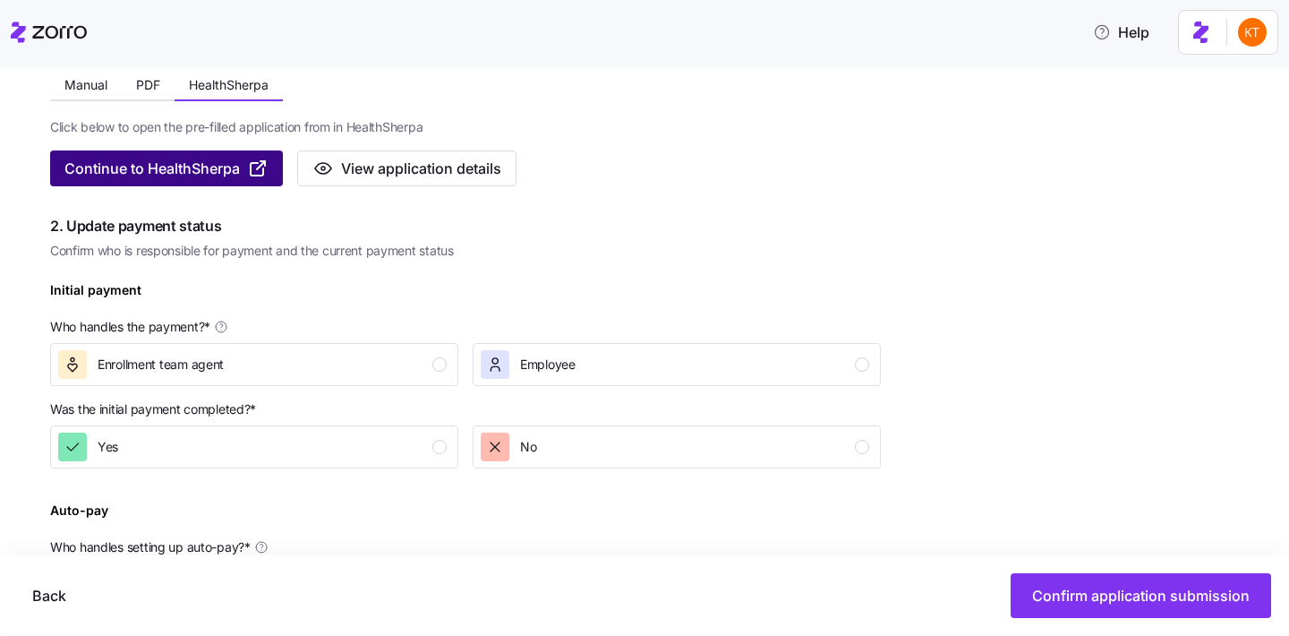
click at [238, 159] on span "Continue to HealthSherpa" at bounding box center [151, 168] width 175 height 21
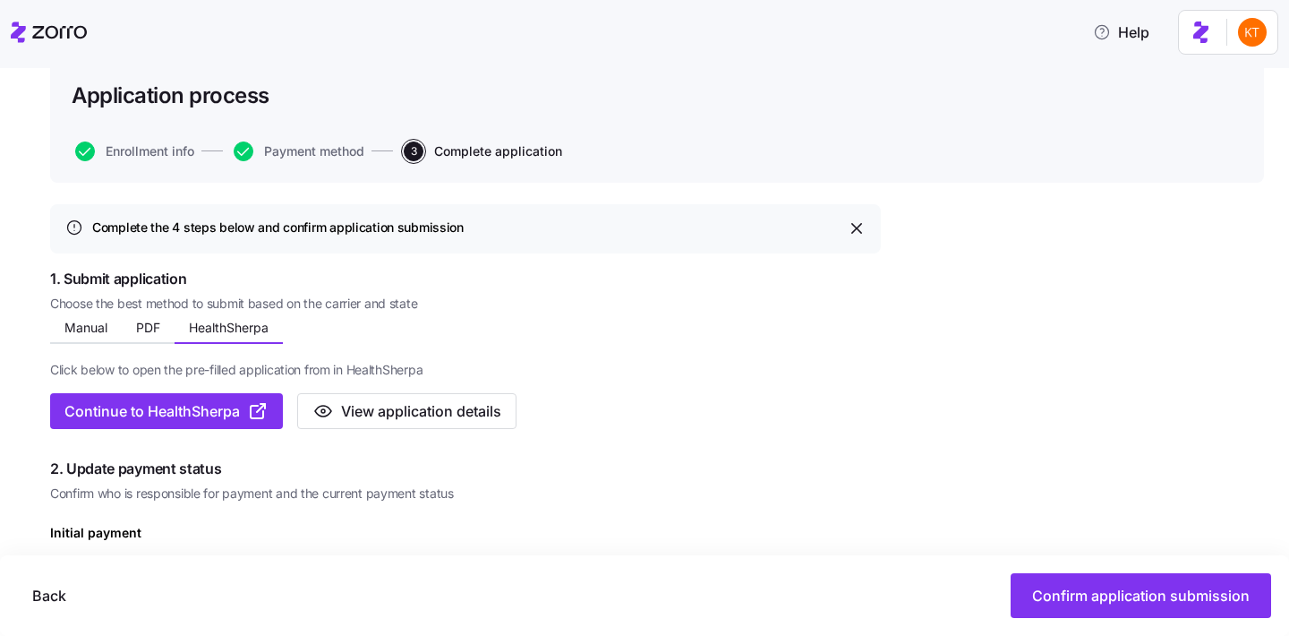
scroll to position [0, 0]
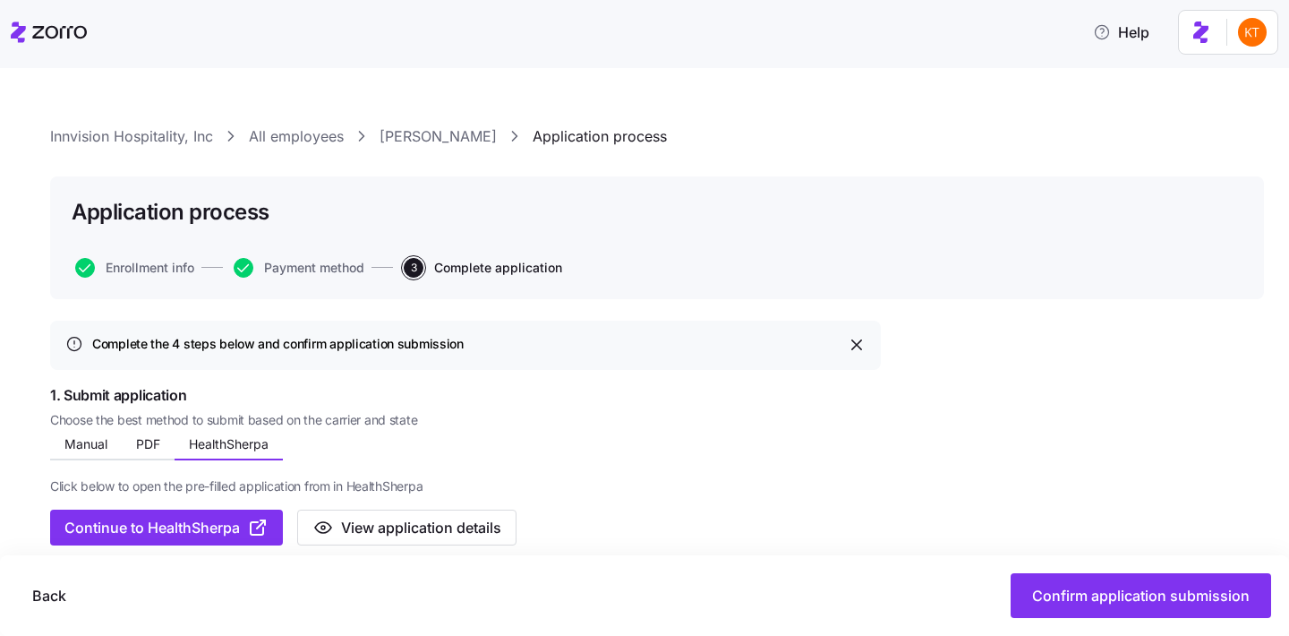
click at [150, 140] on link "Innvision Hospitality, Inc" at bounding box center [131, 136] width 163 height 22
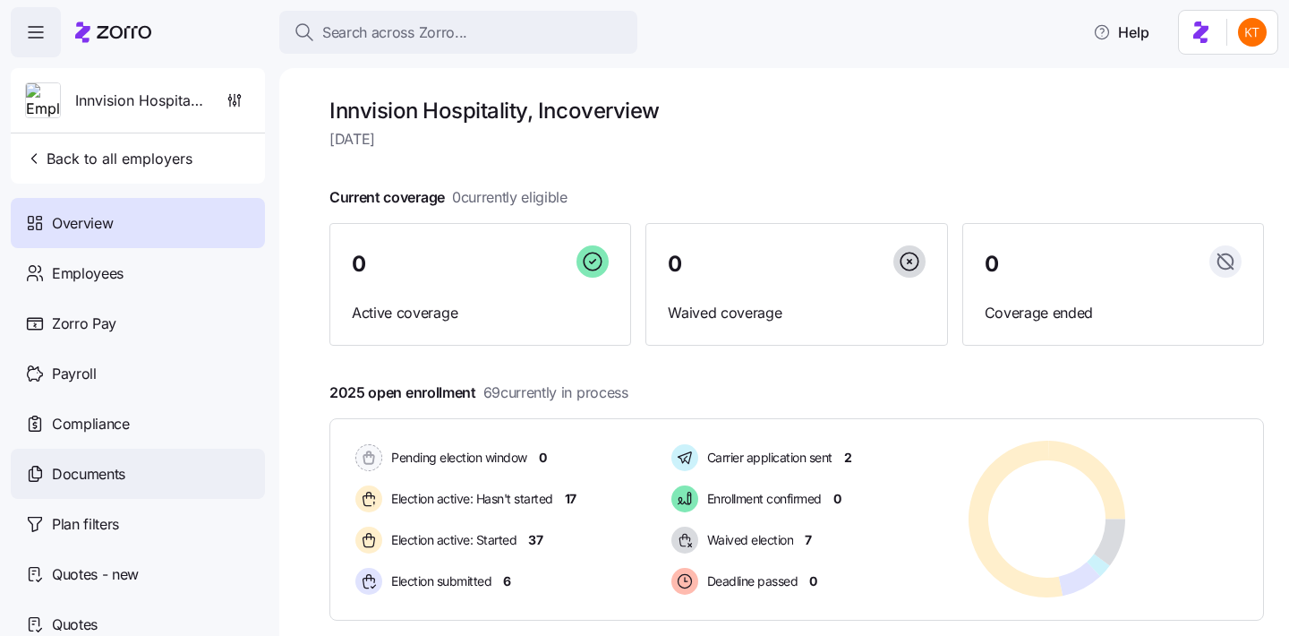
click at [145, 476] on div "Documents" at bounding box center [138, 474] width 254 height 50
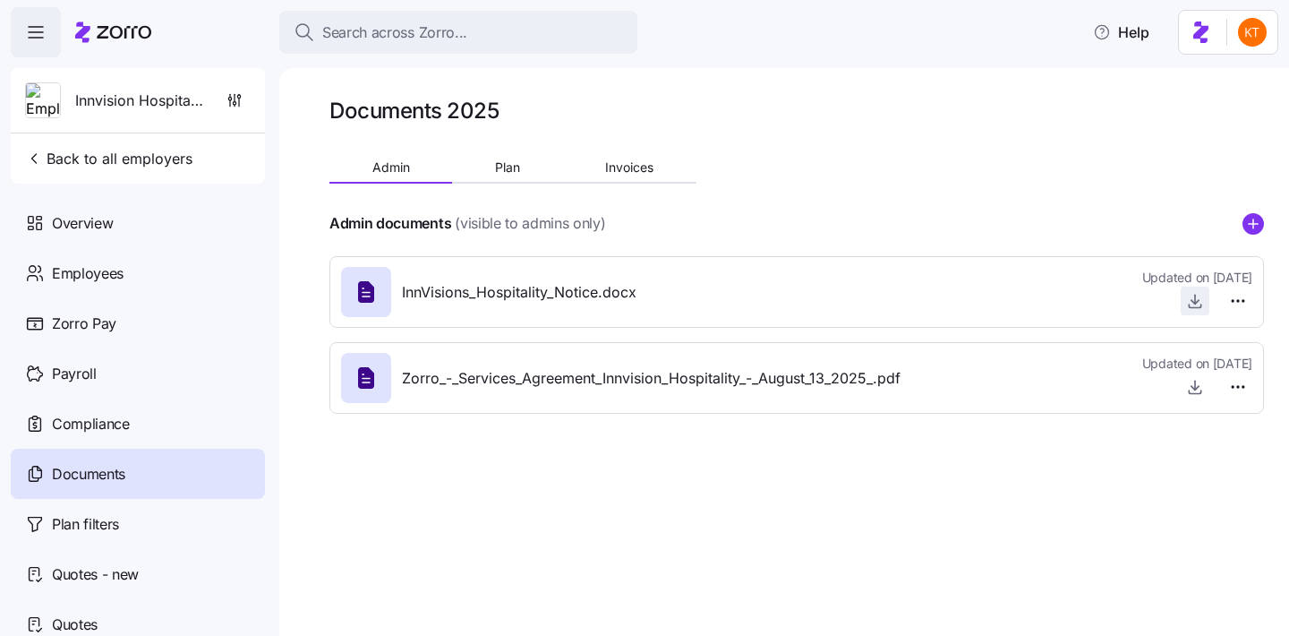
click at [1198, 299] on icon "button" at bounding box center [1195, 301] width 18 height 18
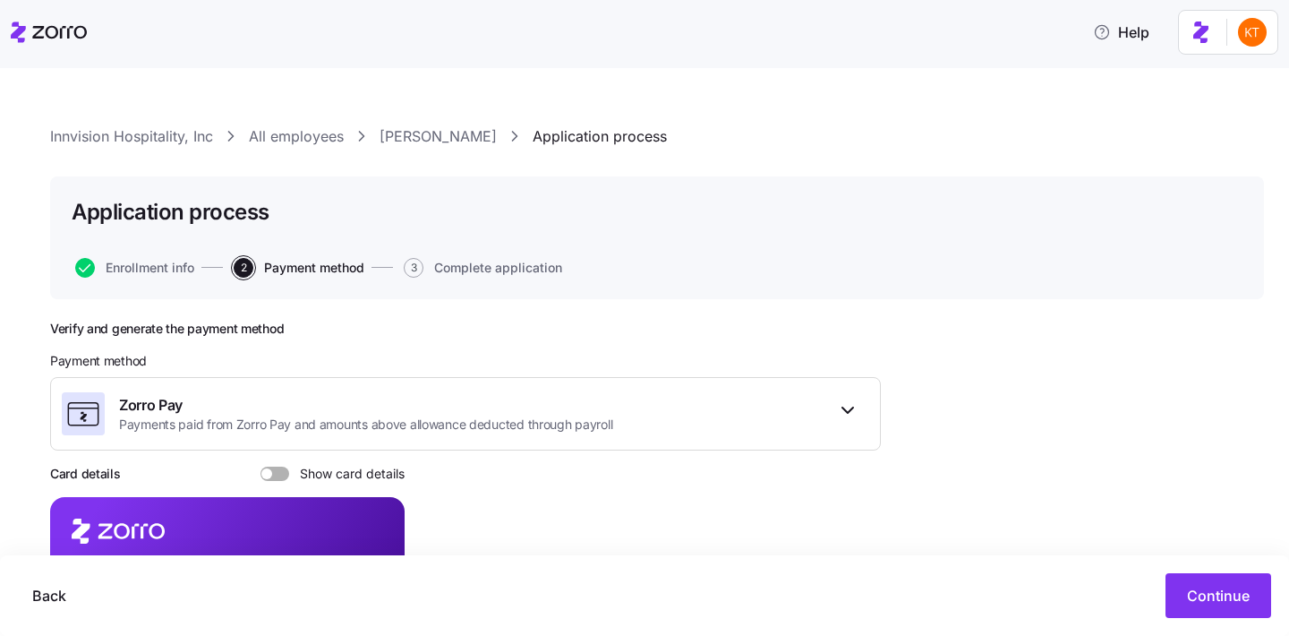
click at [377, 150] on div "Innvision Hospitality, Inc All employees Ally [PERSON_NAME] Application process…" at bounding box center [657, 494] width 1214 height 739
click at [398, 134] on link "[PERSON_NAME]" at bounding box center [438, 136] width 117 height 22
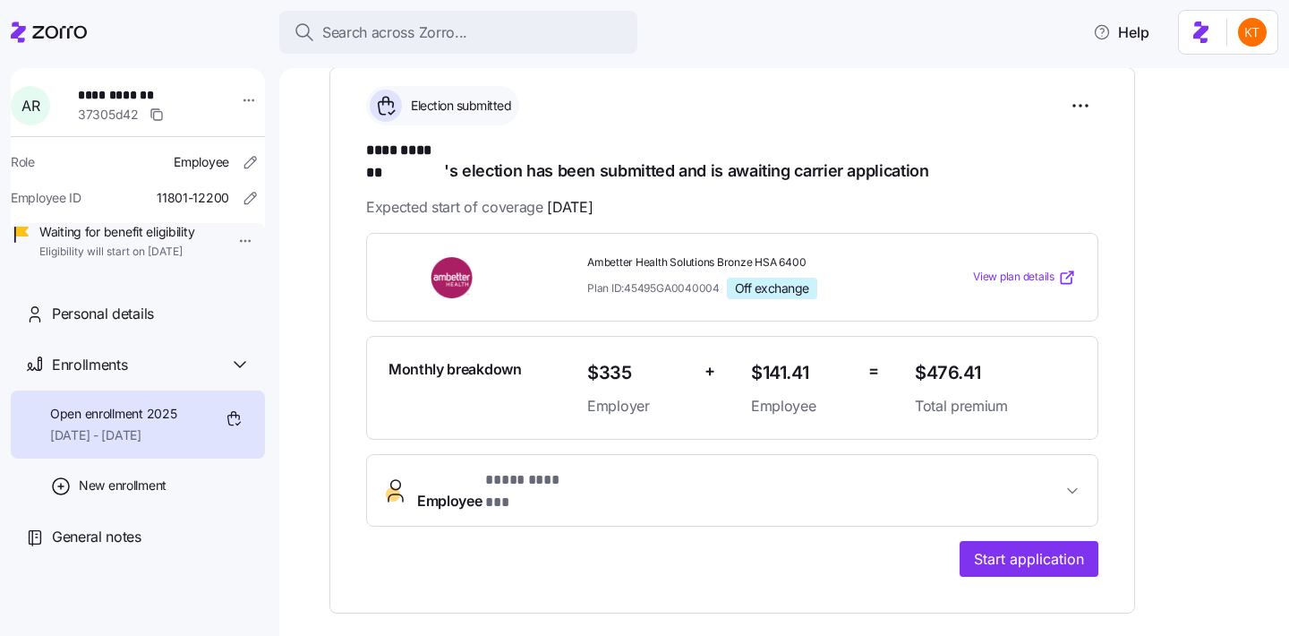
click at [747, 469] on span "Employee * **** ******* *" at bounding box center [739, 490] width 645 height 43
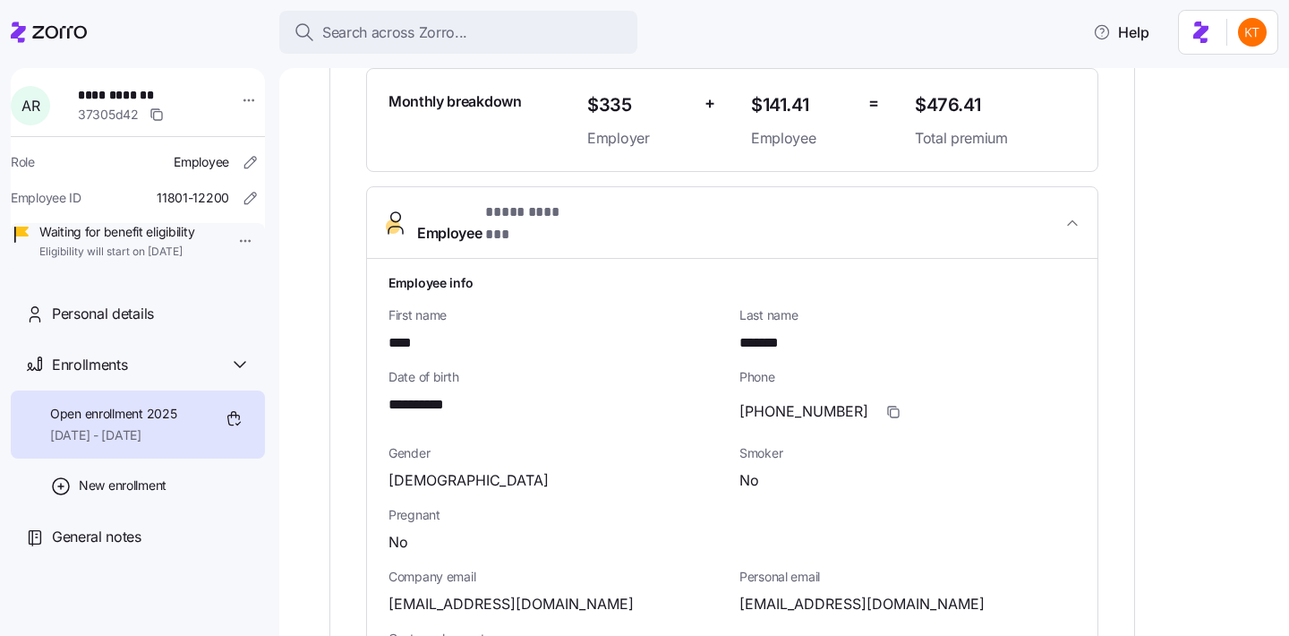
scroll to position [616, 0]
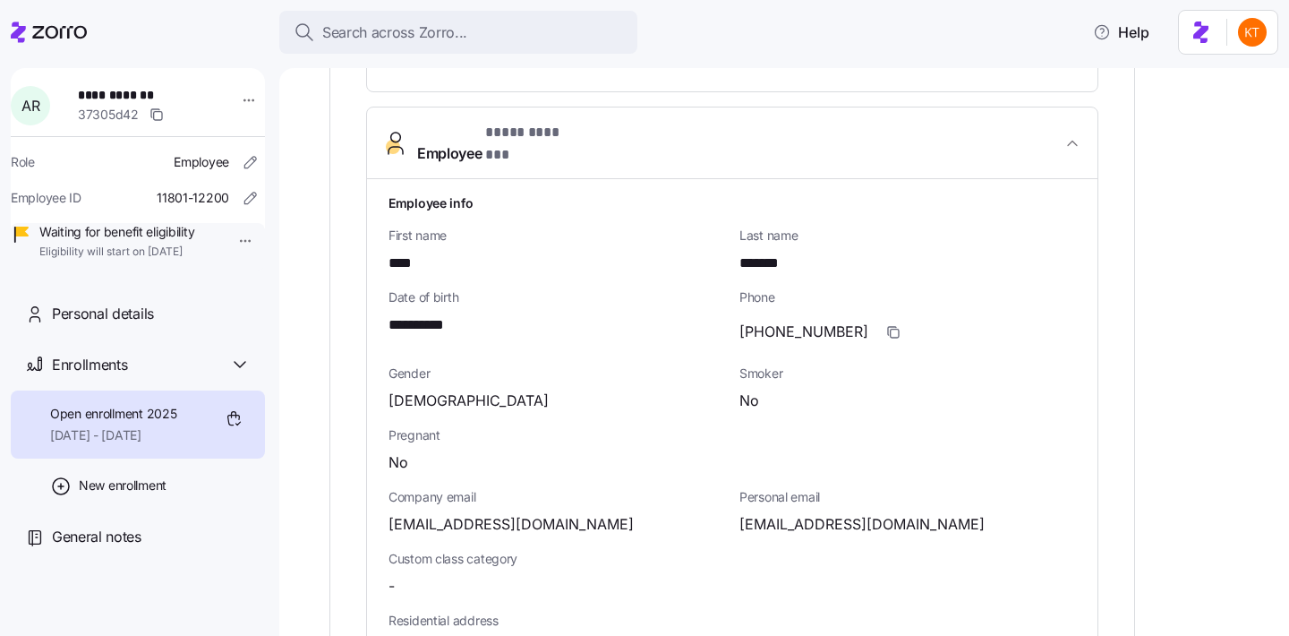
click at [800, 513] on span "[EMAIL_ADDRESS][DOMAIN_NAME]" at bounding box center [862, 524] width 245 height 22
copy span "allyralston"
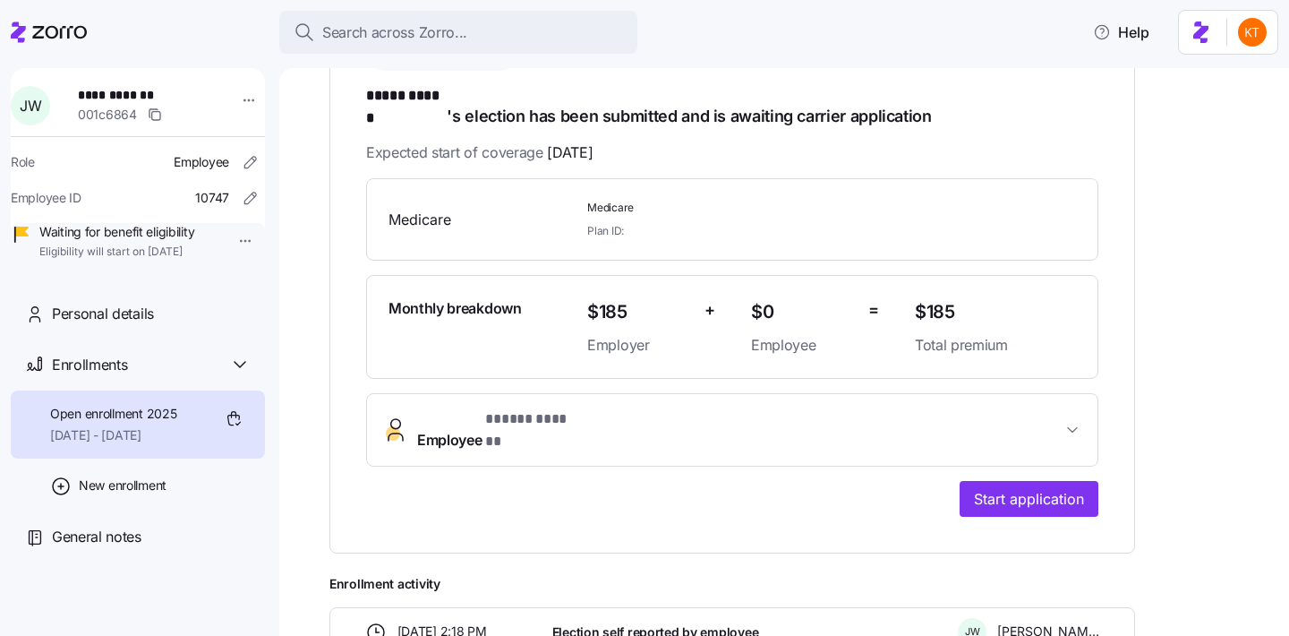
scroll to position [327, 0]
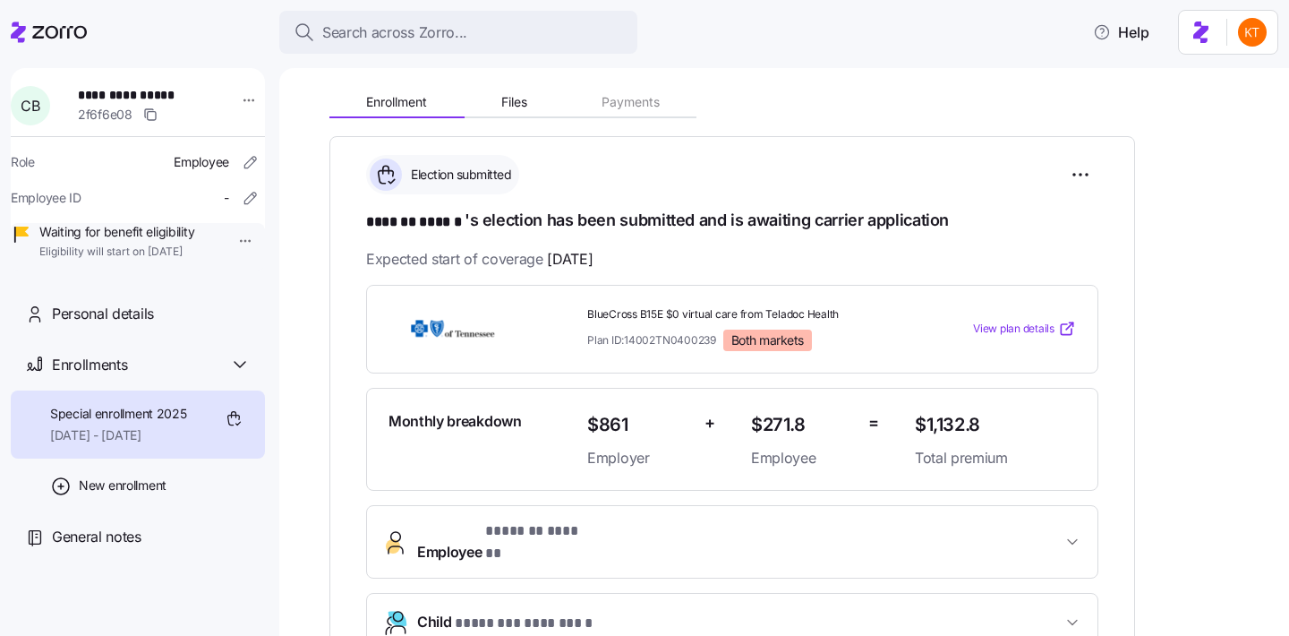
scroll to position [201, 0]
